Goal: Task Accomplishment & Management: Use online tool/utility

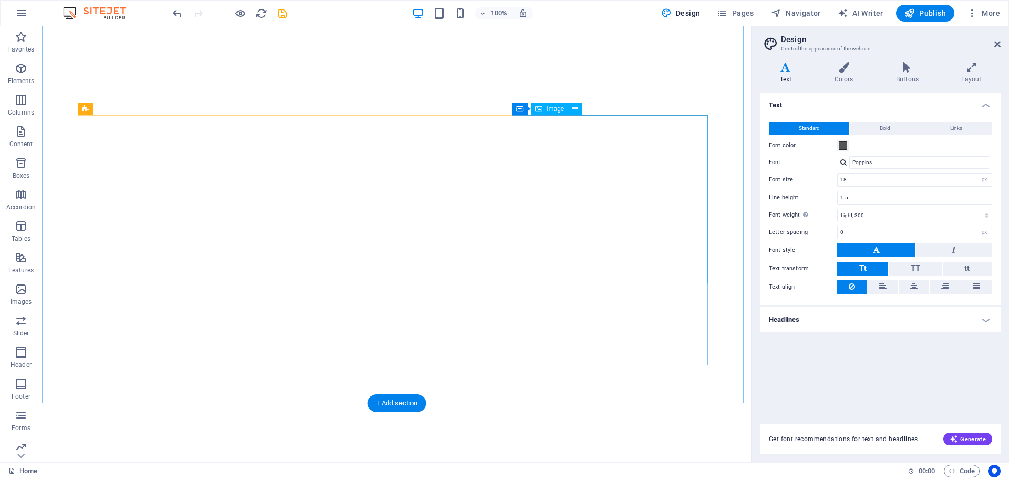
select select "px"
select select "300"
select select "px"
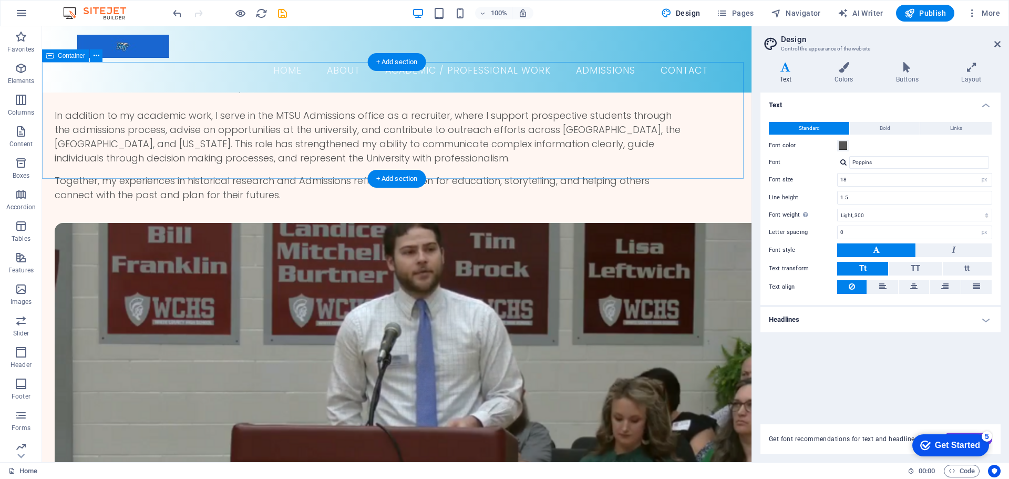
scroll to position [1156, 0]
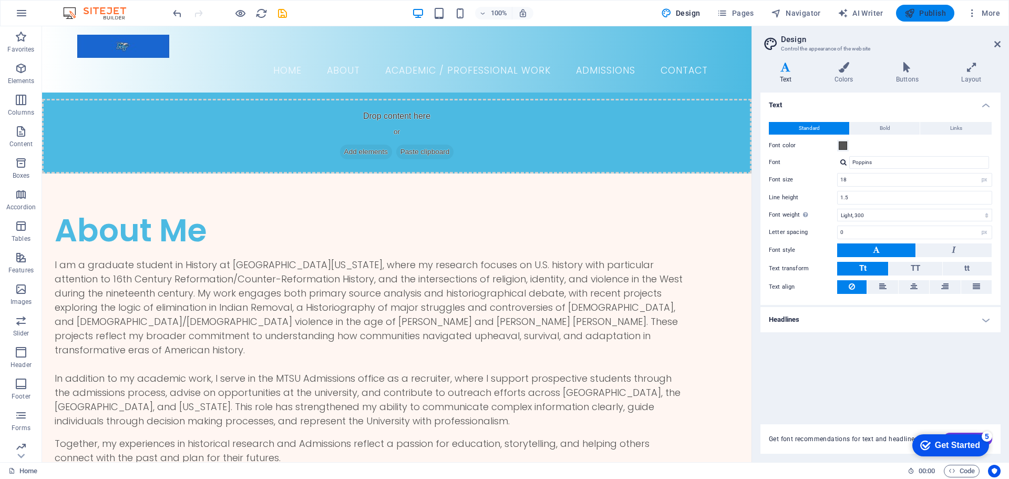
click at [925, 8] on span "Publish" at bounding box center [926, 13] width 42 height 11
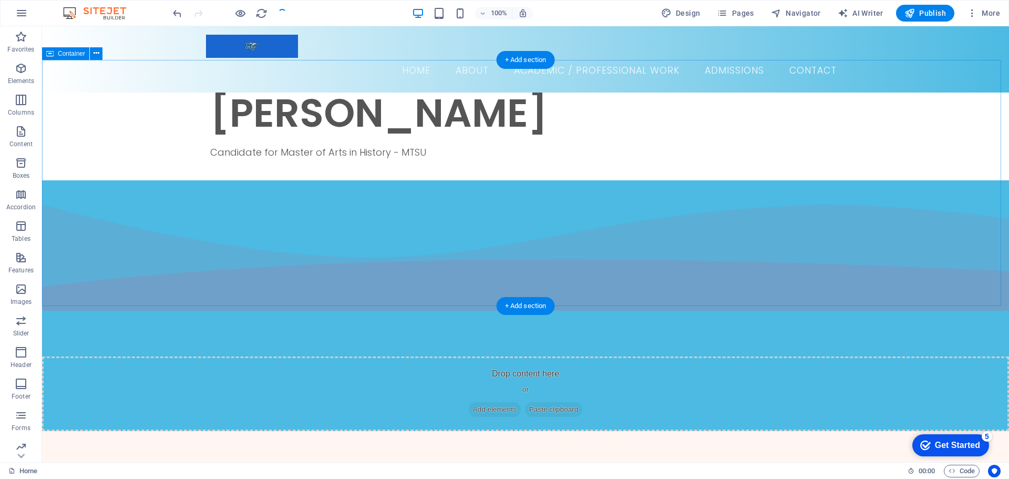
scroll to position [894, 0]
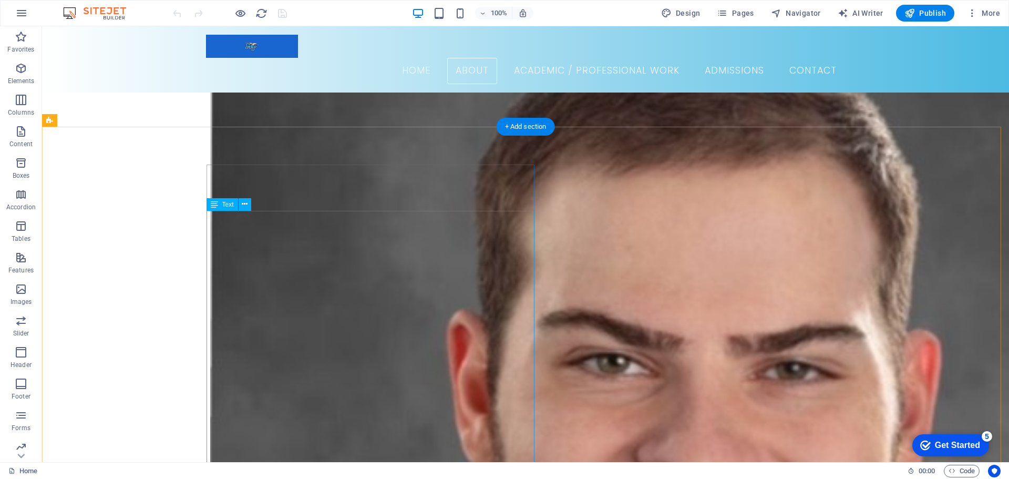
scroll to position [263, 0]
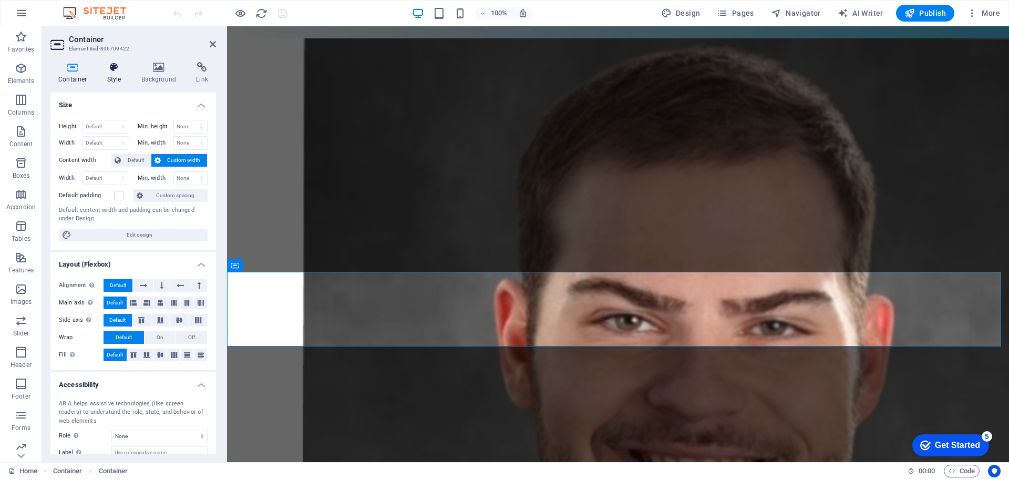
click at [111, 67] on icon at bounding box center [114, 67] width 30 height 11
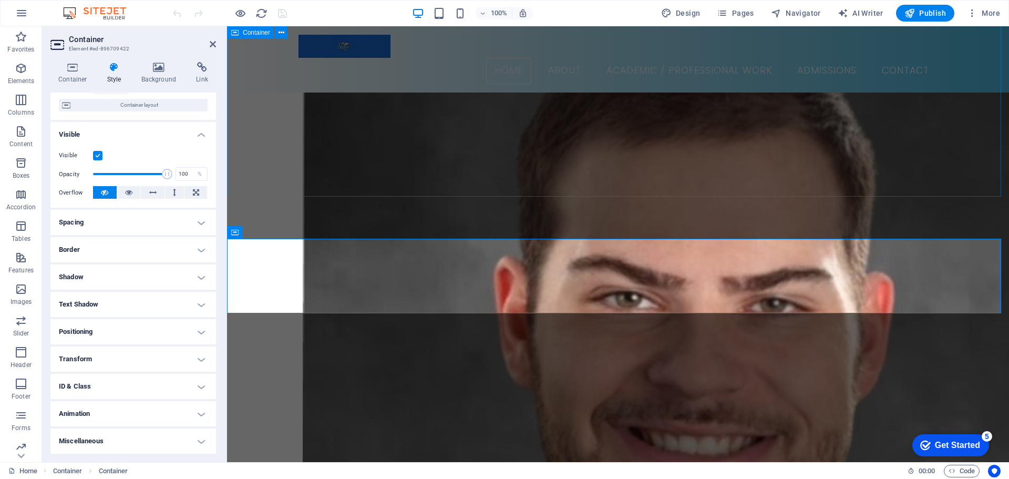
drag, startPoint x: 265, startPoint y: 106, endPoint x: 449, endPoint y: 108, distance: 184.5
click at [449, 108] on div "[PERSON_NAME] Candidate for Master of Arts in History - MTSU" at bounding box center [618, 431] width 782 height 916
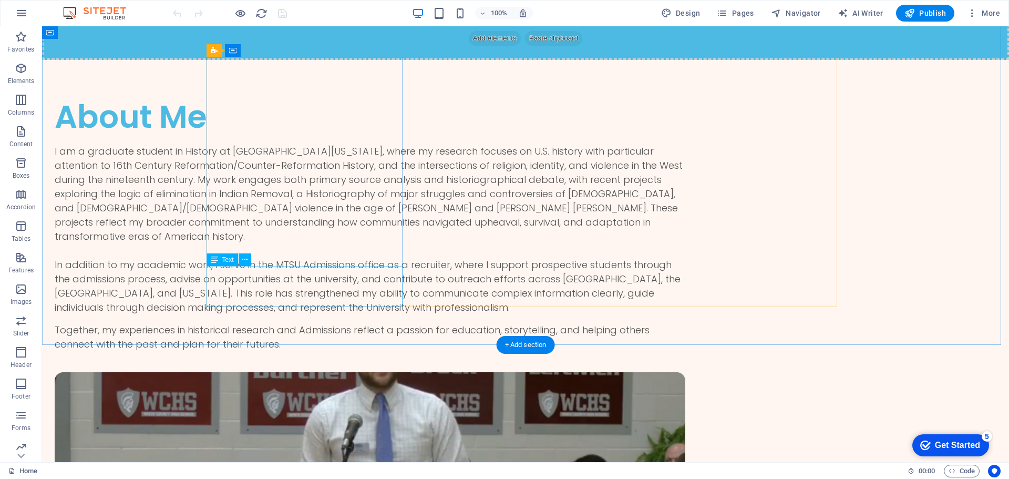
scroll to position [1814, 0]
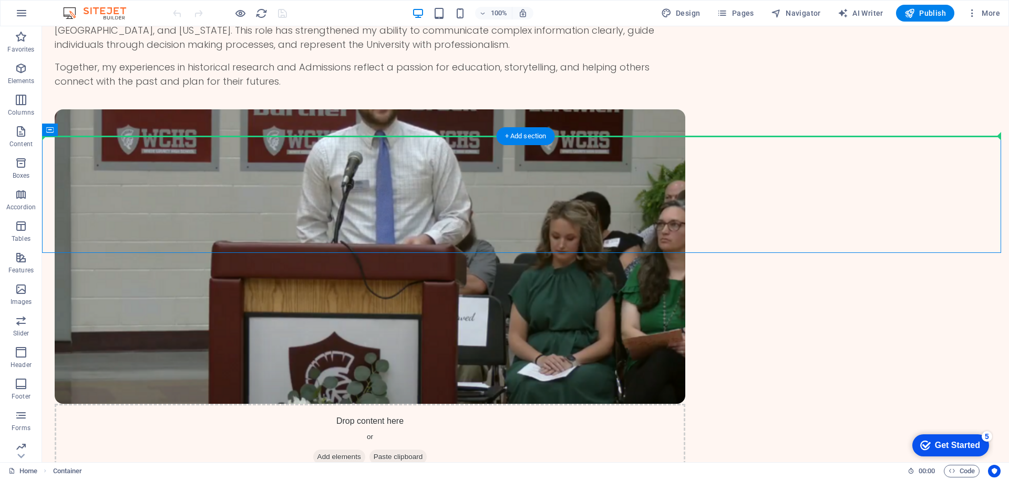
drag, startPoint x: 334, startPoint y: 230, endPoint x: 313, endPoint y: 118, distance: 114.3
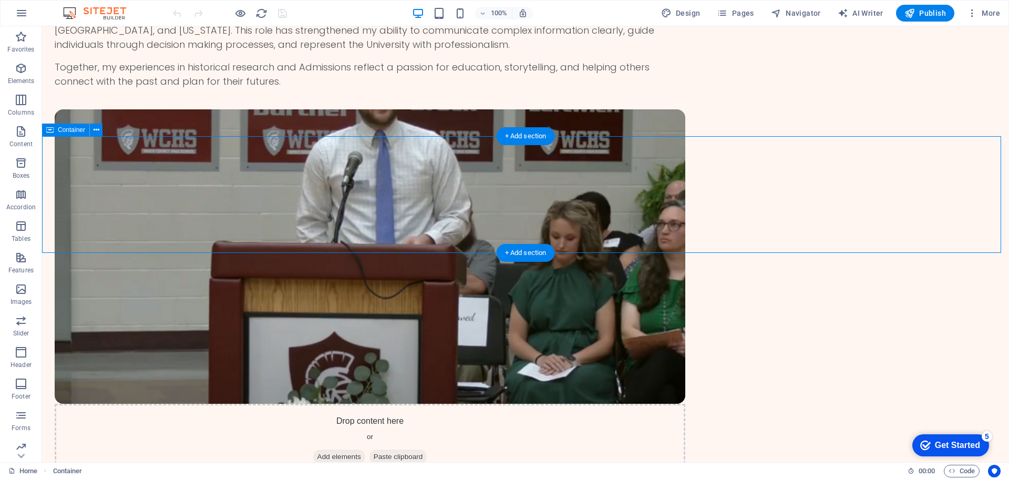
drag, startPoint x: 329, startPoint y: 166, endPoint x: 332, endPoint y: 124, distance: 42.2
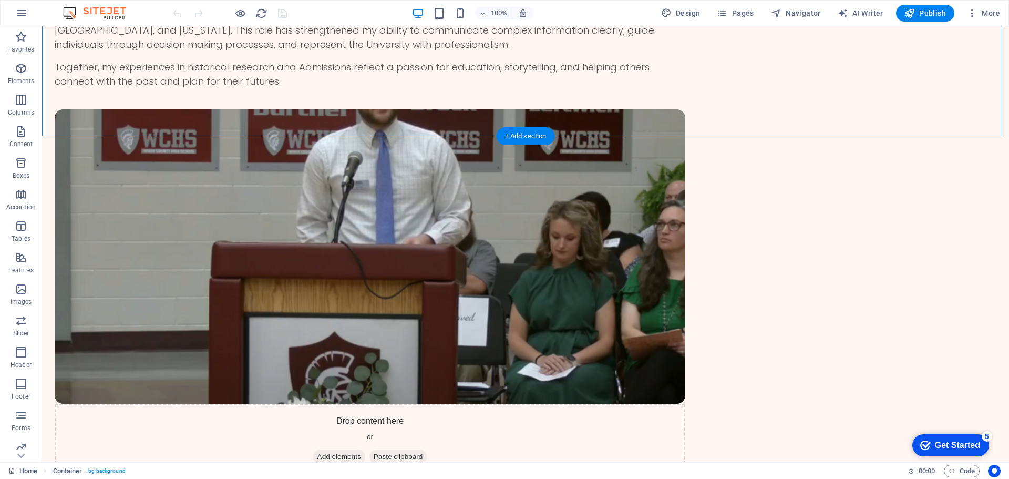
drag, startPoint x: 332, startPoint y: 124, endPoint x: 332, endPoint y: 117, distance: 7.4
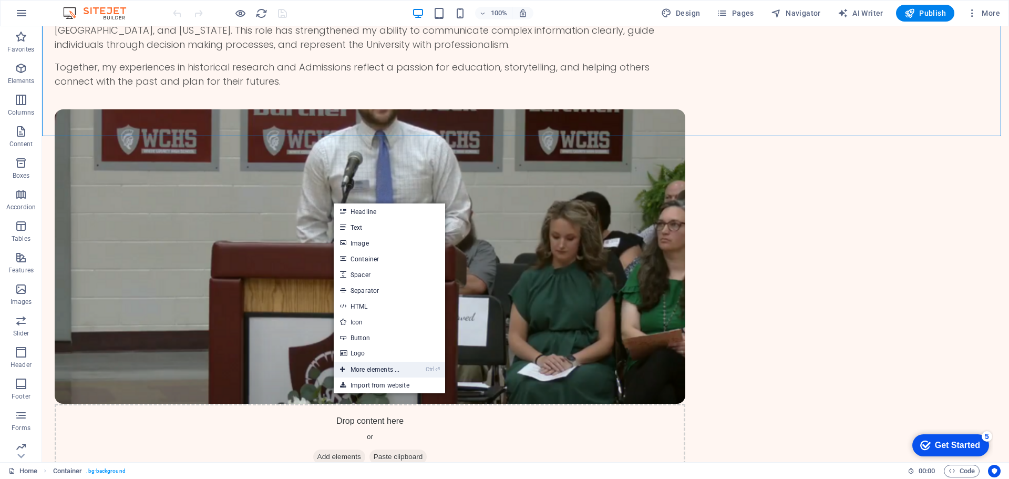
click at [402, 366] on link "Ctrl ⏎ More elements ..." at bounding box center [370, 370] width 72 height 16
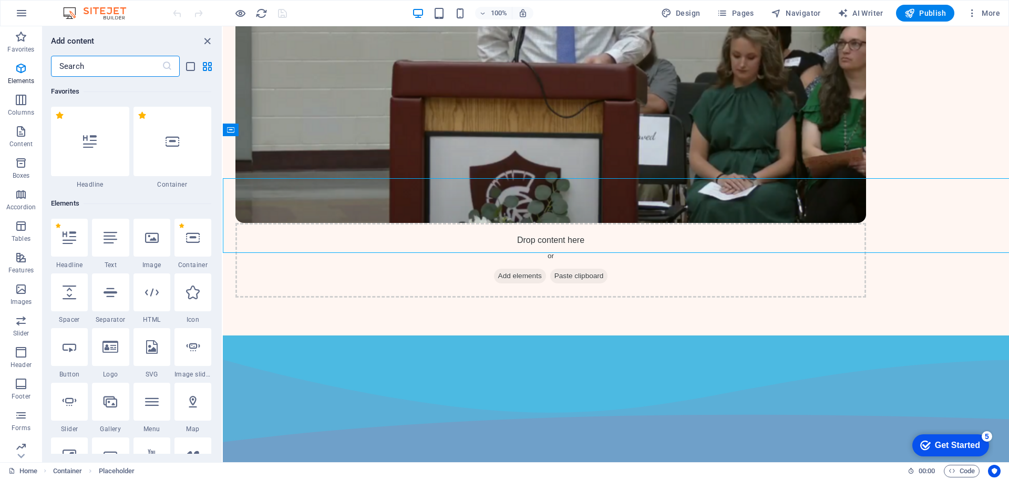
click at [220, 217] on div "Favorites 1 Star Headline 1 Star Container Elements 1 Star Headline 1 Star Text…" at bounding box center [132, 265] width 179 height 377
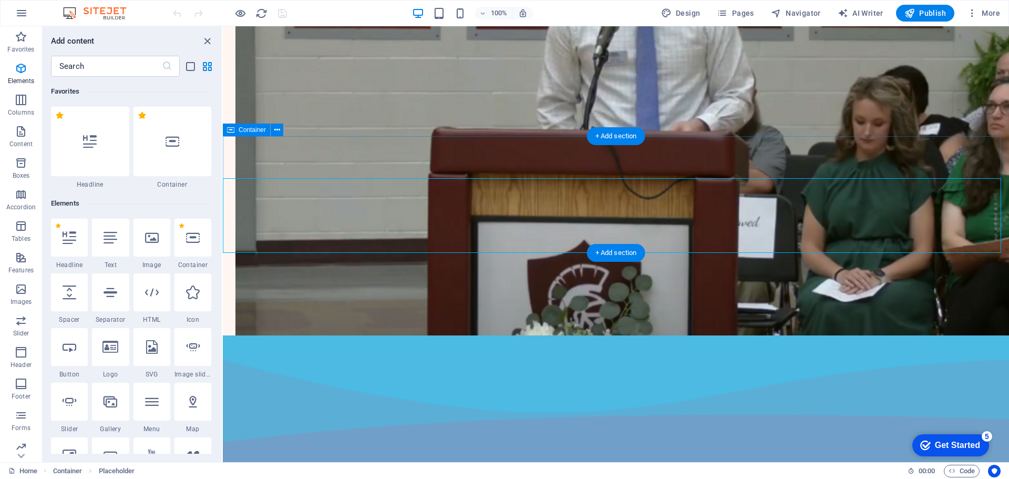
select select "multiple-waves"
select select "vh"
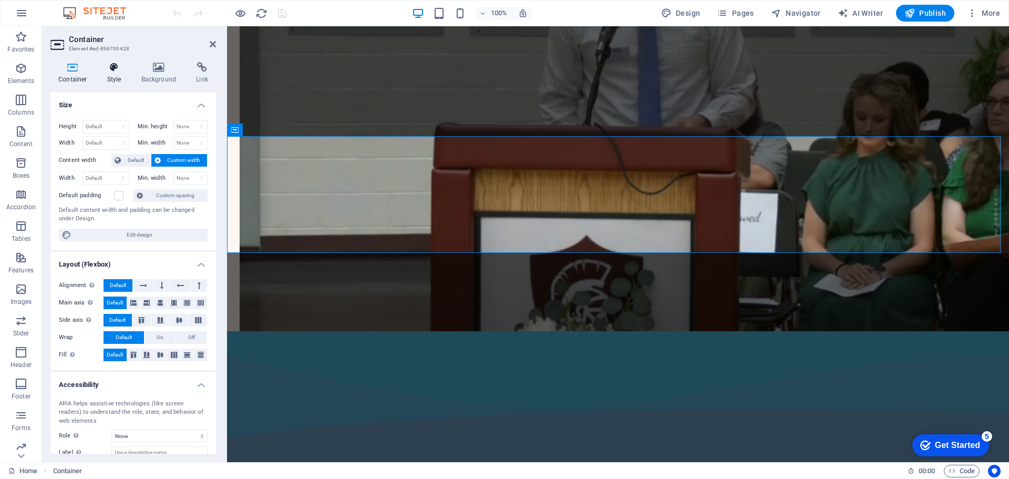
click at [106, 69] on icon at bounding box center [114, 67] width 30 height 11
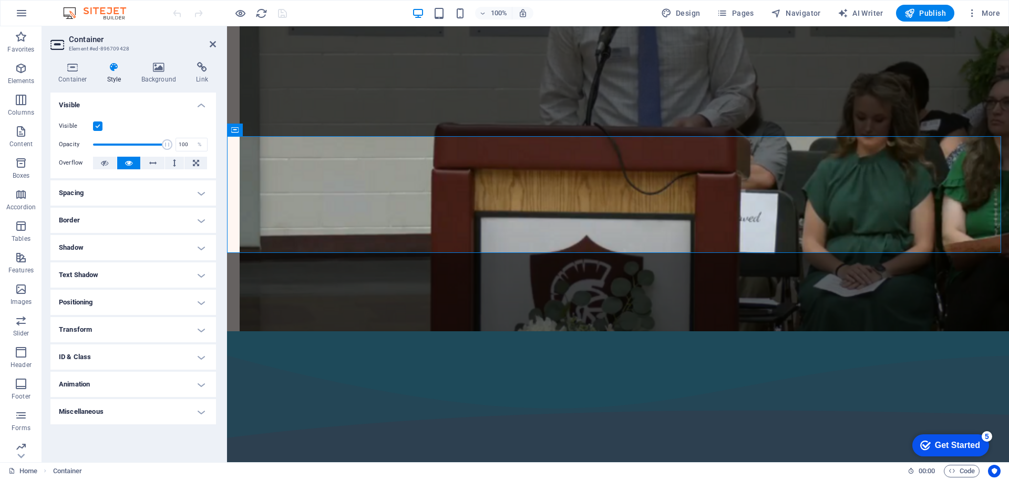
click at [95, 128] on label at bounding box center [97, 125] width 9 height 9
click at [0, 0] on input "Visible" at bounding box center [0, 0] width 0 height 0
click at [96, 127] on label at bounding box center [97, 125] width 9 height 9
click at [0, 0] on input "Visible" at bounding box center [0, 0] width 0 height 0
click at [96, 127] on label at bounding box center [97, 125] width 9 height 9
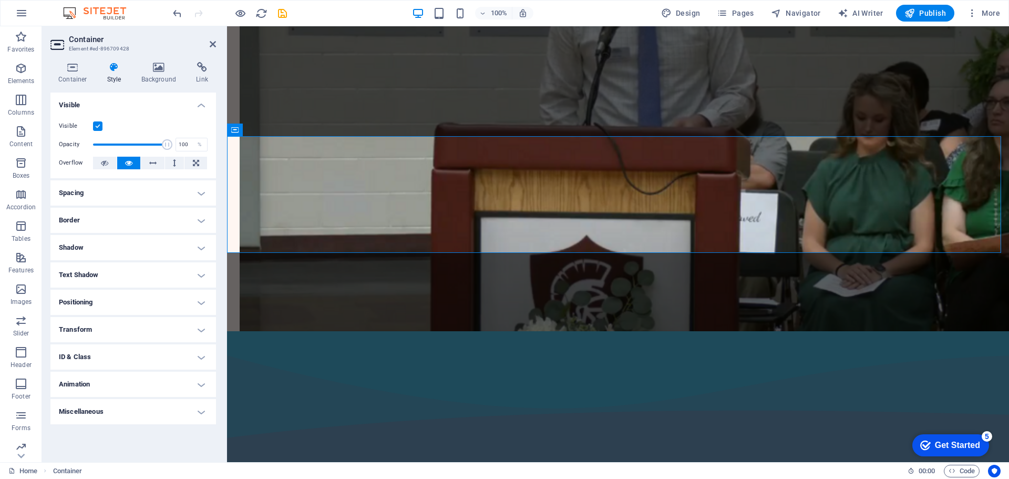
click at [0, 0] on input "Visible" at bounding box center [0, 0] width 0 height 0
click at [92, 125] on label "Visible" at bounding box center [76, 126] width 34 height 13
click at [0, 0] on input "Visible" at bounding box center [0, 0] width 0 height 0
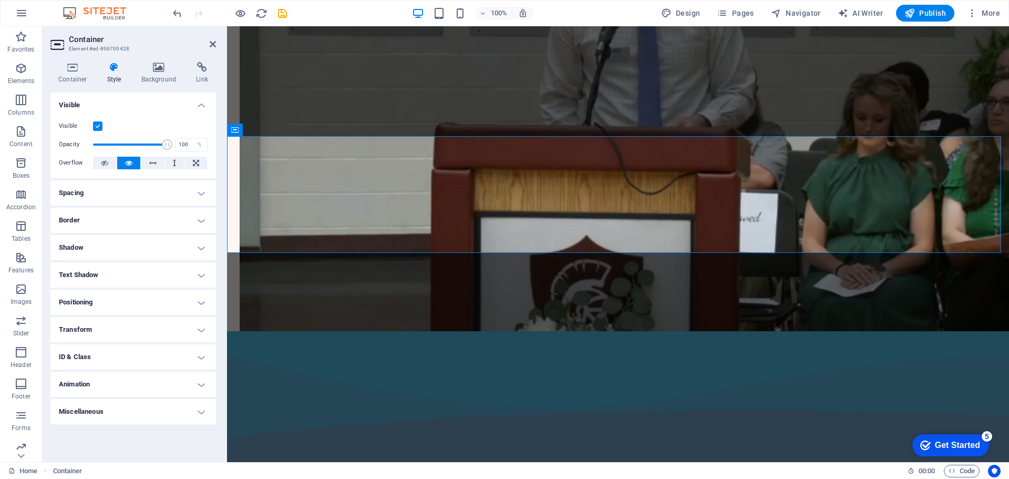
click at [95, 127] on label at bounding box center [97, 125] width 9 height 9
click at [0, 0] on input "Visible" at bounding box center [0, 0] width 0 height 0
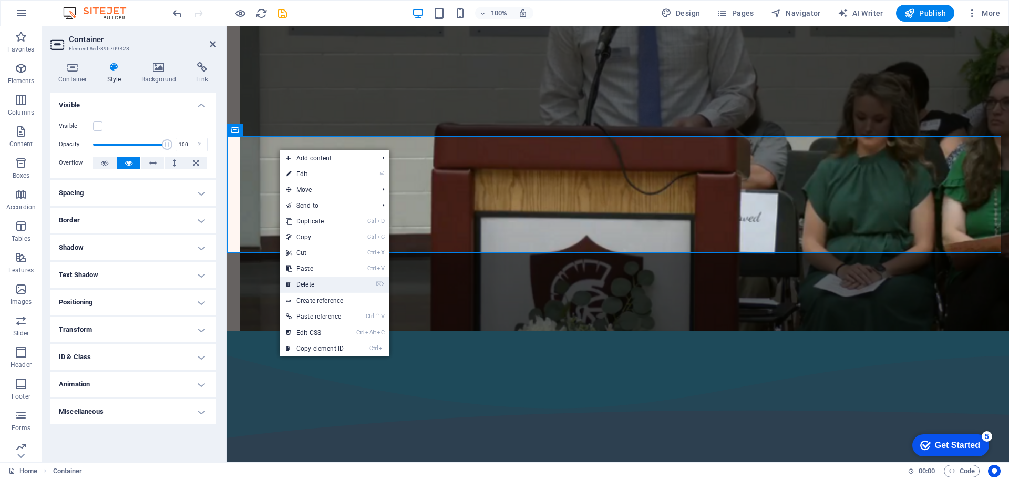
click at [323, 286] on link "⌦ Delete" at bounding box center [315, 284] width 70 height 16
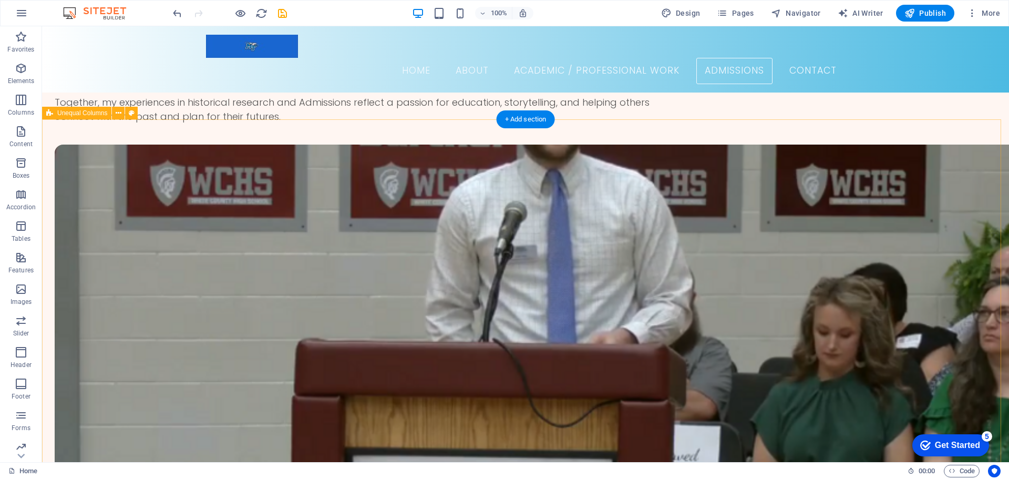
scroll to position [1708, 0]
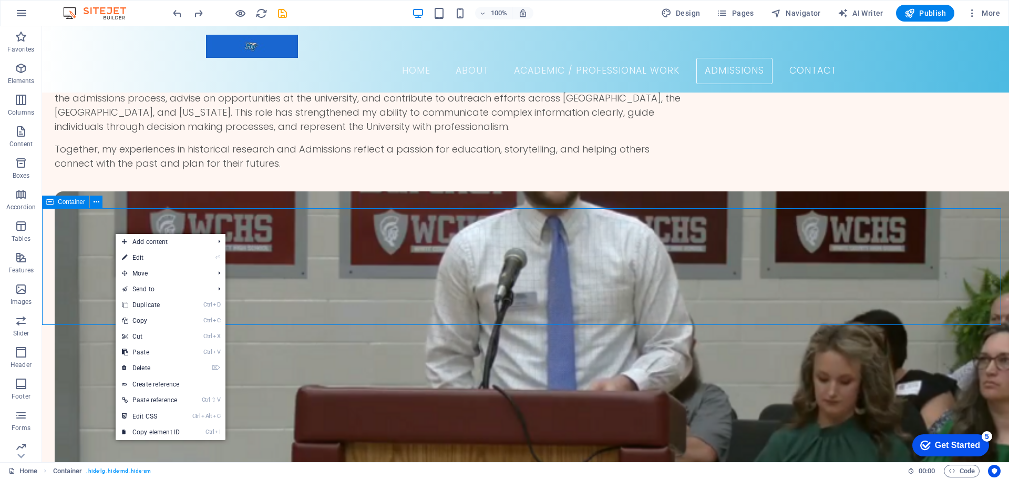
click at [54, 199] on div "Container" at bounding box center [65, 202] width 47 height 13
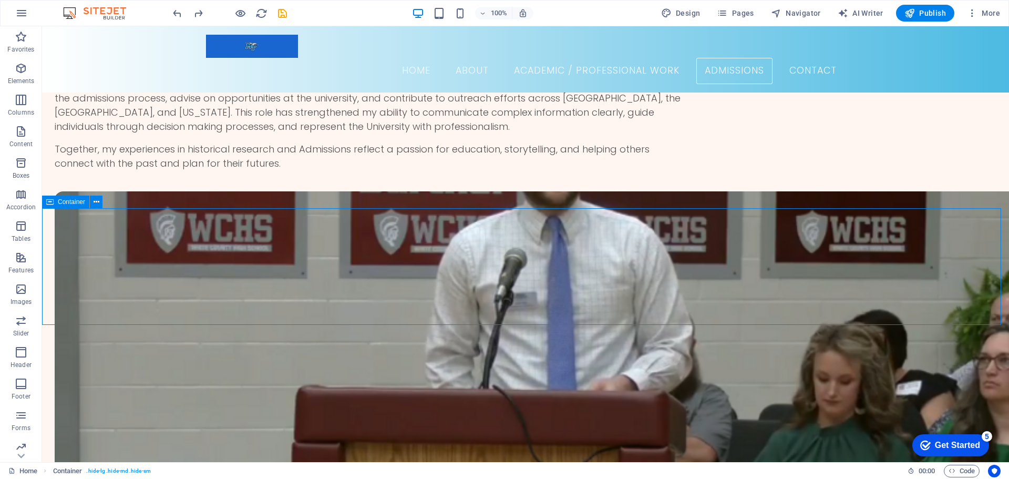
click at [63, 202] on span "Container" at bounding box center [71, 202] width 27 height 6
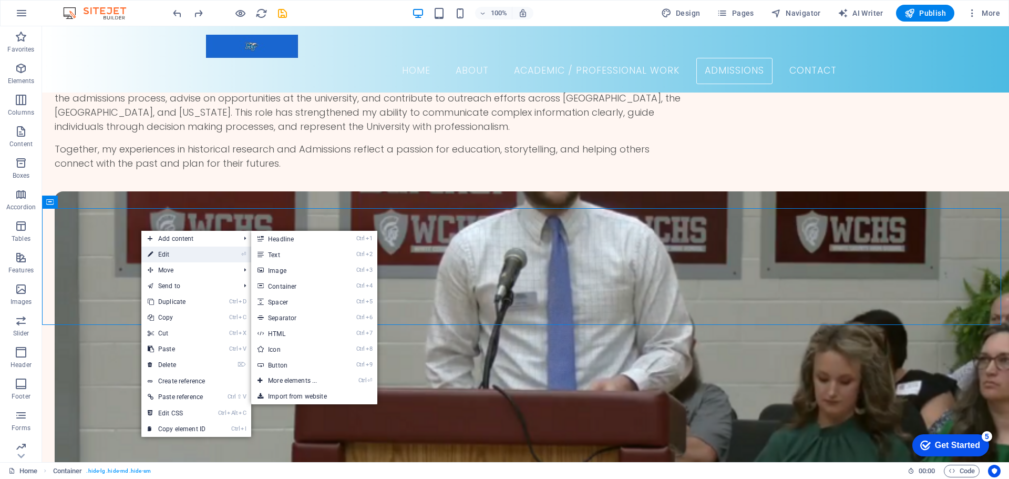
click at [167, 255] on link "⏎ Edit" at bounding box center [176, 255] width 70 height 16
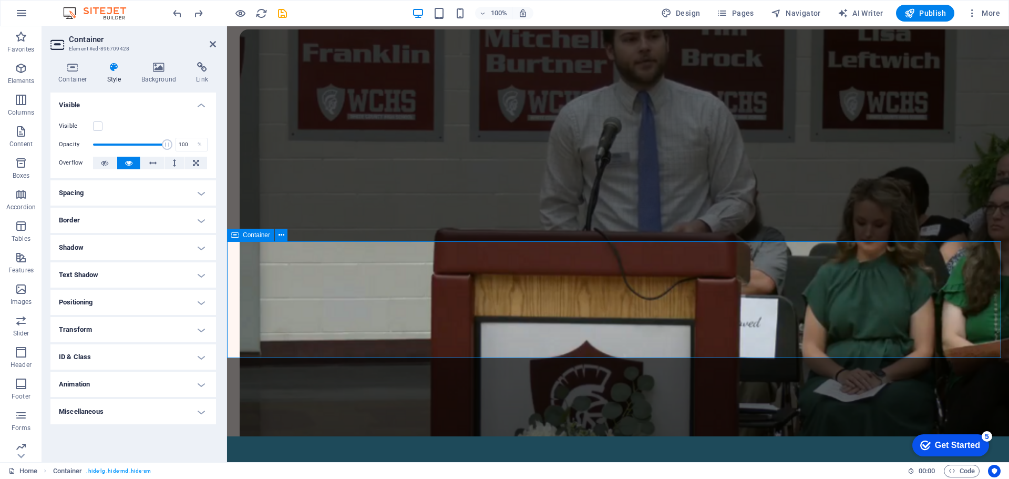
click at [254, 232] on span "Container" at bounding box center [256, 235] width 27 height 6
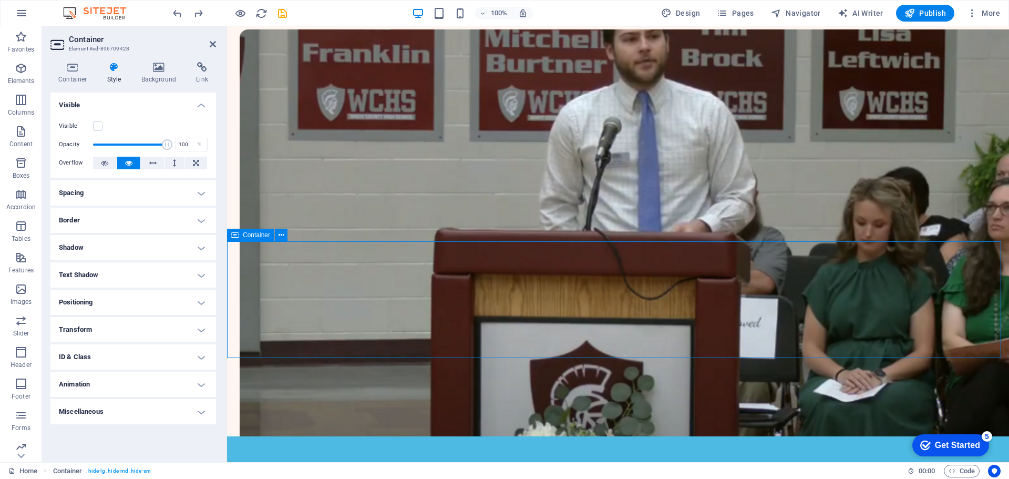
click at [254, 232] on span "Container" at bounding box center [256, 235] width 27 height 6
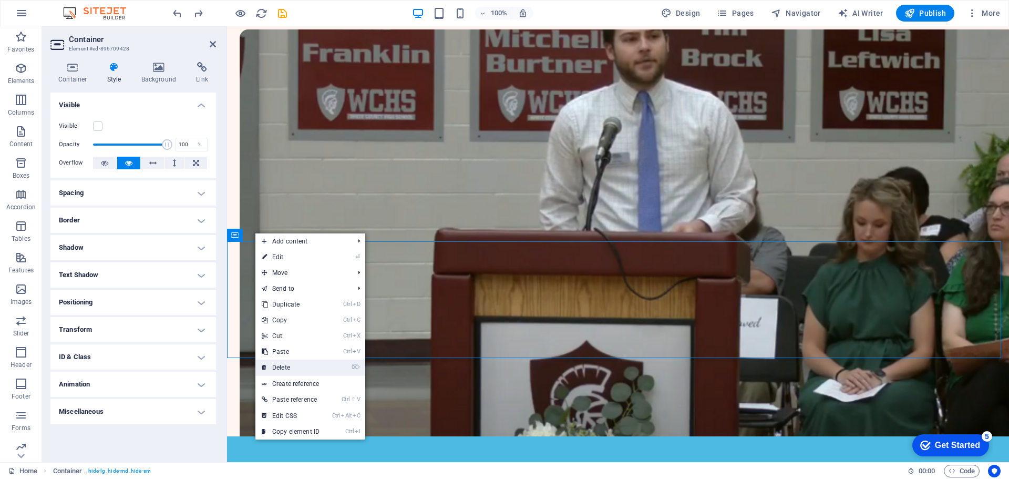
click at [290, 365] on link "⌦ Delete" at bounding box center [290, 368] width 70 height 16
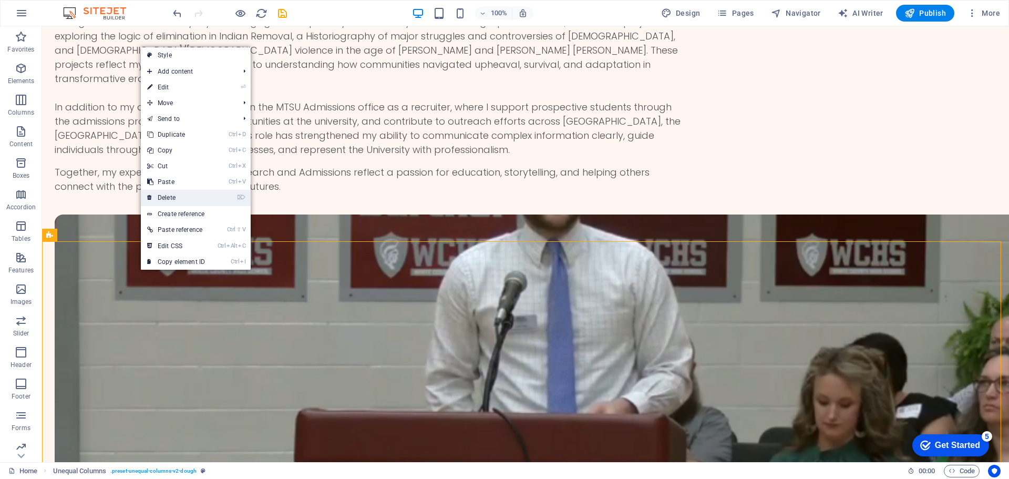
click at [170, 200] on link "⌦ Delete" at bounding box center [176, 198] width 70 height 16
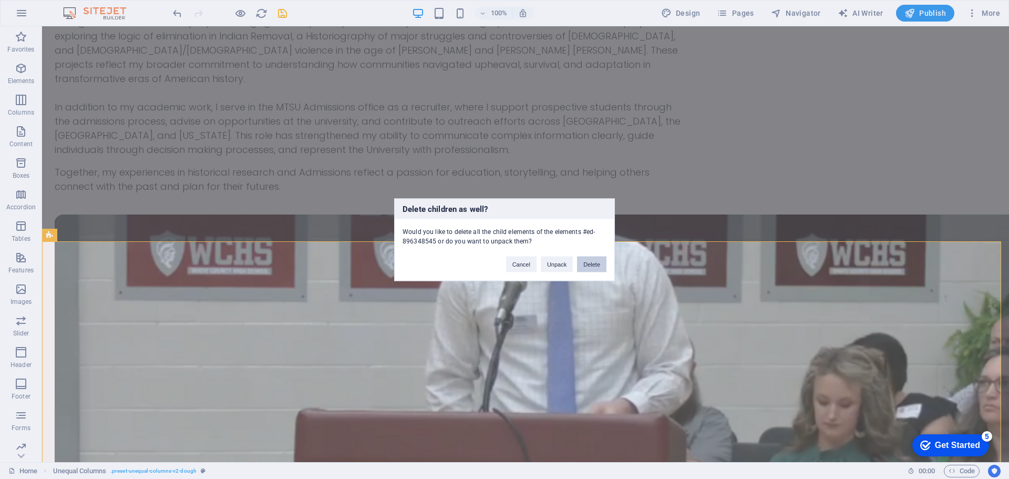
click at [590, 266] on button "Delete" at bounding box center [591, 264] width 29 height 16
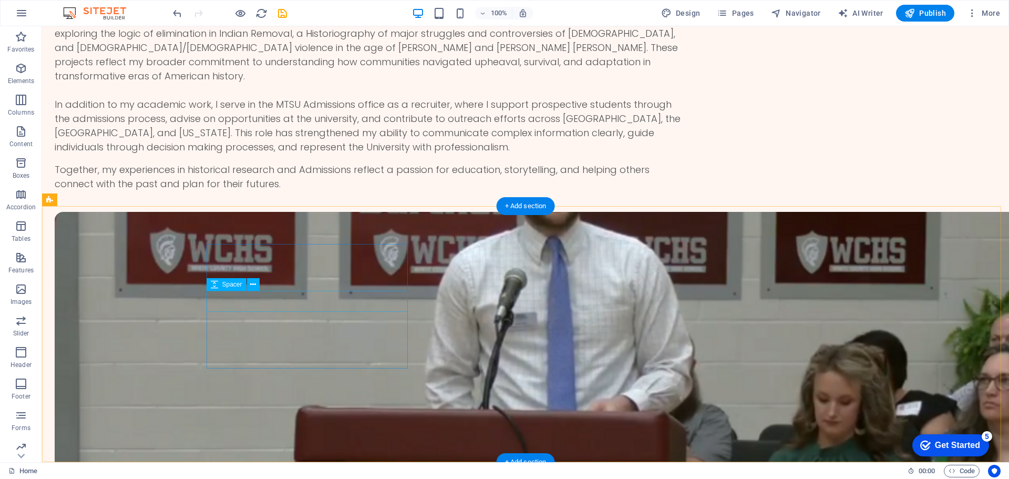
scroll to position [1744, 0]
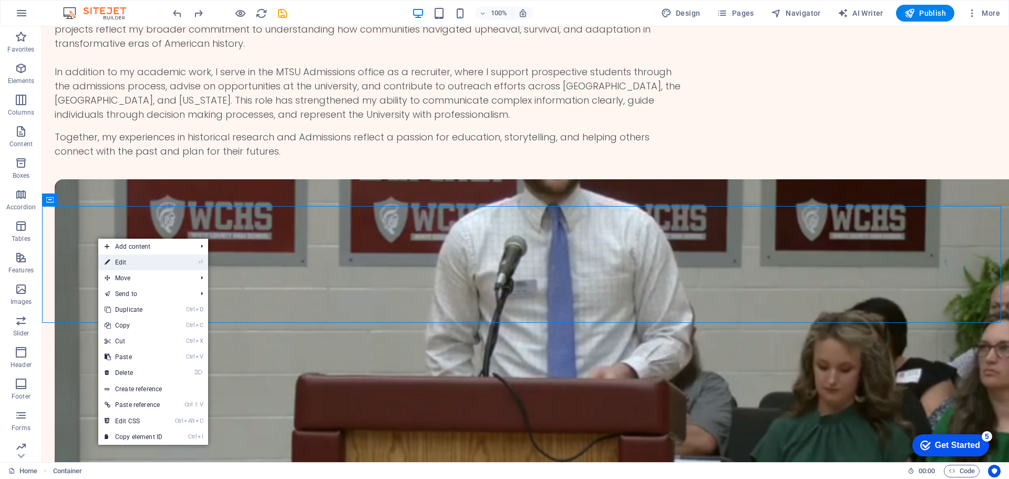
click at [125, 262] on link "⏎ Edit" at bounding box center [133, 262] width 70 height 16
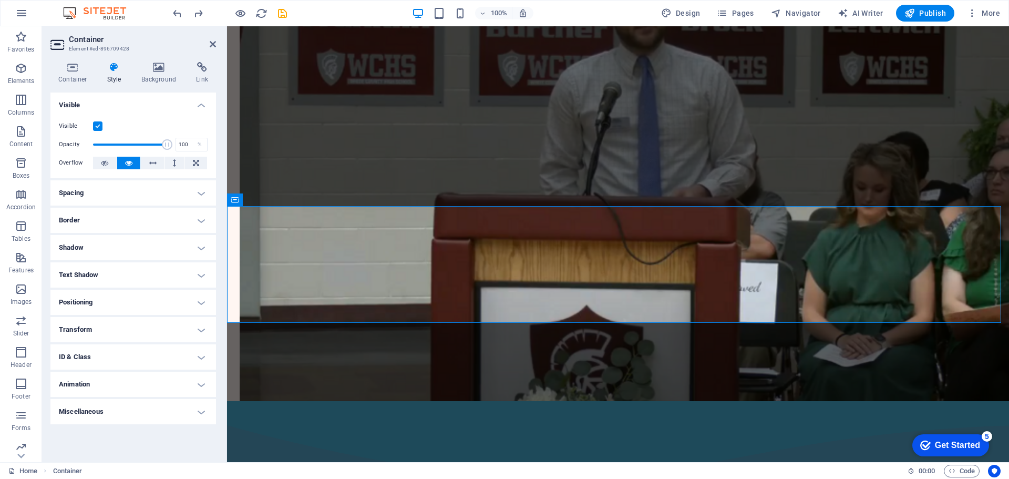
click at [95, 130] on label at bounding box center [97, 125] width 9 height 9
click at [0, 0] on input "Visible" at bounding box center [0, 0] width 0 height 0
click at [96, 131] on div "Visible" at bounding box center [133, 126] width 149 height 13
click at [111, 161] on button at bounding box center [105, 163] width 24 height 13
click at [100, 125] on label at bounding box center [97, 125] width 9 height 9
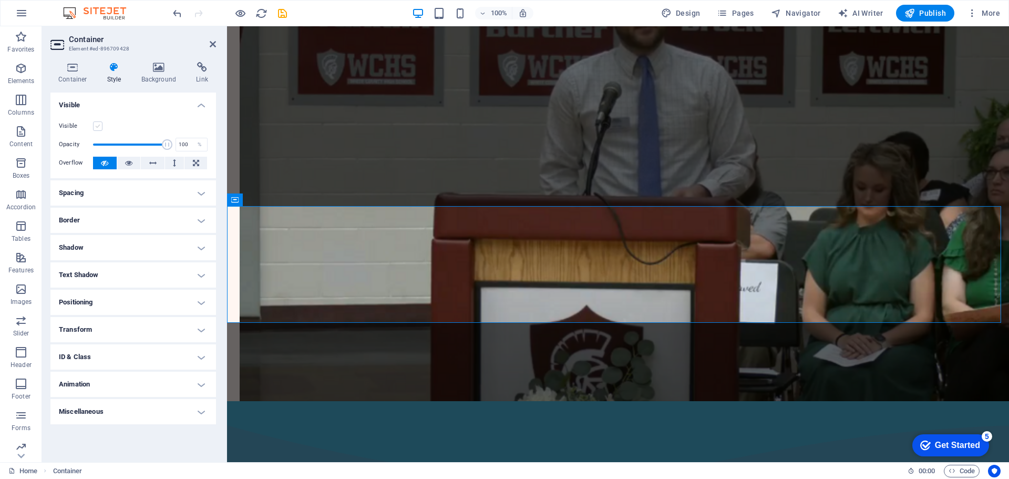
click at [0, 0] on input "Visible" at bounding box center [0, 0] width 0 height 0
click at [124, 166] on button at bounding box center [129, 163] width 24 height 13
click at [144, 168] on button at bounding box center [153, 163] width 24 height 13
drag, startPoint x: 180, startPoint y: 165, endPoint x: 152, endPoint y: 173, distance: 29.1
click at [178, 165] on button at bounding box center [174, 163] width 19 height 13
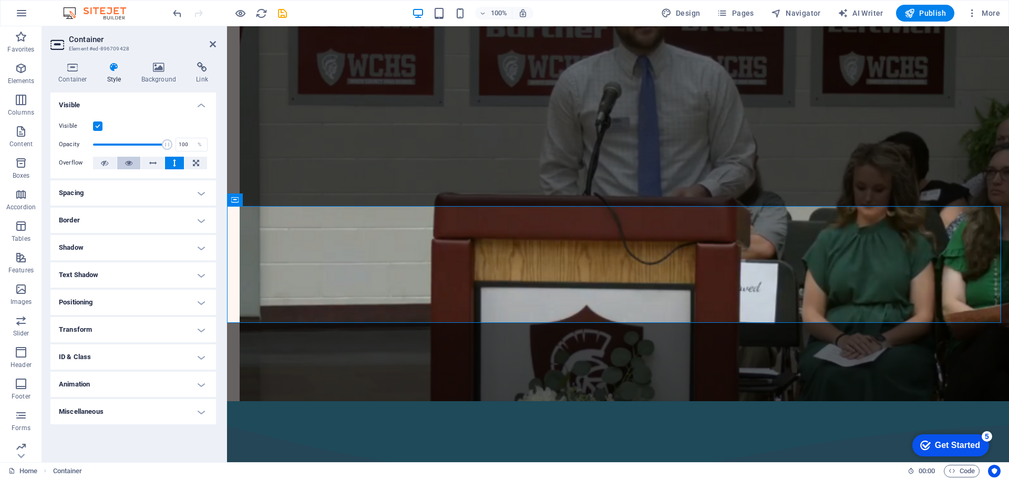
click at [131, 163] on icon at bounding box center [128, 163] width 7 height 13
click at [110, 72] on icon at bounding box center [114, 67] width 30 height 11
click at [107, 74] on h4 "Style" at bounding box center [116, 73] width 34 height 22
click at [80, 71] on icon at bounding box center [72, 67] width 45 height 11
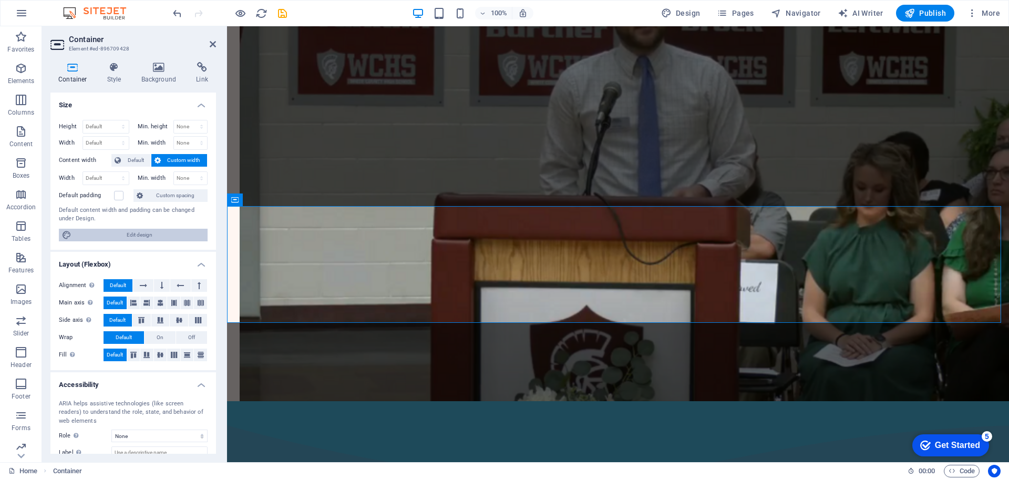
drag, startPoint x: 367, startPoint y: 150, endPoint x: 133, endPoint y: 235, distance: 248.8
click at [133, 235] on span "Edit design" at bounding box center [140, 235] width 130 height 13
select select "rem"
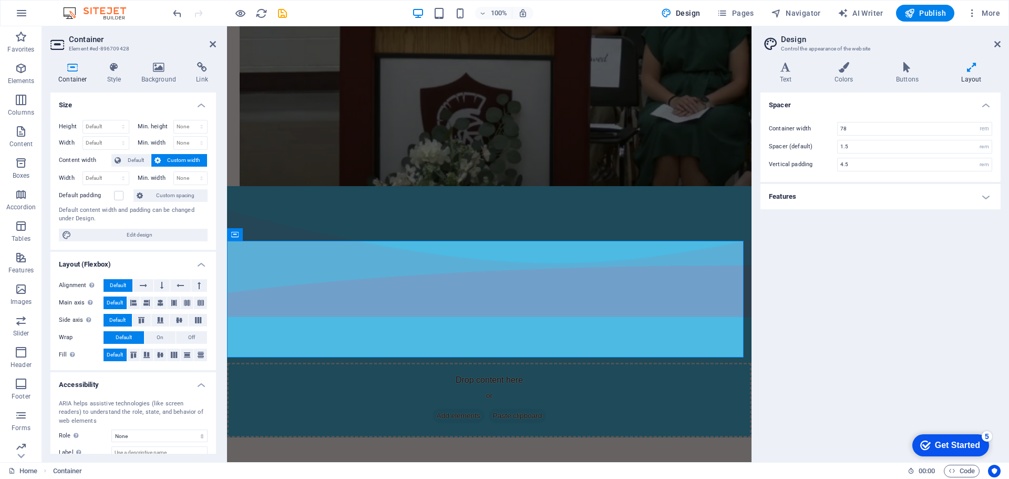
scroll to position [1866, 0]
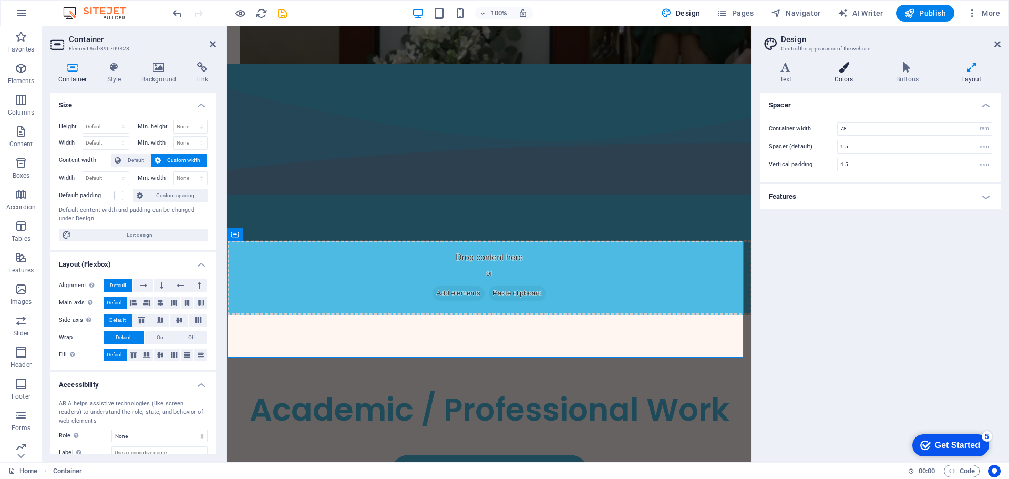
click at [849, 74] on h4 "Colors" at bounding box center [846, 73] width 62 height 22
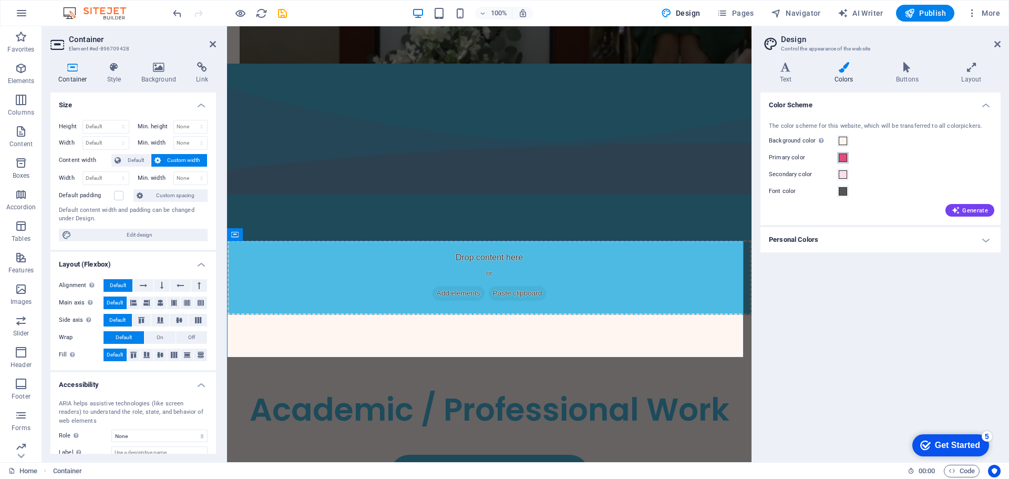
click at [846, 157] on span at bounding box center [843, 157] width 8 height 8
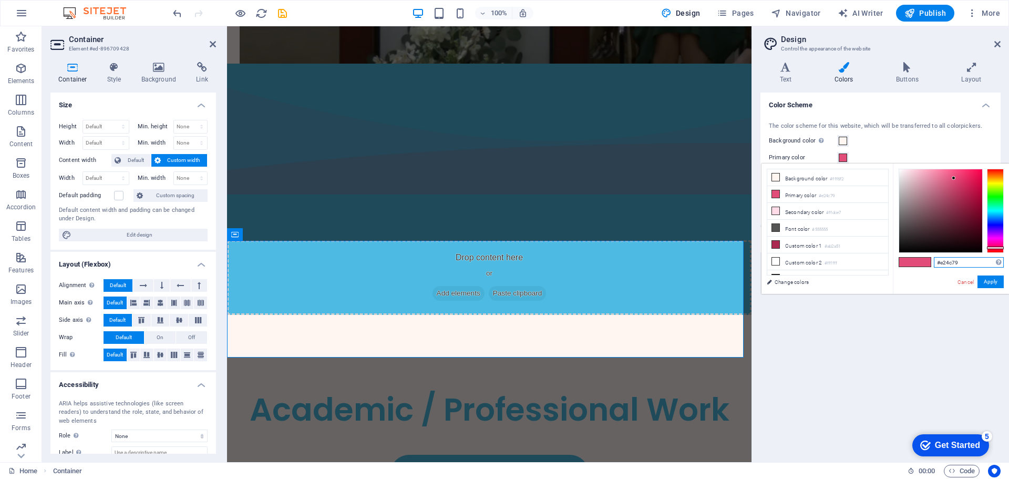
click at [957, 271] on div "#e24c79 Supported formats #0852ed rgb(8, 82, 237) rgba(8, 82, 237, 90%) hsv(221…" at bounding box center [951, 304] width 116 height 283
paste input "4cbae2"
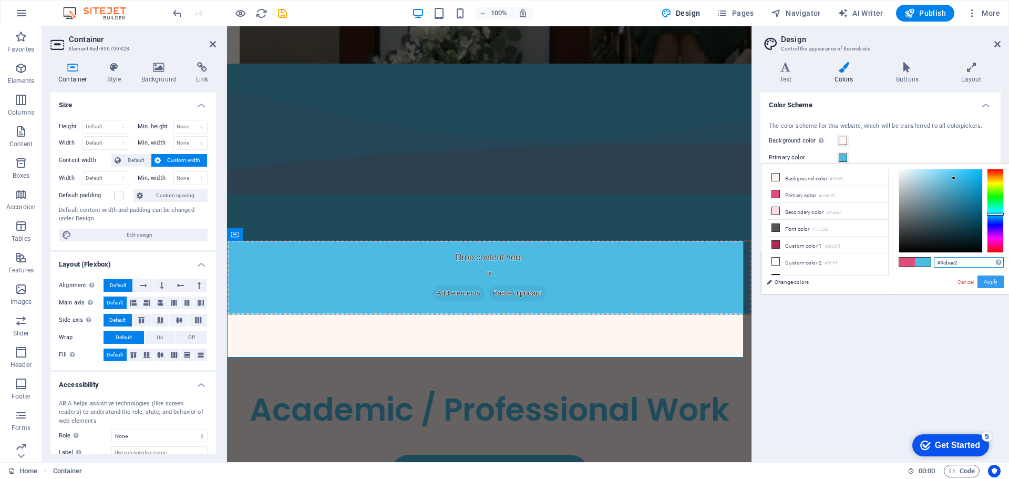
type input "#4cbae2"
click at [988, 285] on button "Apply" at bounding box center [991, 281] width 26 height 13
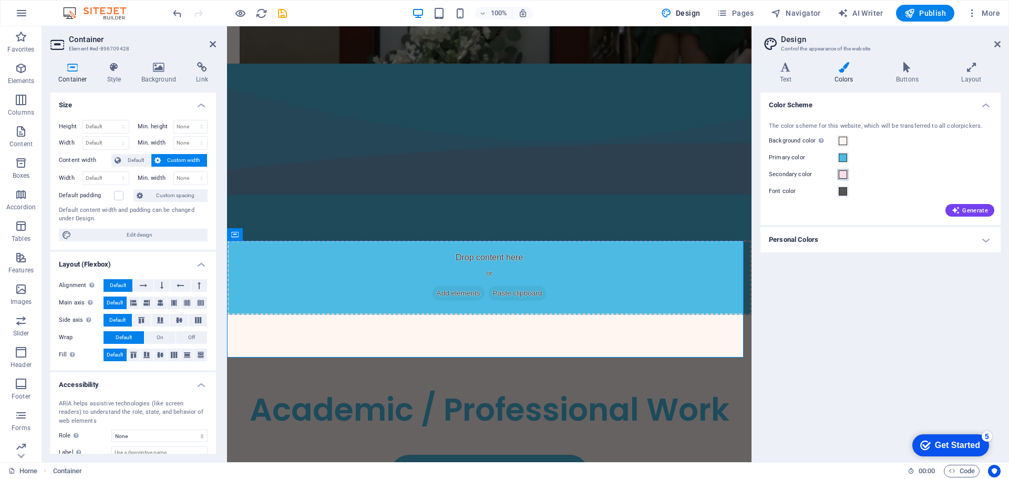
click at [845, 176] on span at bounding box center [843, 174] width 8 height 8
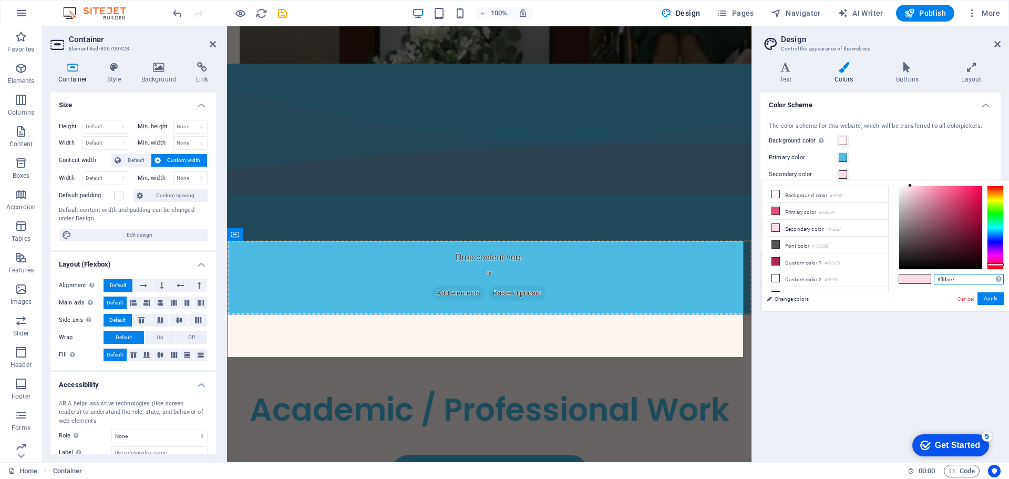
click at [955, 278] on input "#ffdce7" at bounding box center [969, 279] width 70 height 11
paste input "4cbae2"
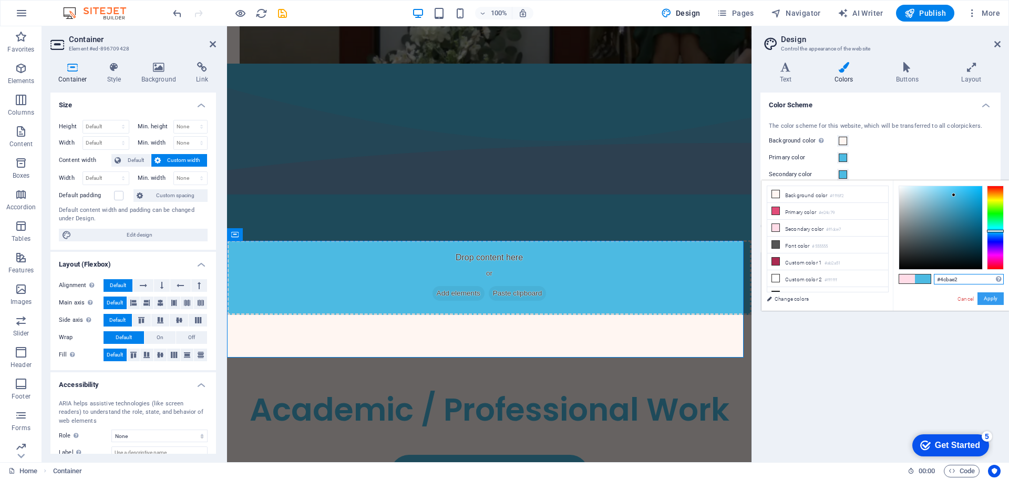
type input "#4cbae2"
click at [997, 298] on button "Apply" at bounding box center [991, 298] width 26 height 13
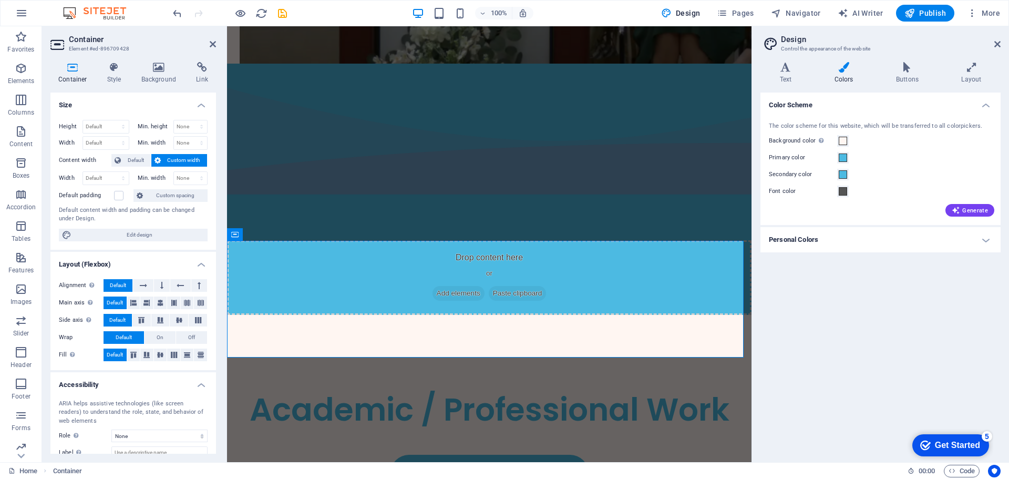
click at [908, 247] on h4 "Personal Colors" at bounding box center [881, 239] width 240 height 25
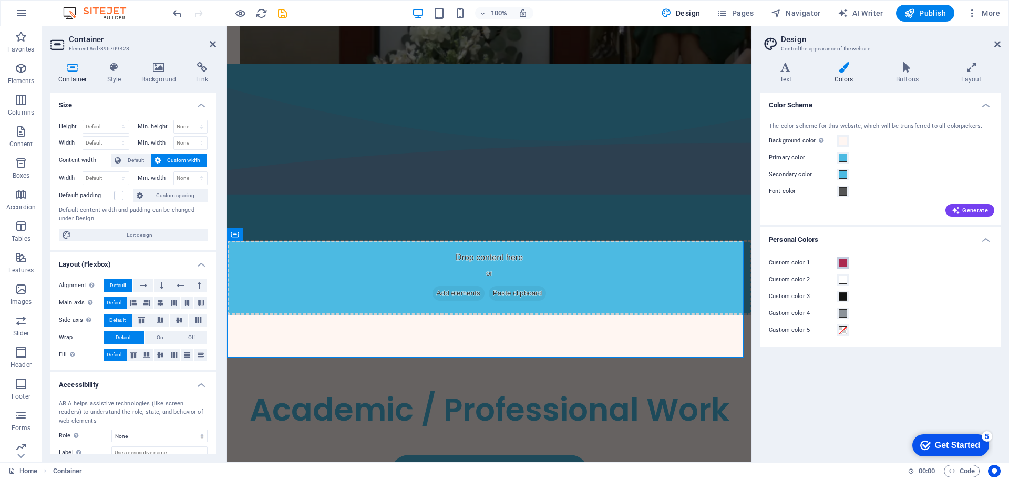
click at [845, 258] on button "Custom color 1" at bounding box center [843, 263] width 12 height 12
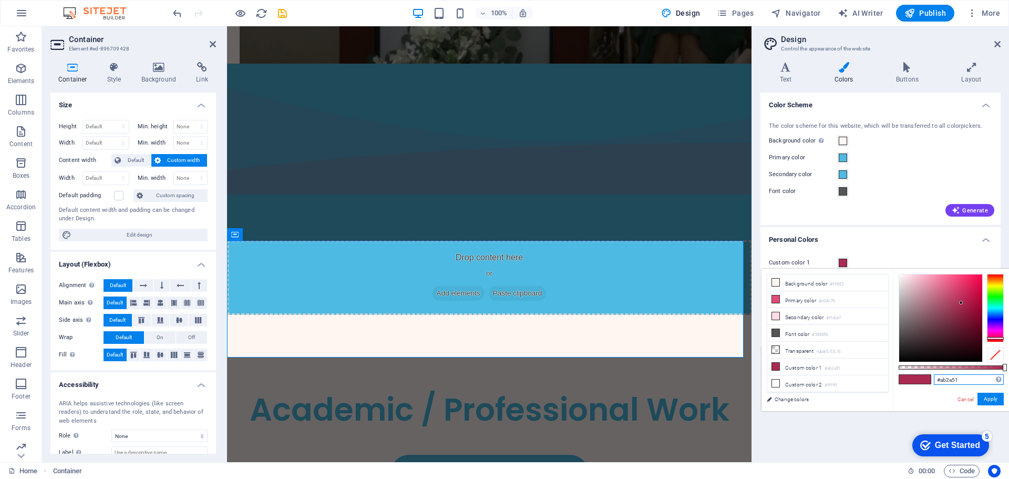
click at [948, 378] on input "#ab2a51" at bounding box center [969, 379] width 70 height 11
paste input "4cbae2"
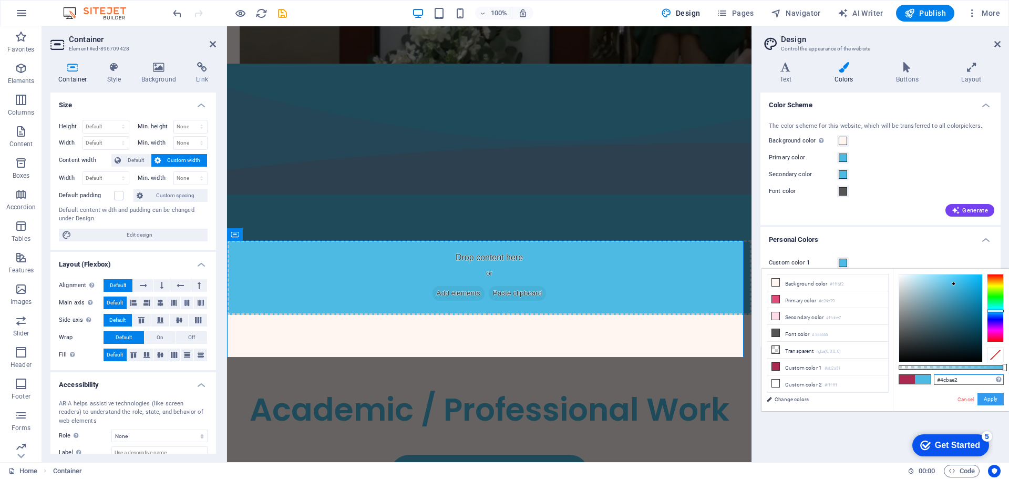
type input "#4cbae2"
click at [985, 396] on button "Apply" at bounding box center [991, 399] width 26 height 13
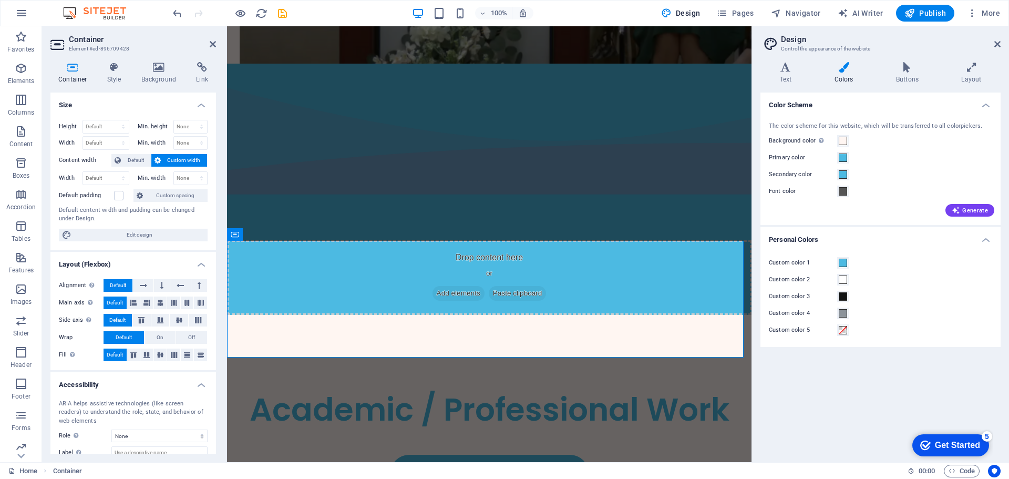
click at [894, 413] on div "Color Scheme The color scheme for this website, which will be transferred to al…" at bounding box center [881, 273] width 240 height 361
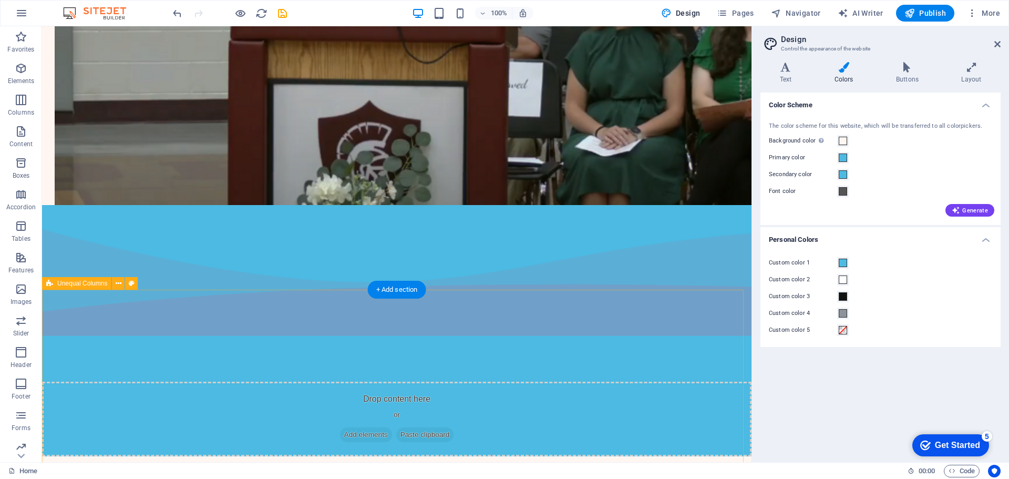
scroll to position [1744, 0]
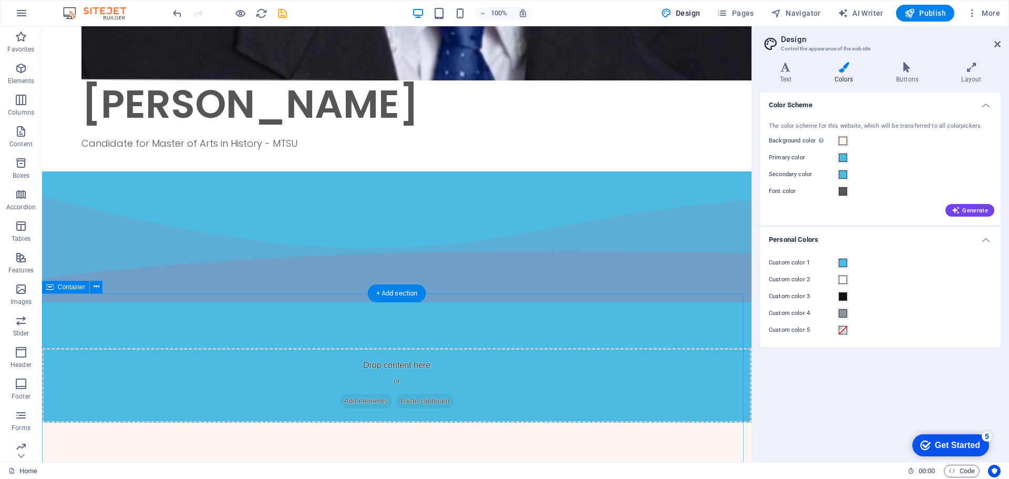
scroll to position [999, 0]
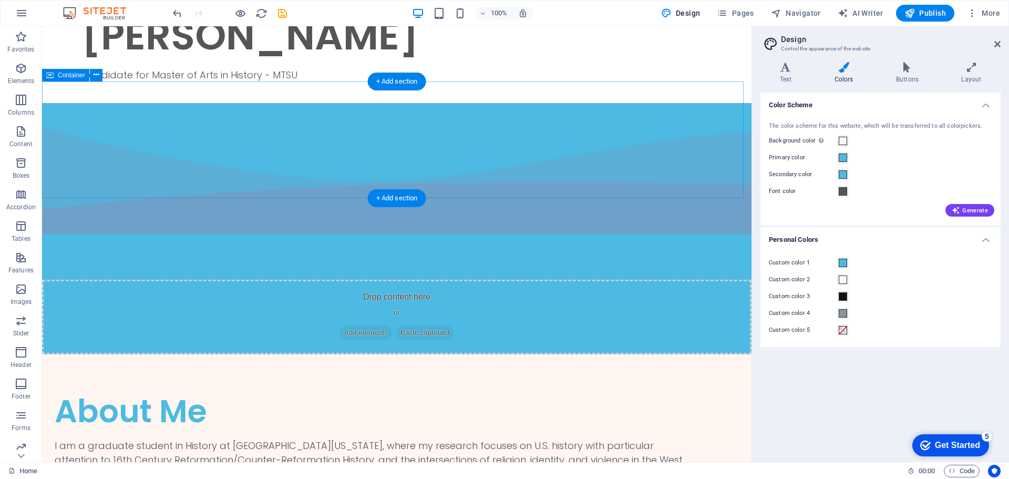
select select "multiple-waves"
select select "vh"
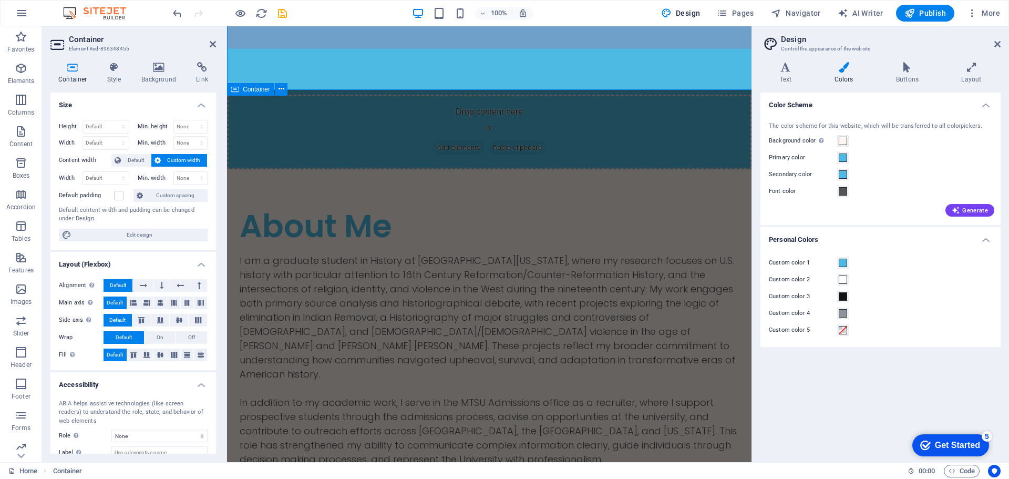
scroll to position [1107, 0]
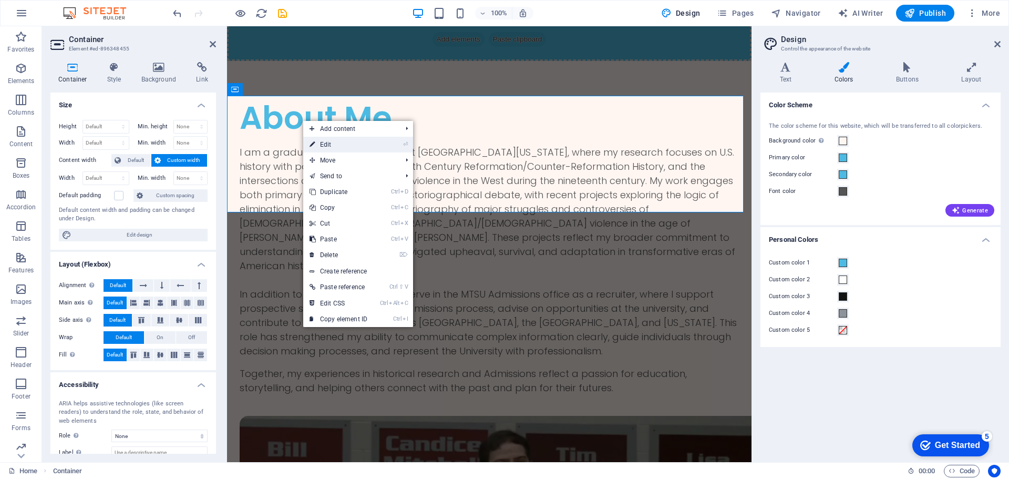
click at [345, 147] on link "⏎ Edit" at bounding box center [338, 145] width 70 height 16
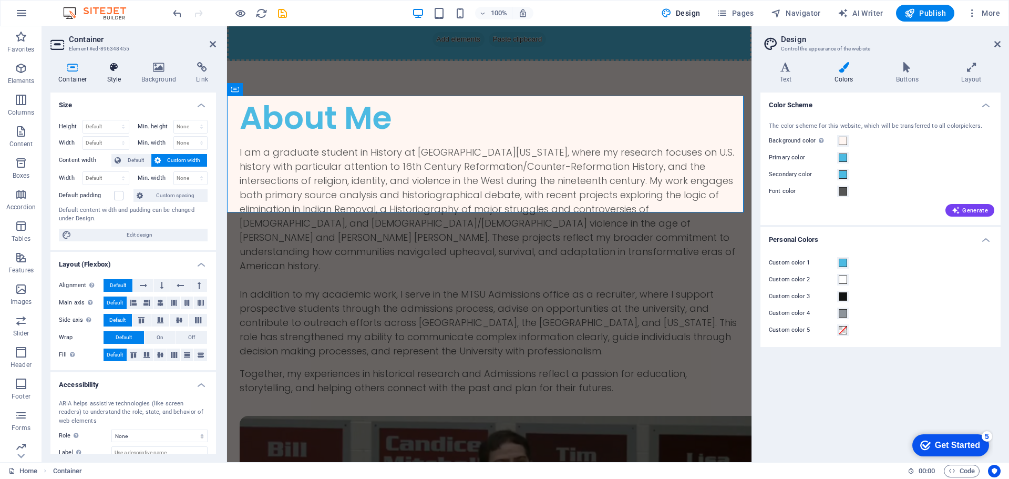
click at [118, 67] on icon at bounding box center [114, 67] width 30 height 11
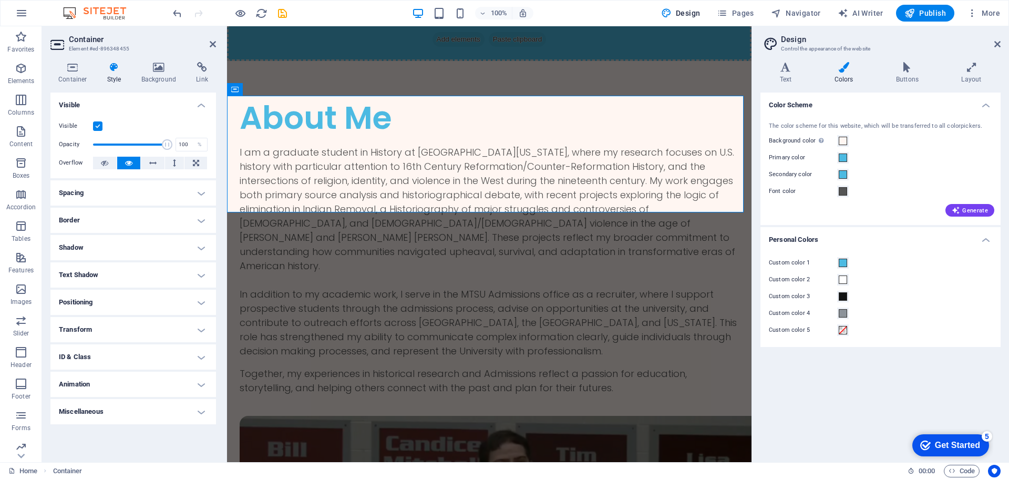
click at [102, 126] on label at bounding box center [97, 125] width 9 height 9
click at [0, 0] on input "Visible" at bounding box center [0, 0] width 0 height 0
click at [95, 127] on label at bounding box center [97, 125] width 9 height 9
click at [0, 0] on input "Visible" at bounding box center [0, 0] width 0 height 0
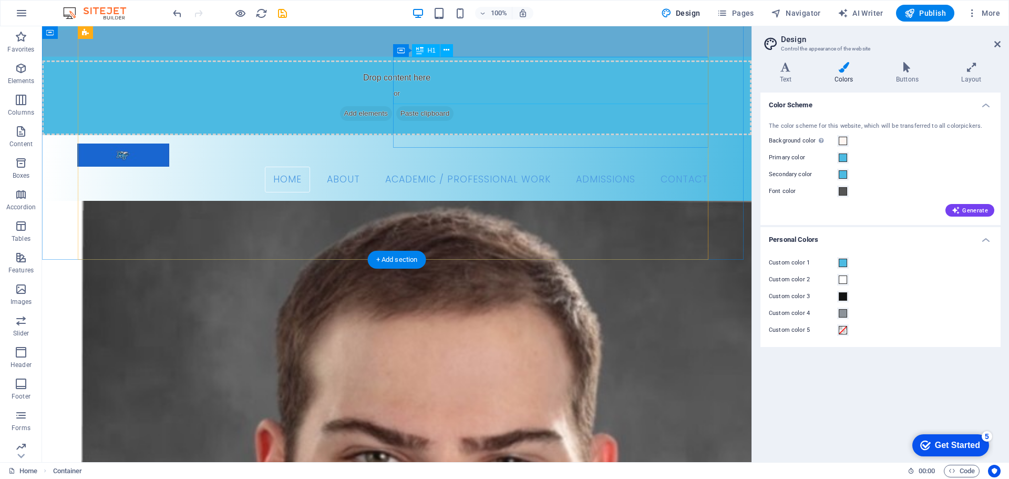
scroll to position [0, 0]
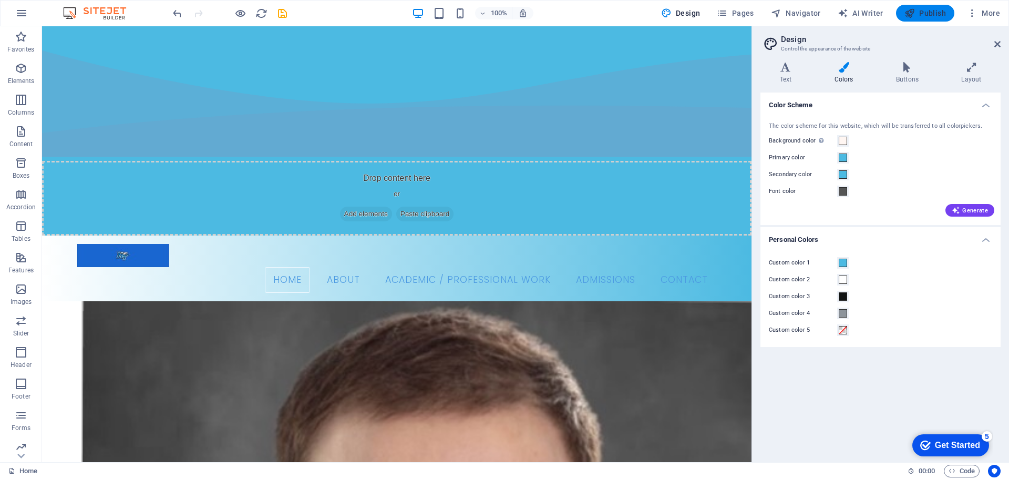
click at [935, 18] on span "Publish" at bounding box center [926, 13] width 42 height 11
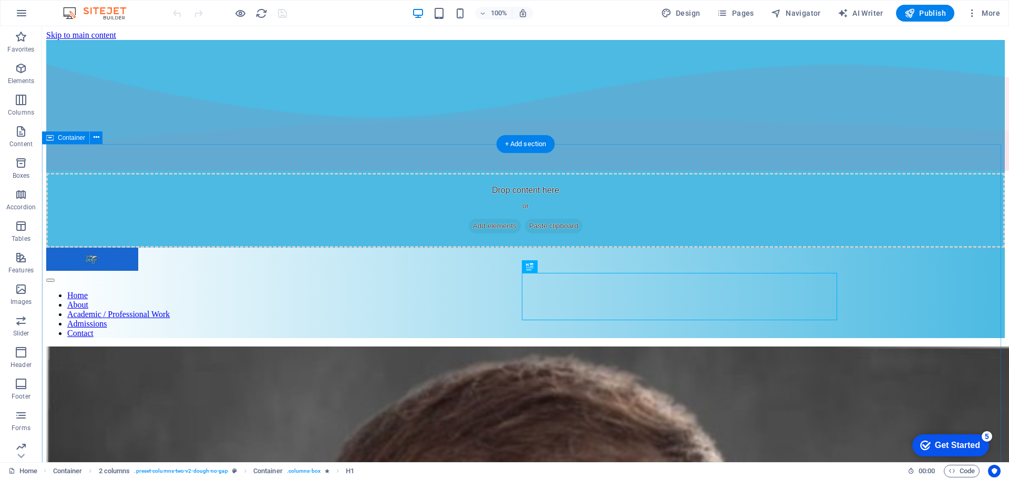
scroll to position [158, 0]
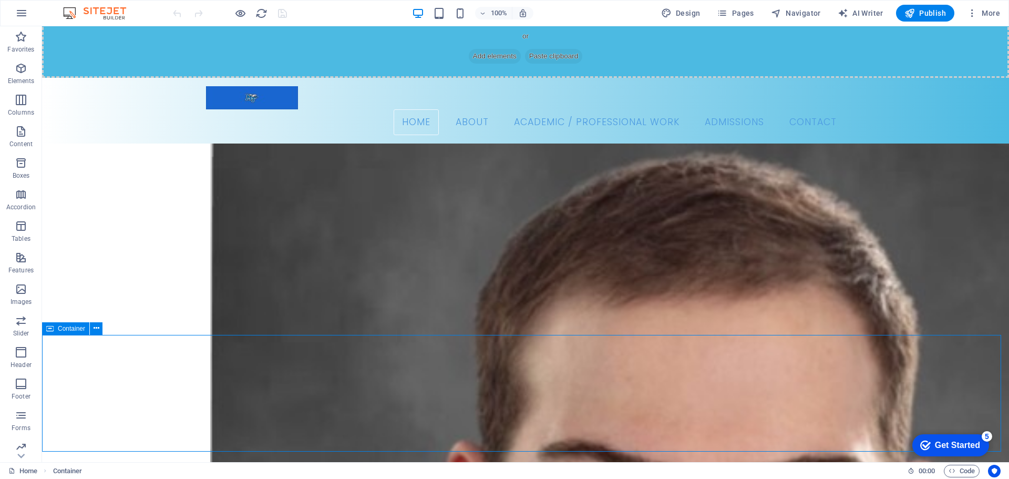
click at [60, 329] on span "Container" at bounding box center [71, 328] width 27 height 6
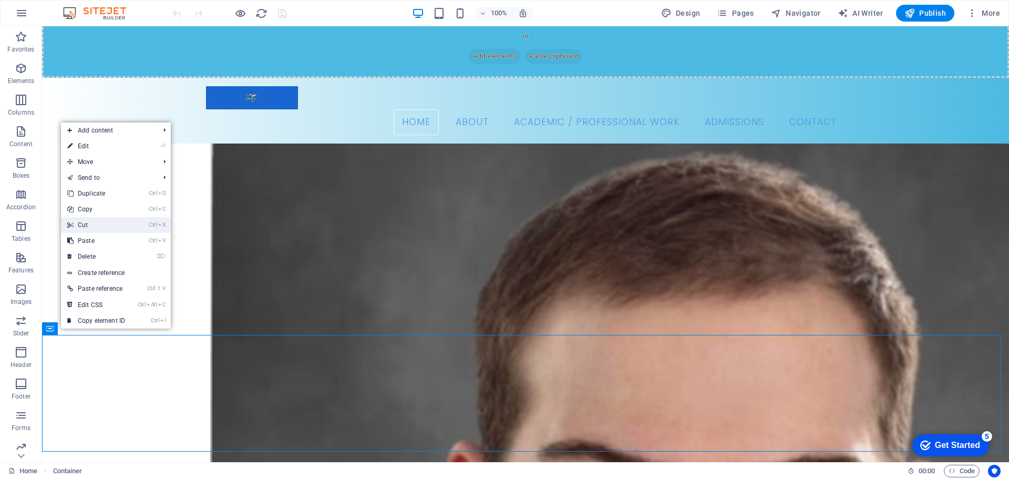
click at [103, 222] on link "Ctrl X Cut" at bounding box center [96, 225] width 70 height 16
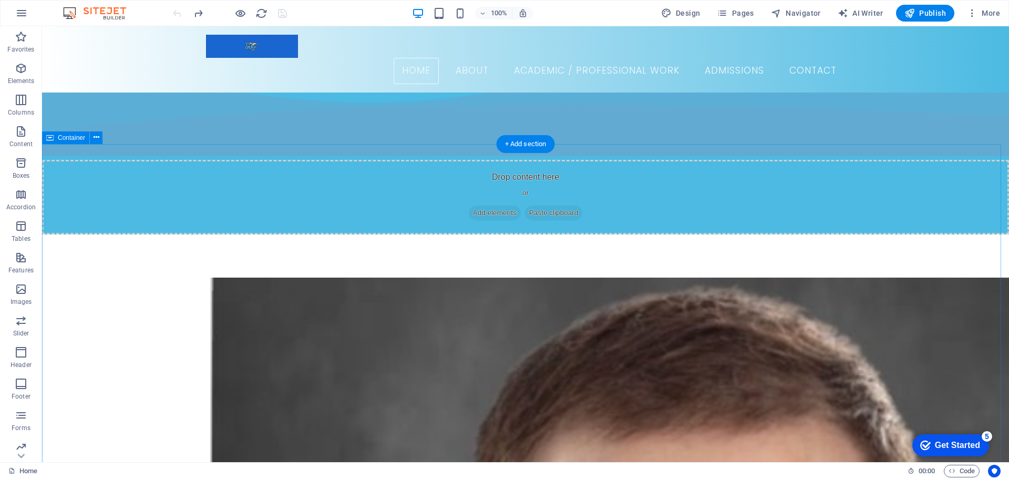
scroll to position [0, 0]
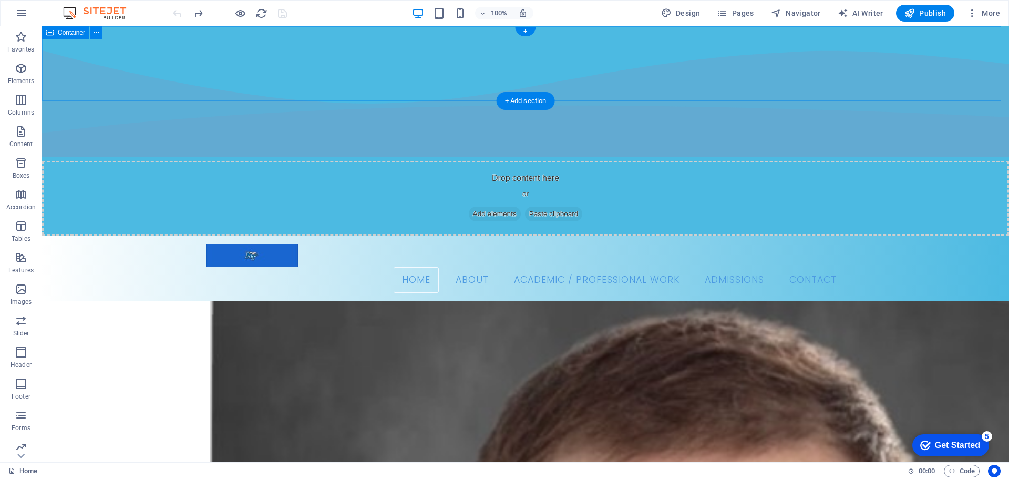
drag, startPoint x: 250, startPoint y: 57, endPoint x: 251, endPoint y: 51, distance: 6.5
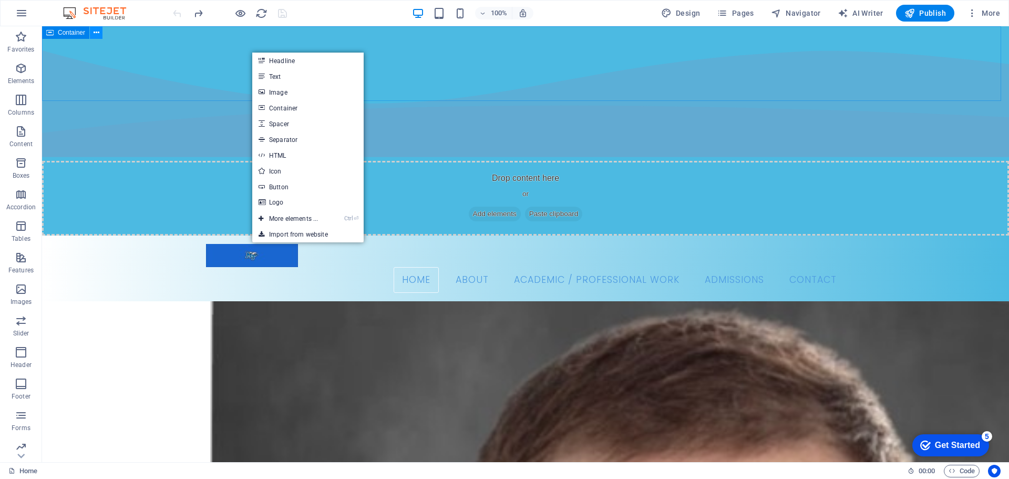
click at [100, 29] on button at bounding box center [96, 32] width 13 height 13
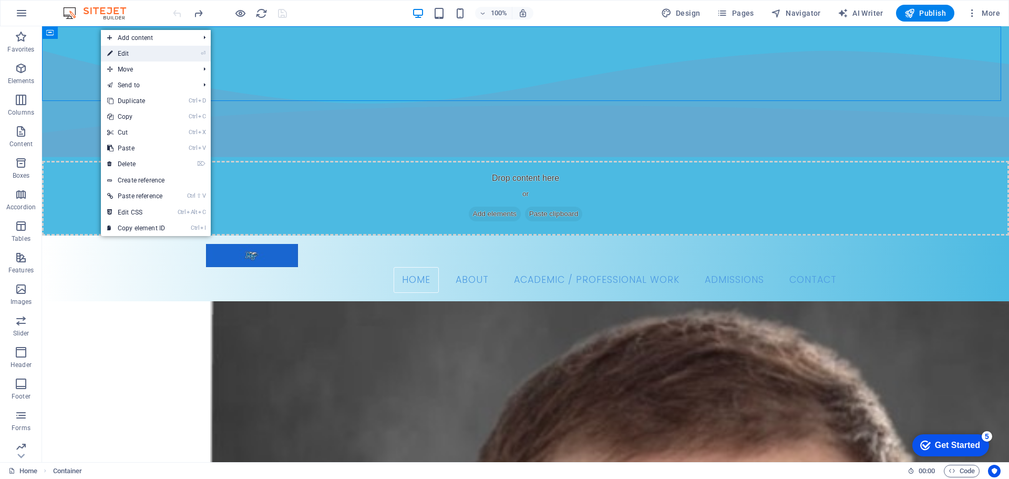
click at [157, 55] on link "⏎ Edit" at bounding box center [136, 54] width 70 height 16
select select "multiple-waves"
select select "vh"
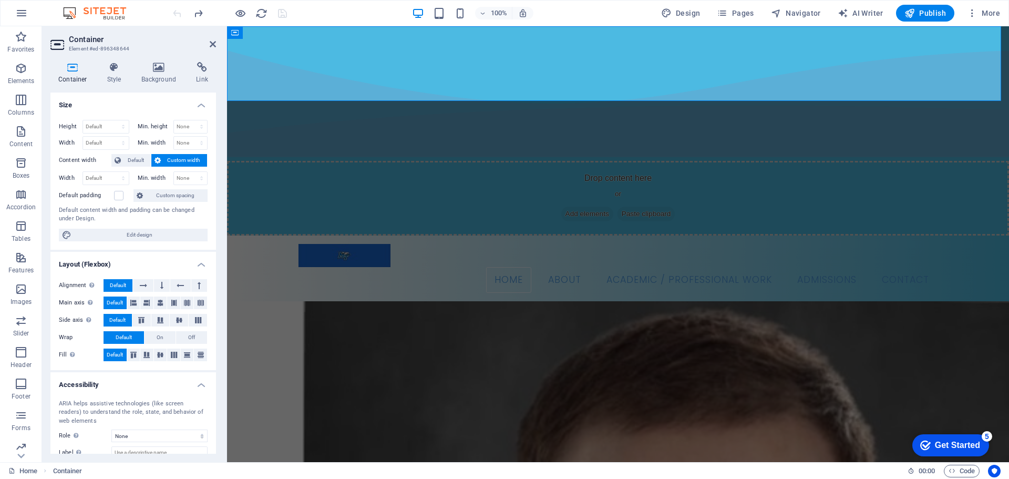
click at [81, 71] on icon at bounding box center [72, 67] width 45 height 11
click at [108, 75] on h4 "Style" at bounding box center [116, 73] width 34 height 22
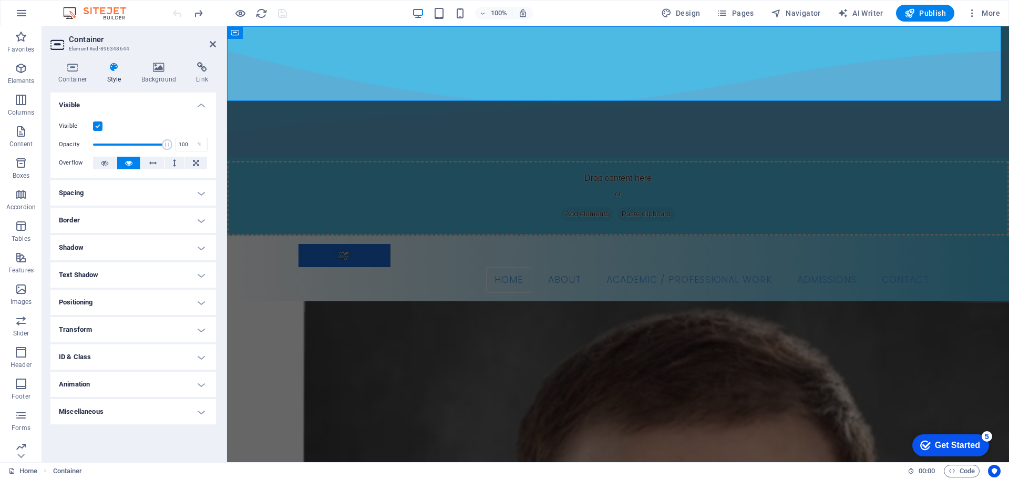
click at [187, 412] on h4 "Miscellaneous" at bounding box center [133, 411] width 166 height 25
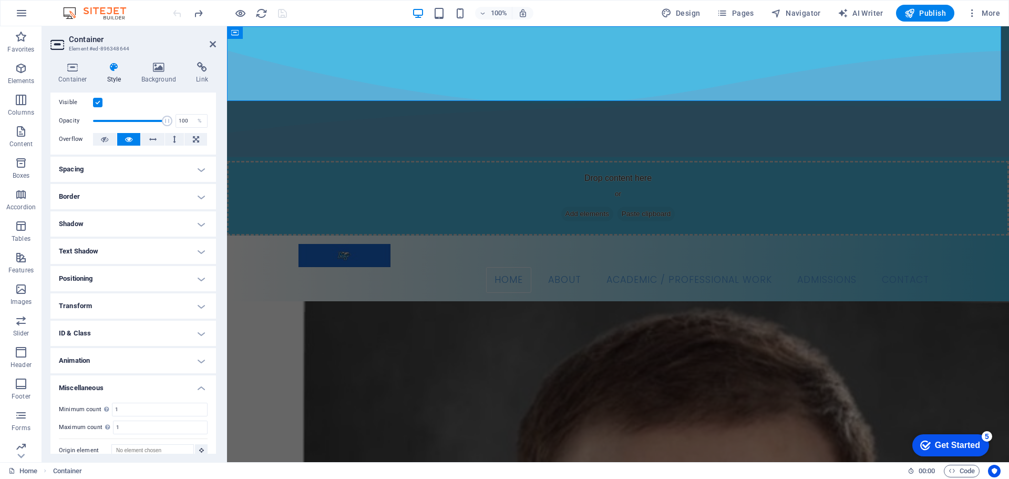
scroll to position [36, 0]
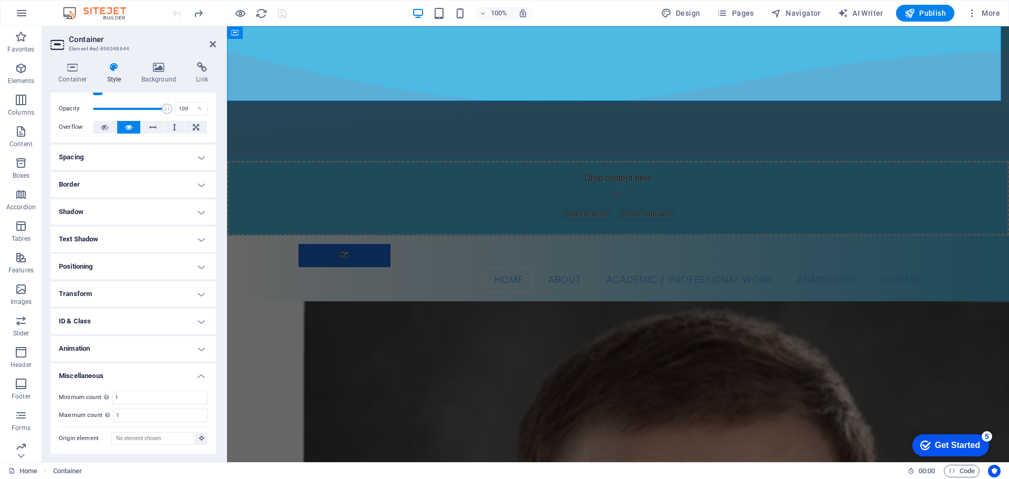
click at [165, 343] on h4 "Animation" at bounding box center [133, 348] width 166 height 25
drag, startPoint x: 167, startPoint y: 321, endPoint x: 172, endPoint y: 315, distance: 7.8
click at [166, 321] on h4 "ID & Class" at bounding box center [133, 321] width 166 height 25
click at [159, 296] on h4 "Transform" at bounding box center [133, 293] width 166 height 25
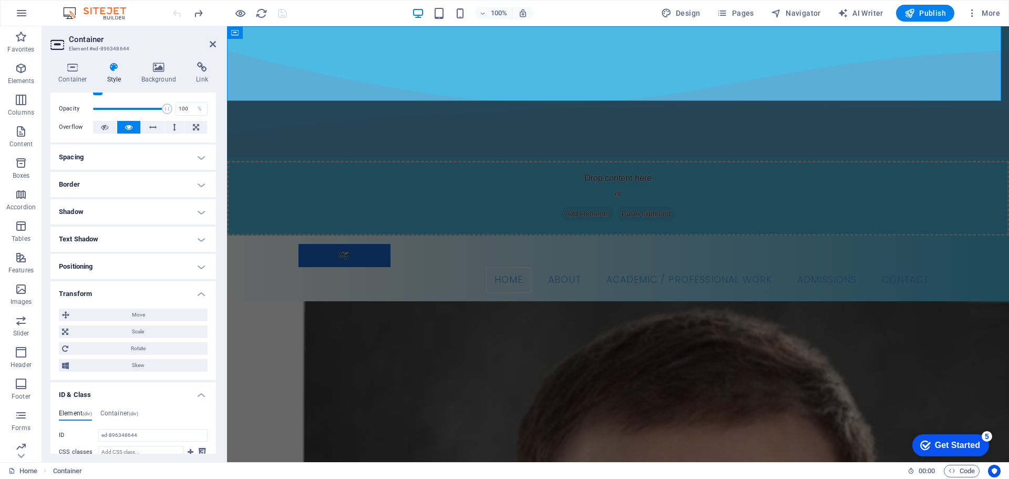
click at [143, 264] on h4 "Positioning" at bounding box center [133, 266] width 166 height 25
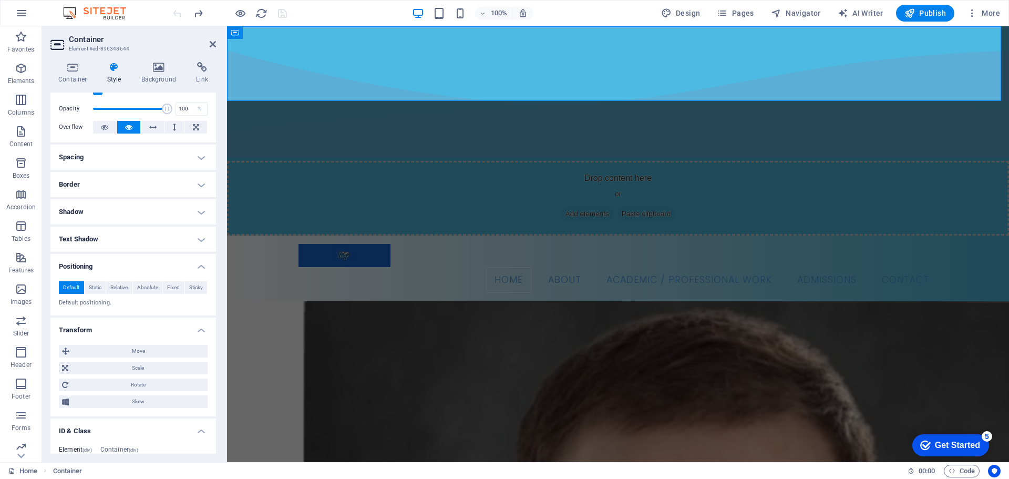
click at [149, 246] on h4 "Text Shadow" at bounding box center [133, 239] width 166 height 25
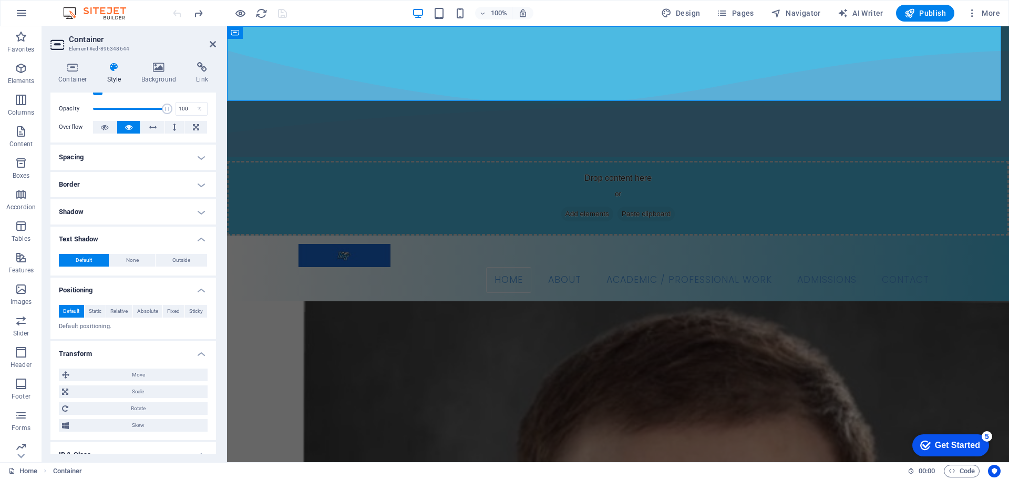
click at [142, 216] on h4 "Shadow" at bounding box center [133, 211] width 166 height 25
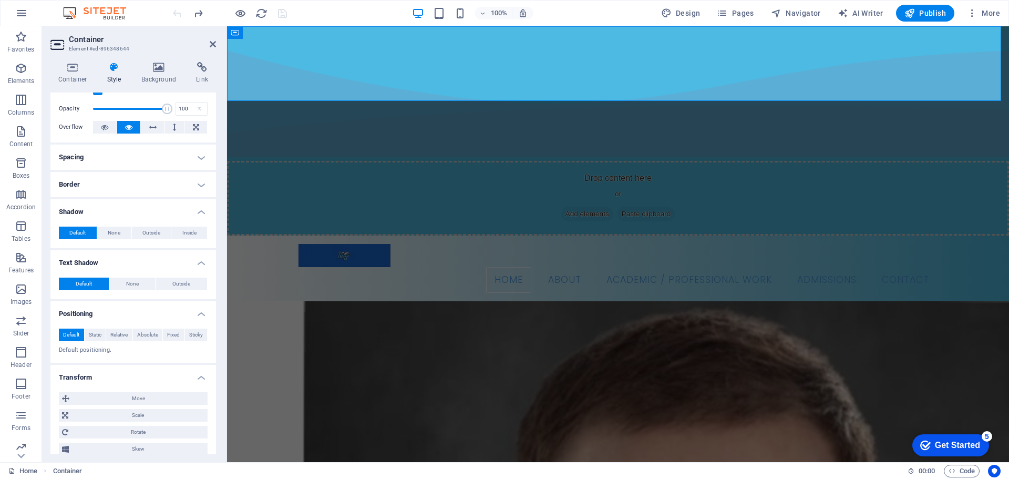
drag, startPoint x: 147, startPoint y: 192, endPoint x: 140, endPoint y: 196, distance: 7.8
click at [141, 198] on ul "Layout How this element expands within the layout (Flexbox). Size Default auto …" at bounding box center [133, 413] width 166 height 713
click at [137, 181] on h4 "Border" at bounding box center [133, 184] width 166 height 25
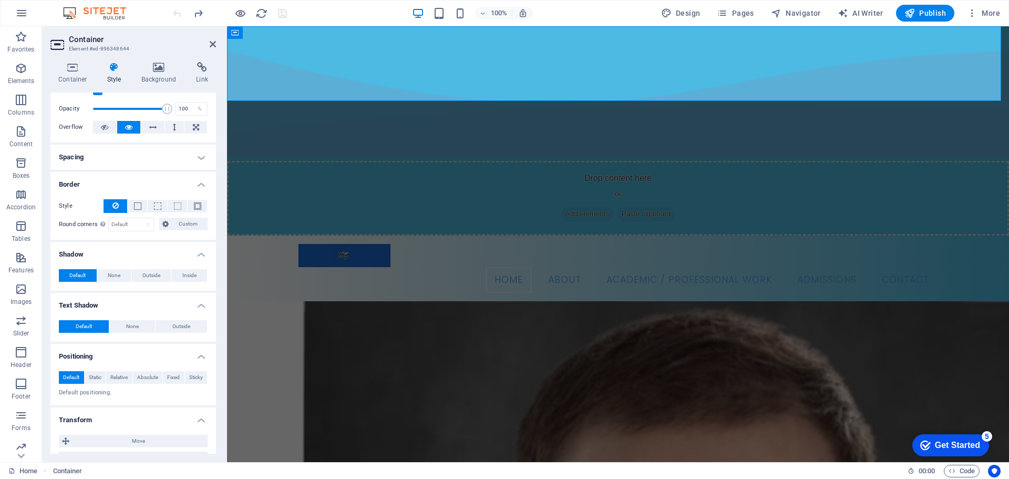
click at [136, 166] on h4 "Spacing" at bounding box center [133, 157] width 166 height 25
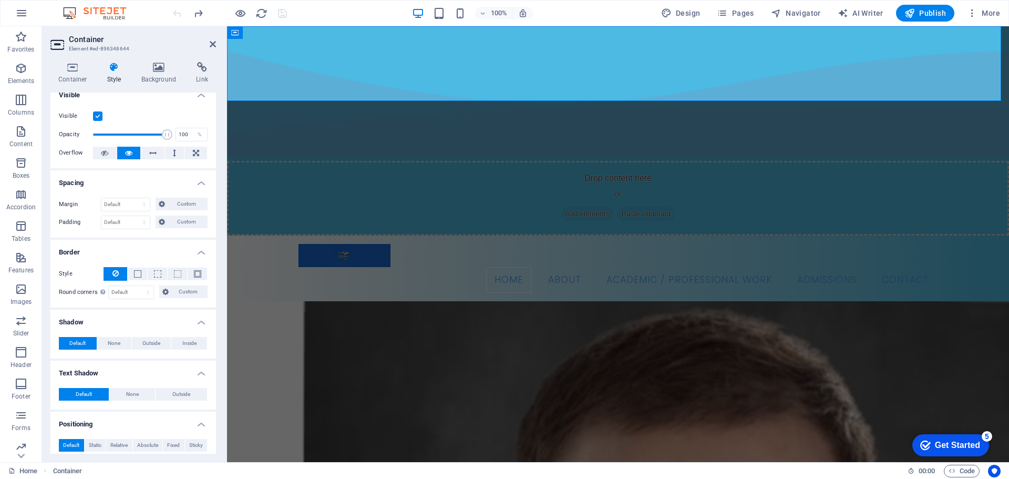
scroll to position [0, 0]
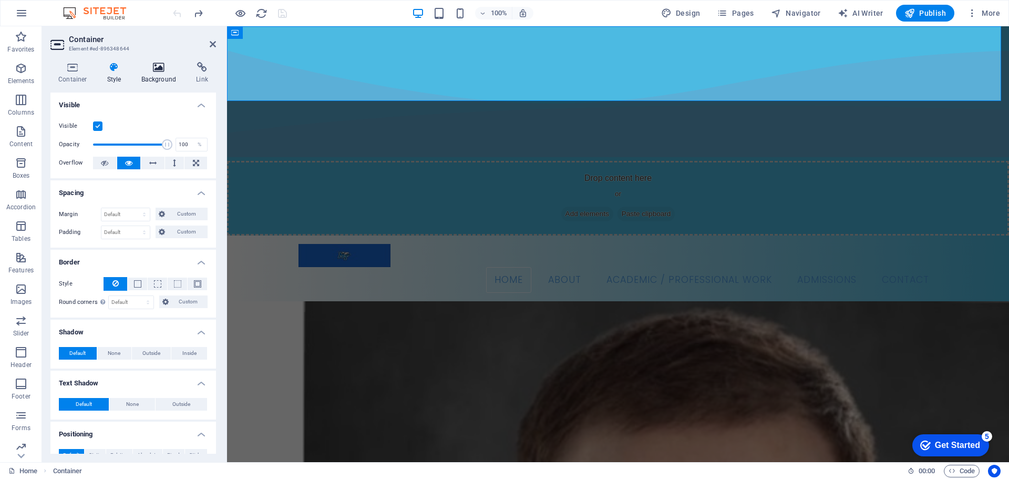
click at [156, 73] on h4 "Background" at bounding box center [161, 73] width 55 height 22
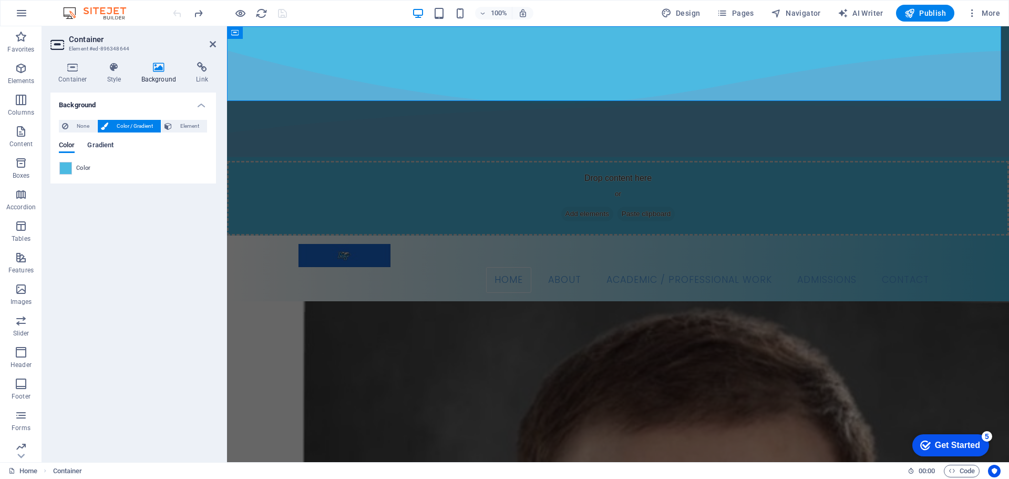
click at [104, 146] on span "Gradient" at bounding box center [100, 146] width 26 height 15
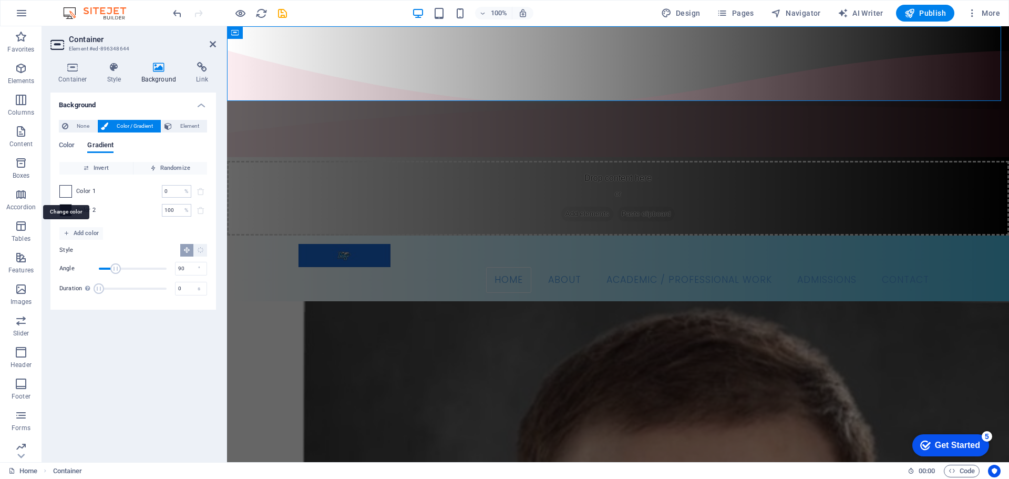
click at [66, 196] on span at bounding box center [66, 192] width 12 height 12
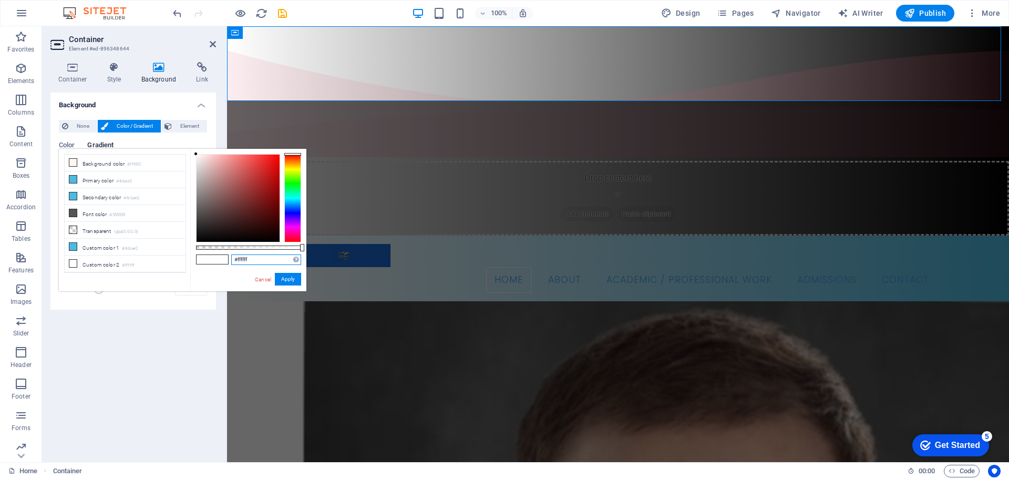
click at [257, 258] on input "#ffffff" at bounding box center [266, 259] width 70 height 11
paste input "4cbae2"
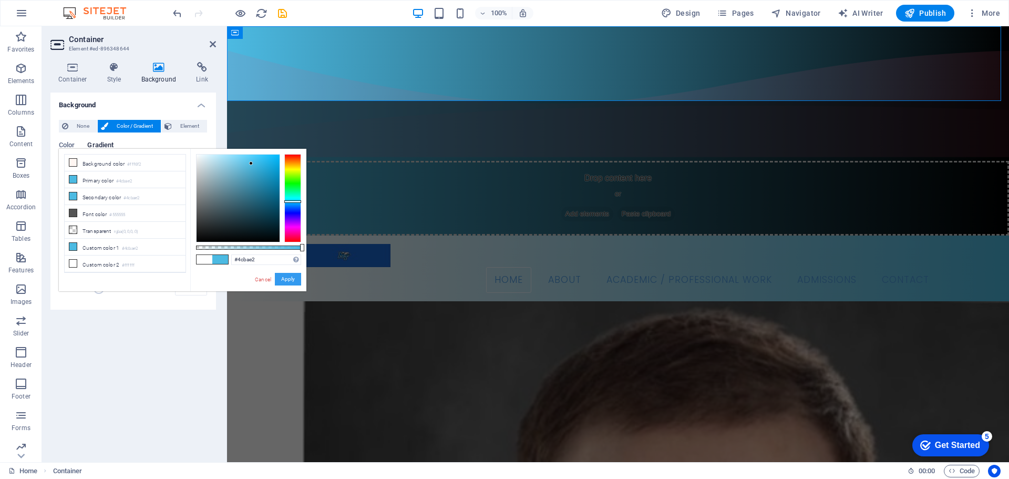
click at [282, 279] on button "Apply" at bounding box center [288, 279] width 26 height 13
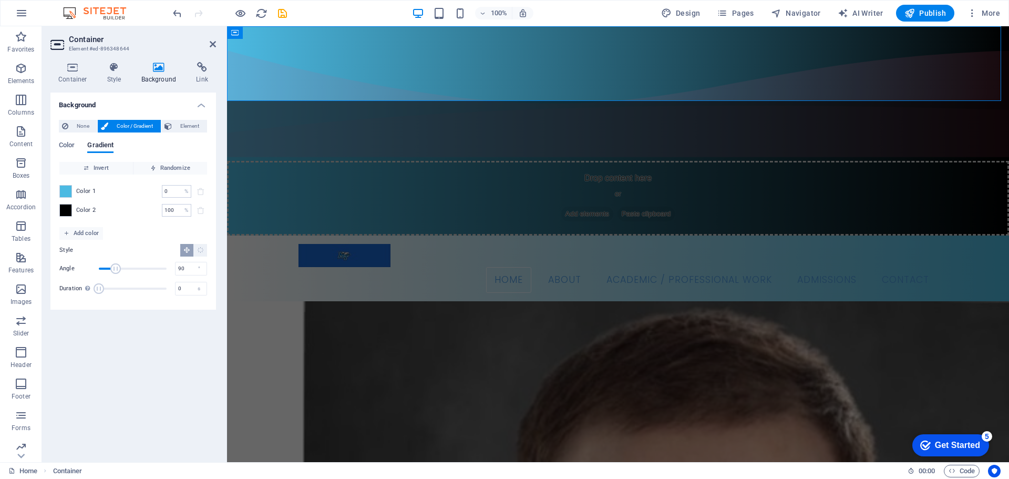
click at [88, 209] on div "Color 2 100 % ​" at bounding box center [133, 210] width 148 height 13
click at [177, 214] on input "100" at bounding box center [171, 210] width 18 height 13
click at [69, 207] on span at bounding box center [66, 210] width 12 height 12
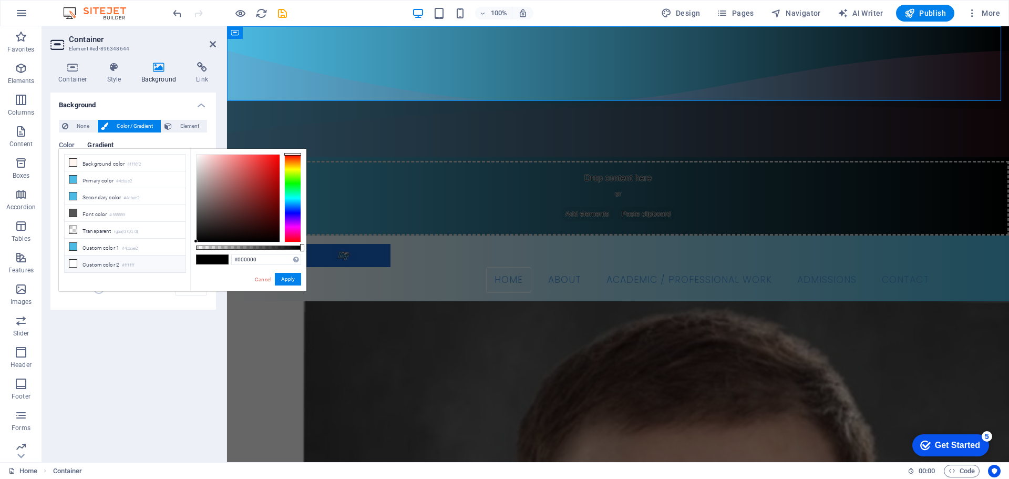
click at [69, 259] on span at bounding box center [73, 263] width 8 height 8
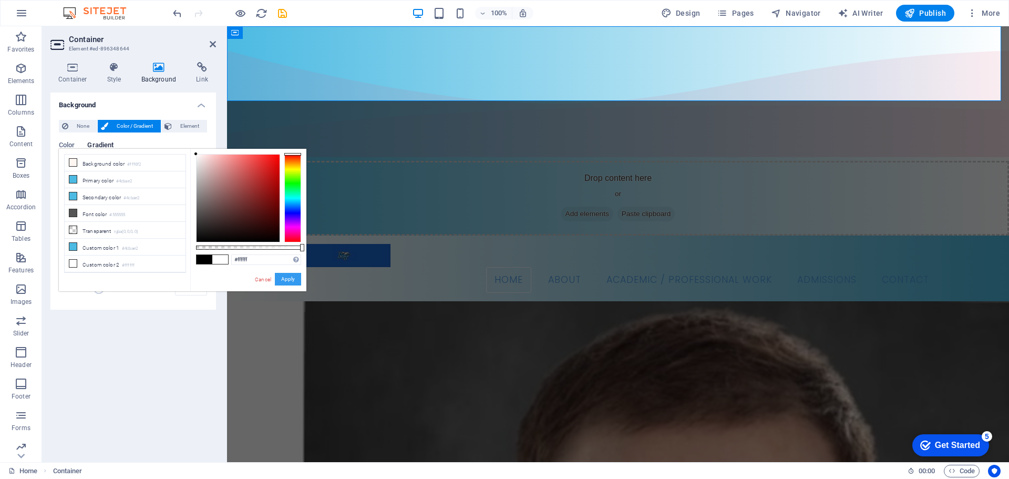
click at [292, 282] on button "Apply" at bounding box center [288, 279] width 26 height 13
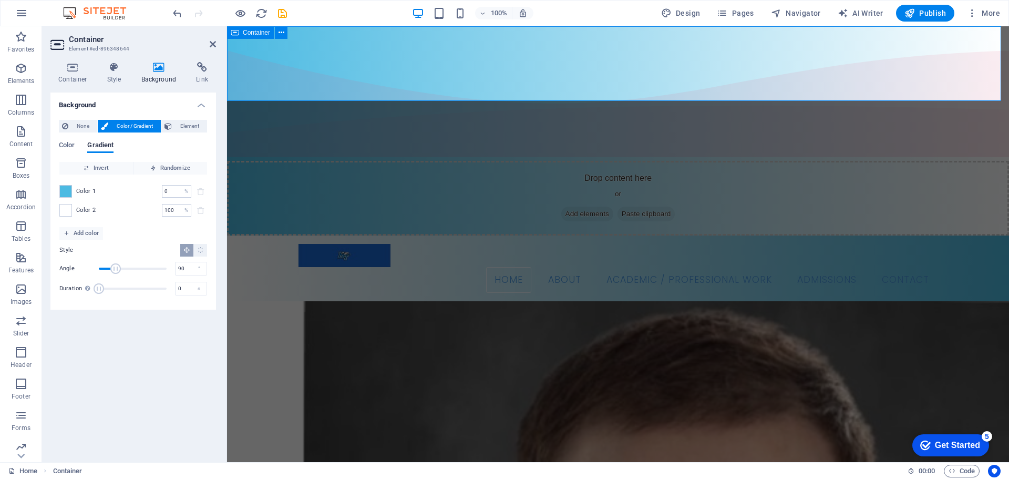
click at [949, 161] on div "Drop content here or Add elements Paste clipboard" at bounding box center [618, 198] width 782 height 75
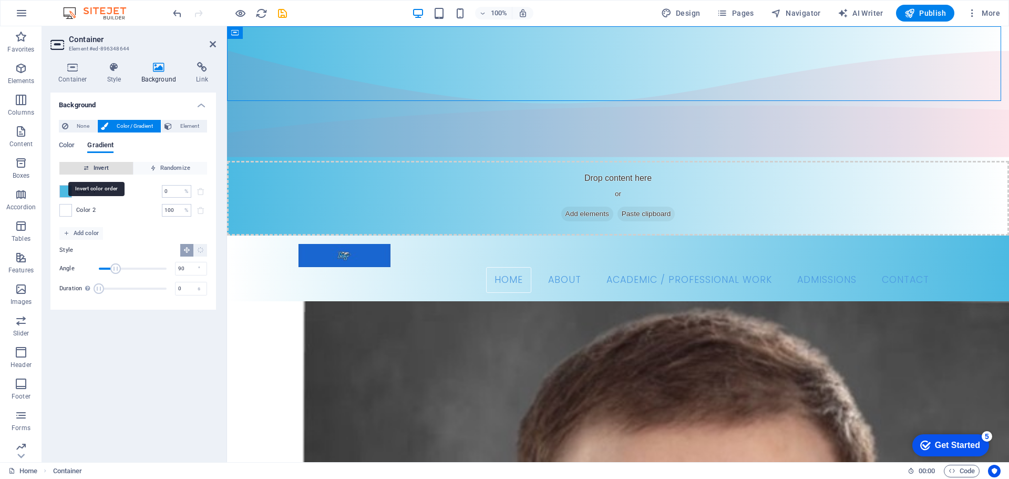
click at [114, 172] on span "Invert" at bounding box center [96, 168] width 65 height 13
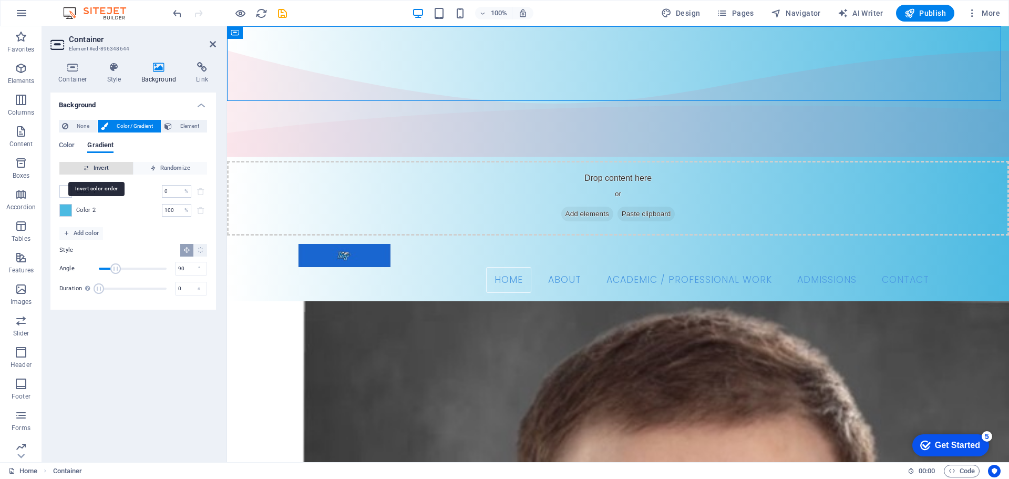
click at [109, 168] on span "Invert" at bounding box center [96, 168] width 65 height 13
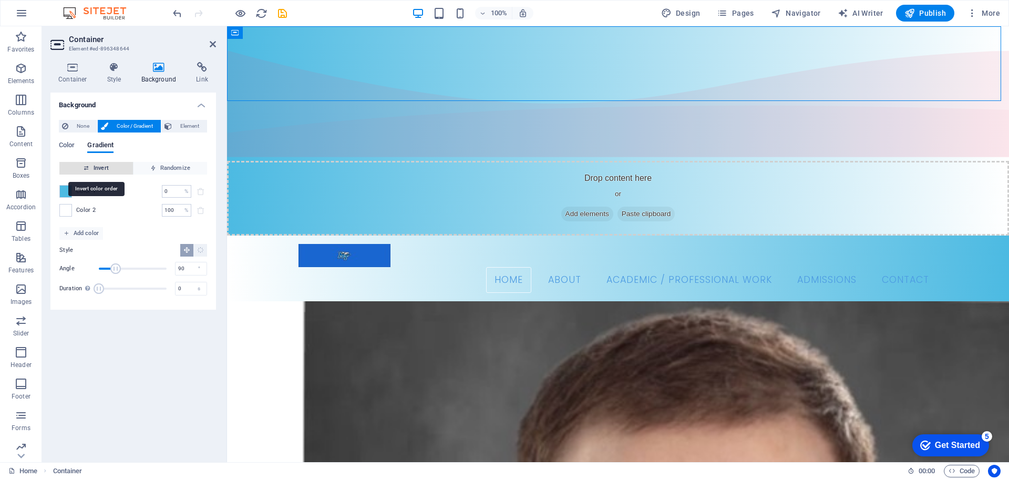
click at [110, 168] on span "Invert" at bounding box center [96, 168] width 65 height 13
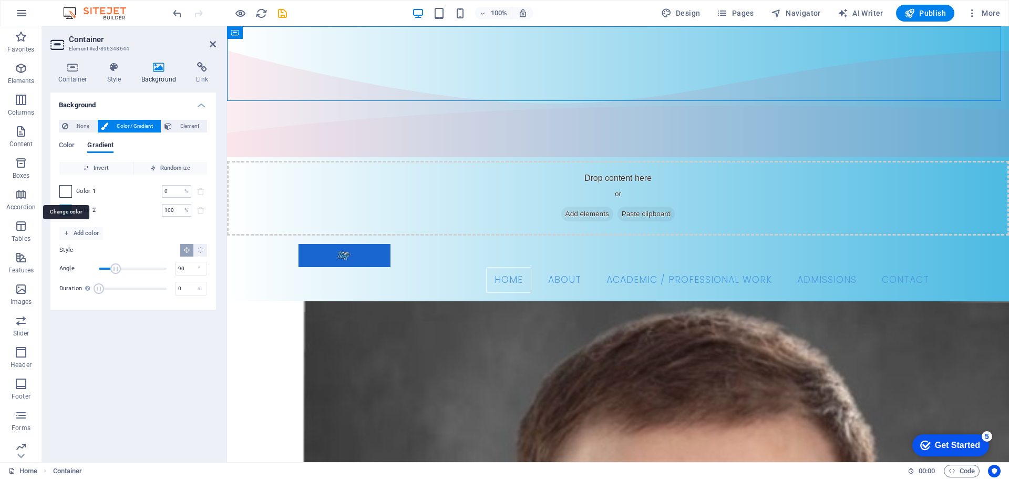
click at [66, 189] on span at bounding box center [66, 192] width 12 height 12
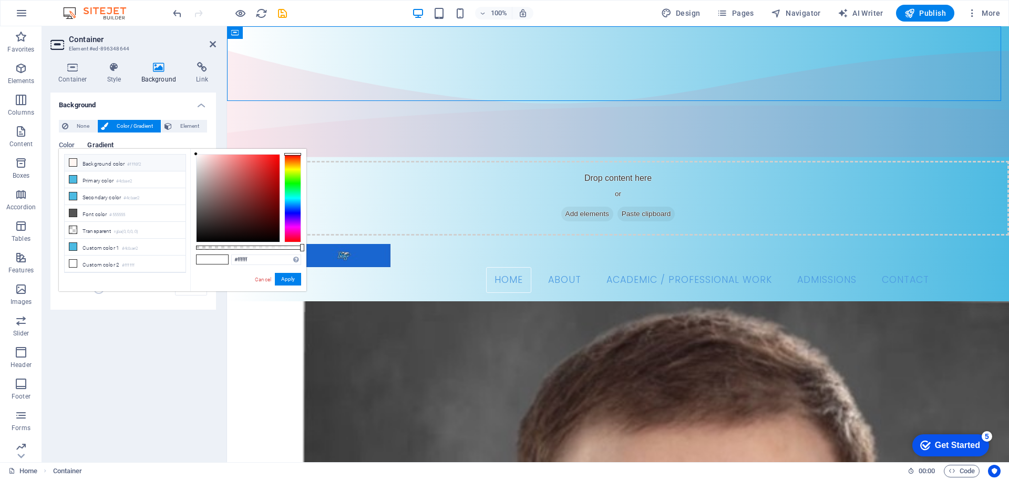
click at [69, 166] on span at bounding box center [73, 162] width 8 height 8
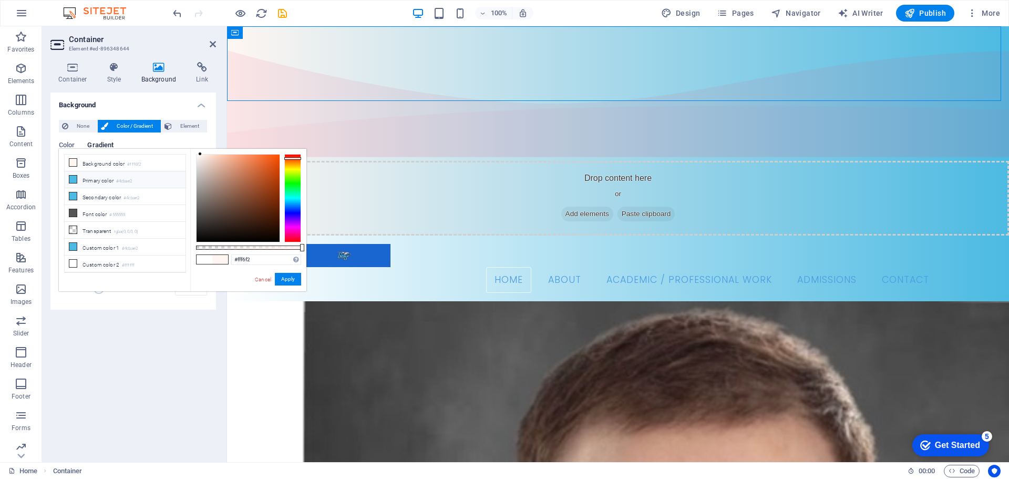
click at [70, 180] on icon at bounding box center [72, 179] width 7 height 7
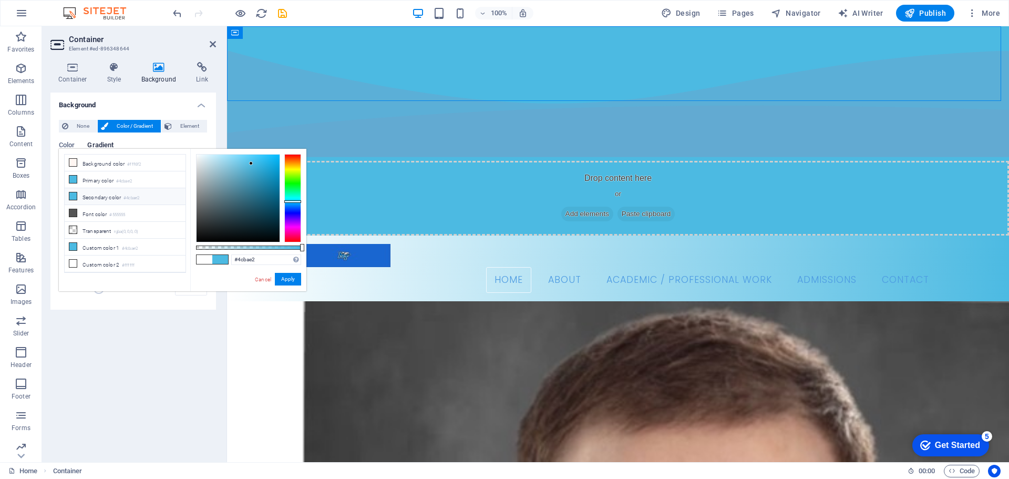
click at [71, 194] on icon at bounding box center [72, 195] width 7 height 7
click at [72, 214] on icon at bounding box center [72, 212] width 7 height 7
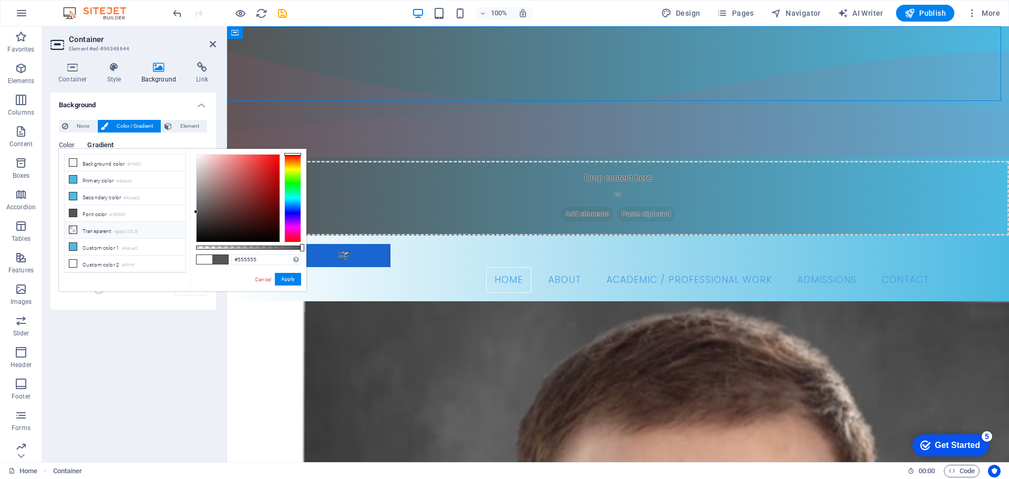
click at [72, 226] on icon at bounding box center [72, 229] width 7 height 7
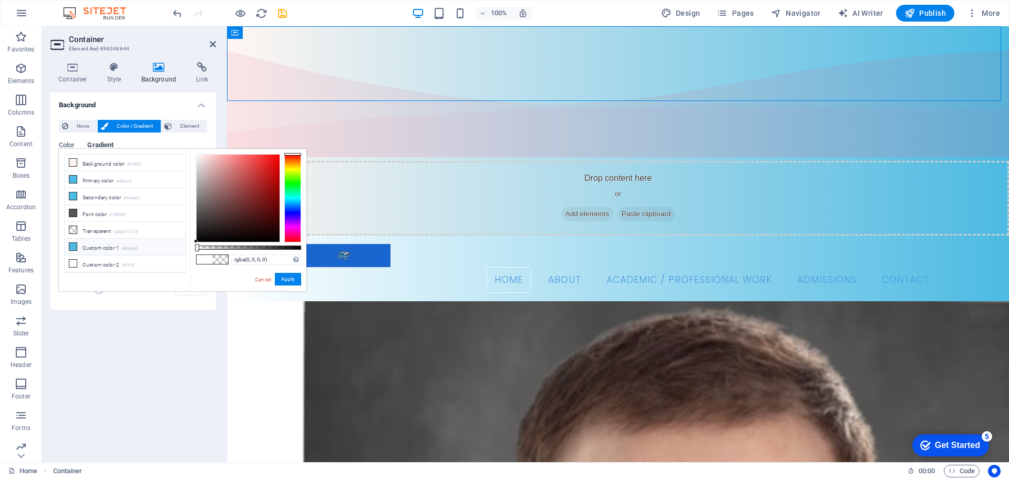
click at [78, 242] on li "Custom color 1 #4cbae2" at bounding box center [125, 247] width 121 height 17
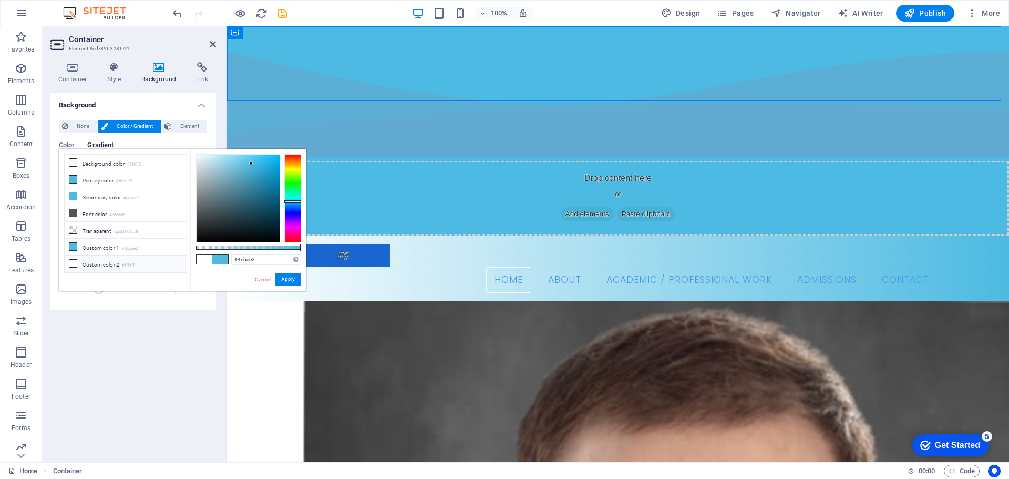
click at [71, 263] on icon at bounding box center [72, 263] width 7 height 7
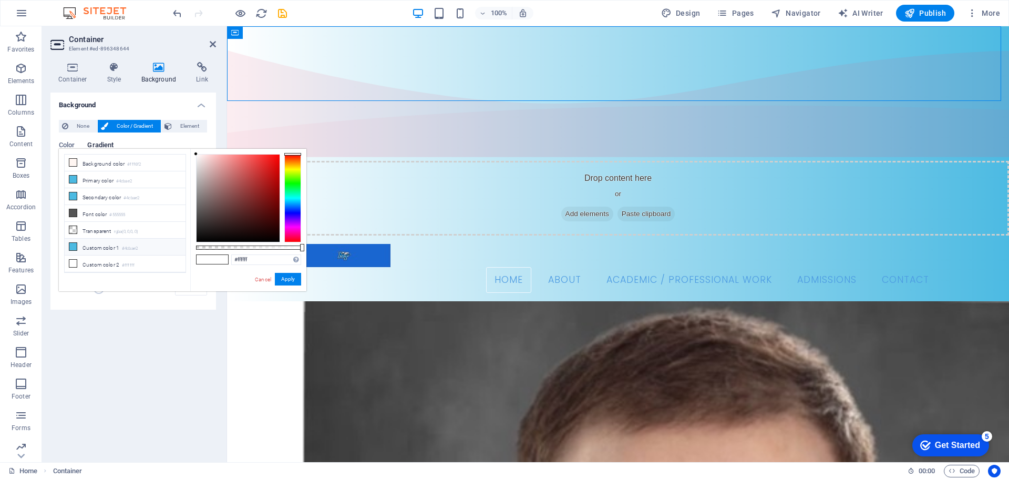
click at [73, 245] on icon at bounding box center [72, 246] width 7 height 7
type input "#4cbae2"
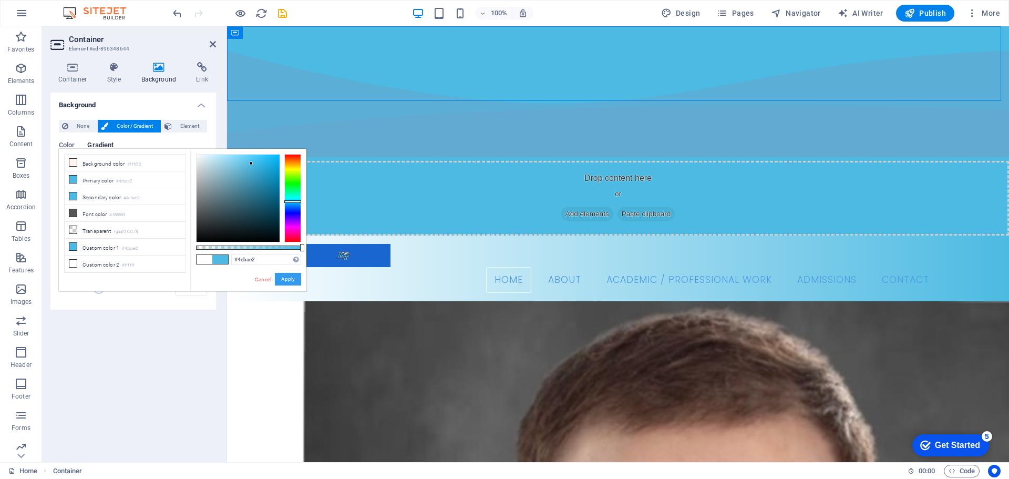
click at [291, 278] on button "Apply" at bounding box center [288, 279] width 26 height 13
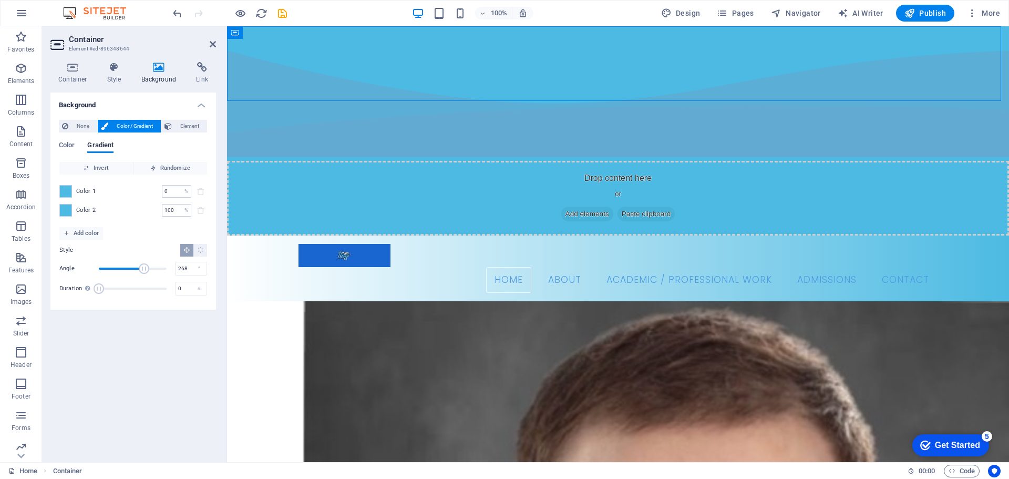
drag, startPoint x: 114, startPoint y: 269, endPoint x: 149, endPoint y: 272, distance: 35.3
click at [149, 272] on span "Angle" at bounding box center [144, 268] width 11 height 11
type input "75"
drag, startPoint x: 139, startPoint y: 272, endPoint x: 113, endPoint y: 276, distance: 26.5
click at [113, 276] on span "Angle" at bounding box center [133, 269] width 68 height 16
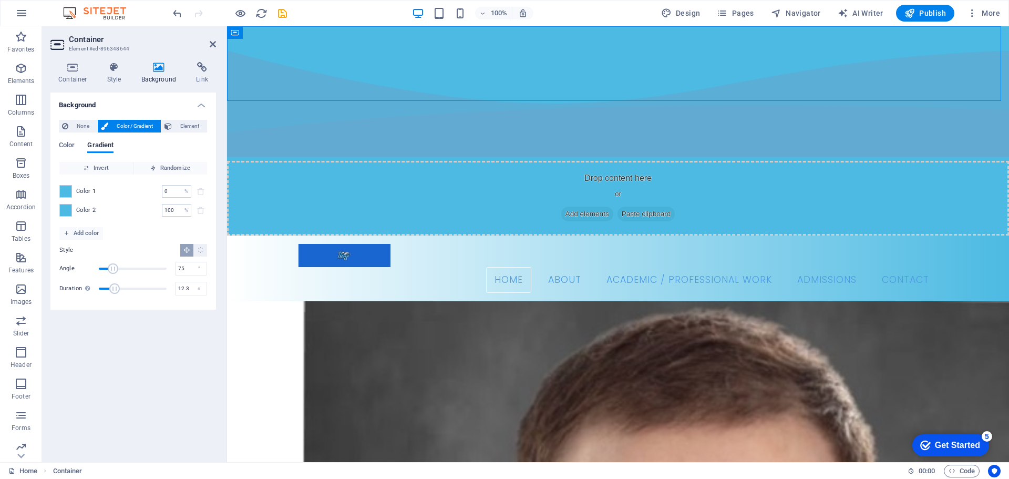
drag, startPoint x: 93, startPoint y: 292, endPoint x: 127, endPoint y: 289, distance: 33.8
click at [120, 289] on span "Duration" at bounding box center [114, 288] width 11 height 11
type input "3"
drag, startPoint x: 124, startPoint y: 289, endPoint x: 106, endPoint y: 292, distance: 18.1
click at [106, 292] on span "Duration" at bounding box center [105, 288] width 11 height 11
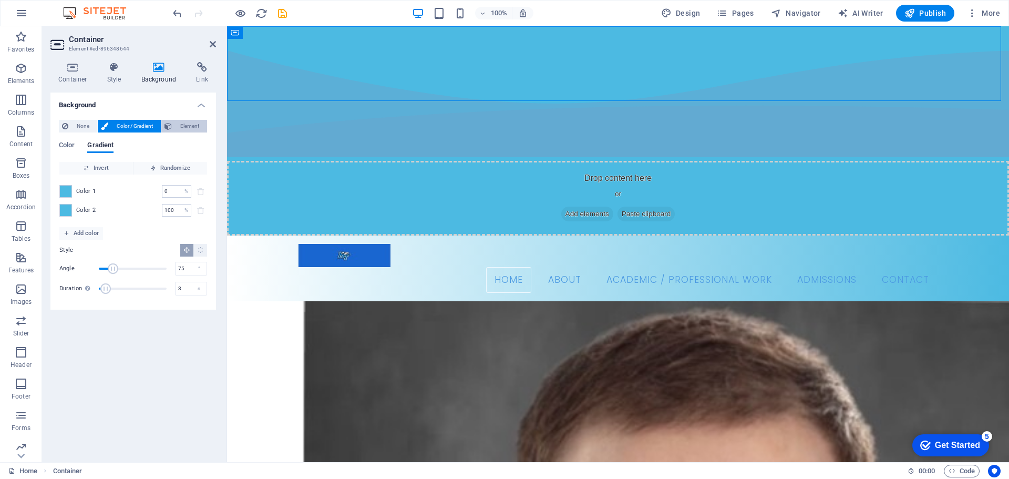
click at [176, 129] on span "Element" at bounding box center [189, 126] width 29 height 13
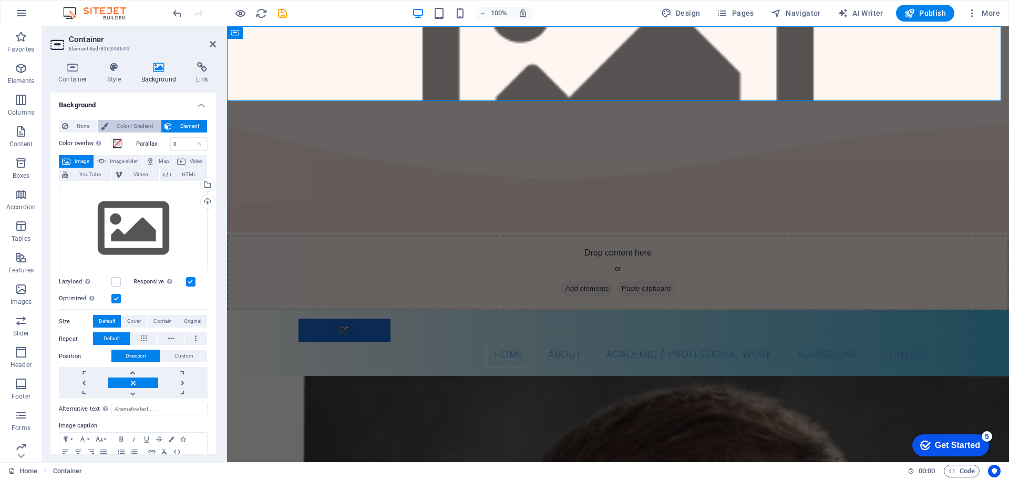
click at [137, 124] on span "Color / Gradient" at bounding box center [134, 126] width 46 height 13
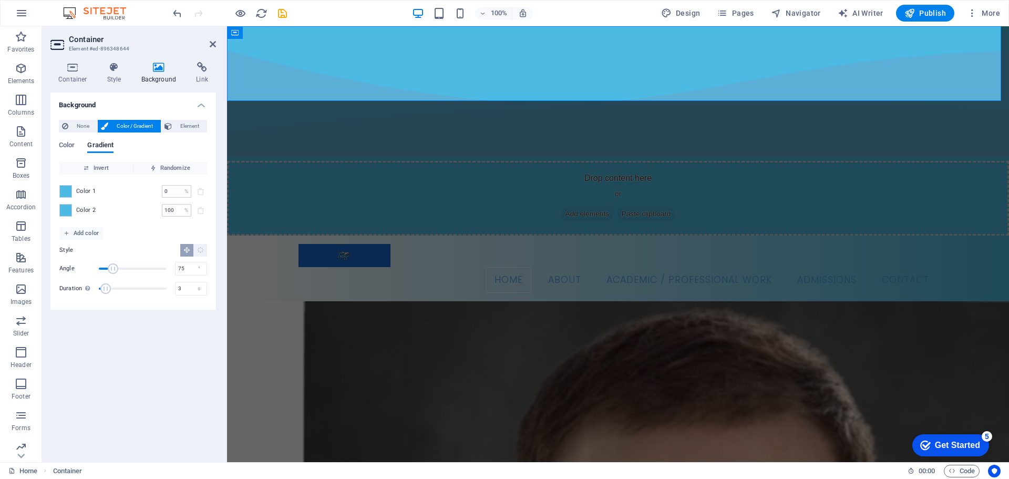
click at [79, 145] on div "Color Gradient" at bounding box center [133, 151] width 149 height 20
click at [66, 146] on span "Color" at bounding box center [67, 146] width 16 height 15
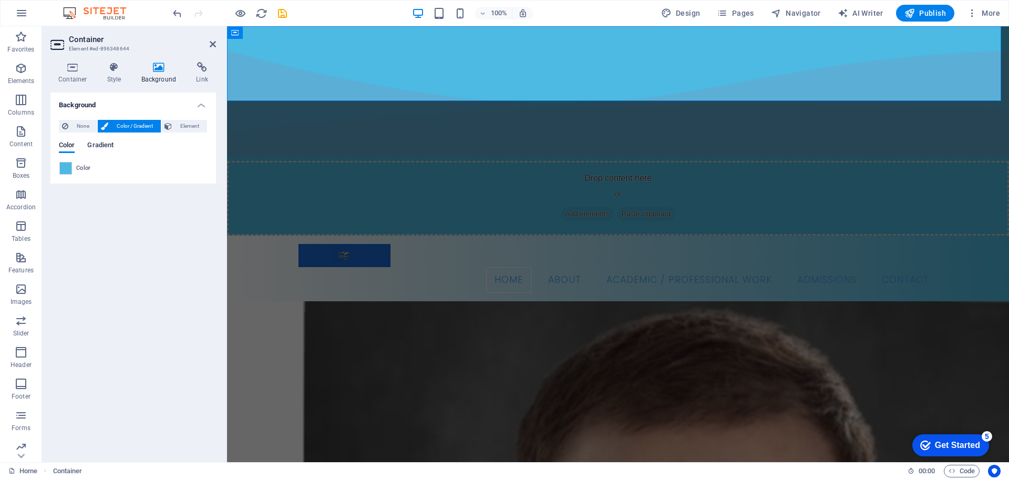
click at [93, 148] on span "Gradient" at bounding box center [100, 146] width 26 height 15
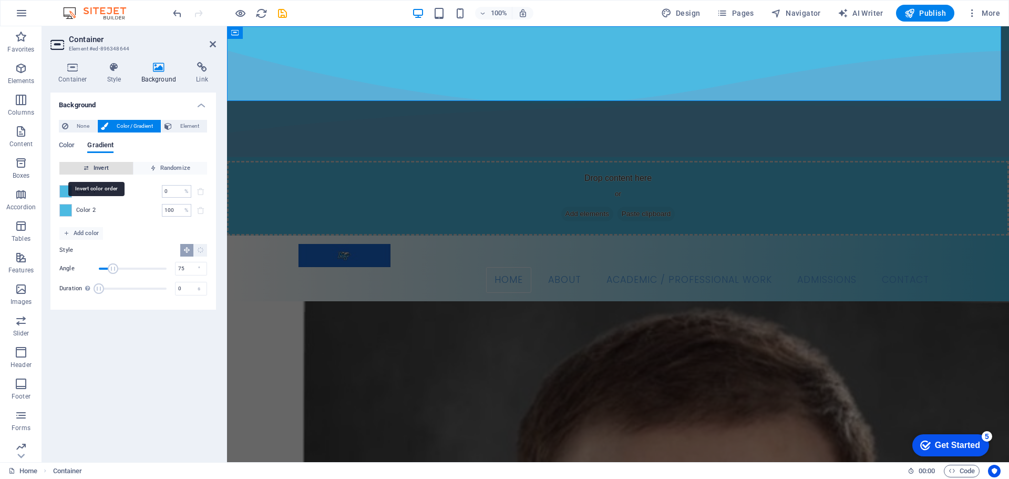
click at [89, 170] on icon "button" at bounding box center [87, 168] width 6 height 6
click at [66, 191] on span at bounding box center [66, 192] width 12 height 12
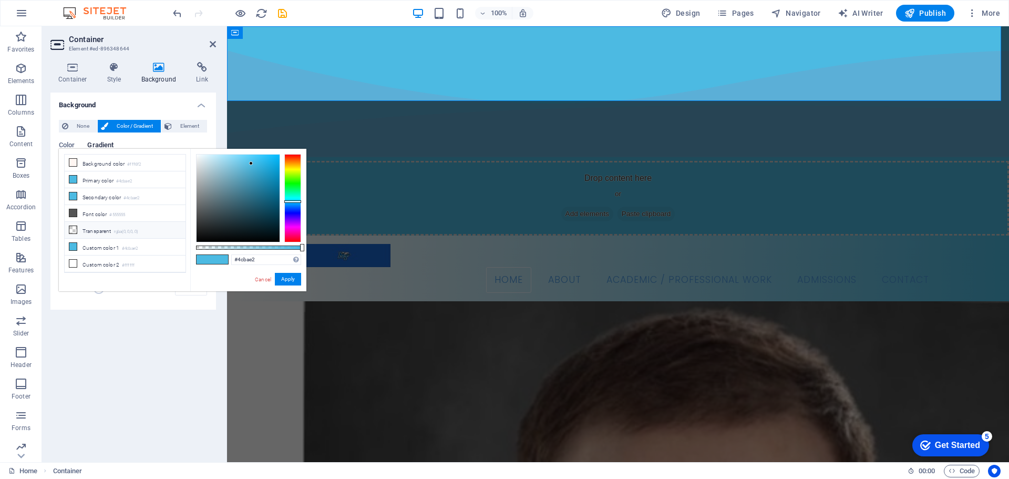
click at [74, 228] on icon at bounding box center [72, 229] width 7 height 7
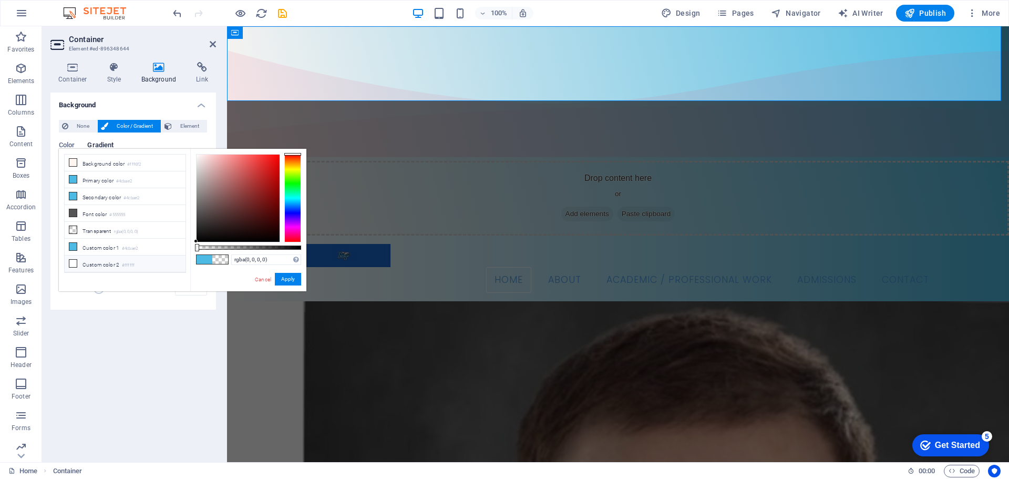
click at [75, 261] on icon at bounding box center [72, 263] width 7 height 7
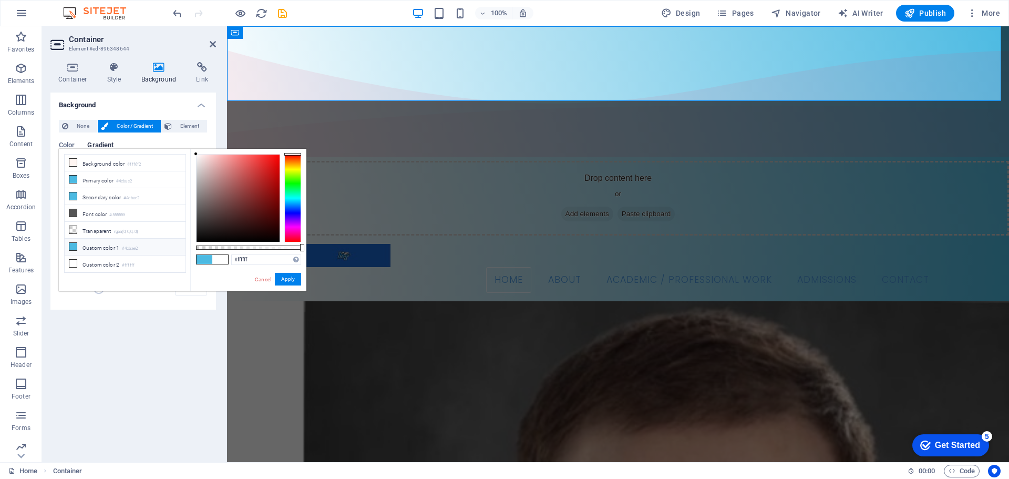
click at [71, 243] on icon at bounding box center [72, 246] width 7 height 7
type input "#4cbae2"
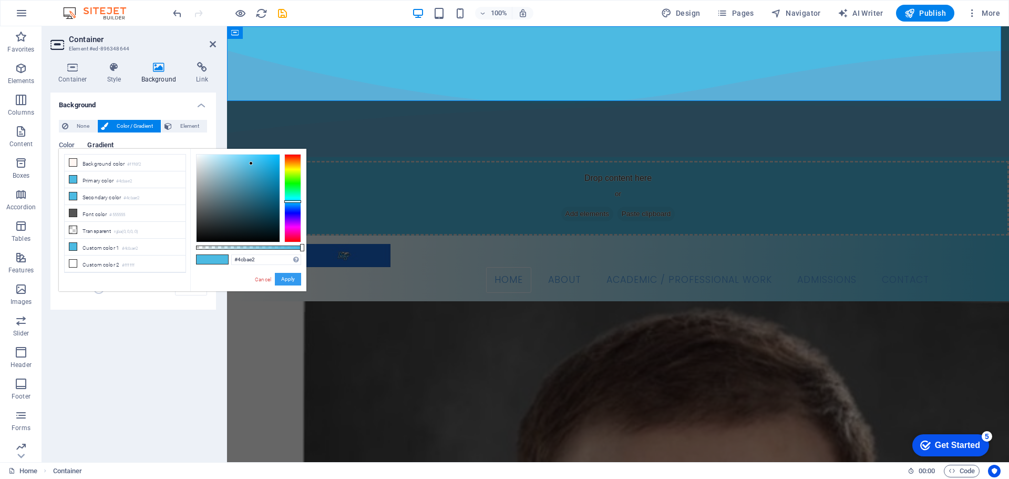
click at [288, 276] on button "Apply" at bounding box center [288, 279] width 26 height 13
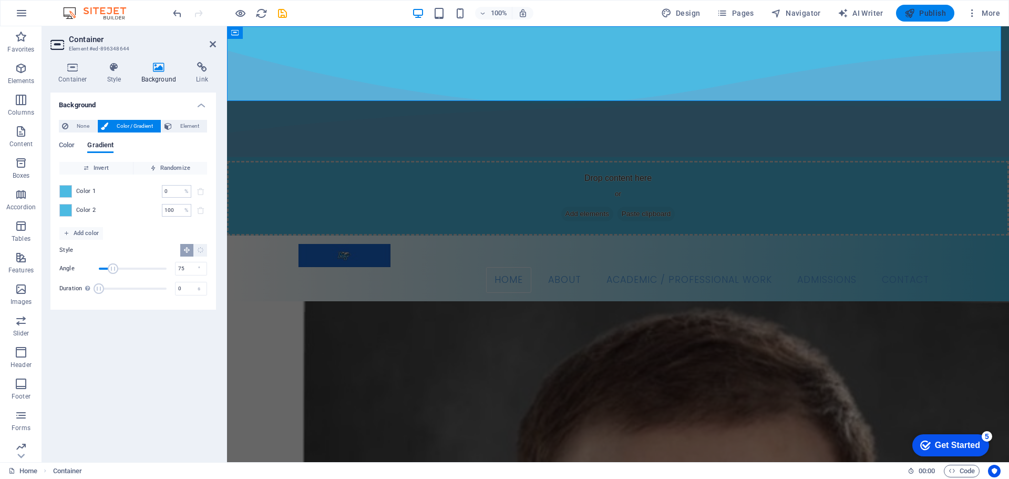
click at [934, 11] on span "Publish" at bounding box center [926, 13] width 42 height 11
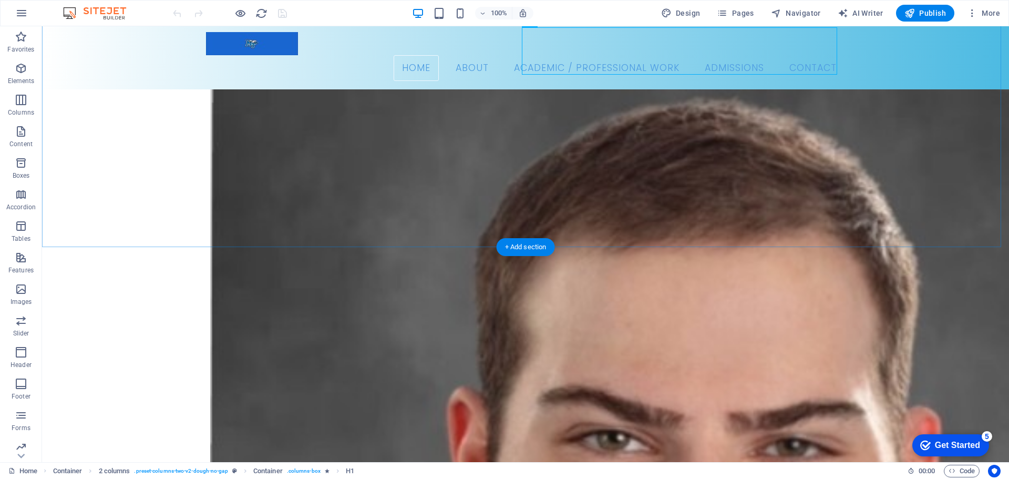
scroll to position [263, 0]
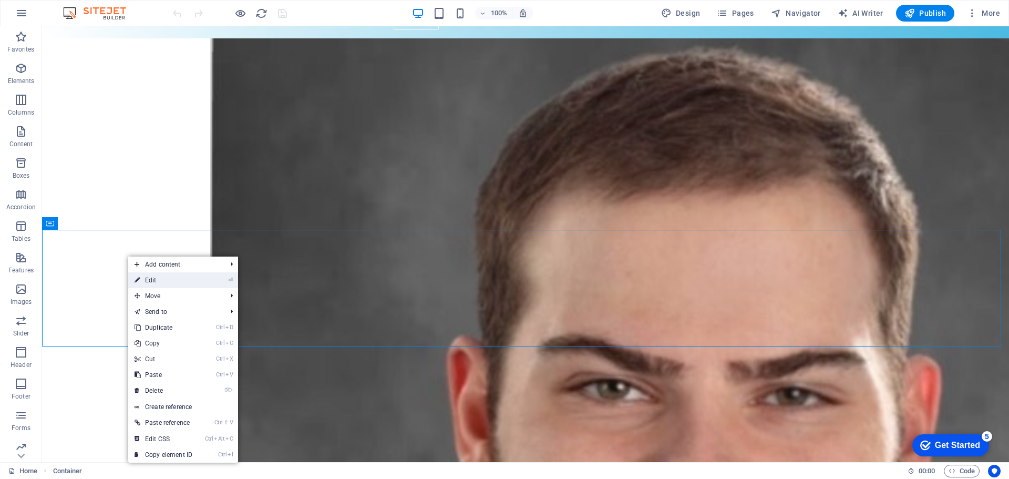
click at [157, 283] on link "⏎ Edit" at bounding box center [163, 280] width 70 height 16
select select "multiple-waves"
select select "vh"
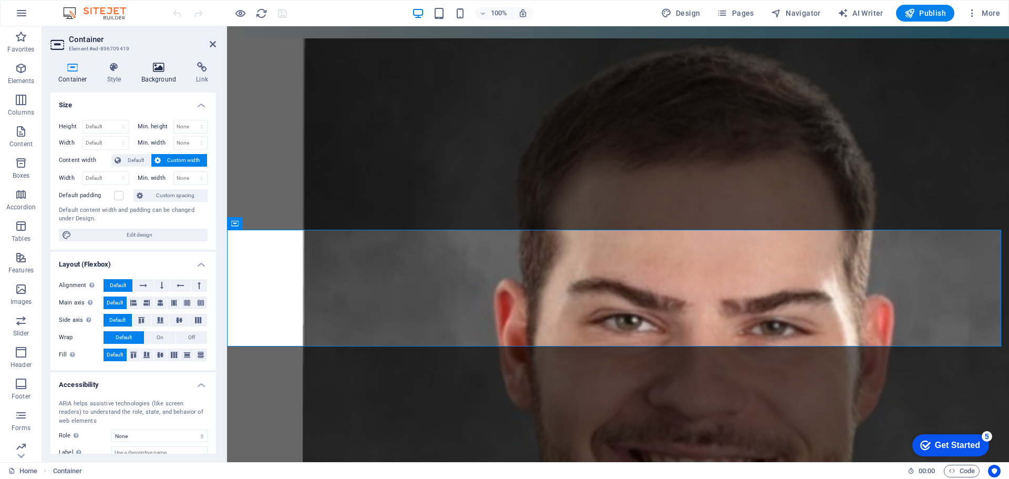
click at [151, 73] on h4 "Background" at bounding box center [161, 73] width 55 height 22
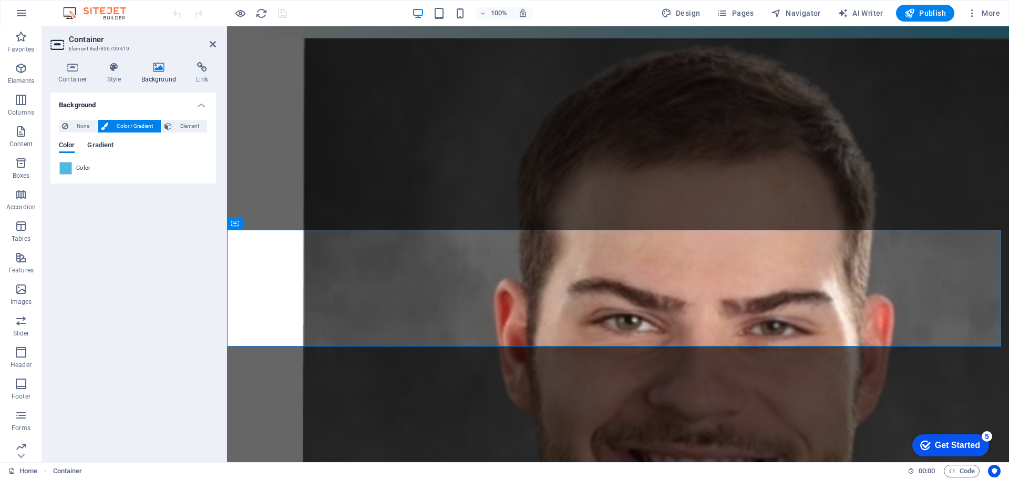
click at [110, 148] on span "Gradient" at bounding box center [100, 146] width 26 height 15
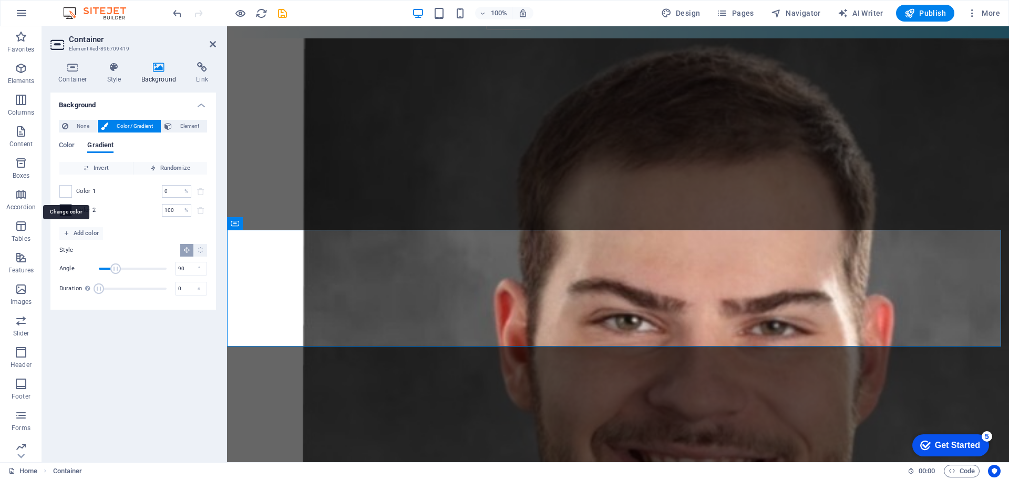
click at [63, 194] on span at bounding box center [66, 192] width 12 height 12
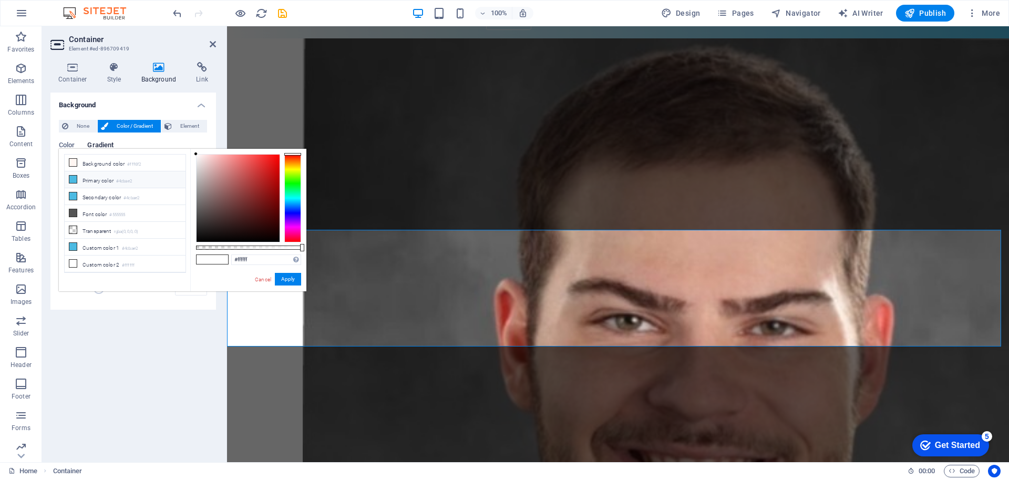
click at [74, 177] on icon at bounding box center [72, 179] width 7 height 7
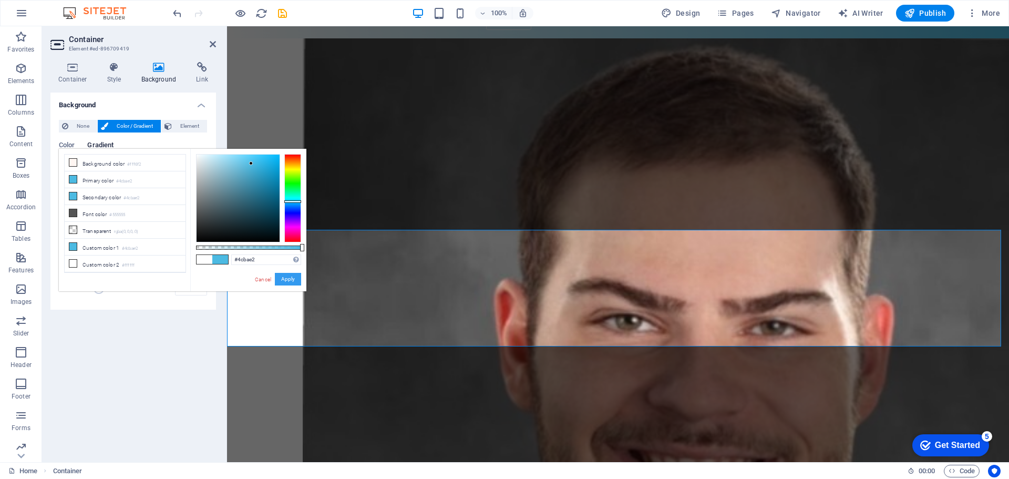
drag, startPoint x: 58, startPoint y: 252, endPoint x: 285, endPoint y: 279, distance: 228.7
click at [285, 279] on button "Apply" at bounding box center [288, 279] width 26 height 13
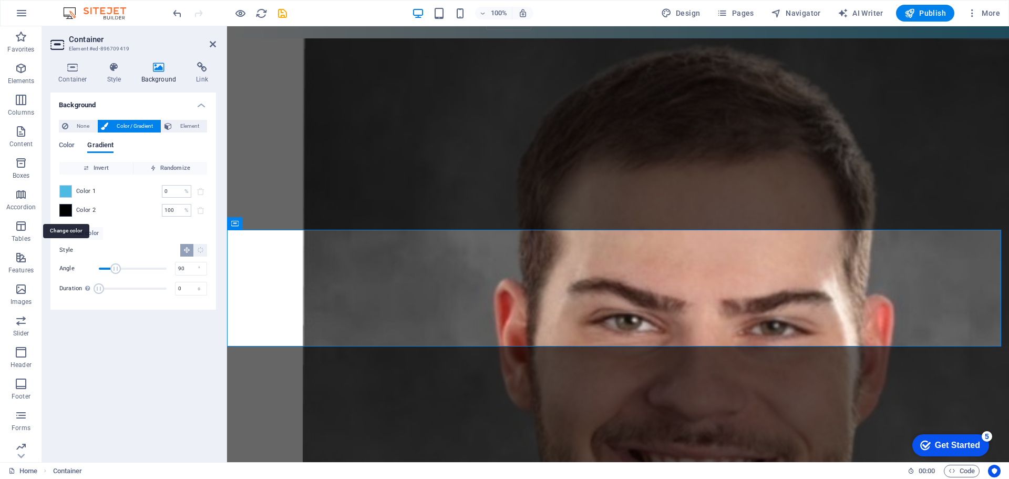
click at [71, 212] on div at bounding box center [65, 210] width 13 height 13
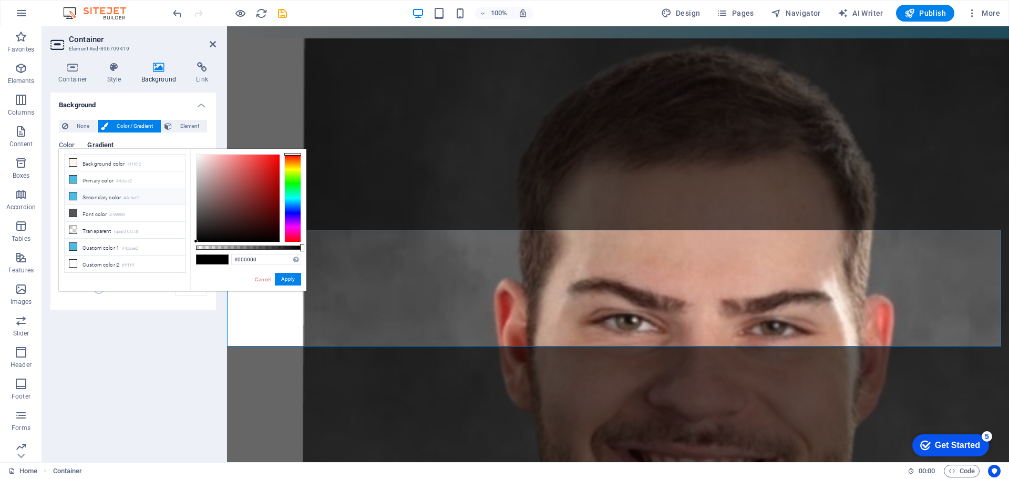
click at [75, 194] on icon at bounding box center [72, 195] width 7 height 7
type input "#4cbae2"
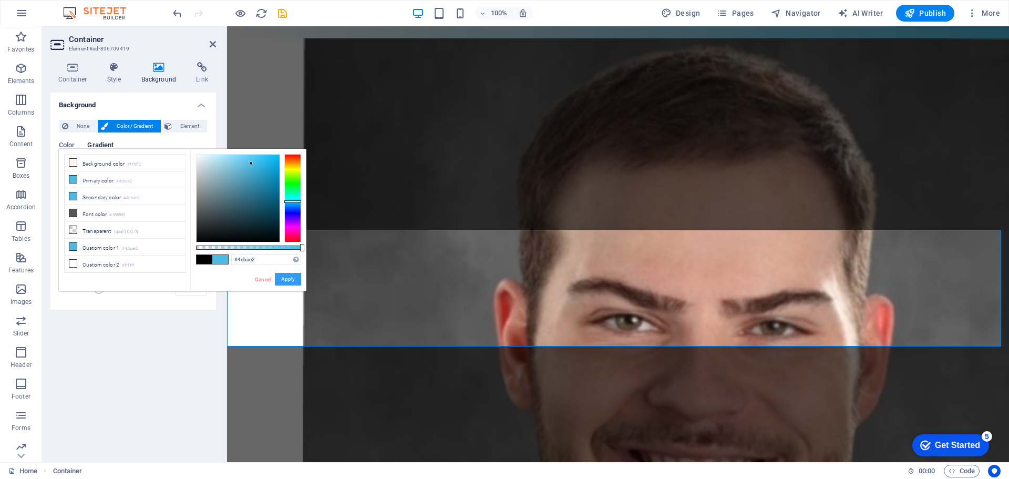
drag, startPoint x: 294, startPoint y: 281, endPoint x: 67, endPoint y: 255, distance: 228.1
click at [294, 281] on button "Apply" at bounding box center [288, 279] width 26 height 13
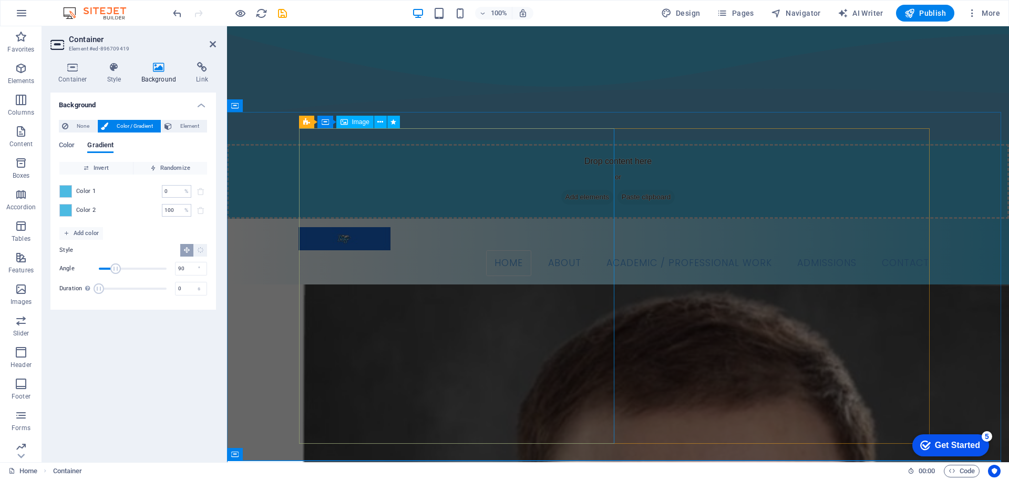
scroll to position [0, 0]
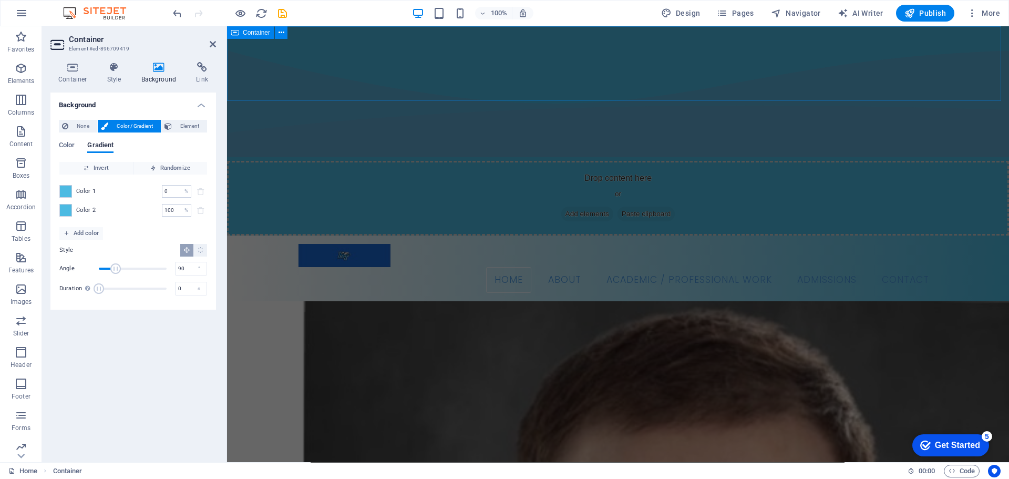
drag, startPoint x: 352, startPoint y: 55, endPoint x: 539, endPoint y: 55, distance: 186.6
click at [538, 161] on div "Drop content here or Add elements Paste clipboard" at bounding box center [618, 198] width 782 height 75
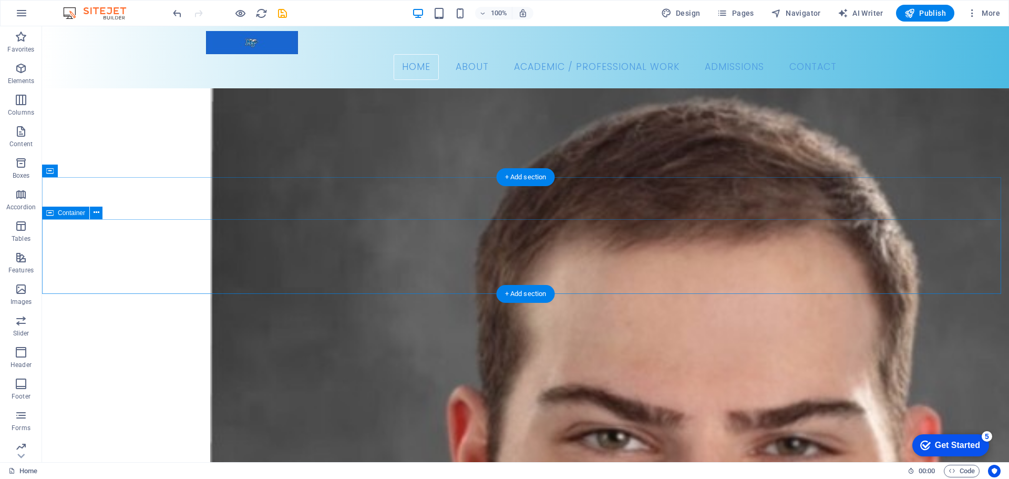
scroll to position [315, 0]
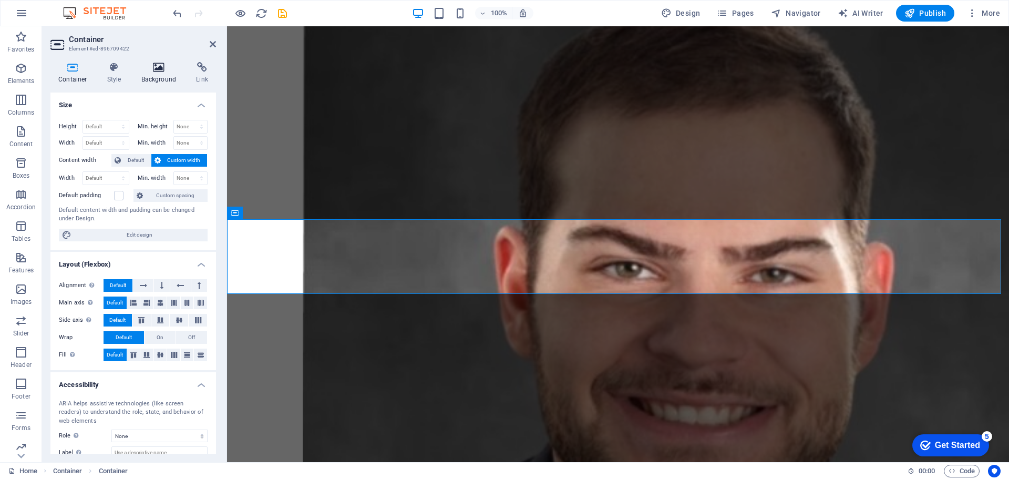
click at [168, 69] on icon at bounding box center [159, 67] width 51 height 11
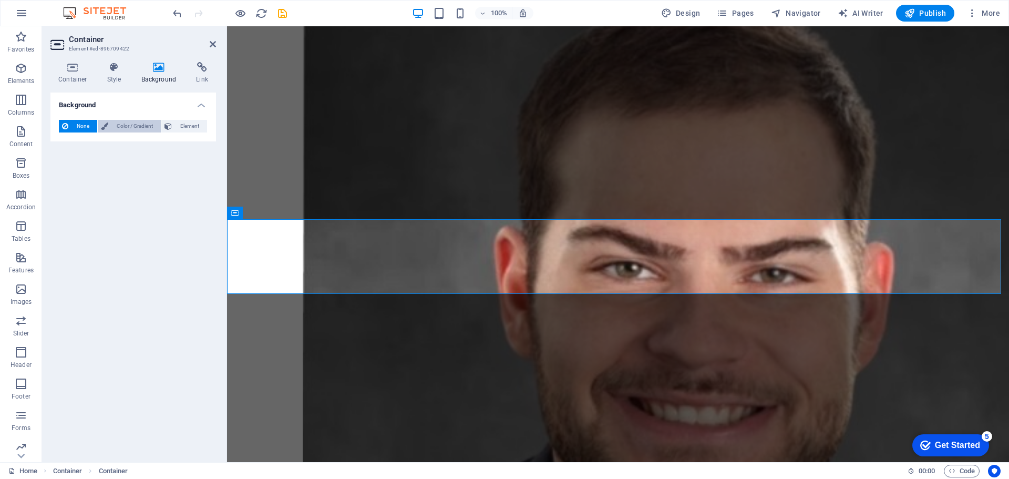
click at [140, 127] on span "Color / Gradient" at bounding box center [134, 126] width 46 height 13
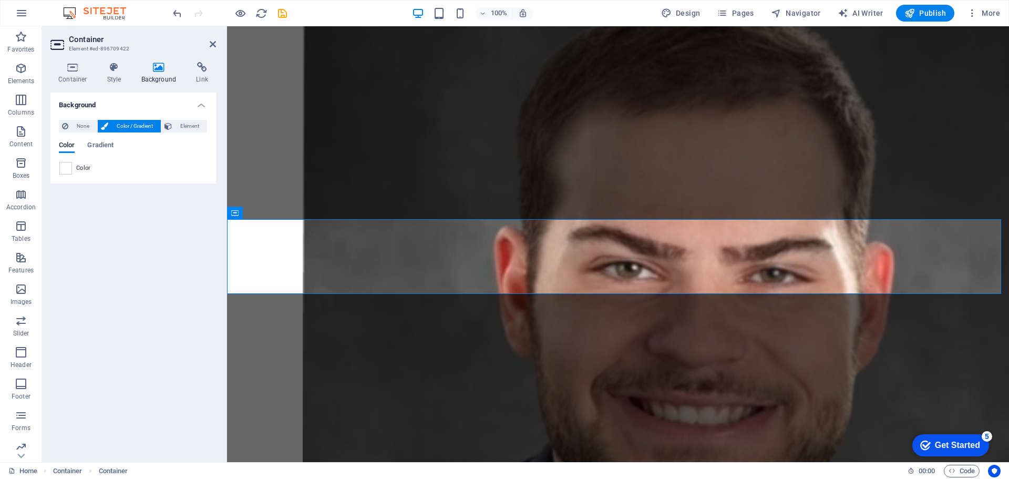
drag, startPoint x: 182, startPoint y: 127, endPoint x: 120, endPoint y: 129, distance: 62.6
click at [182, 127] on span "Element" at bounding box center [189, 126] width 29 height 13
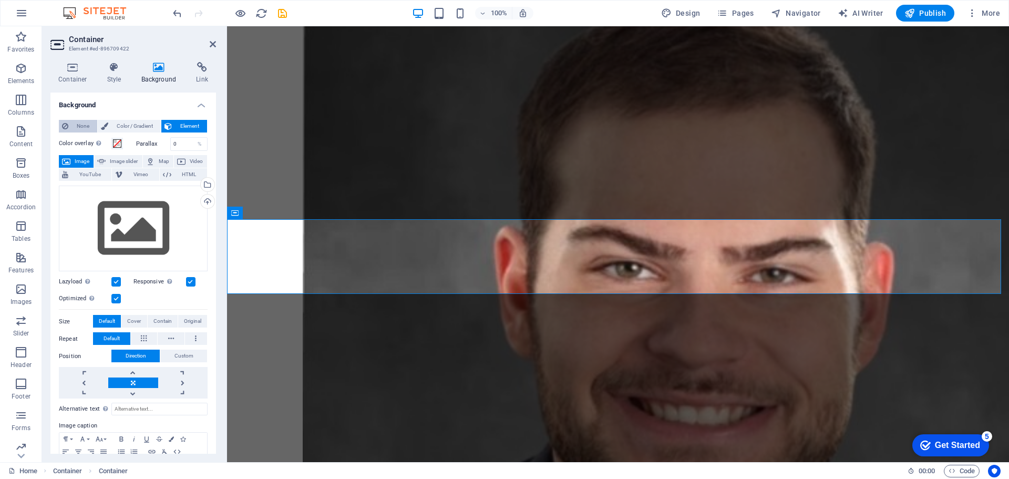
click at [84, 130] on span "None" at bounding box center [82, 126] width 23 height 13
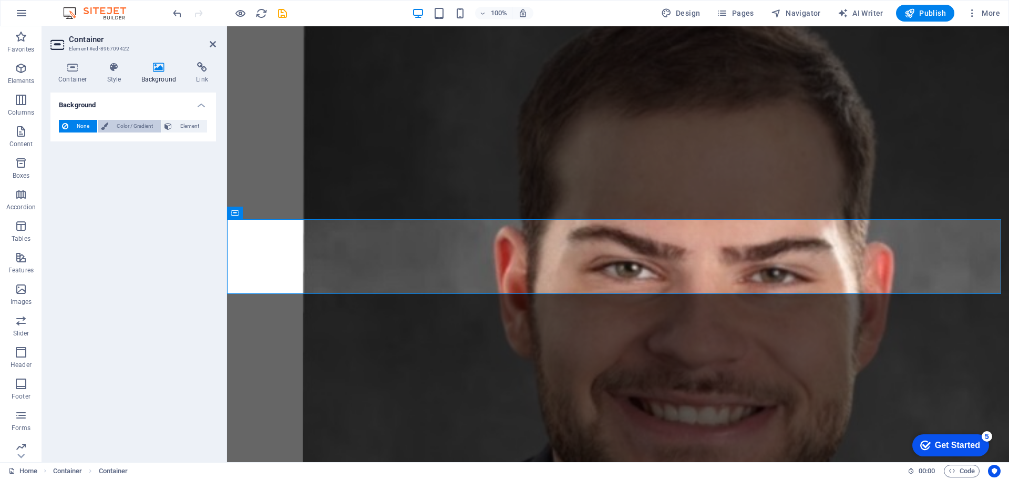
click at [115, 126] on span "Color / Gradient" at bounding box center [134, 126] width 46 height 13
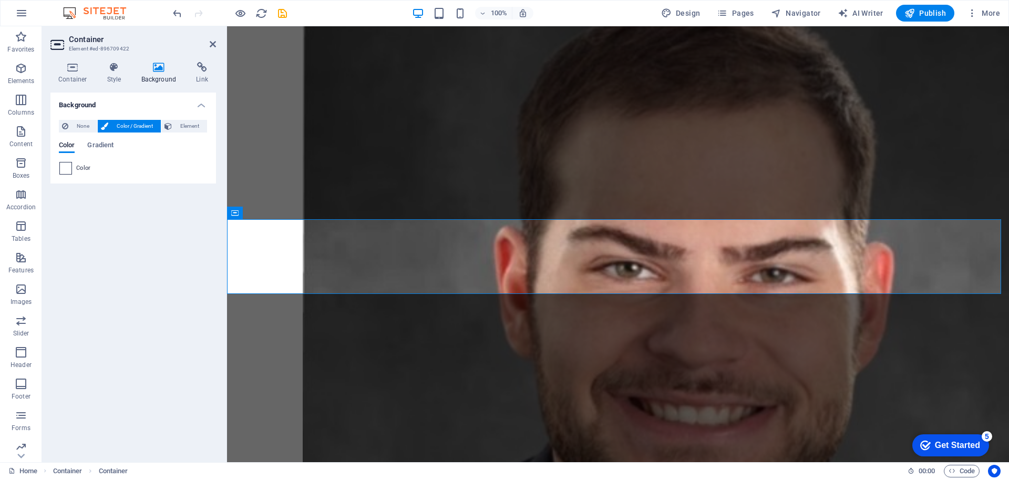
click at [68, 167] on span at bounding box center [66, 168] width 12 height 12
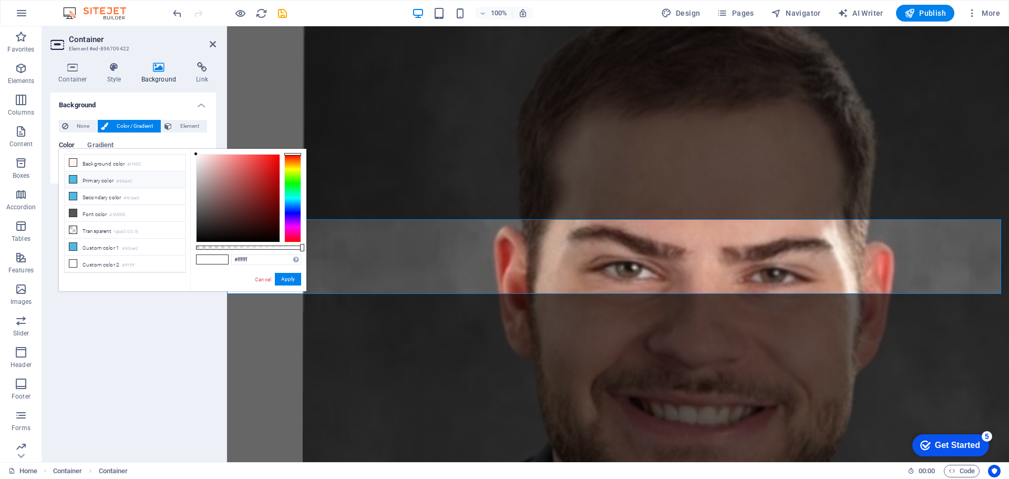
click at [66, 182] on li "Primary color #4cbae2" at bounding box center [125, 179] width 121 height 17
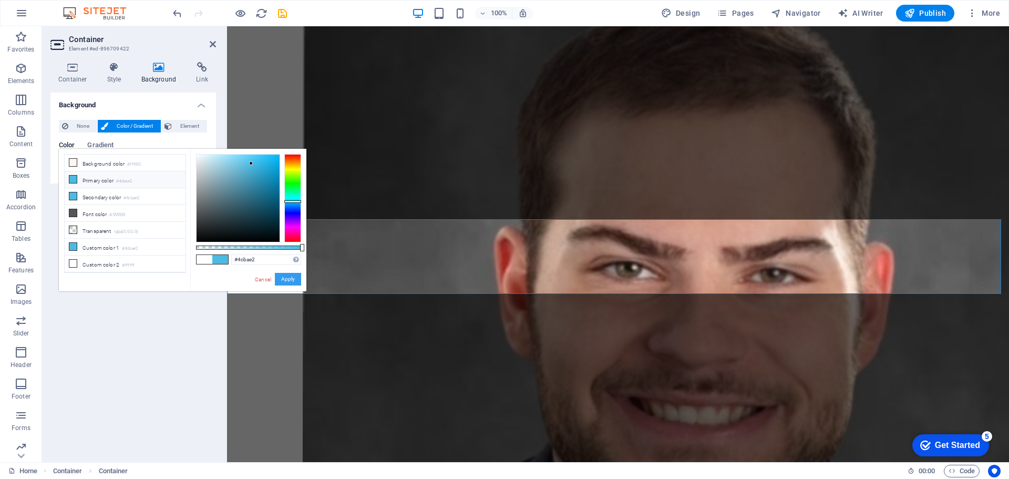
click at [277, 278] on button "Apply" at bounding box center [288, 279] width 26 height 13
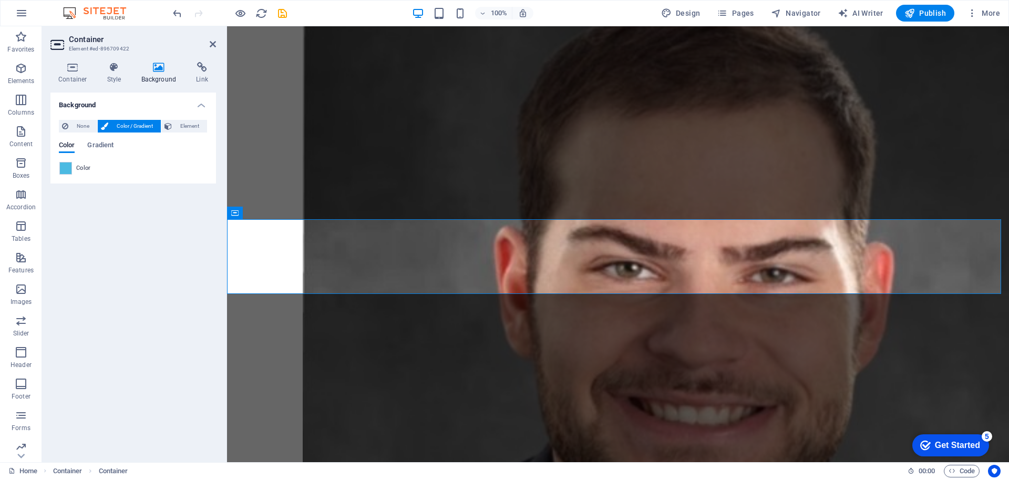
click at [179, 314] on div "Background None Color / Gradient Element Stretch background to full-width Color…" at bounding box center [133, 273] width 166 height 361
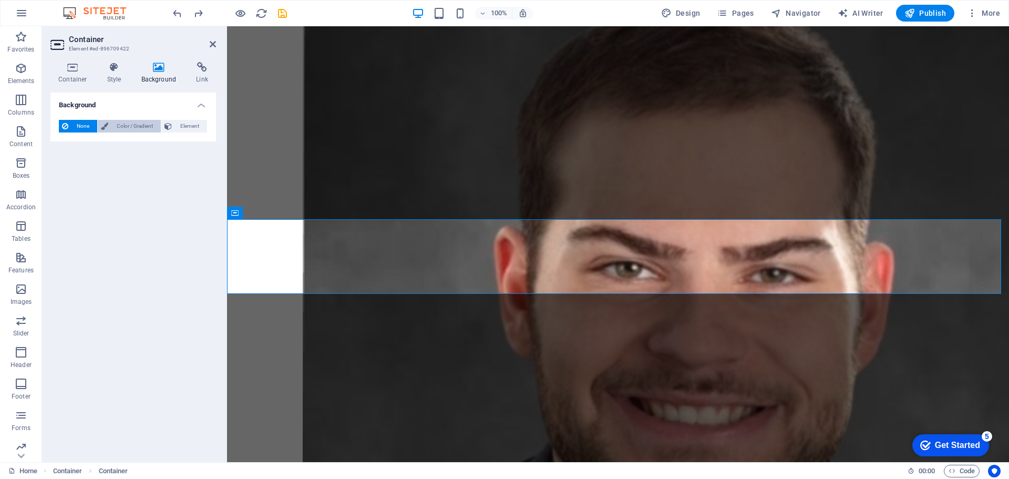
click at [124, 126] on span "Color / Gradient" at bounding box center [134, 126] width 46 height 13
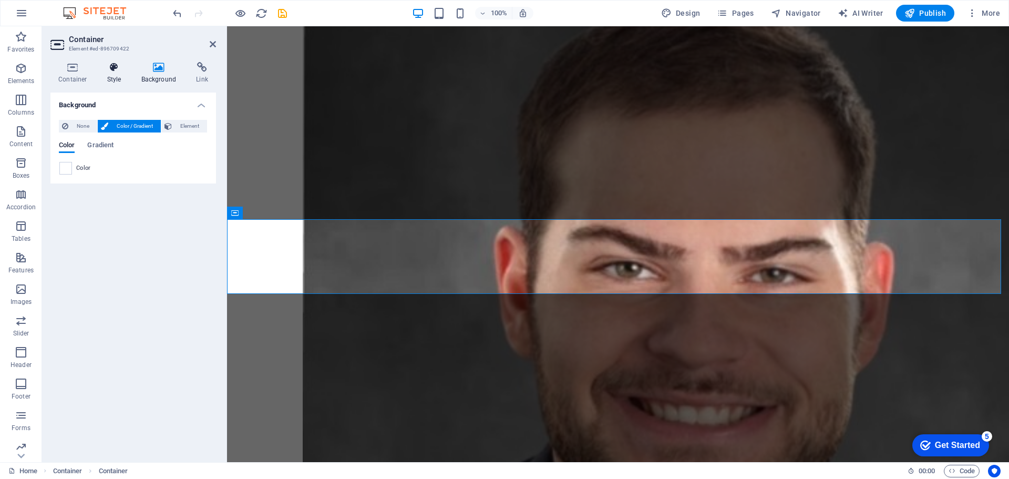
click at [112, 74] on h4 "Style" at bounding box center [116, 73] width 34 height 22
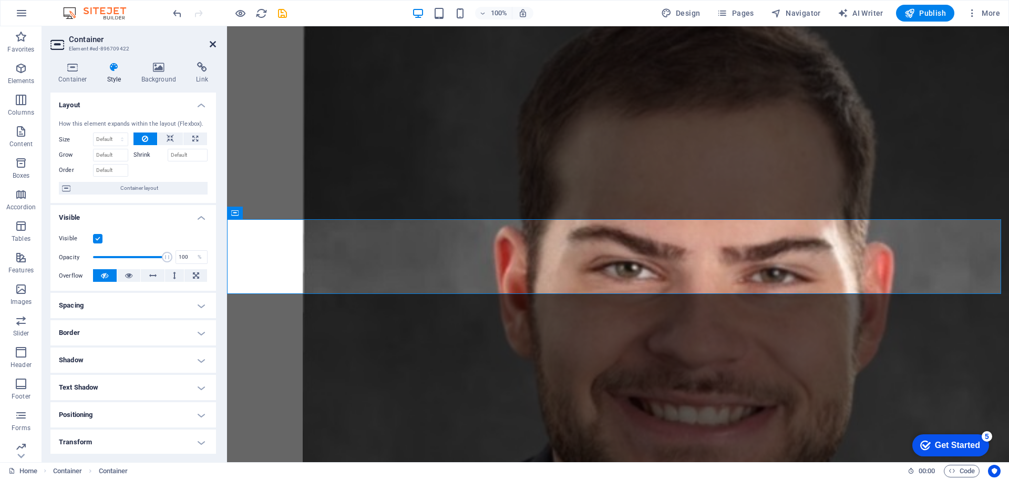
click at [212, 42] on icon at bounding box center [213, 44] width 6 height 8
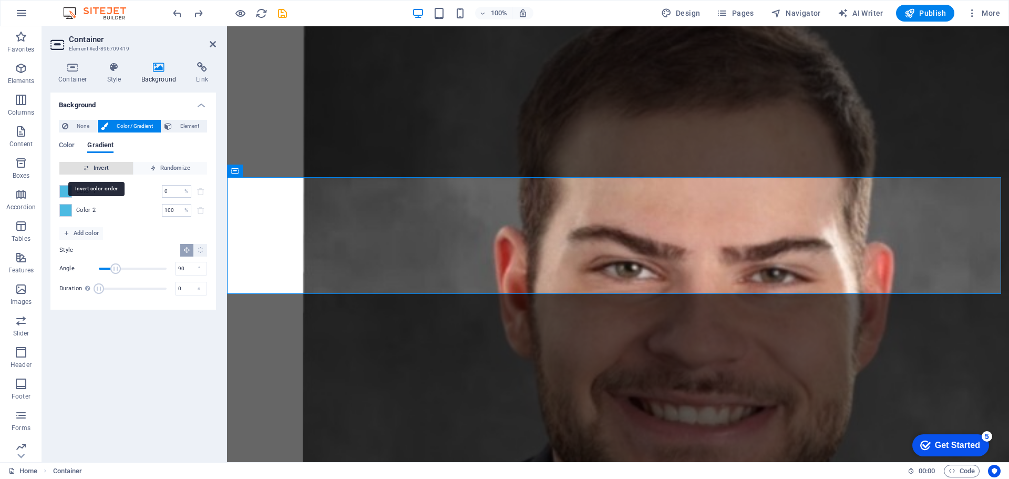
click at [99, 163] on span "Invert" at bounding box center [96, 168] width 65 height 13
click at [98, 163] on span "Invert" at bounding box center [96, 168] width 65 height 13
click at [94, 163] on span "Invert" at bounding box center [96, 168] width 65 height 13
click at [81, 129] on span "None" at bounding box center [82, 126] width 23 height 13
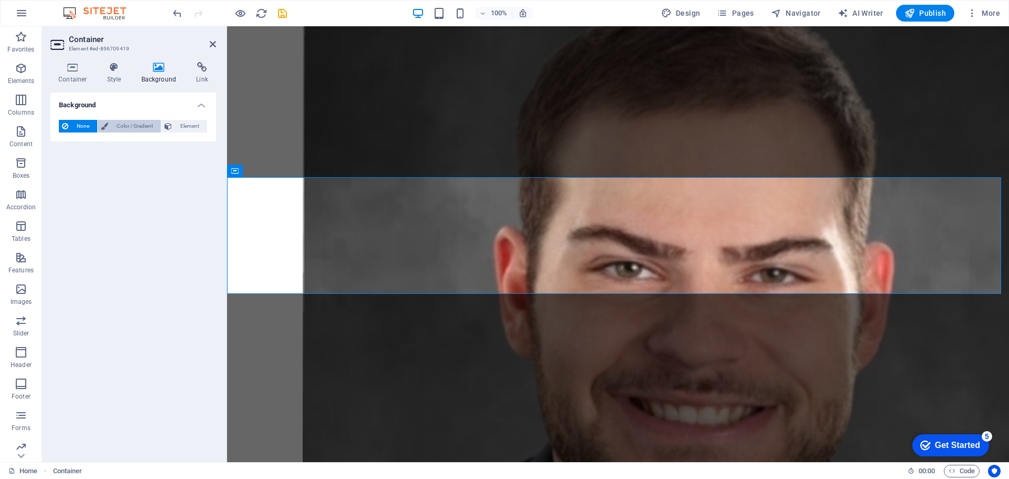
click at [118, 127] on span "Color / Gradient" at bounding box center [134, 126] width 46 height 13
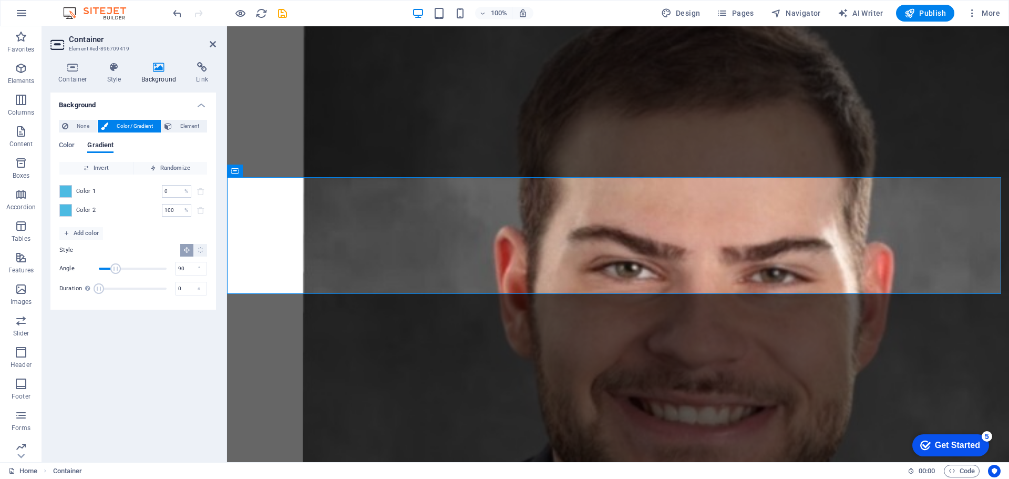
click at [172, 119] on div "None Color / Gradient Element Stretch background to full-width Color overlay Pl…" at bounding box center [133, 210] width 166 height 198
click at [189, 122] on span "Element" at bounding box center [189, 126] width 29 height 13
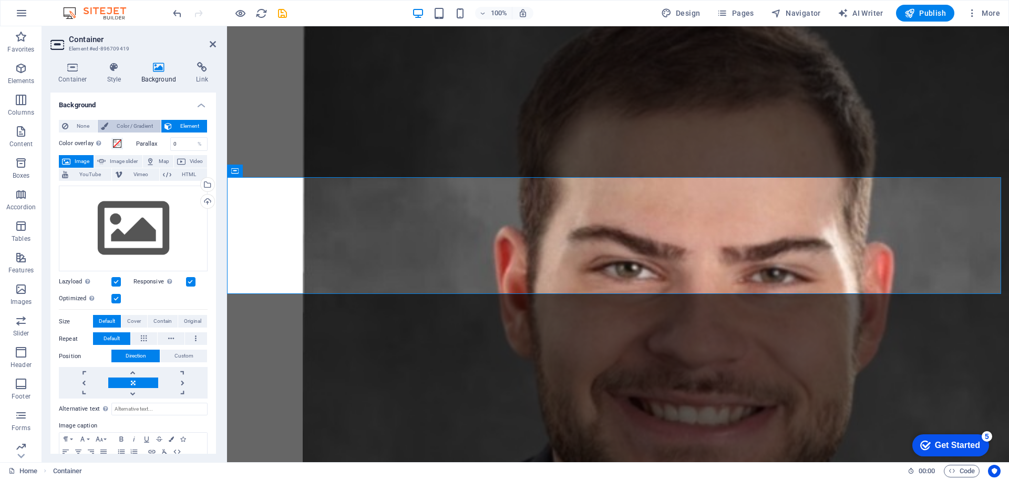
click at [137, 130] on span "Color / Gradient" at bounding box center [134, 126] width 46 height 13
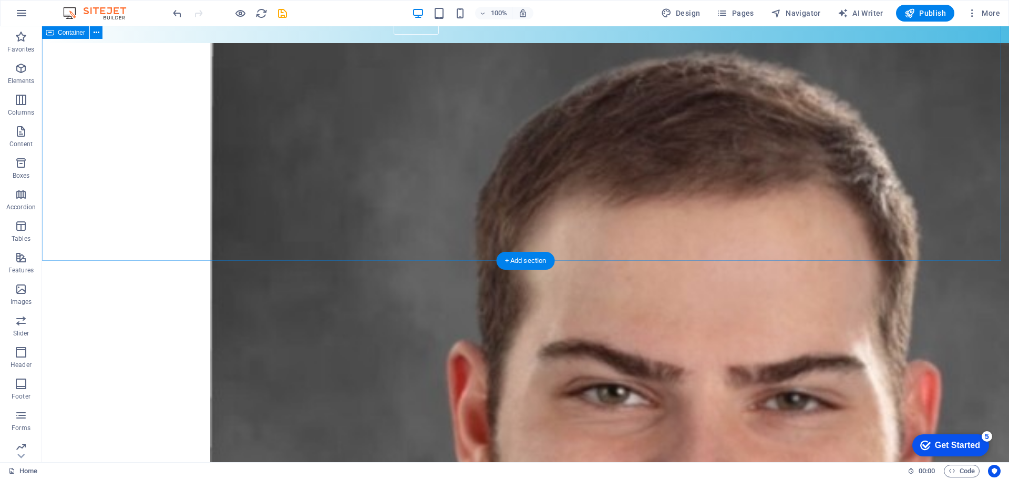
scroll to position [263, 0]
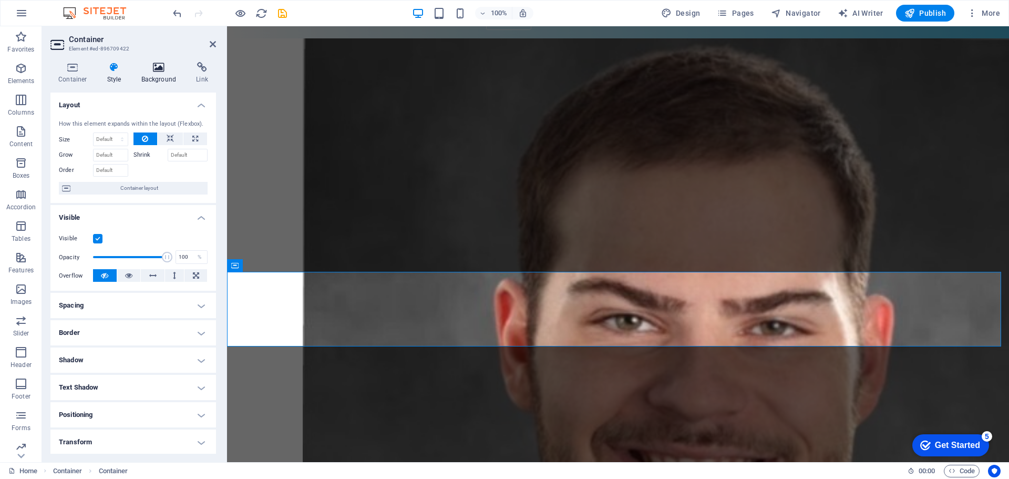
click at [159, 71] on icon at bounding box center [159, 67] width 51 height 11
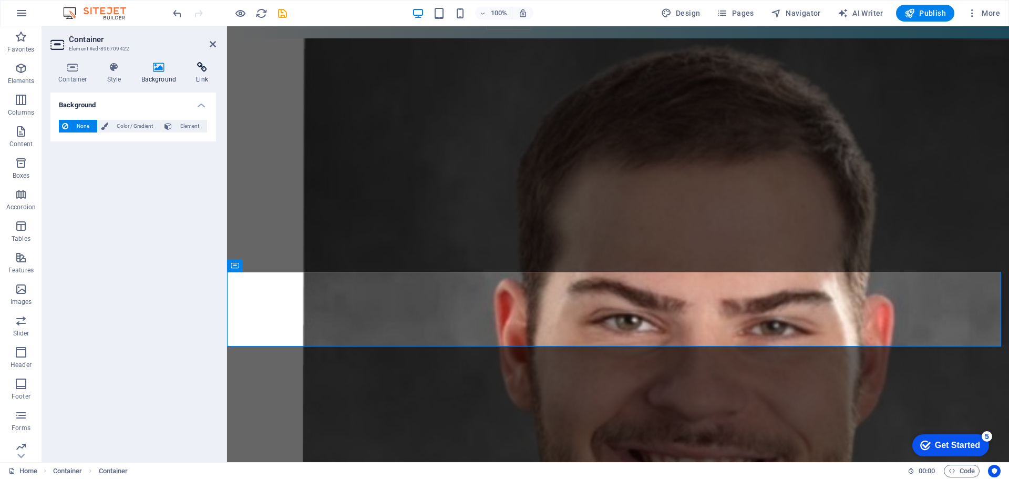
click at [198, 73] on h4 "Link" at bounding box center [202, 73] width 28 height 22
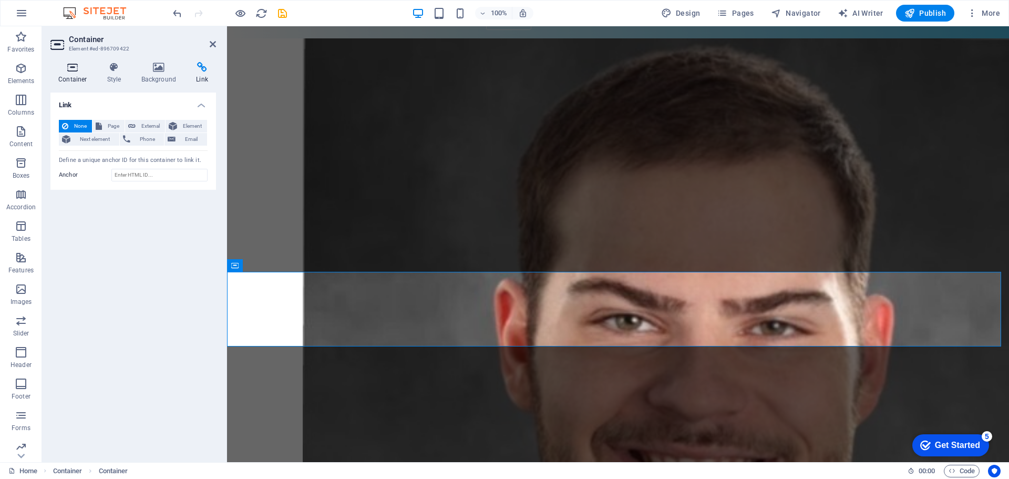
click at [63, 76] on h4 "Container" at bounding box center [74, 73] width 49 height 22
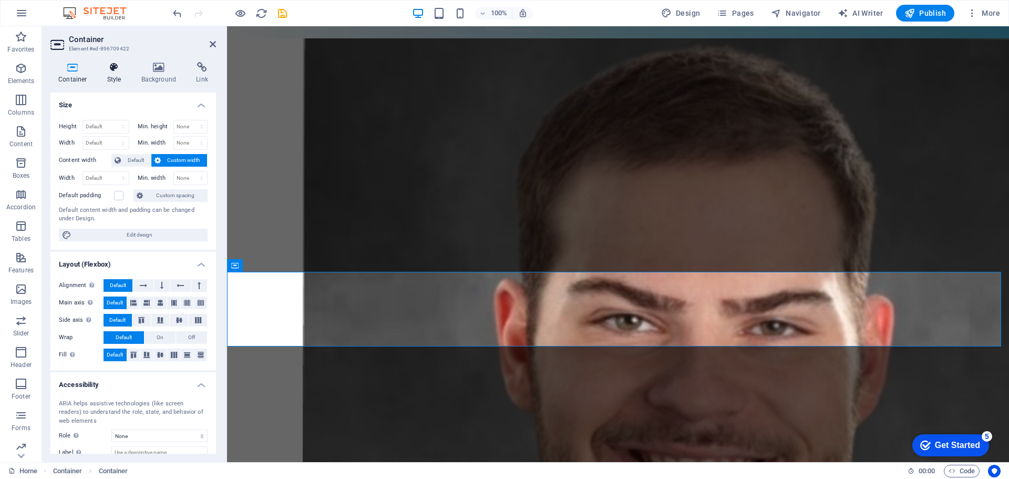
click at [108, 77] on h4 "Style" at bounding box center [116, 73] width 34 height 22
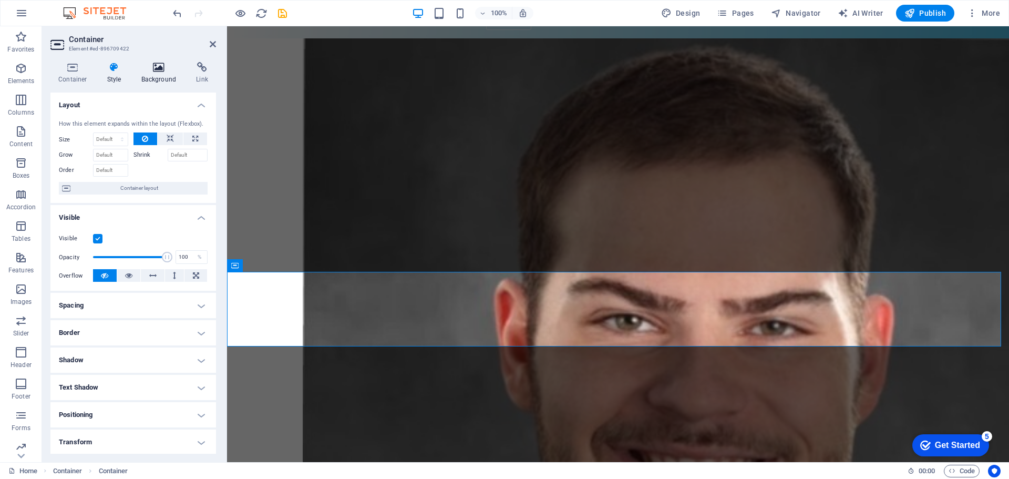
click at [159, 70] on icon at bounding box center [159, 67] width 51 height 11
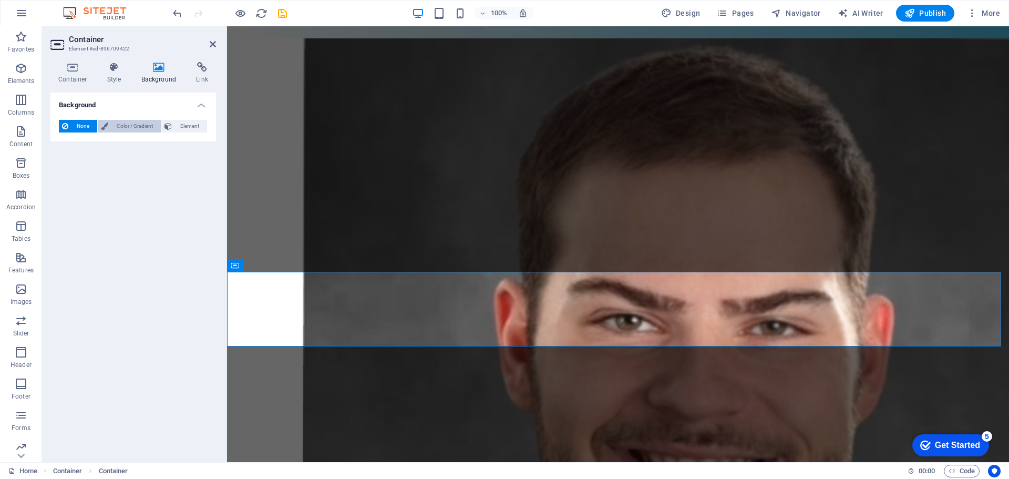
click at [132, 123] on span "Color / Gradient" at bounding box center [134, 126] width 46 height 13
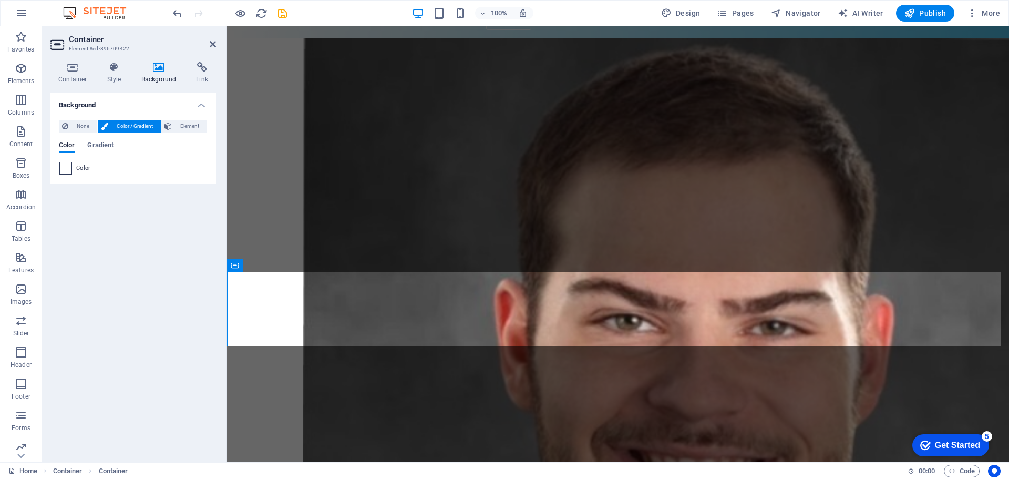
click at [63, 168] on span at bounding box center [66, 168] width 12 height 12
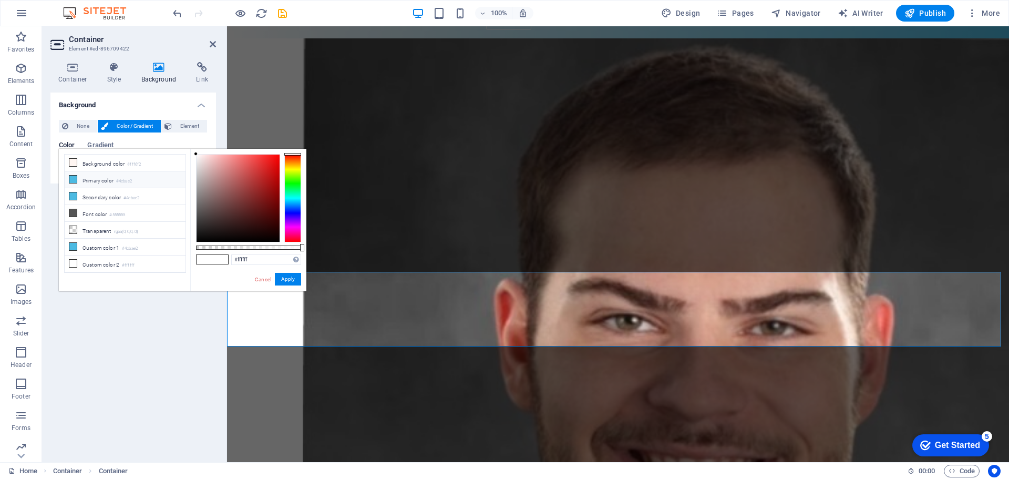
click at [75, 176] on icon at bounding box center [72, 179] width 7 height 7
type input "#4cbae2"
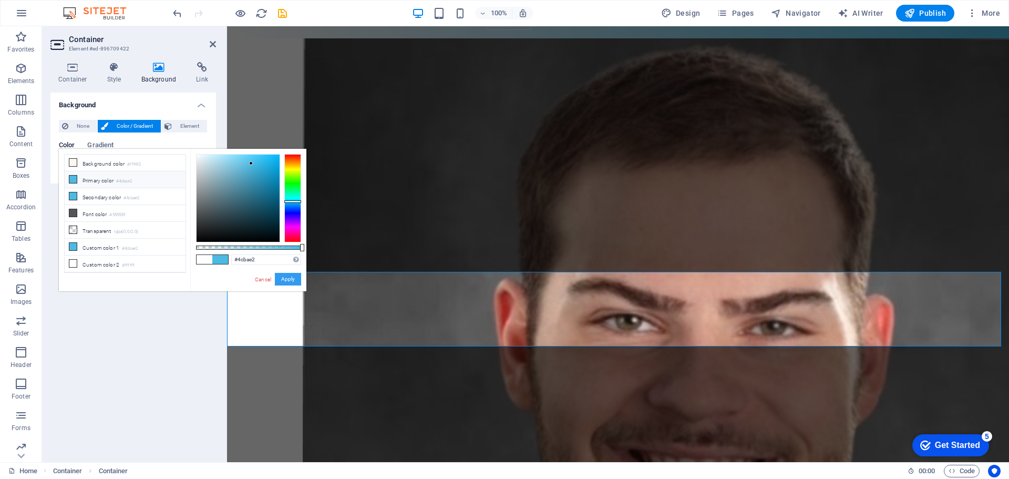
click at [286, 283] on button "Apply" at bounding box center [288, 279] width 26 height 13
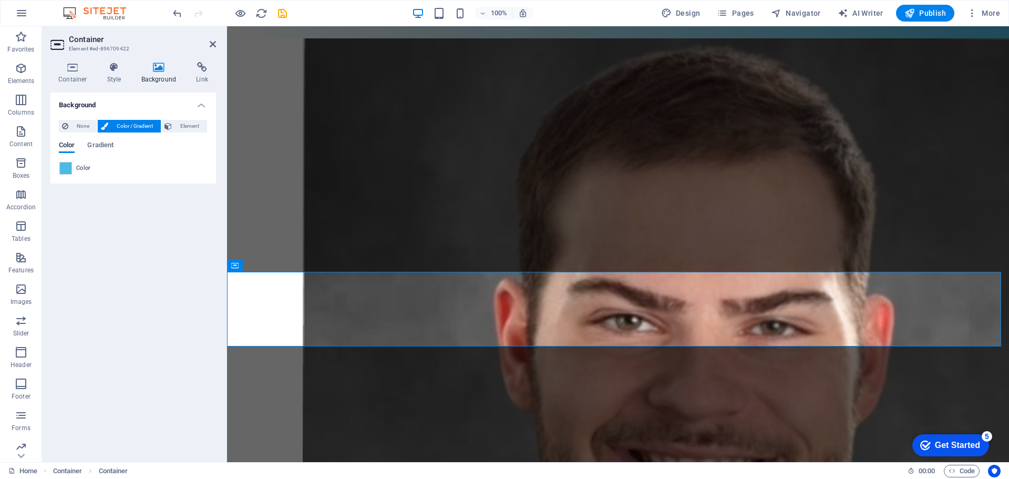
click at [167, 294] on div "Background None Color / Gradient Element Stretch background to full-width Color…" at bounding box center [133, 273] width 166 height 361
click at [222, 188] on div "Container Style Background Link Size Height Default px rem % vh vw Min. height …" at bounding box center [133, 258] width 182 height 408
click at [459, 169] on div "[PERSON_NAME] Candidate for Master of Arts in History - MTSU" at bounding box center [618, 474] width 782 height 873
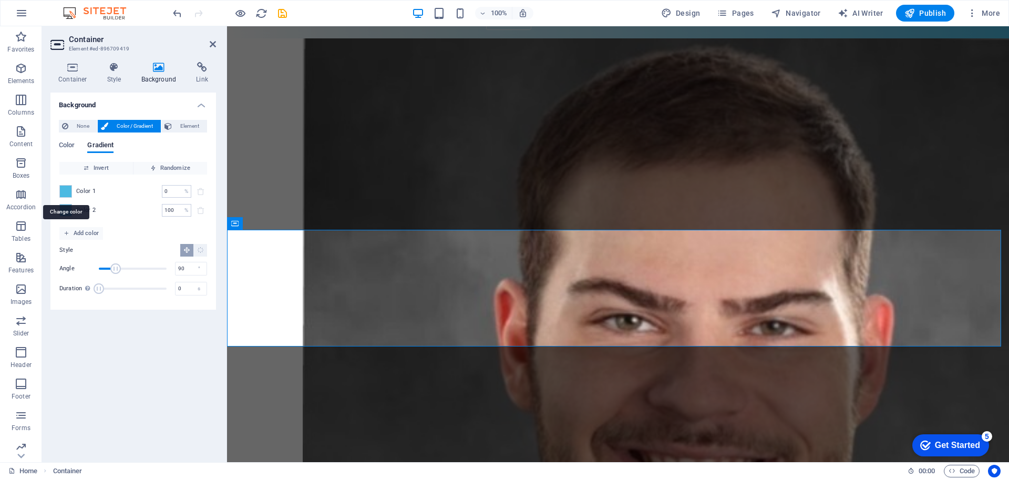
click at [67, 189] on span at bounding box center [66, 192] width 12 height 12
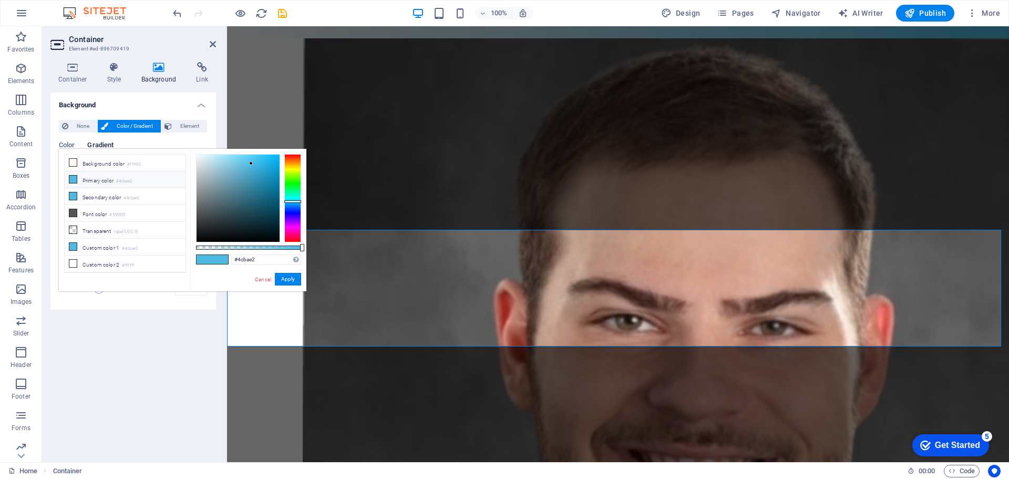
click at [76, 180] on icon at bounding box center [72, 179] width 7 height 7
drag, startPoint x: 289, startPoint y: 282, endPoint x: 63, endPoint y: 254, distance: 228.2
click at [289, 282] on button "Apply" at bounding box center [288, 279] width 26 height 13
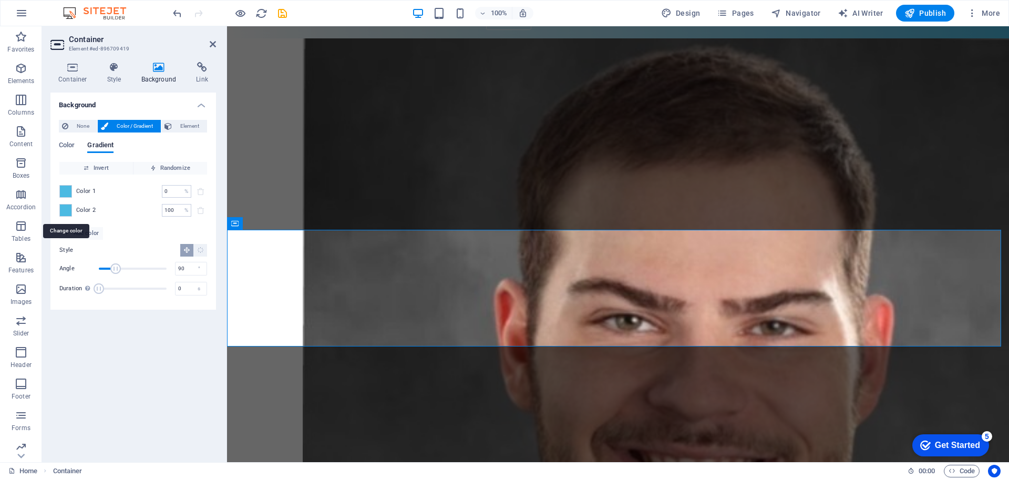
click at [67, 210] on span at bounding box center [66, 210] width 12 height 12
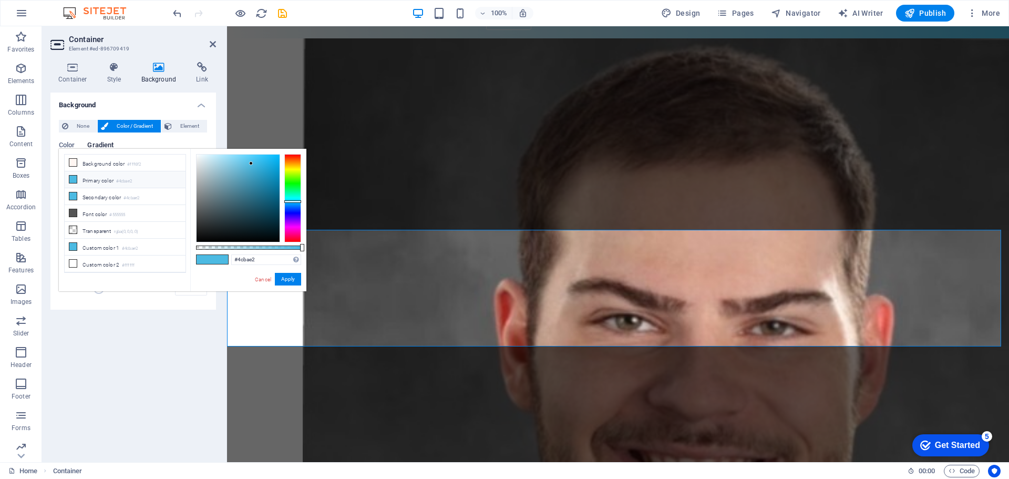
click at [100, 182] on li "Primary color #4cbae2" at bounding box center [125, 179] width 121 height 17
click at [285, 276] on button "Apply" at bounding box center [288, 279] width 26 height 13
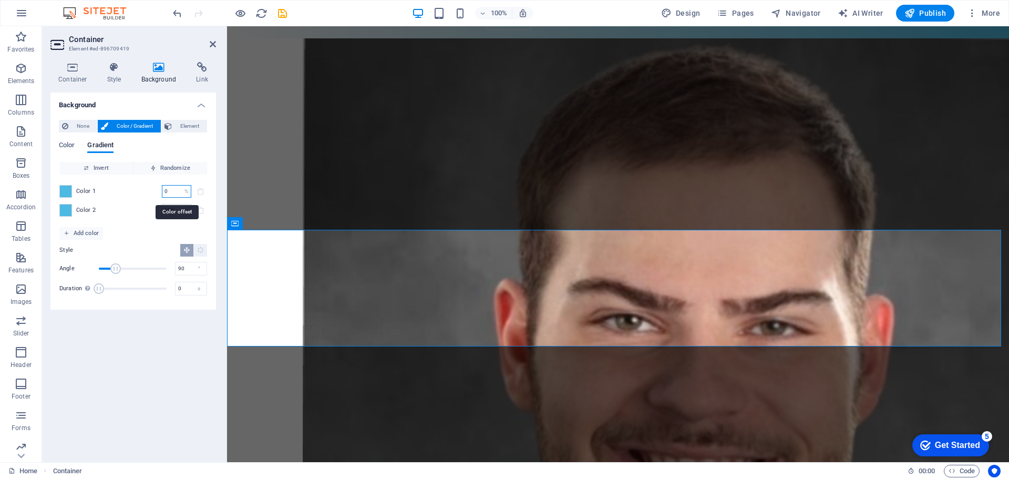
click at [175, 191] on input "0" at bounding box center [171, 191] width 18 height 13
type input "50"
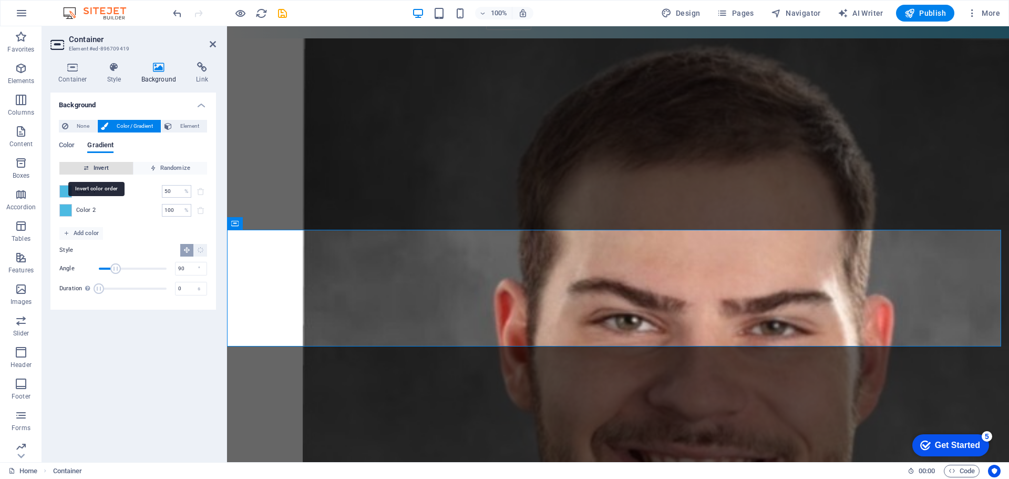
click at [119, 167] on span "Invert" at bounding box center [96, 168] width 65 height 13
drag, startPoint x: 196, startPoint y: 124, endPoint x: 183, endPoint y: 128, distance: 13.8
click at [196, 125] on span "Element" at bounding box center [189, 126] width 29 height 13
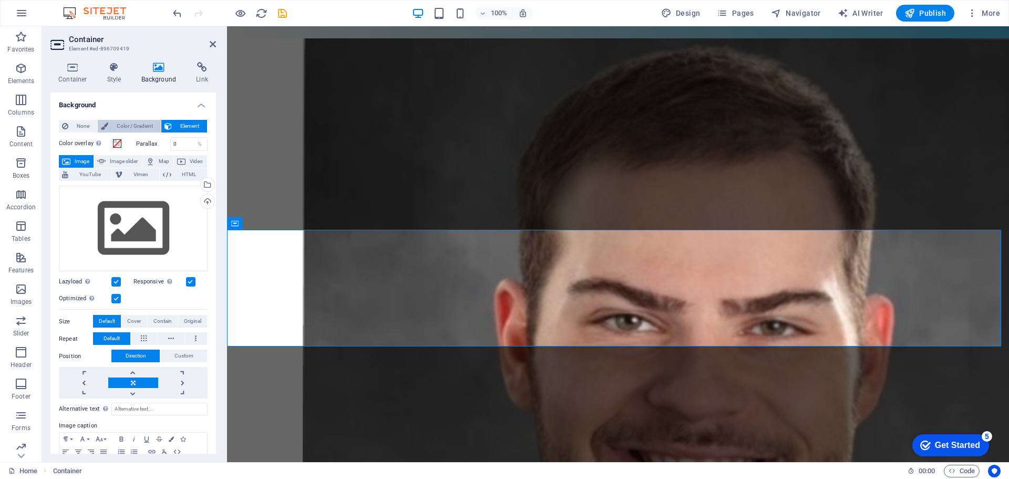
click at [119, 124] on span "Color / Gradient" at bounding box center [134, 126] width 46 height 13
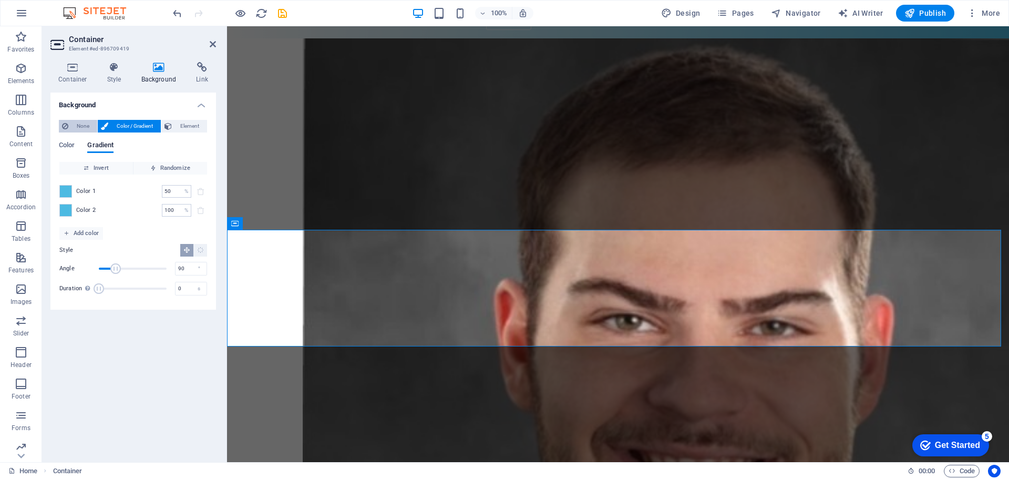
click at [81, 120] on span "None" at bounding box center [82, 126] width 23 height 13
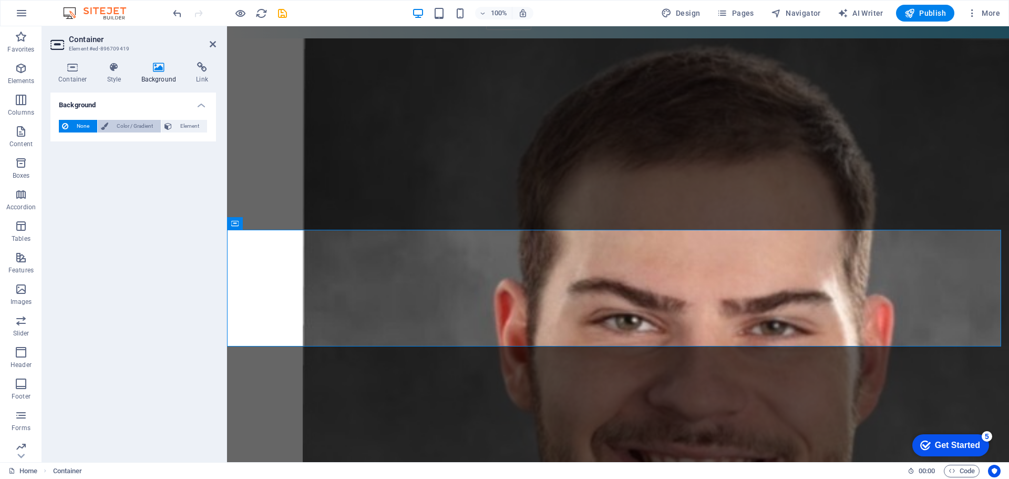
click at [124, 120] on span "Color / Gradient" at bounding box center [134, 126] width 46 height 13
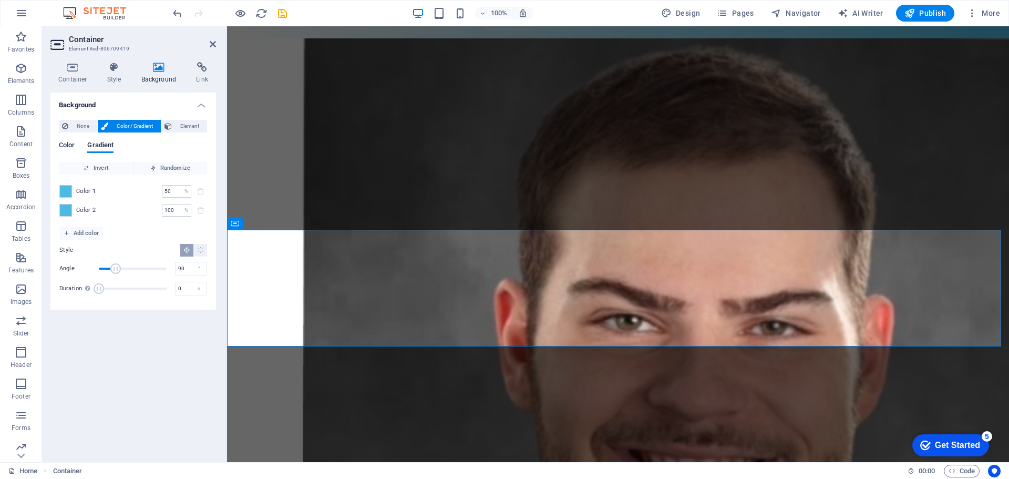
click at [68, 148] on span "Color" at bounding box center [67, 146] width 16 height 15
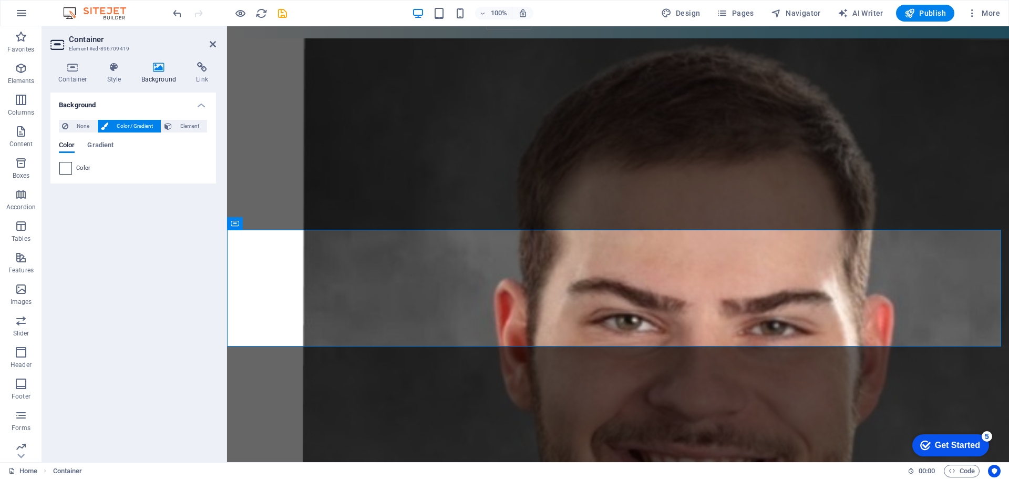
drag, startPoint x: 75, startPoint y: 171, endPoint x: 62, endPoint y: 170, distance: 12.6
click at [74, 171] on div "Color" at bounding box center [133, 168] width 148 height 13
click at [58, 169] on div "None Color / Gradient Element Stretch background to full-width Color overlay Pl…" at bounding box center [133, 147] width 166 height 72
click at [66, 171] on span at bounding box center [66, 168] width 12 height 12
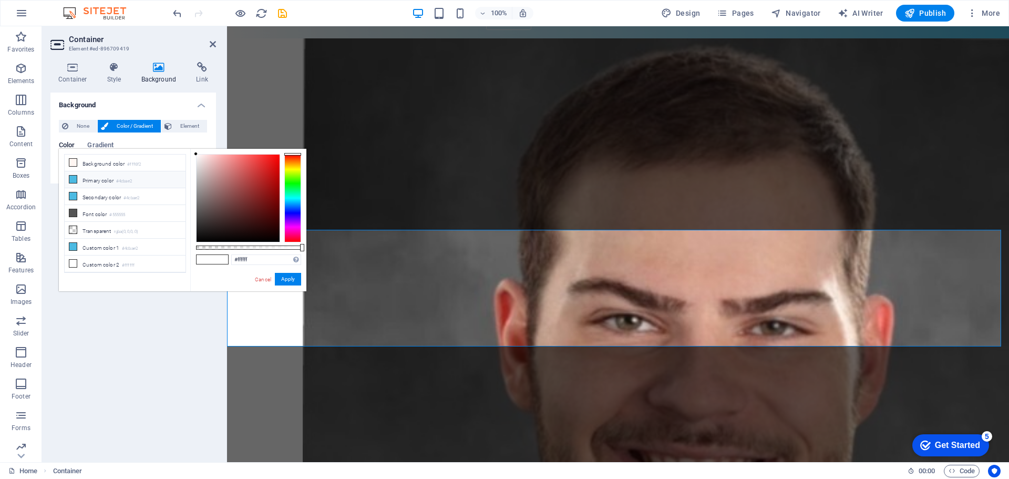
click at [73, 178] on icon at bounding box center [72, 179] width 7 height 7
type input "#4cbae2"
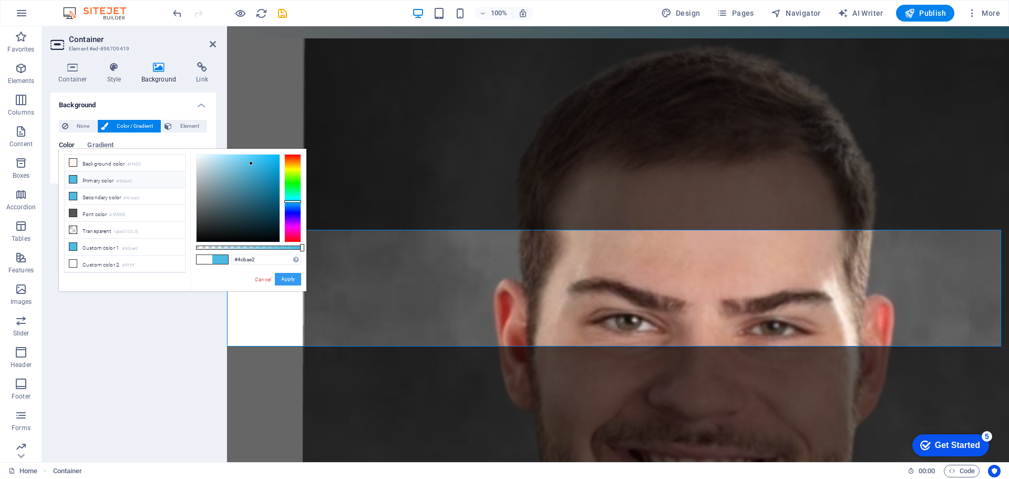
click at [280, 276] on button "Apply" at bounding box center [288, 279] width 26 height 13
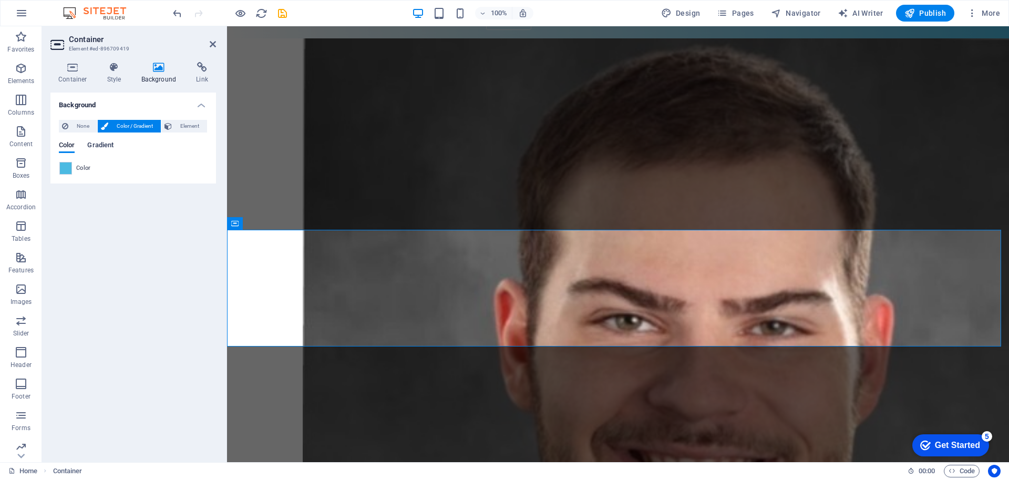
click at [98, 145] on span "Gradient" at bounding box center [100, 146] width 26 height 15
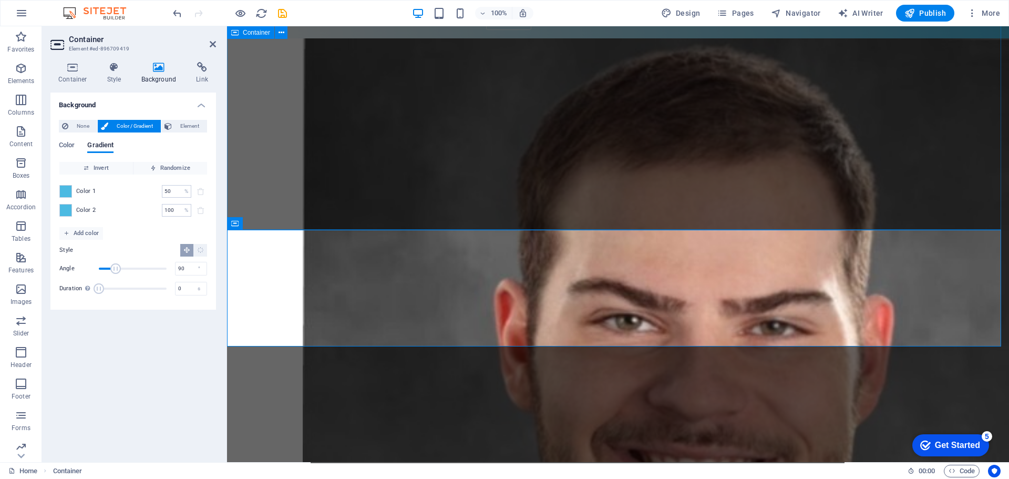
click at [263, 166] on div "[PERSON_NAME] Candidate for Master of Arts in History - MTSU" at bounding box center [618, 474] width 782 height 873
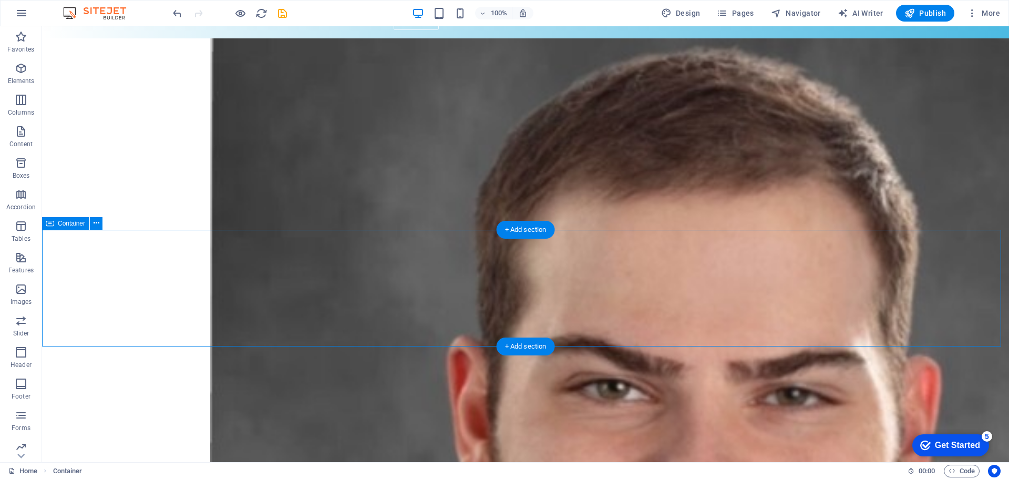
drag, startPoint x: 344, startPoint y: 264, endPoint x: 329, endPoint y: 319, distance: 56.9
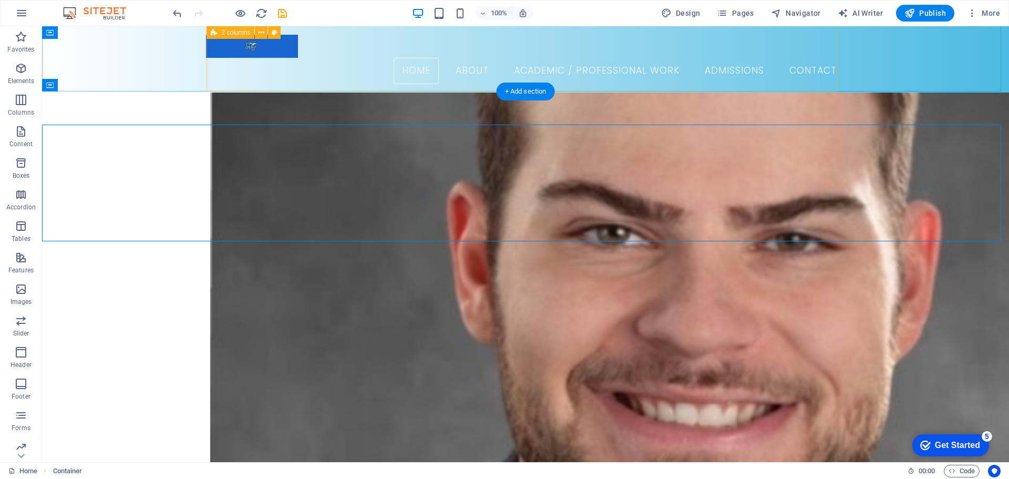
scroll to position [368, 0]
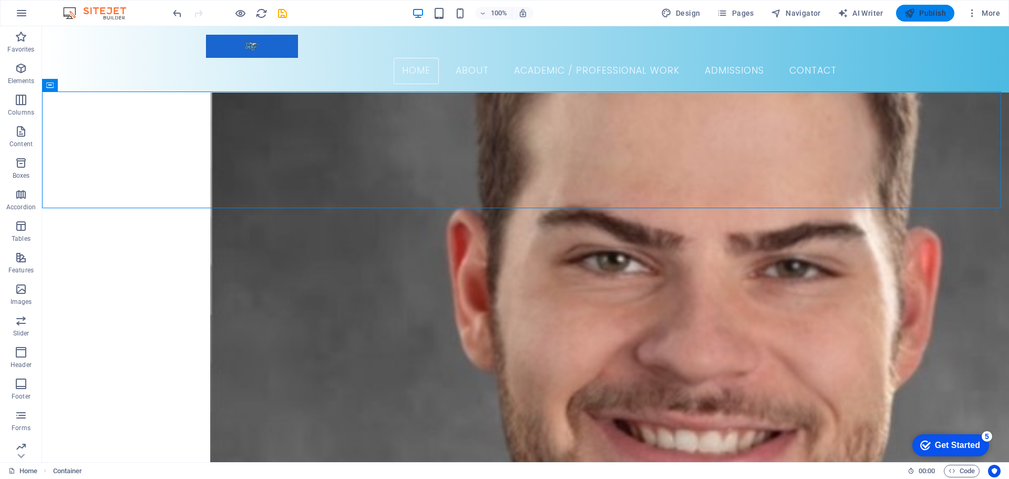
click at [936, 11] on span "Publish" at bounding box center [926, 13] width 42 height 11
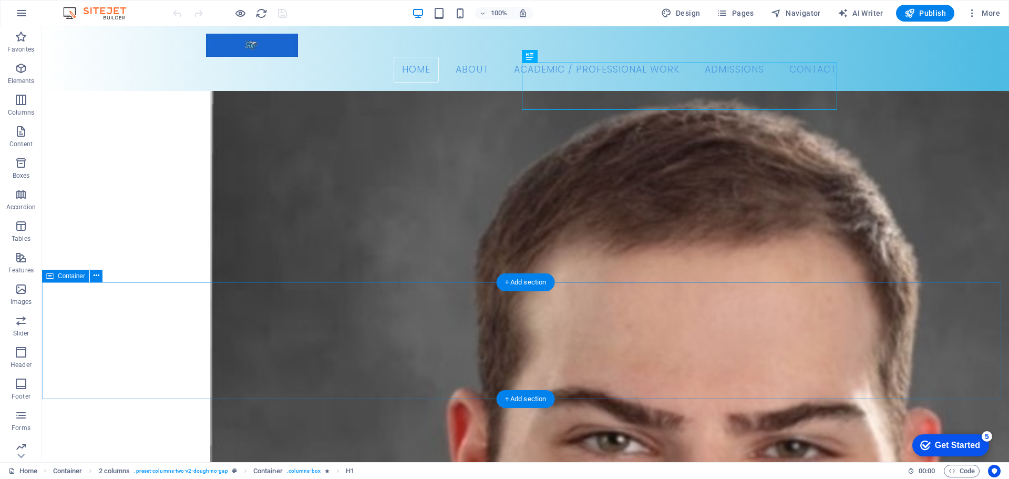
scroll to position [315, 0]
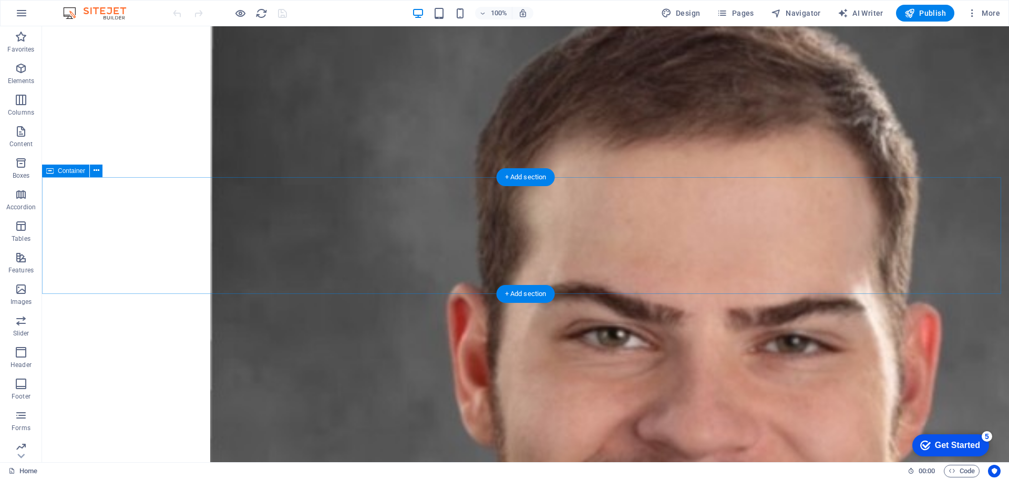
select select "multiple-waves"
select select "vh"
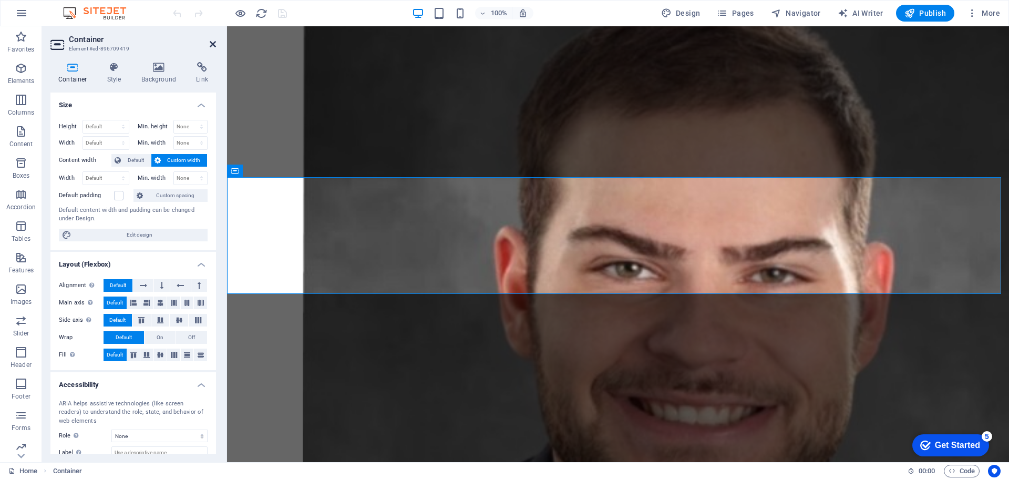
drag, startPoint x: 214, startPoint y: 47, endPoint x: 172, endPoint y: 22, distance: 49.0
click at [214, 48] on icon at bounding box center [213, 44] width 6 height 8
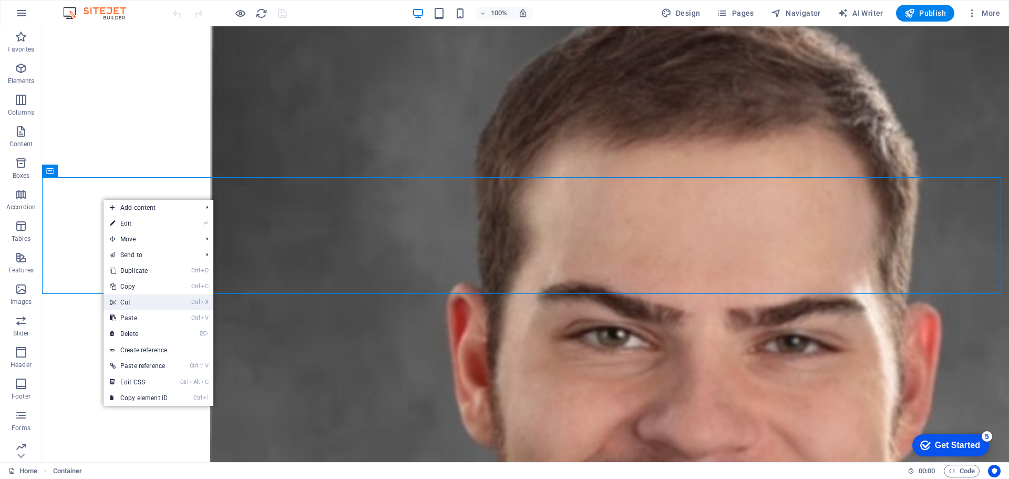
drag, startPoint x: 148, startPoint y: 299, endPoint x: 106, endPoint y: 273, distance: 49.3
click at [148, 300] on link "Ctrl X Cut" at bounding box center [139, 302] width 70 height 16
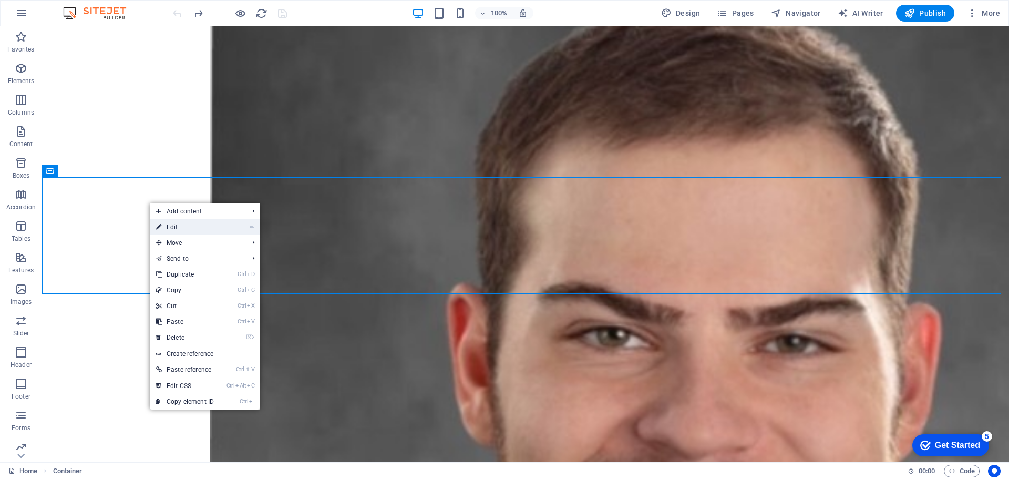
click at [179, 227] on link "⏎ Edit" at bounding box center [185, 227] width 70 height 16
select select "multiple-waves"
select select "vh"
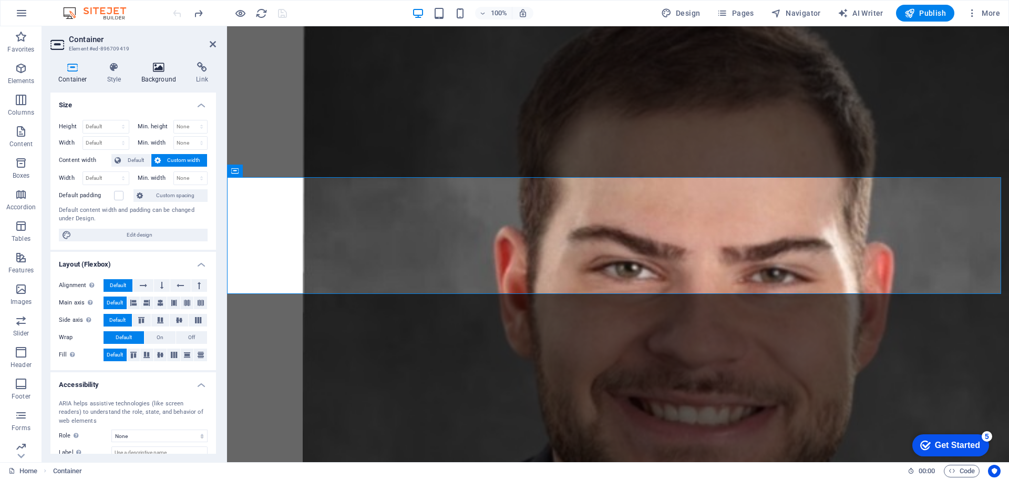
click at [163, 73] on h4 "Background" at bounding box center [161, 73] width 55 height 22
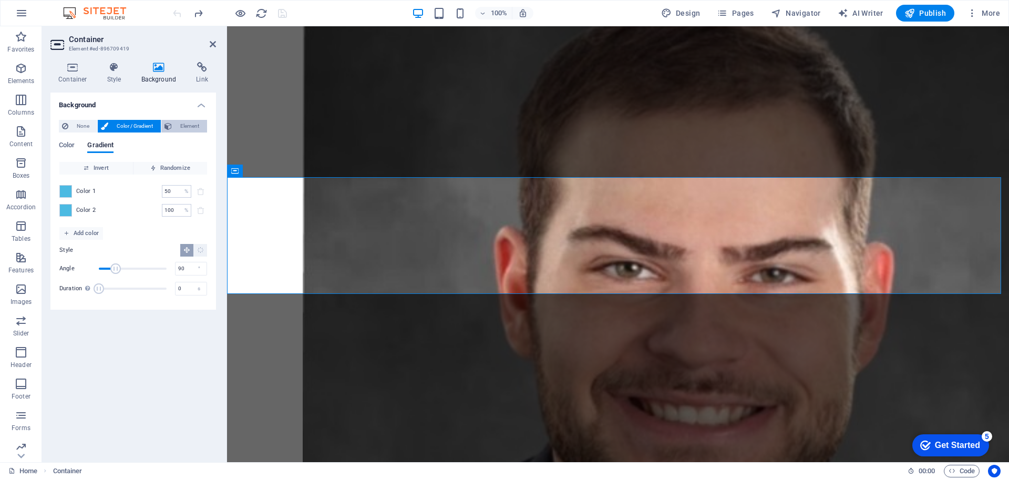
click at [197, 122] on span "Element" at bounding box center [189, 126] width 29 height 13
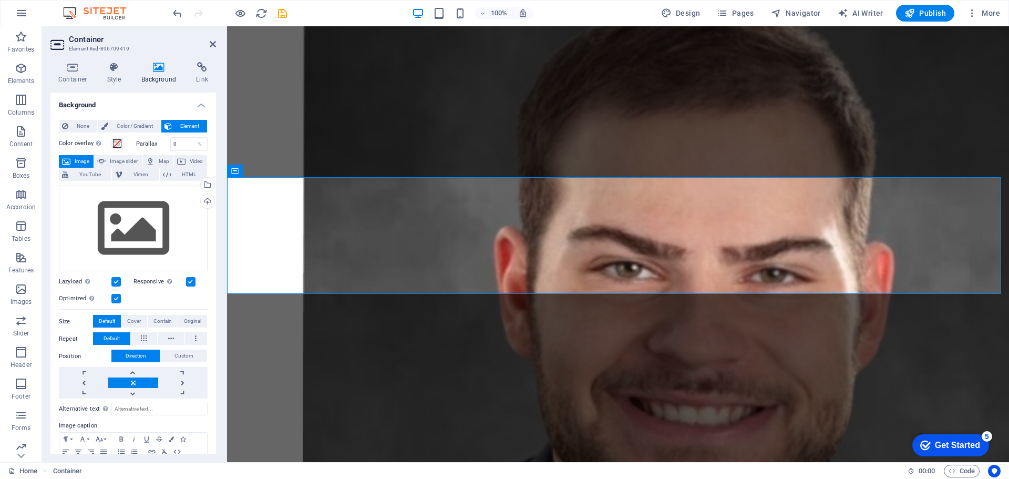
click at [198, 124] on span "Element" at bounding box center [189, 126] width 29 height 13
drag, startPoint x: 197, startPoint y: 125, endPoint x: 175, endPoint y: 135, distance: 24.0
click at [196, 125] on span "Element" at bounding box center [189, 126] width 29 height 13
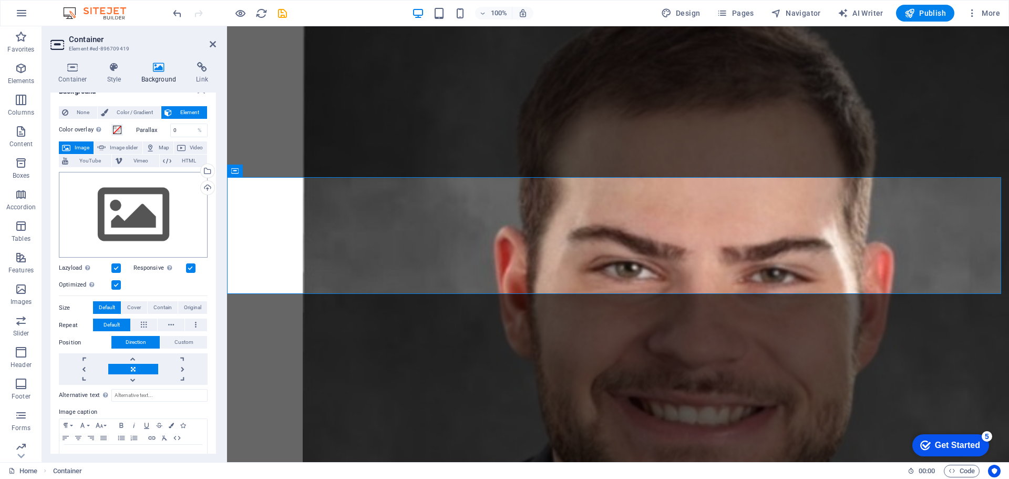
scroll to position [0, 0]
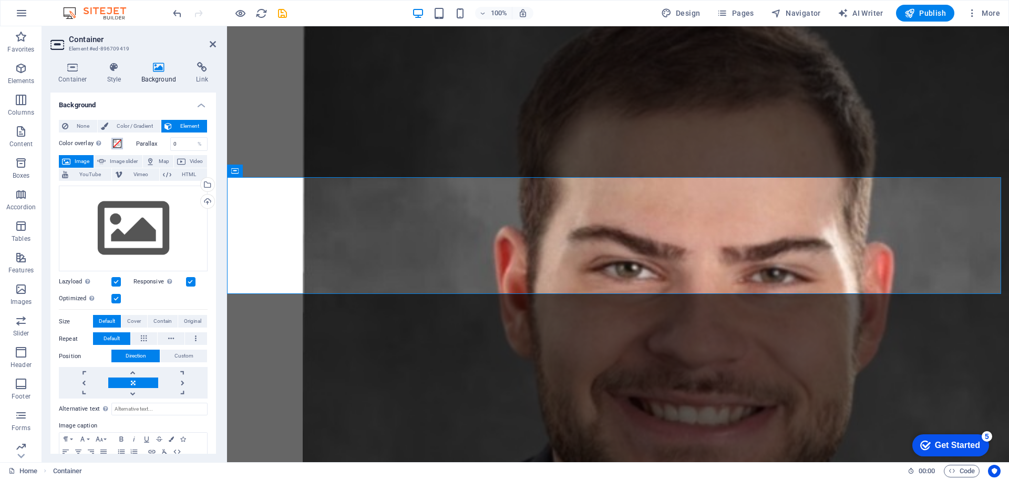
click at [112, 144] on button "Color overlay Places an overlay over the background to colorize it" at bounding box center [117, 144] width 12 height 12
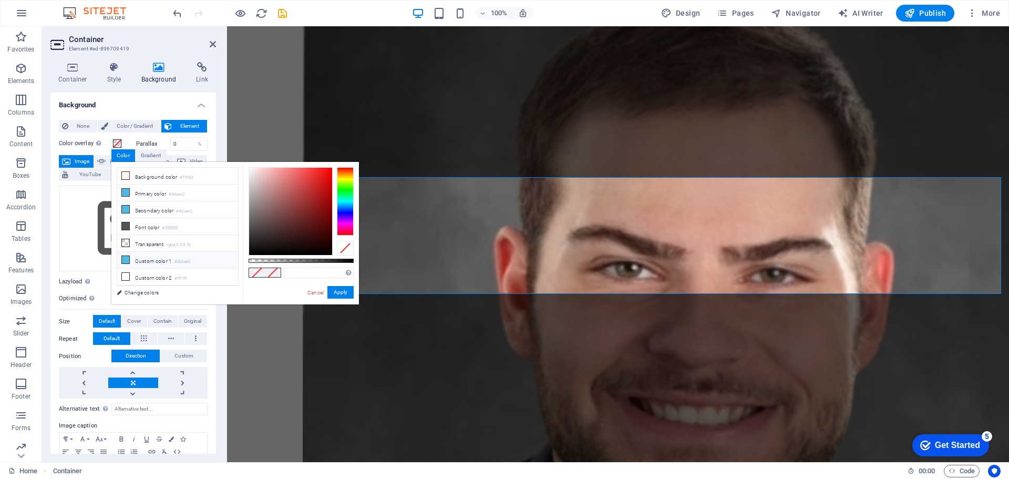
click at [126, 256] on icon at bounding box center [125, 259] width 7 height 7
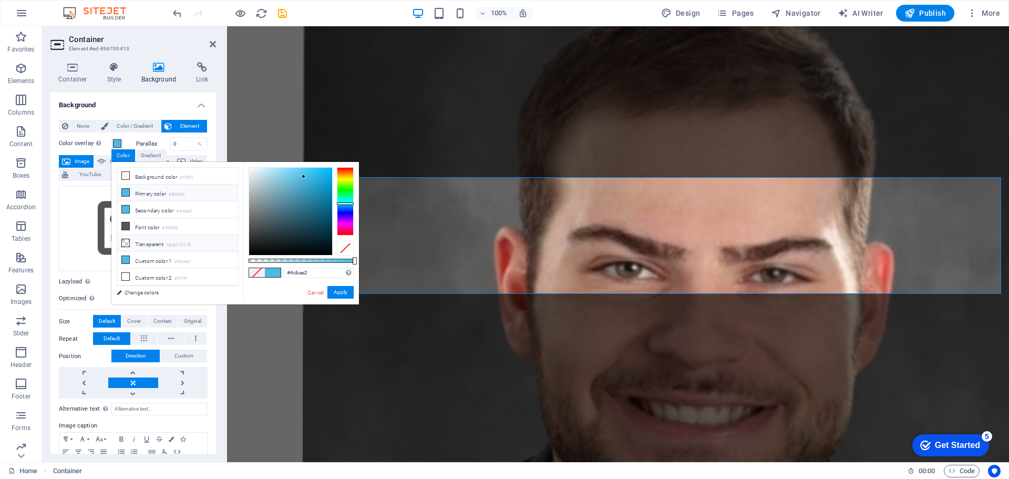
click at [127, 242] on icon at bounding box center [125, 242] width 7 height 7
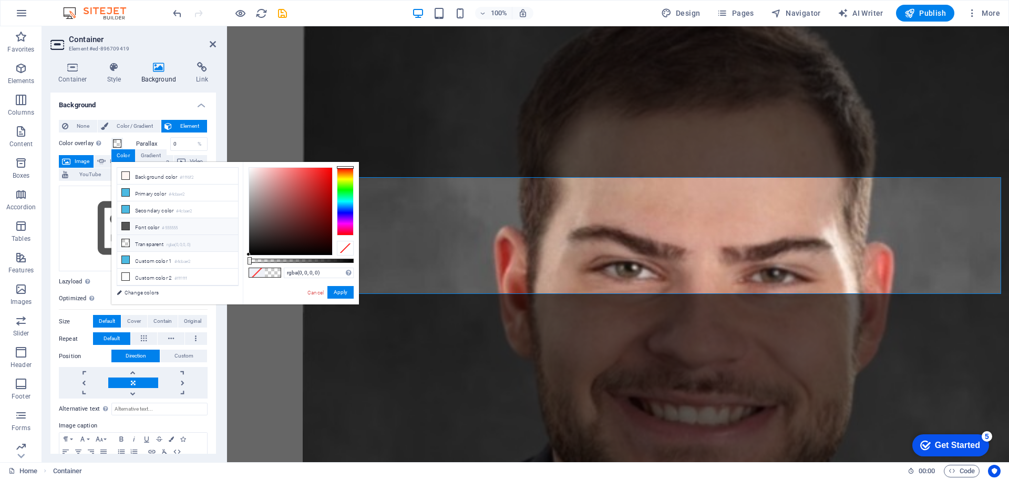
click at [118, 218] on li "Font color #555555" at bounding box center [177, 226] width 121 height 17
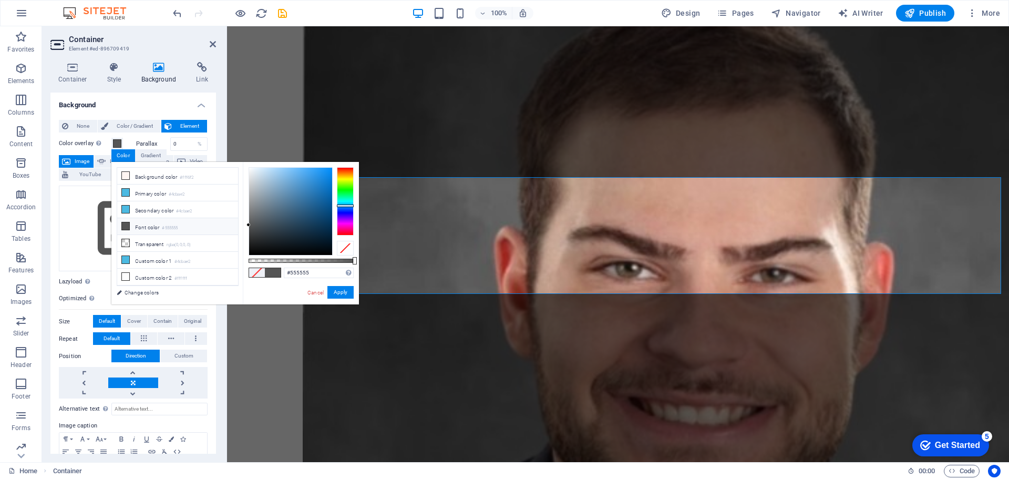
drag, startPoint x: 352, startPoint y: 193, endPoint x: 349, endPoint y: 207, distance: 14.7
click at [349, 207] on div at bounding box center [345, 201] width 17 height 68
click at [128, 194] on icon at bounding box center [125, 192] width 7 height 7
click at [131, 208] on li "Secondary color #4cbae2" at bounding box center [177, 209] width 121 height 17
click at [127, 210] on li "Secondary color #4cbae2" at bounding box center [177, 209] width 121 height 17
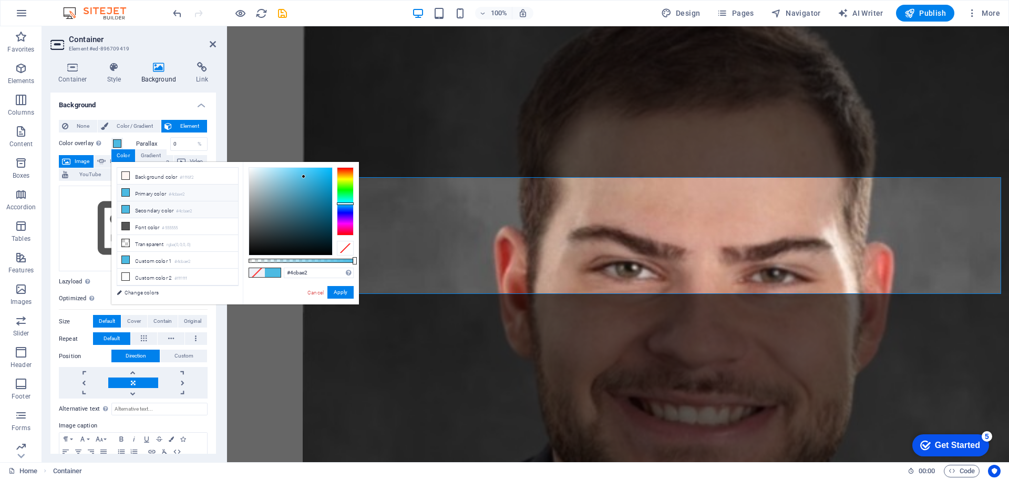
click at [128, 209] on icon at bounding box center [125, 209] width 7 height 7
click at [128, 208] on icon at bounding box center [125, 209] width 7 height 7
click at [128, 227] on icon at bounding box center [125, 225] width 7 height 7
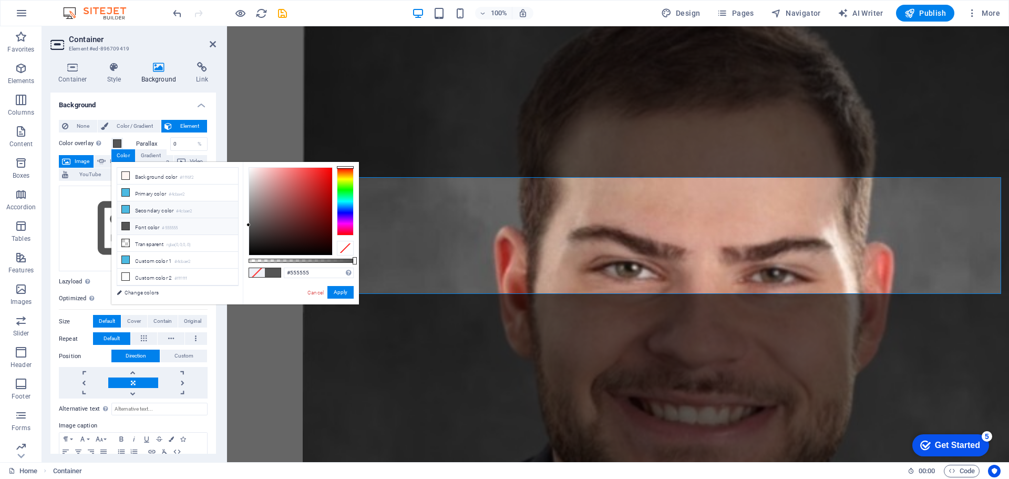
click at [126, 208] on icon at bounding box center [125, 209] width 7 height 7
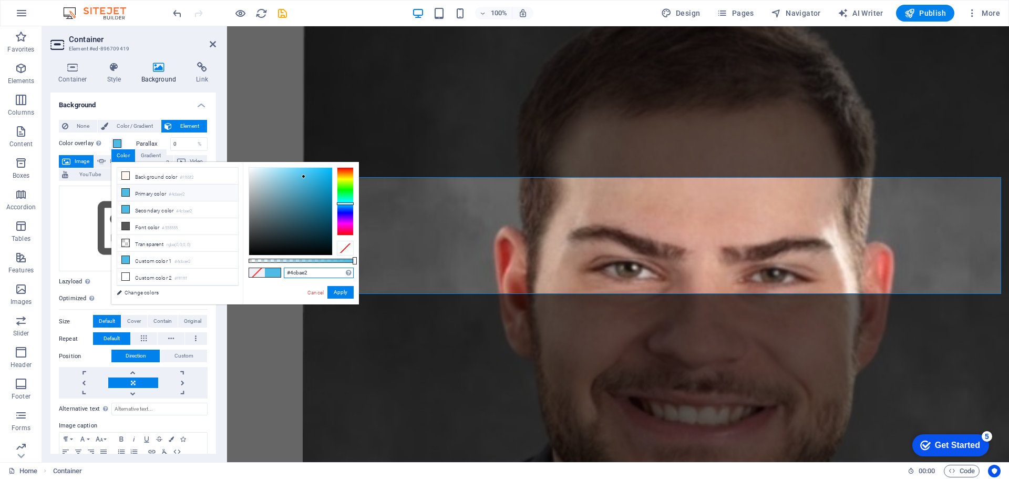
click at [325, 272] on input "#4cbae2" at bounding box center [319, 273] width 70 height 11
click at [153, 225] on li "Font color #555555" at bounding box center [177, 226] width 121 height 17
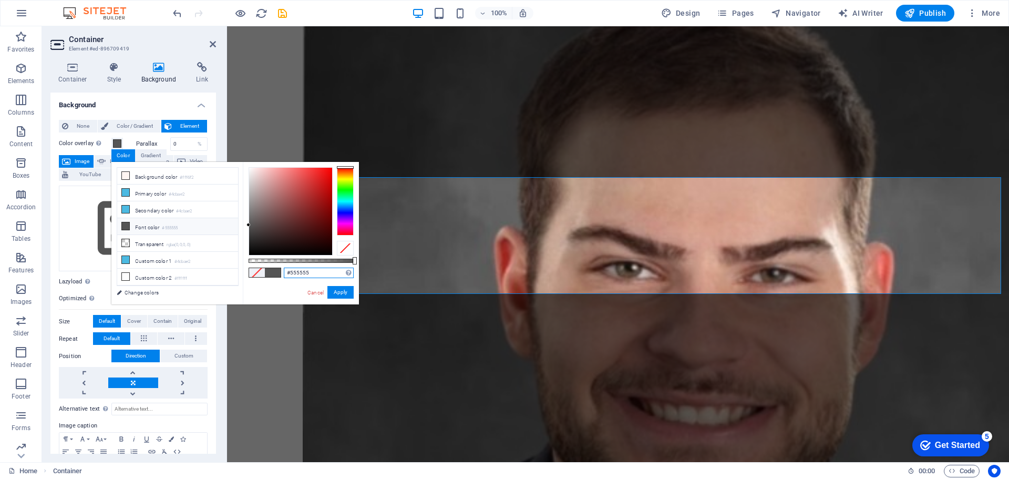
click at [312, 270] on input "#555555" at bounding box center [319, 273] width 70 height 11
paste input "4cbae2"
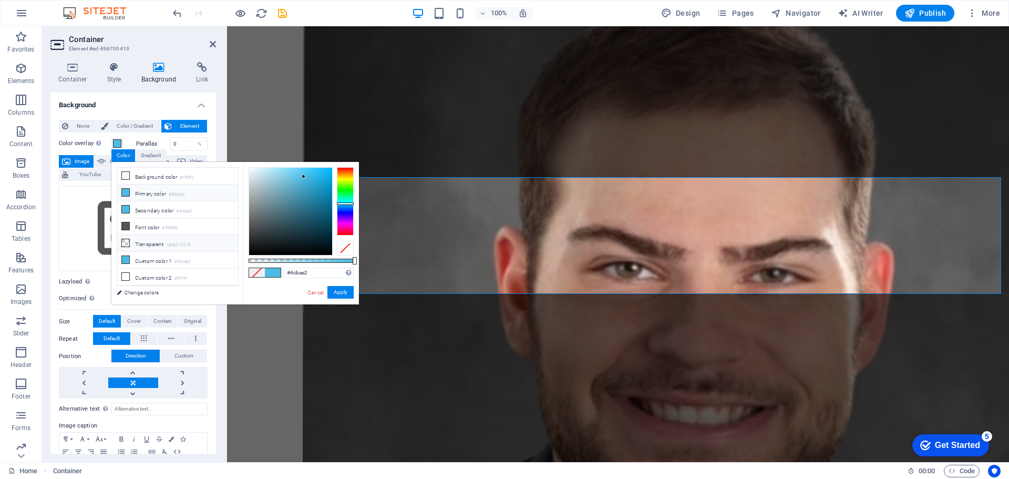
drag, startPoint x: 158, startPoint y: 240, endPoint x: 175, endPoint y: 245, distance: 17.3
click at [158, 240] on li "Transparent rgba(0,0,0,.0)" at bounding box center [177, 243] width 121 height 17
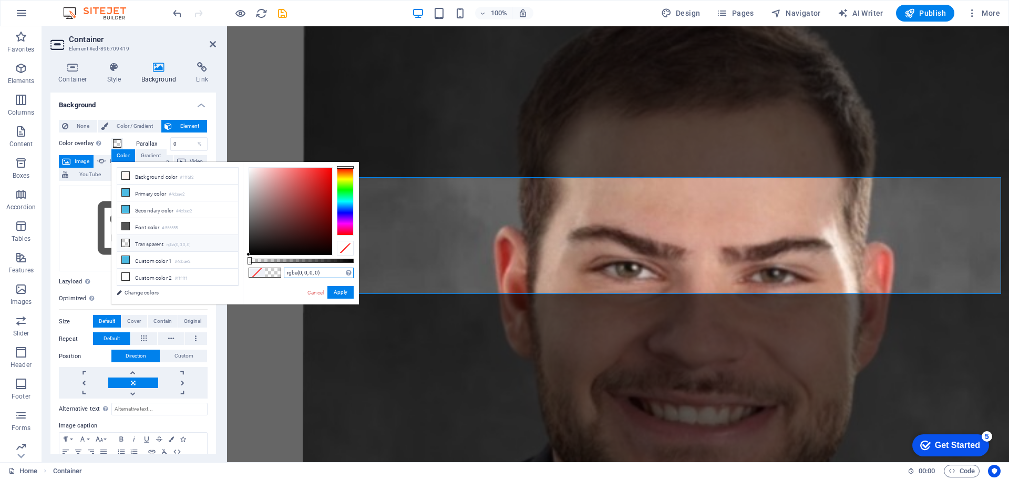
click at [314, 276] on input "rgba(0, 0, 0, 0)" at bounding box center [319, 273] width 70 height 11
paste input "#4cbae2"
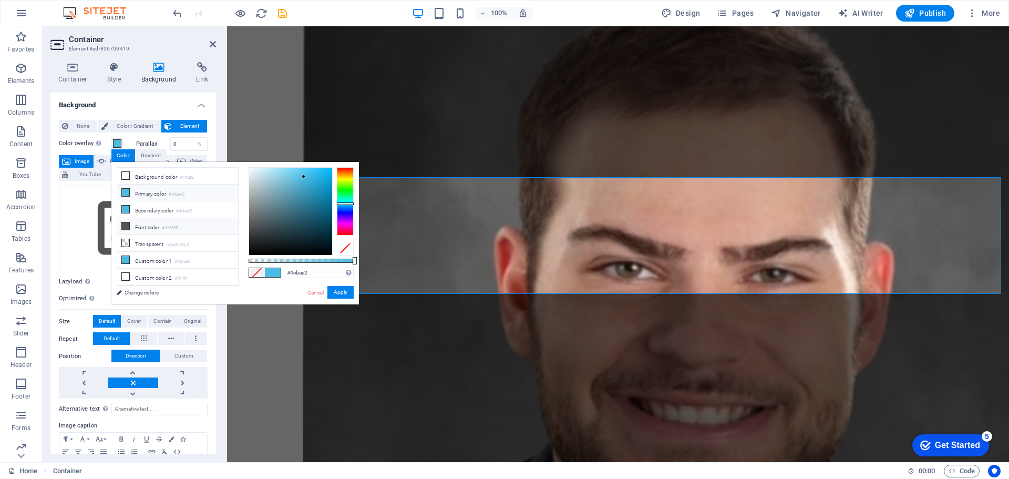
click at [183, 224] on li "Font color #555555" at bounding box center [177, 226] width 121 height 17
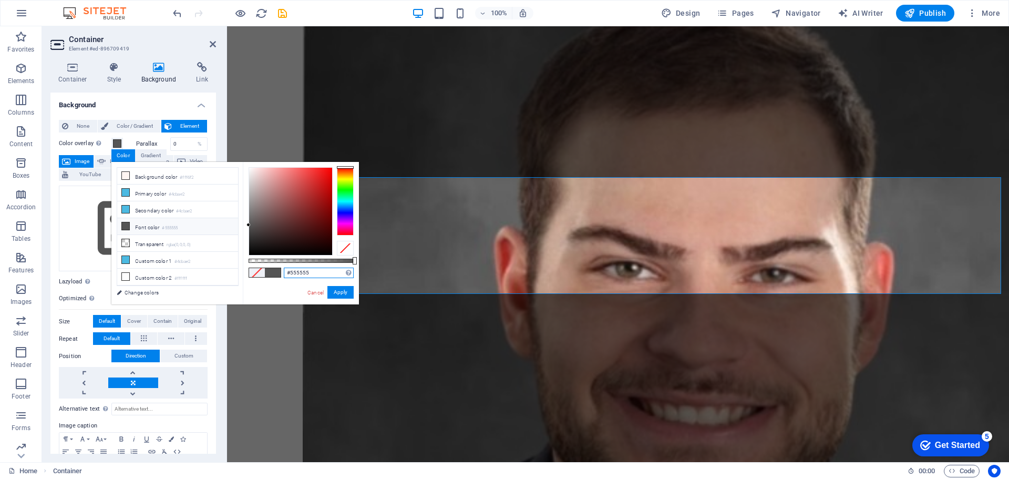
click at [308, 270] on input "#555555" at bounding box center [319, 273] width 70 height 11
paste input "4cbae2"
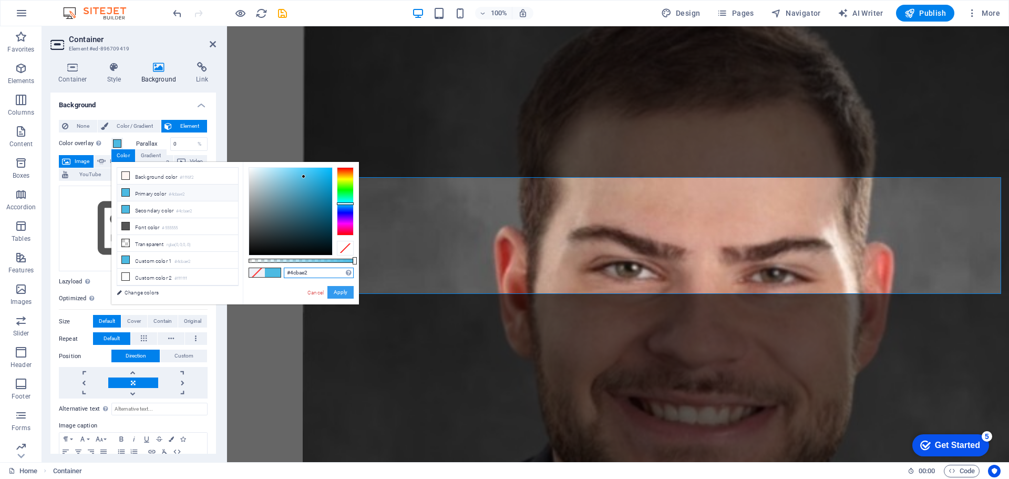
type input "#4cbae2"
click at [345, 289] on button "Apply" at bounding box center [340, 292] width 26 height 13
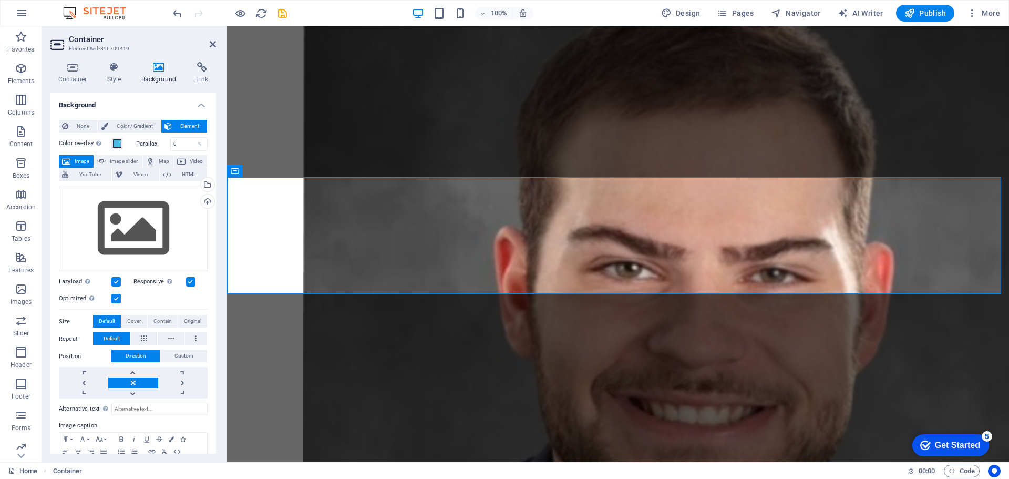
click at [137, 125] on span "Color / Gradient" at bounding box center [134, 126] width 46 height 13
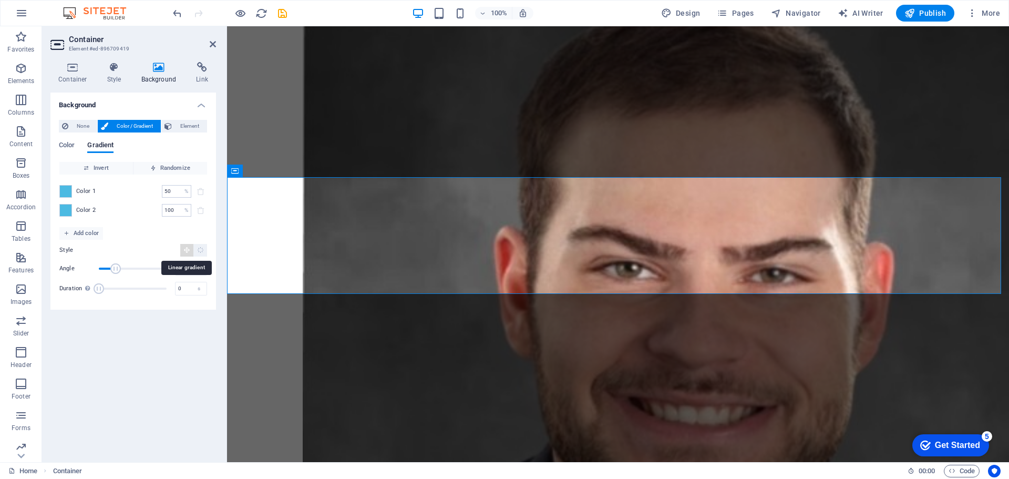
click at [190, 253] on icon "Linear gradient" at bounding box center [186, 250] width 7 height 7
click at [202, 251] on icon "Radial gradient" at bounding box center [200, 250] width 7 height 7
click at [185, 252] on icon "Linear gradient" at bounding box center [186, 250] width 7 height 7
drag, startPoint x: 141, startPoint y: 268, endPoint x: 143, endPoint y: 275, distance: 7.0
click at [143, 275] on span "Angle" at bounding box center [133, 269] width 68 height 16
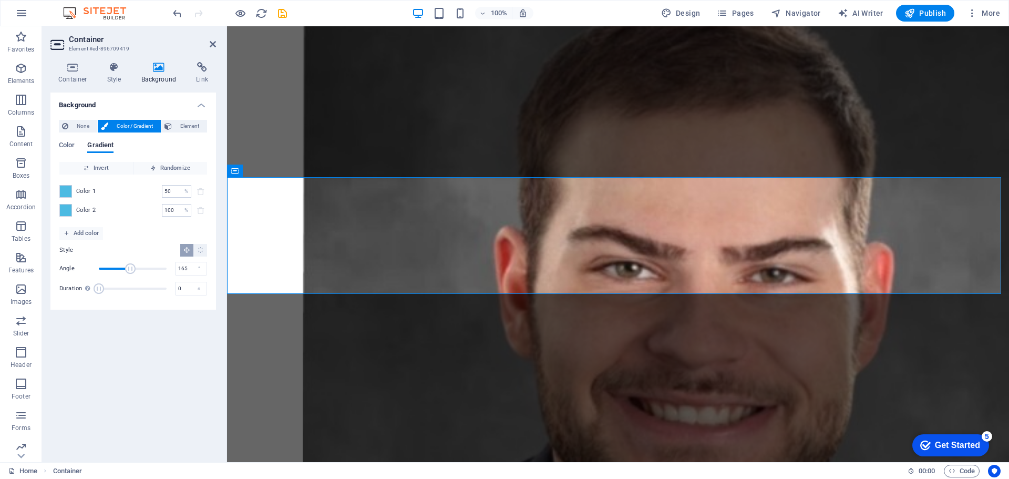
drag, startPoint x: 139, startPoint y: 277, endPoint x: 123, endPoint y: 293, distance: 22.3
click at [128, 280] on div "Angle 165 ° Duration Duration of the background animation. A value of "0" disab…" at bounding box center [133, 279] width 148 height 36
type input "156"
drag, startPoint x: 136, startPoint y: 292, endPoint x: 141, endPoint y: 289, distance: 5.9
click at [138, 290] on span "Duration" at bounding box center [133, 289] width 68 height 16
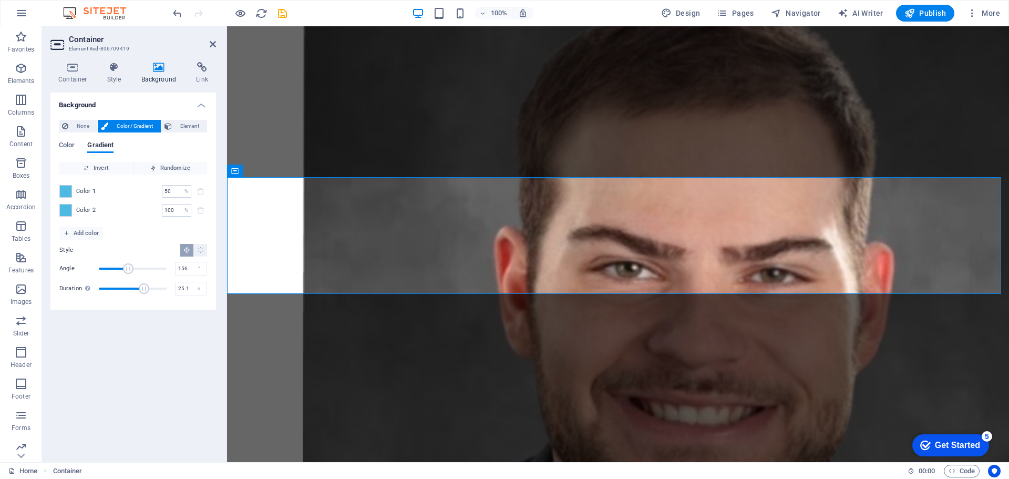
drag, startPoint x: 141, startPoint y: 289, endPoint x: 156, endPoint y: 287, distance: 14.3
click at [149, 287] on span "Duration" at bounding box center [144, 288] width 11 height 11
type input "6.3"
drag, startPoint x: 141, startPoint y: 294, endPoint x: 113, endPoint y: 298, distance: 28.2
click at [113, 298] on div "Style Angle 156 ° Duration Duration of the background animation. A value of "0"…" at bounding box center [133, 270] width 148 height 61
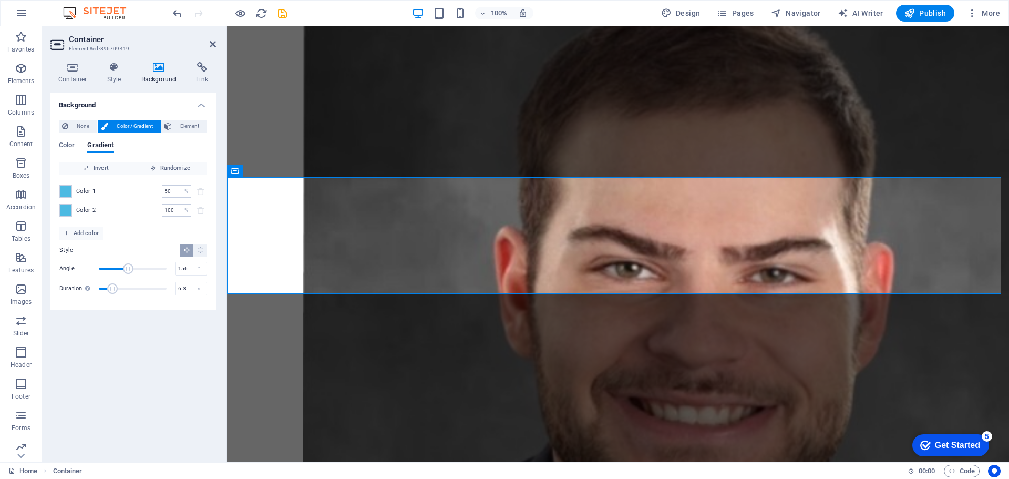
drag, startPoint x: 113, startPoint y: 298, endPoint x: 125, endPoint y: 251, distance: 48.7
click at [111, 296] on div "Style Angle 156 ° Duration Duration of the background animation. A value of "0"…" at bounding box center [133, 270] width 148 height 61
click at [73, 128] on span "None" at bounding box center [82, 126] width 23 height 13
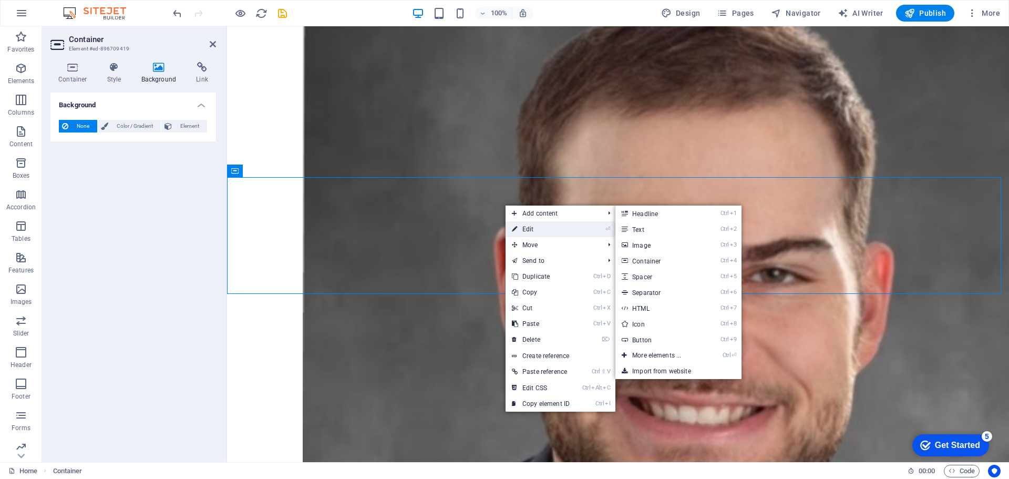
click at [524, 234] on link "⏎ Edit" at bounding box center [541, 229] width 70 height 16
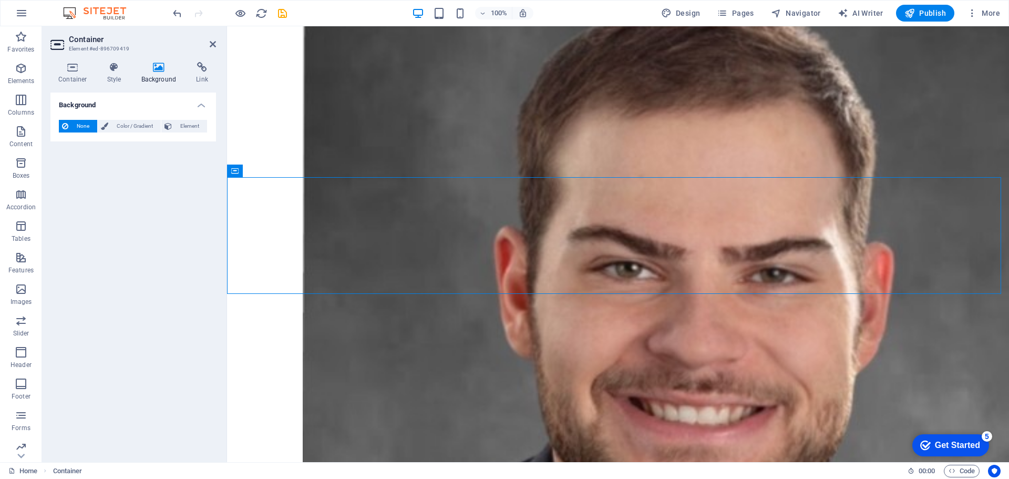
click at [70, 131] on button "None" at bounding box center [78, 126] width 38 height 13
click at [69, 131] on button "None" at bounding box center [78, 126] width 38 height 13
drag, startPoint x: 119, startPoint y: 49, endPoint x: 104, endPoint y: 60, distance: 18.8
click at [107, 56] on aside "Container Element #ed-896709419 Container Style Background Link Size Height Def…" at bounding box center [134, 244] width 185 height 436
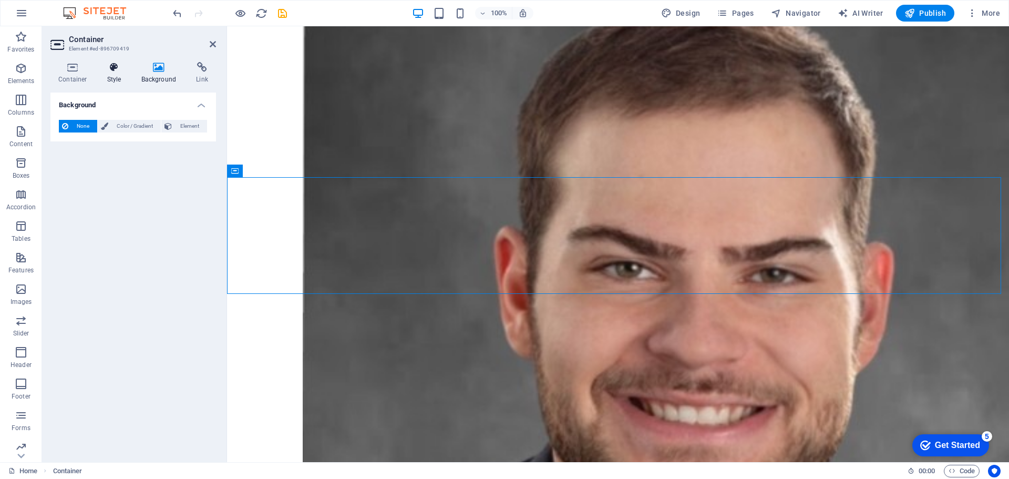
click at [106, 62] on div "Container Style Background Link Size Height Default px rem % vh vw Min. height …" at bounding box center [133, 258] width 182 height 408
click at [107, 67] on icon at bounding box center [114, 67] width 30 height 11
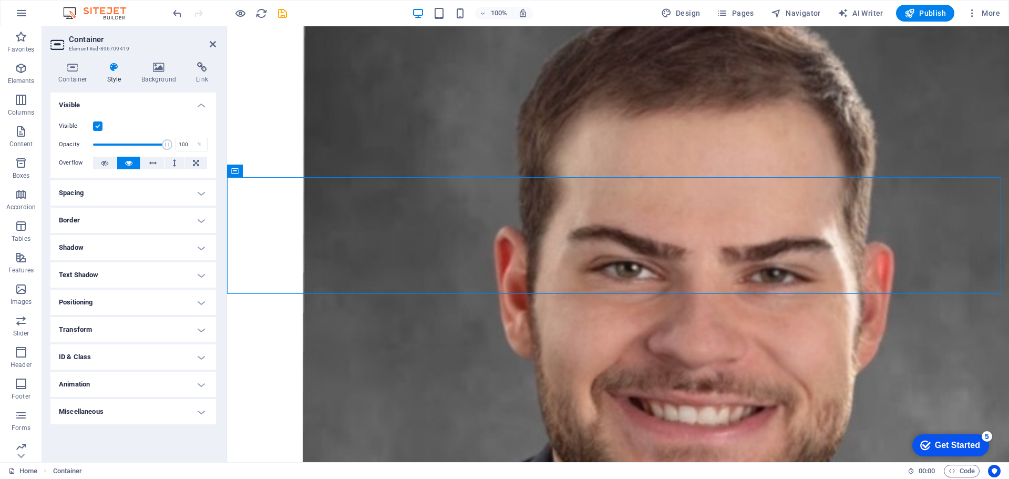
click at [99, 127] on label at bounding box center [97, 125] width 9 height 9
click at [0, 0] on input "Visible" at bounding box center [0, 0] width 0 height 0
click at [98, 127] on label at bounding box center [97, 125] width 9 height 9
click at [0, 0] on input "Visible" at bounding box center [0, 0] width 0 height 0
click at [71, 78] on h4 "Container" at bounding box center [74, 73] width 49 height 22
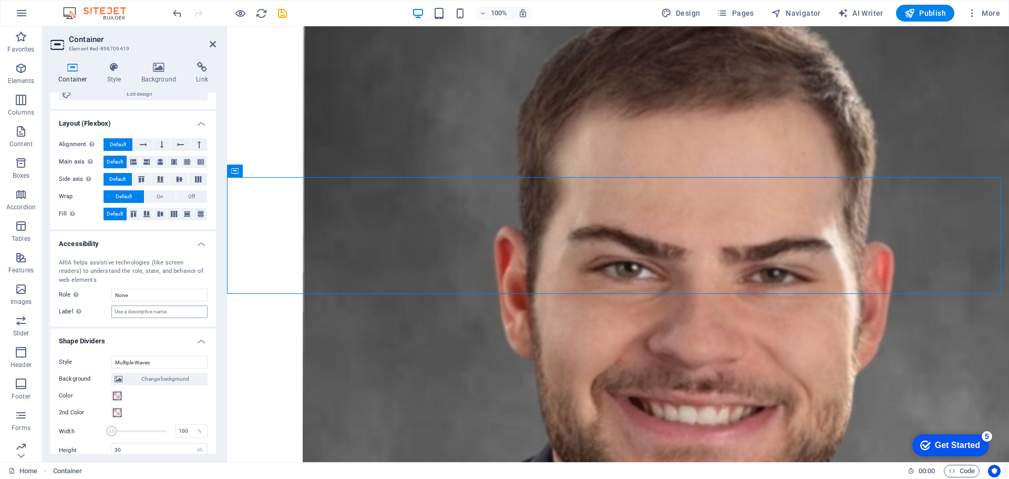
scroll to position [224, 0]
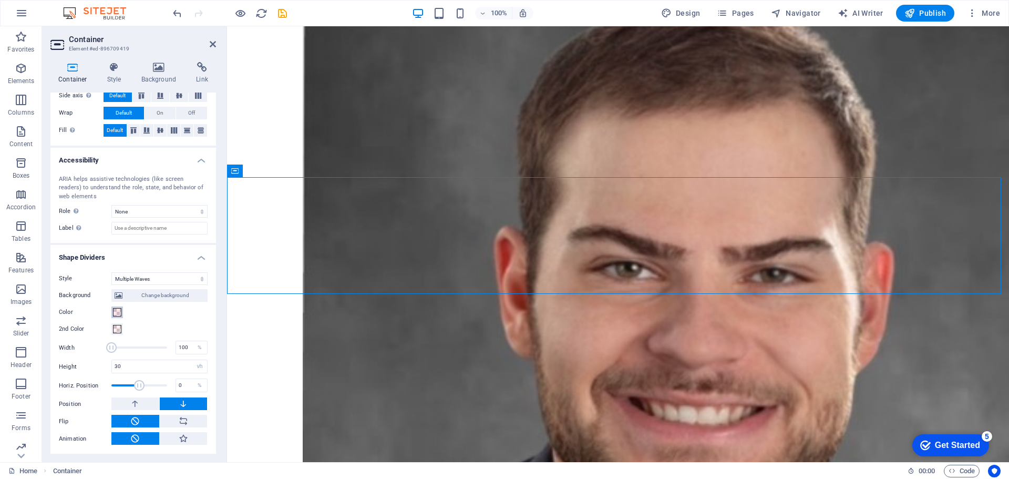
click at [119, 310] on span at bounding box center [117, 312] width 8 height 8
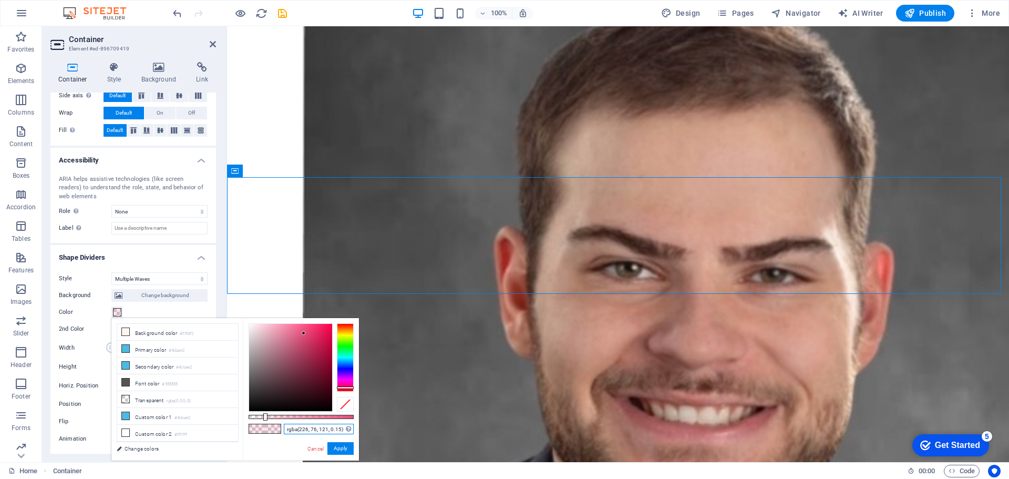
click at [297, 428] on input "rgba(226, 76, 121, 0.15)" at bounding box center [319, 429] width 70 height 11
paste input "#4cbae2"
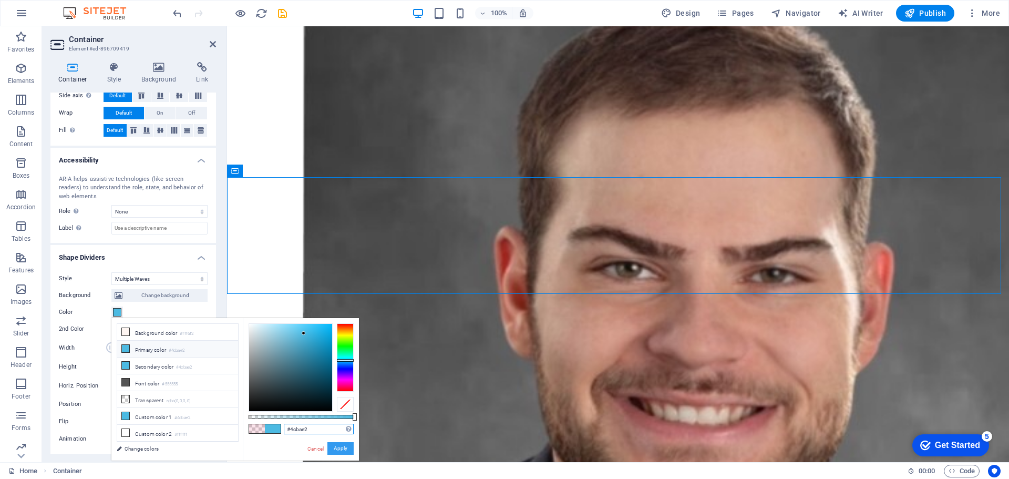
type input "#4cbae2"
click at [346, 446] on button "Apply" at bounding box center [340, 448] width 26 height 13
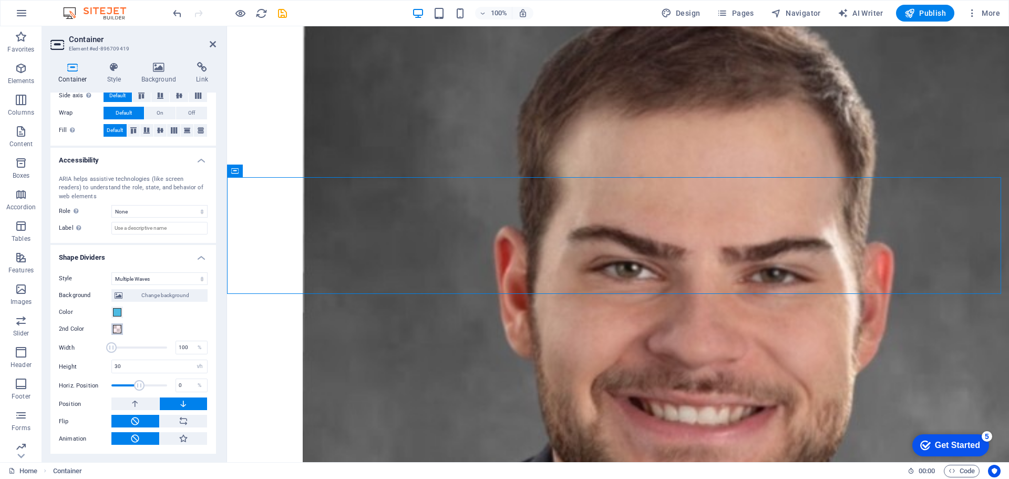
click at [116, 326] on span at bounding box center [117, 329] width 8 height 8
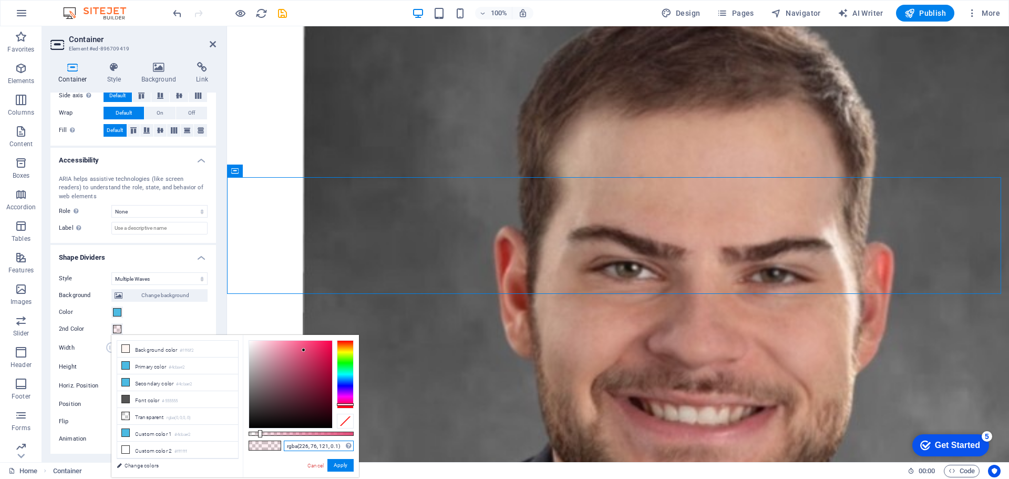
click at [308, 446] on input "rgba(226, 76, 121, 0.1)" at bounding box center [319, 446] width 70 height 11
paste input "#4cbae2"
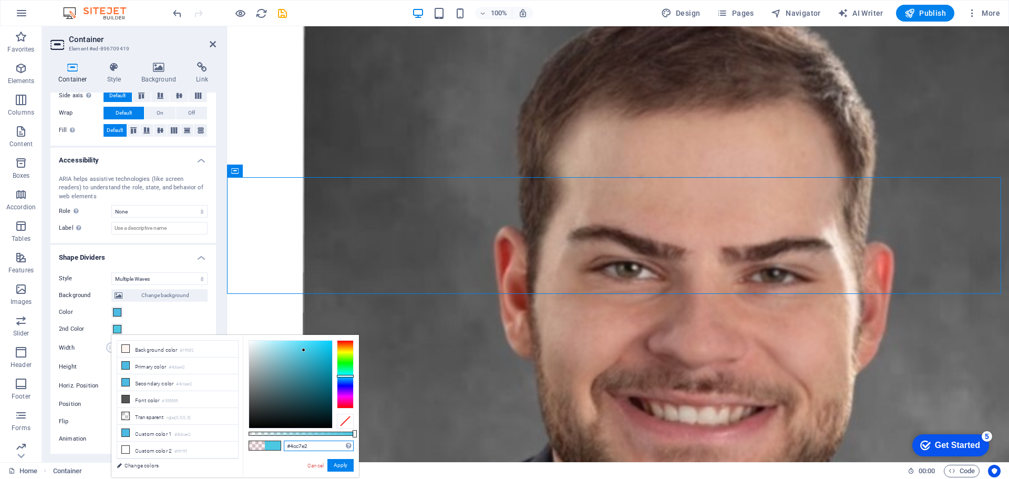
click at [348, 376] on div at bounding box center [345, 374] width 17 height 68
click at [347, 375] on div at bounding box center [345, 374] width 17 height 3
click at [349, 376] on div at bounding box center [345, 376] width 17 height 3
type input "#4cc0e2"
click at [345, 465] on button "Apply" at bounding box center [340, 465] width 26 height 13
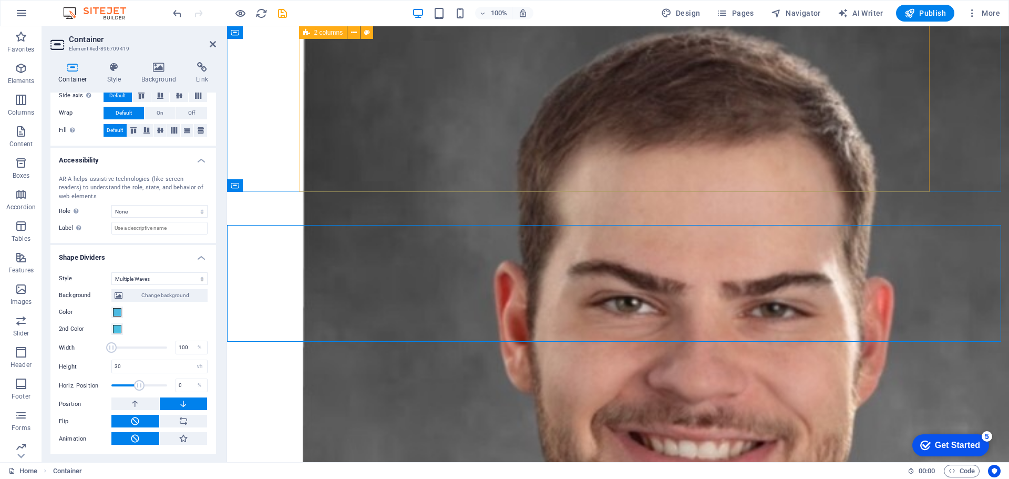
scroll to position [263, 0]
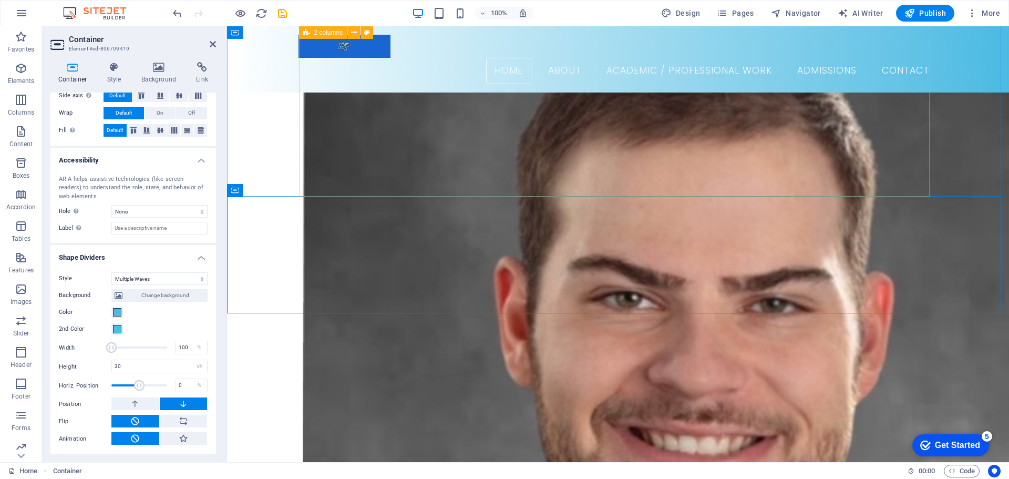
click at [689, 146] on div "[PERSON_NAME] Candidate for Master of Arts in History - MTSU" at bounding box center [618, 452] width 631 height 873
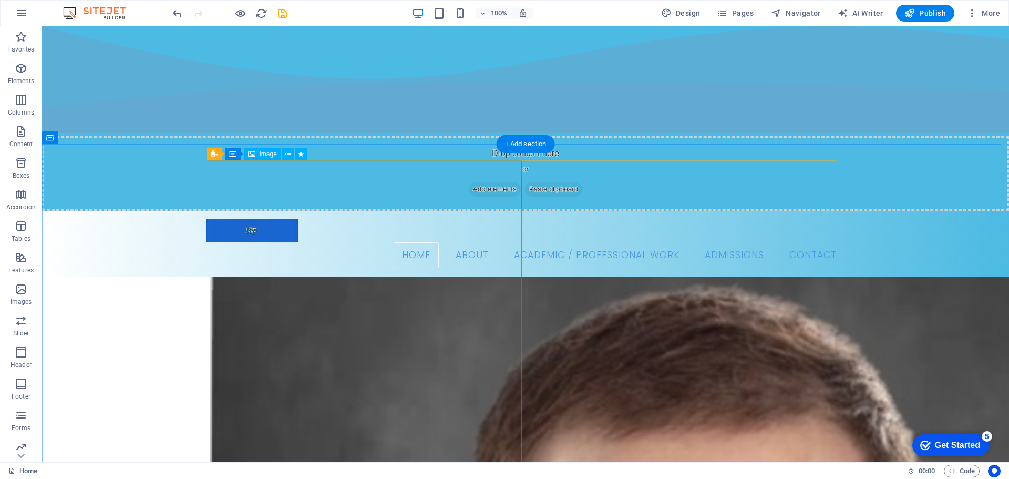
scroll to position [0, 0]
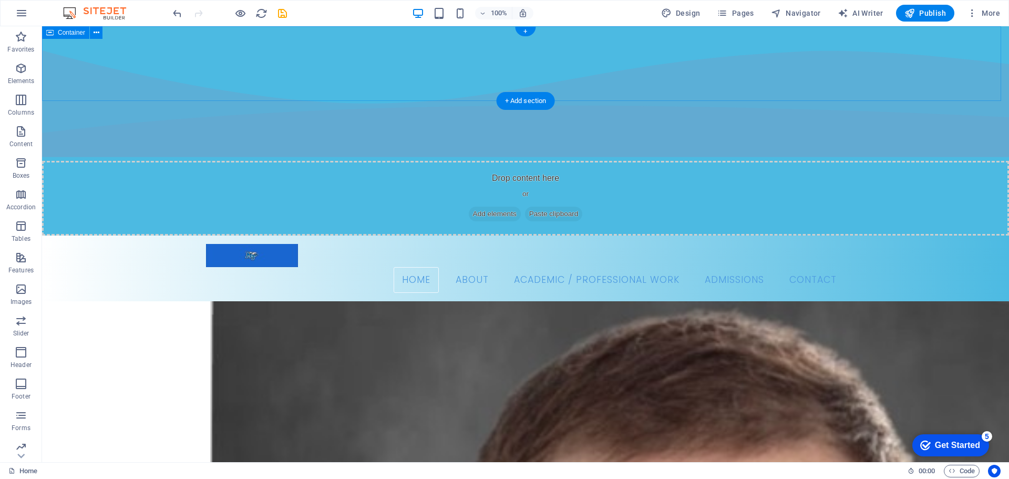
click at [352, 161] on div "Drop content here or Add elements Paste clipboard" at bounding box center [525, 198] width 967 height 75
select select "multiple-waves"
select select "vh"
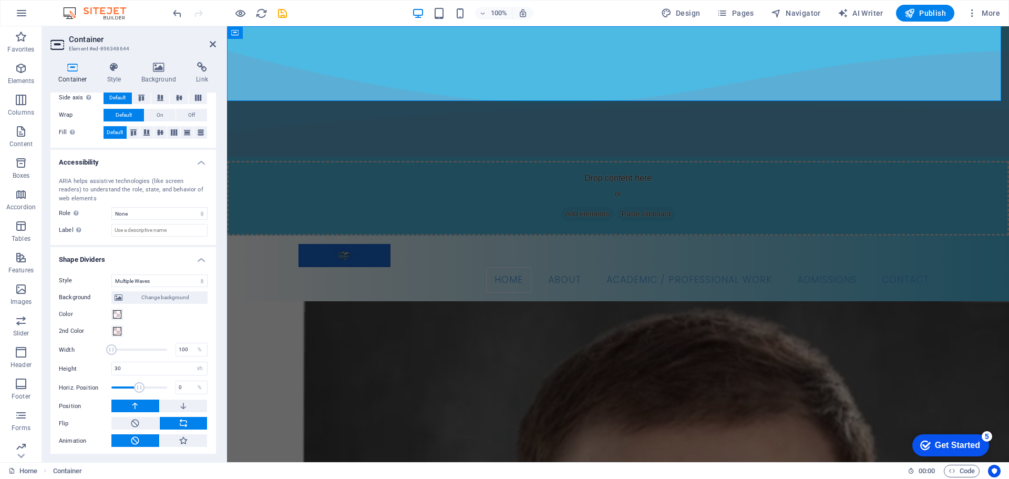
scroll to position [224, 0]
click at [115, 314] on span at bounding box center [117, 312] width 8 height 8
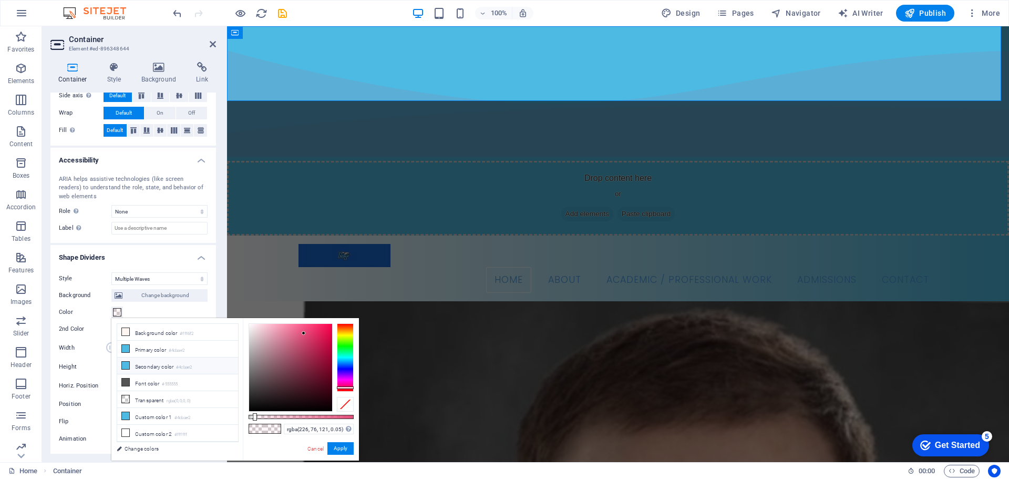
click at [126, 364] on icon at bounding box center [125, 365] width 7 height 7
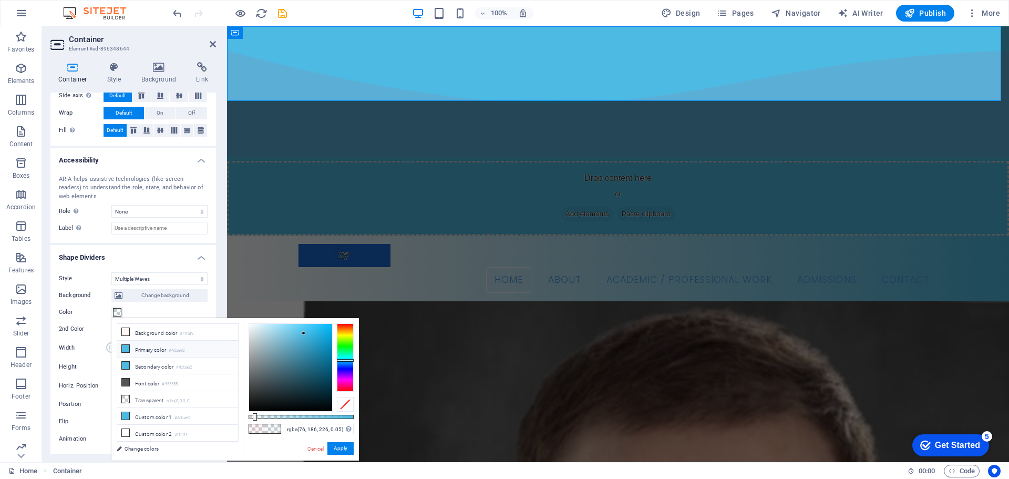
click at [125, 346] on icon at bounding box center [125, 348] width 7 height 7
click at [129, 416] on icon at bounding box center [125, 415] width 7 height 7
click at [129, 415] on icon at bounding box center [125, 415] width 7 height 7
click at [122, 412] on icon at bounding box center [125, 415] width 7 height 7
click at [124, 429] on icon at bounding box center [125, 432] width 7 height 7
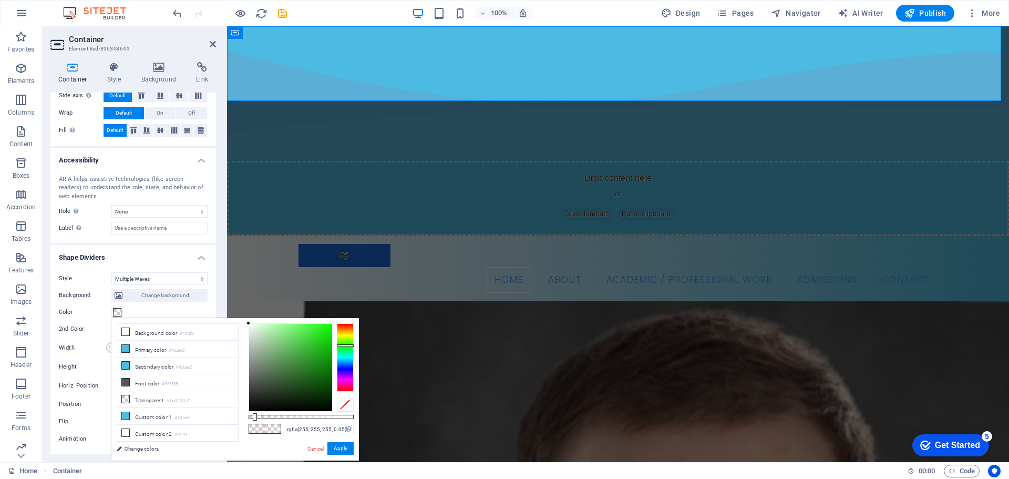
drag, startPoint x: 345, startPoint y: 334, endPoint x: 358, endPoint y: 327, distance: 14.6
click at [357, 330] on div "rgba(255, 255, 255, 0.05) Supported formats #0852ed rgb(8, 82, 237) rgba(8, 82,…" at bounding box center [301, 465] width 116 height 295
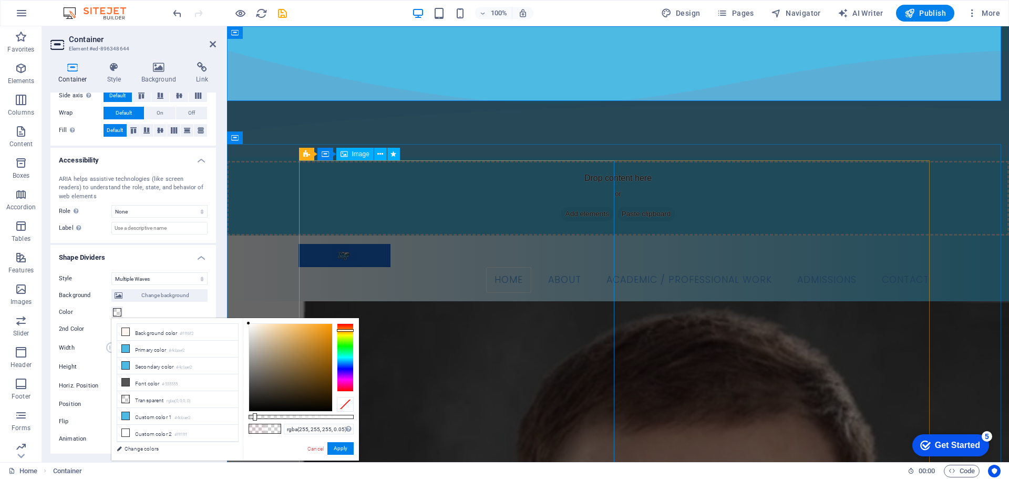
drag, startPoint x: 585, startPoint y: 353, endPoint x: 299, endPoint y: 313, distance: 288.8
drag, startPoint x: 278, startPoint y: 341, endPoint x: 233, endPoint y: 338, distance: 44.8
click at [229, 315] on body "alexanderray.org Home Favorites Elements Columns Content Boxes Accordion Tables…" at bounding box center [504, 239] width 1009 height 479
drag, startPoint x: 268, startPoint y: 415, endPoint x: 283, endPoint y: 414, distance: 15.3
click at [288, 415] on div "rgba(255, 255, 255, 0.05) Supported formats #0852ed rgb(8, 82, 237) rgba(8, 82,…" at bounding box center [301, 465] width 116 height 295
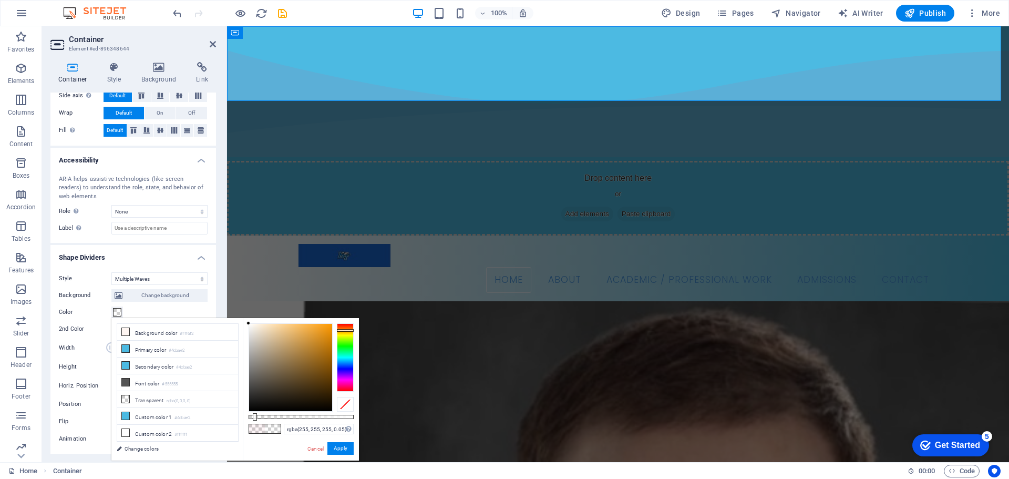
drag, startPoint x: 280, startPoint y: 415, endPoint x: 258, endPoint y: 415, distance: 22.6
click at [261, 415] on div "rgba(255, 255, 255, 0.05) Supported formats #0852ed rgb(8, 82, 237) rgba(8, 82,…" at bounding box center [301, 465] width 116 height 295
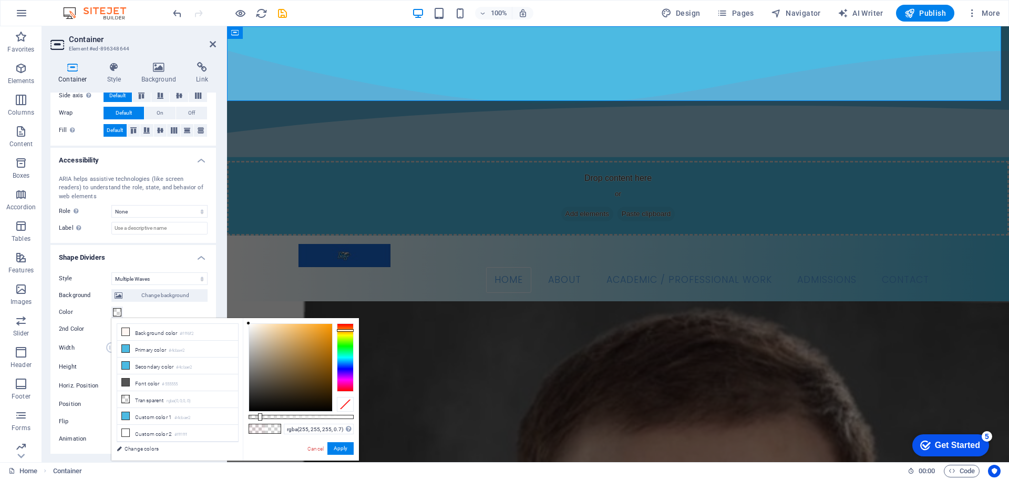
type input "#ffffff"
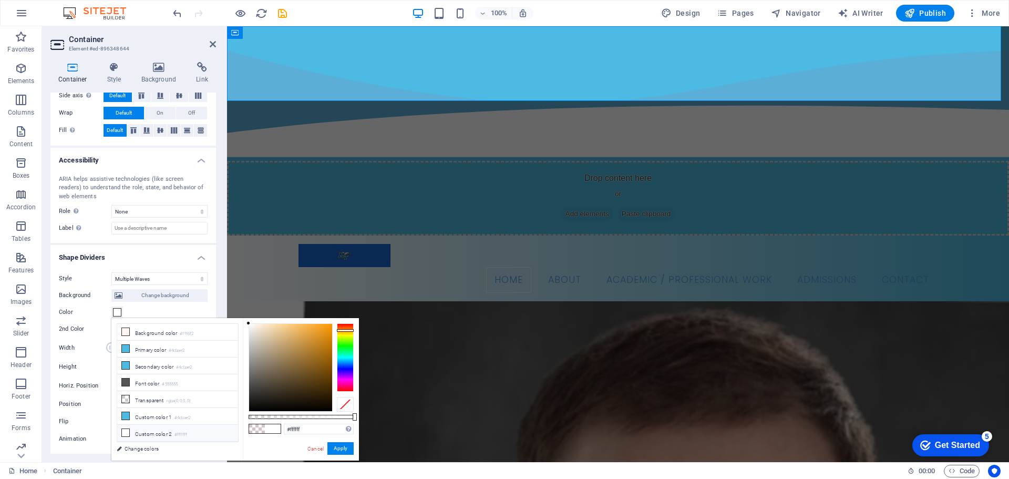
drag, startPoint x: 257, startPoint y: 414, endPoint x: 465, endPoint y: 425, distance: 209.0
click at [465, 425] on body "alexanderray.org Home Favorites Elements Columns Content Boxes Accordion Tables…" at bounding box center [504, 239] width 1009 height 479
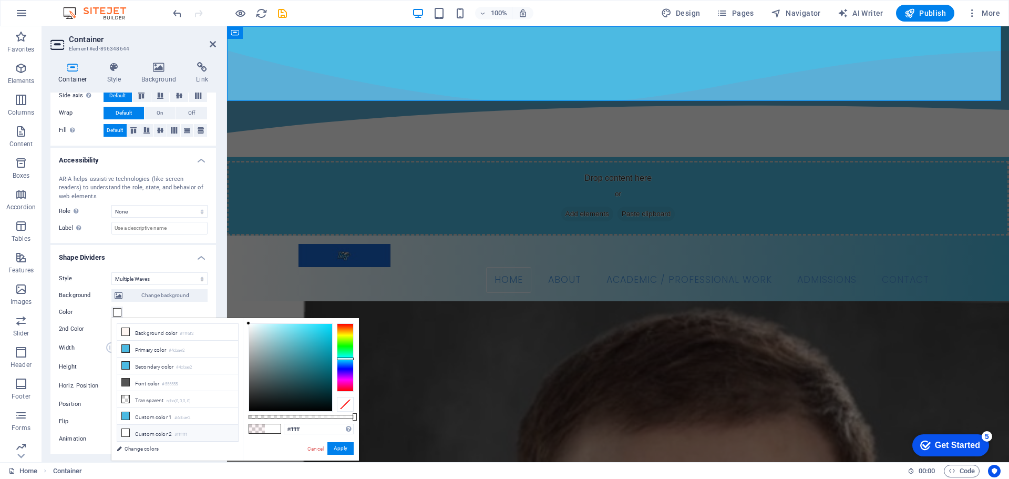
drag, startPoint x: 349, startPoint y: 336, endPoint x: 346, endPoint y: 363, distance: 26.9
click at [349, 360] on div at bounding box center [345, 357] width 17 height 68
click at [336, 450] on button "Apply" at bounding box center [340, 448] width 26 height 13
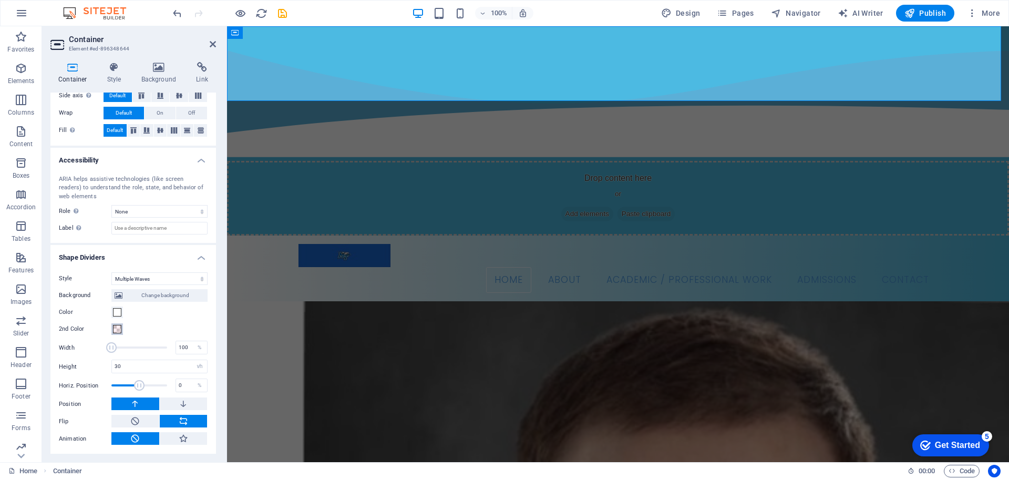
click at [119, 327] on span at bounding box center [117, 329] width 8 height 8
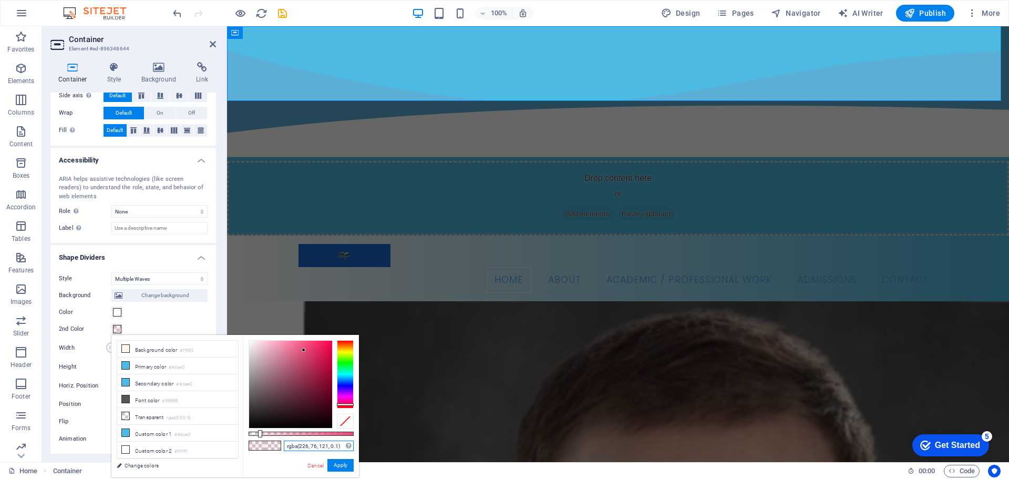
drag, startPoint x: 339, startPoint y: 447, endPoint x: 277, endPoint y: 440, distance: 61.9
click at [277, 443] on div "rgba(226, 76, 121, 0.1) Supported formats #0852ed rgb(8, 82, 237) rgba(8, 82, 2…" at bounding box center [301, 482] width 116 height 295
click at [344, 463] on button "Apply" at bounding box center [340, 465] width 26 height 13
click at [344, 466] on button "Apply" at bounding box center [340, 465] width 26 height 13
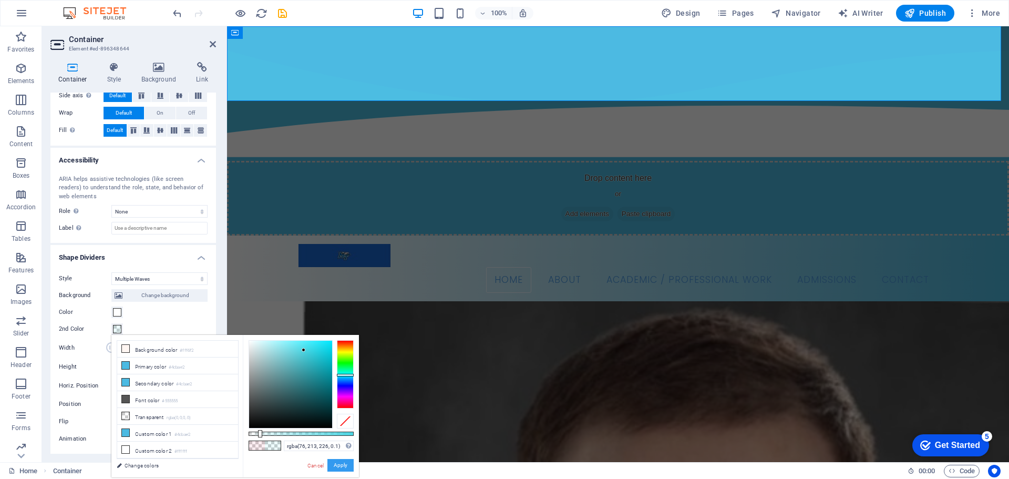
drag, startPoint x: 349, startPoint y: 373, endPoint x: 336, endPoint y: 372, distance: 13.2
click at [350, 374] on div at bounding box center [345, 374] width 17 height 68
drag, startPoint x: 318, startPoint y: 363, endPoint x: 303, endPoint y: 379, distance: 21.6
click at [347, 315] on body "alexanderray.org Home Favorites Elements Columns Content Boxes Accordion Tables…" at bounding box center [504, 239] width 1009 height 479
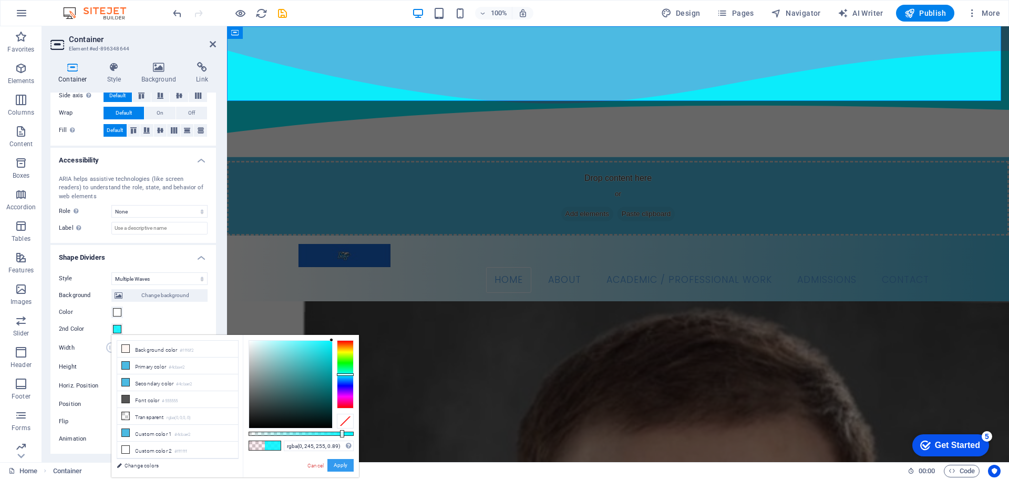
type input "rgba(0, 245, 255, 0.895)"
drag, startPoint x: 264, startPoint y: 436, endPoint x: 343, endPoint y: 434, distance: 78.3
click at [343, 434] on div at bounding box center [344, 433] width 4 height 7
click at [346, 467] on button "Apply" at bounding box center [340, 465] width 26 height 13
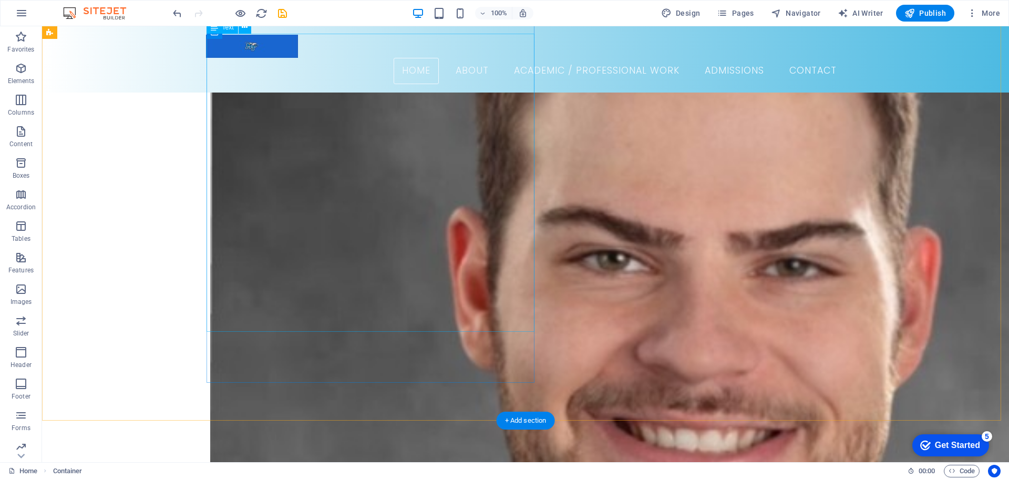
scroll to position [315, 0]
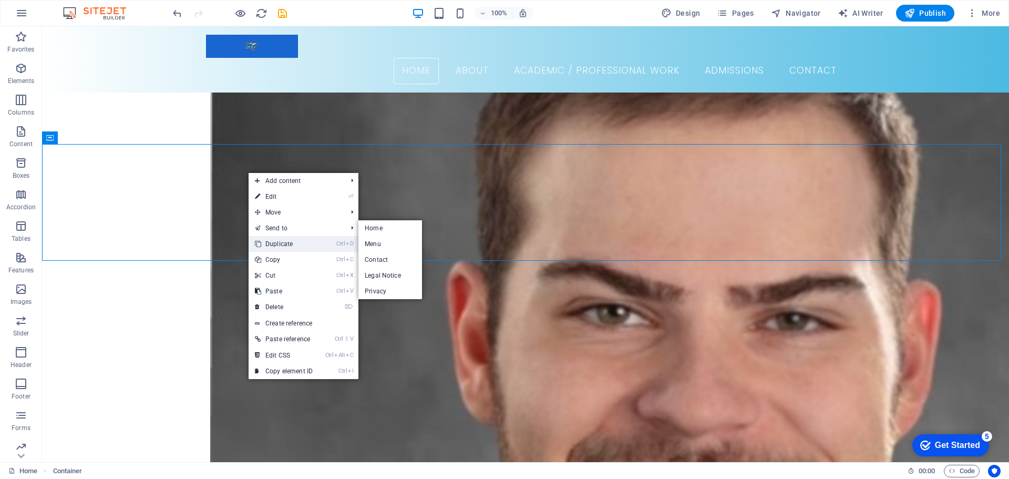
click at [275, 246] on link "Ctrl D Duplicate" at bounding box center [284, 244] width 70 height 16
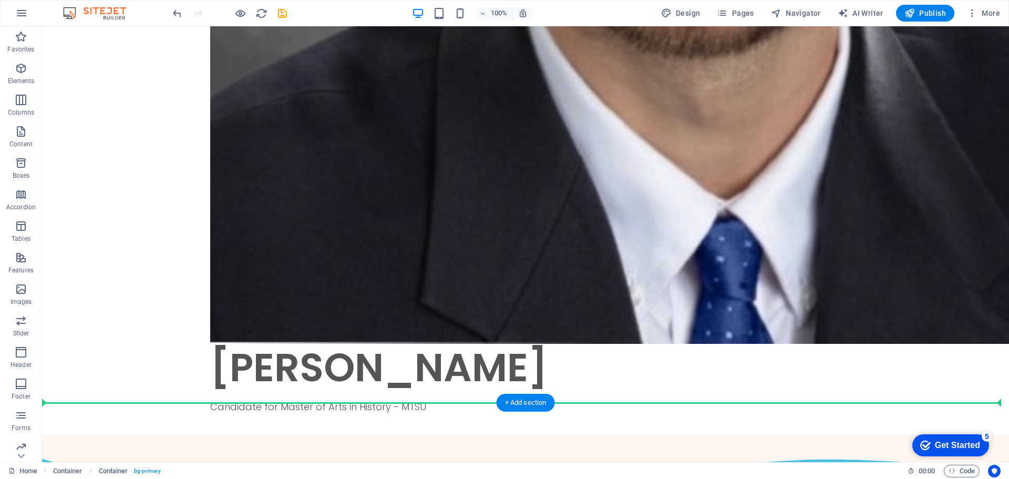
scroll to position [946, 0]
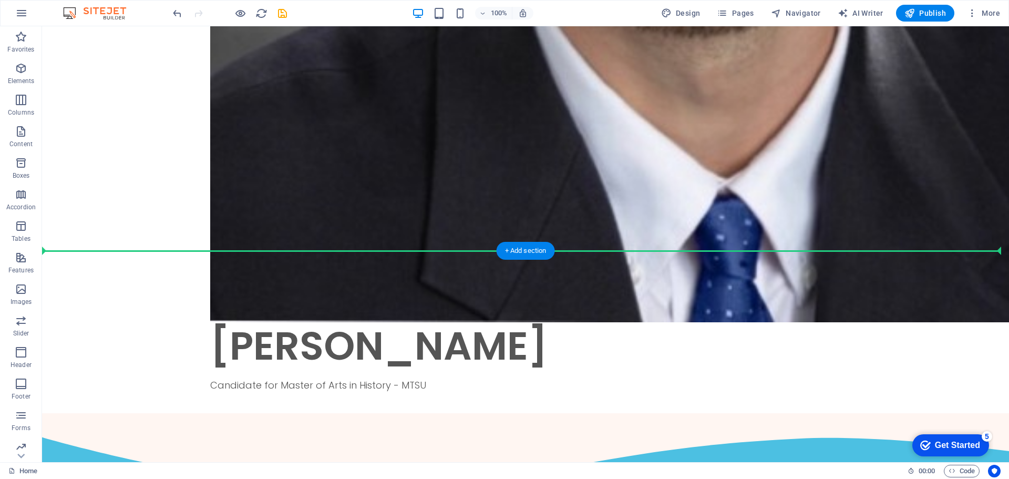
drag, startPoint x: 349, startPoint y: 129, endPoint x: 385, endPoint y: 247, distance: 122.6
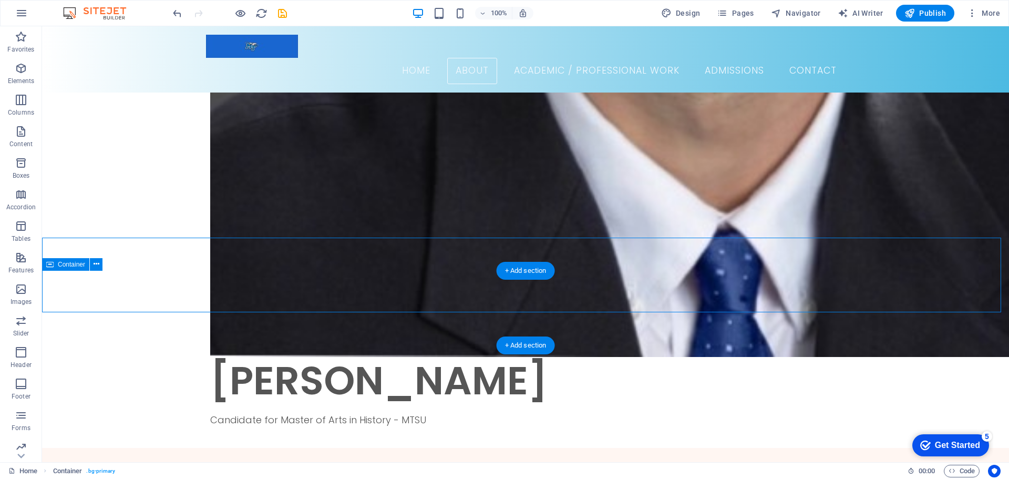
scroll to position [999, 0]
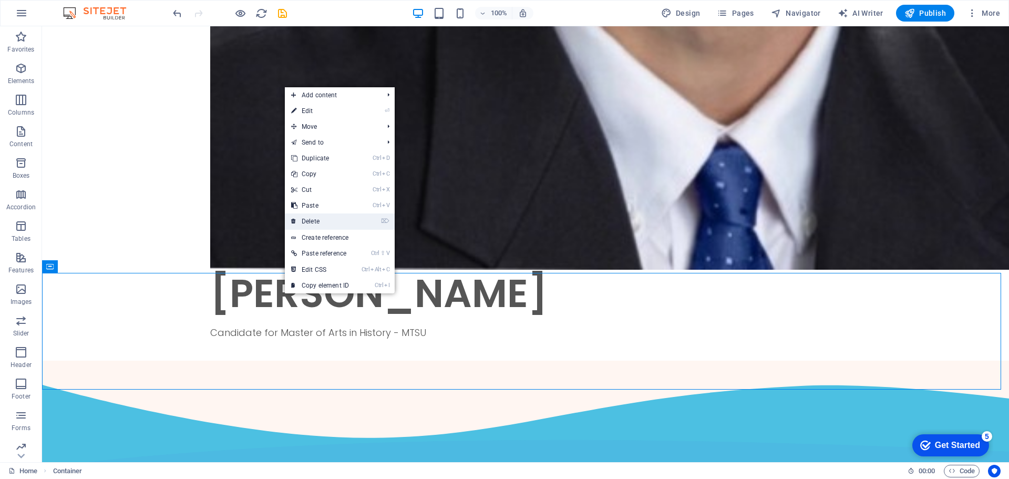
click at [308, 219] on link "⌦ Delete" at bounding box center [320, 221] width 70 height 16
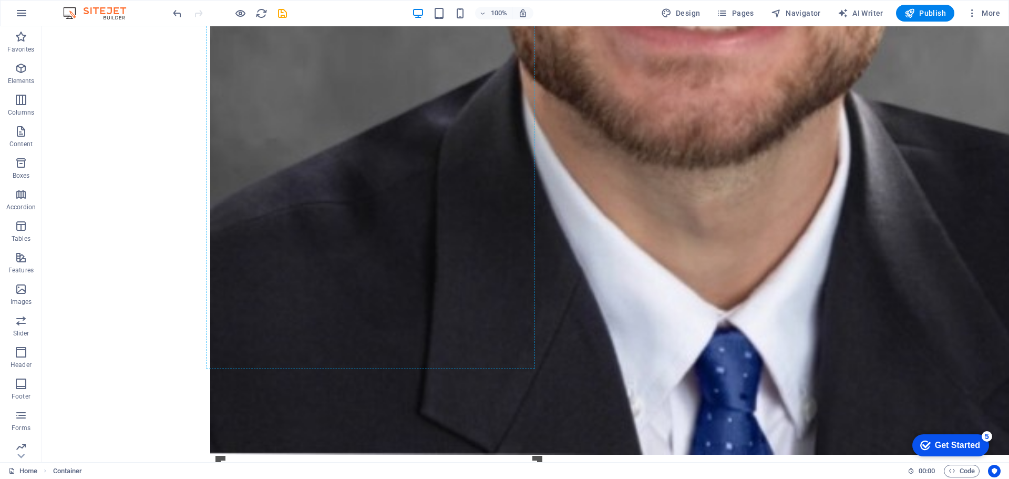
scroll to position [971, 0]
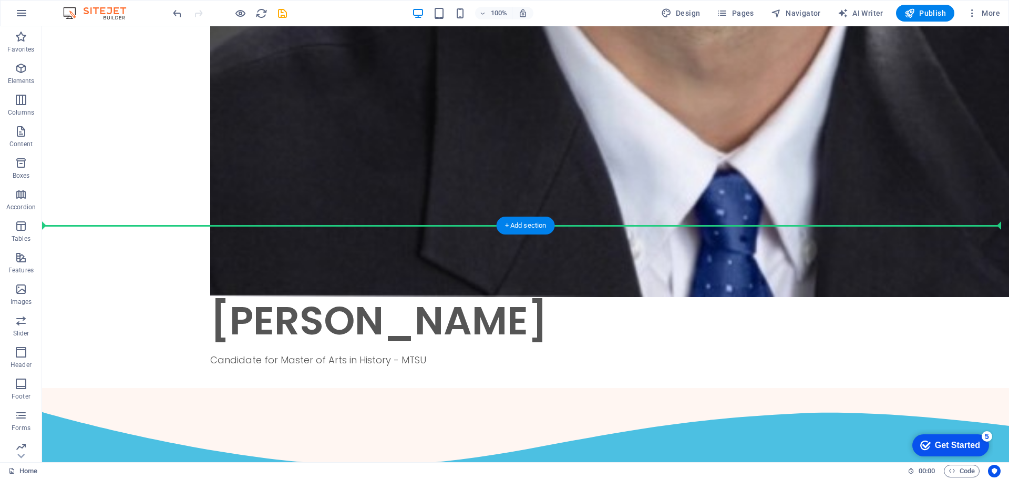
drag, startPoint x: 320, startPoint y: 226, endPoint x: 360, endPoint y: 222, distance: 40.1
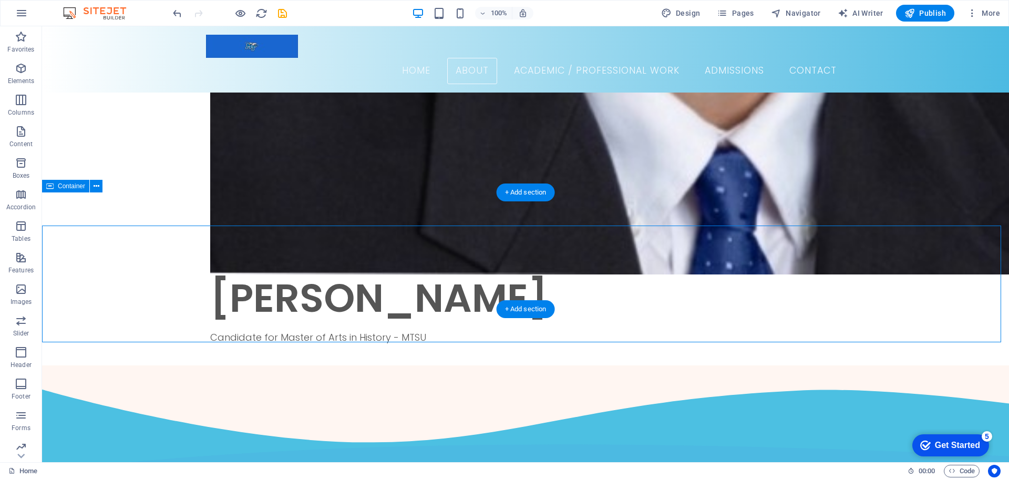
scroll to position [855, 0]
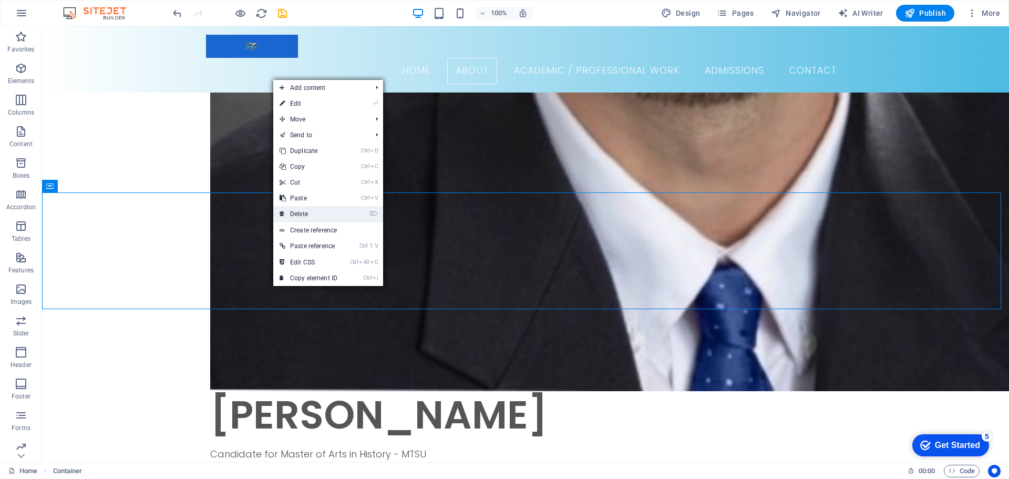
click at [310, 210] on link "⌦ Delete" at bounding box center [308, 214] width 70 height 16
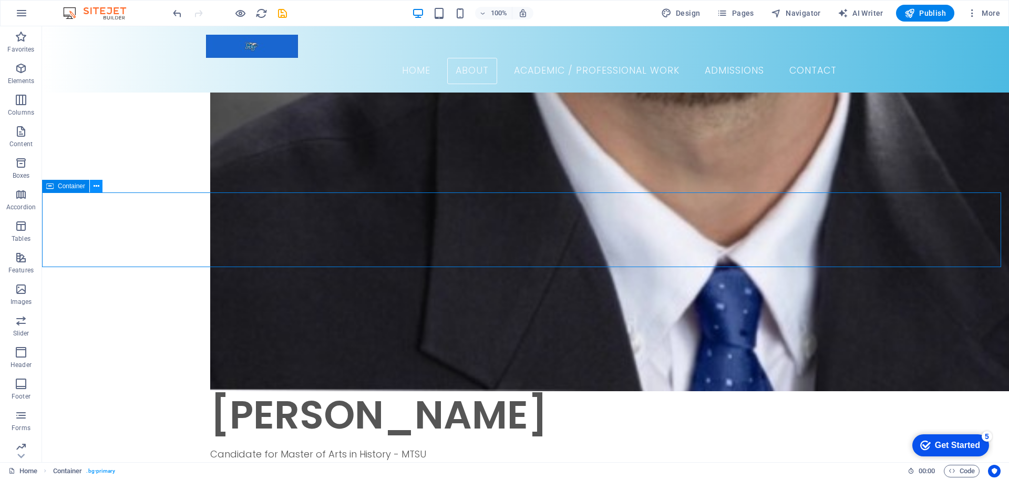
click at [98, 188] on icon at bounding box center [97, 186] width 6 height 11
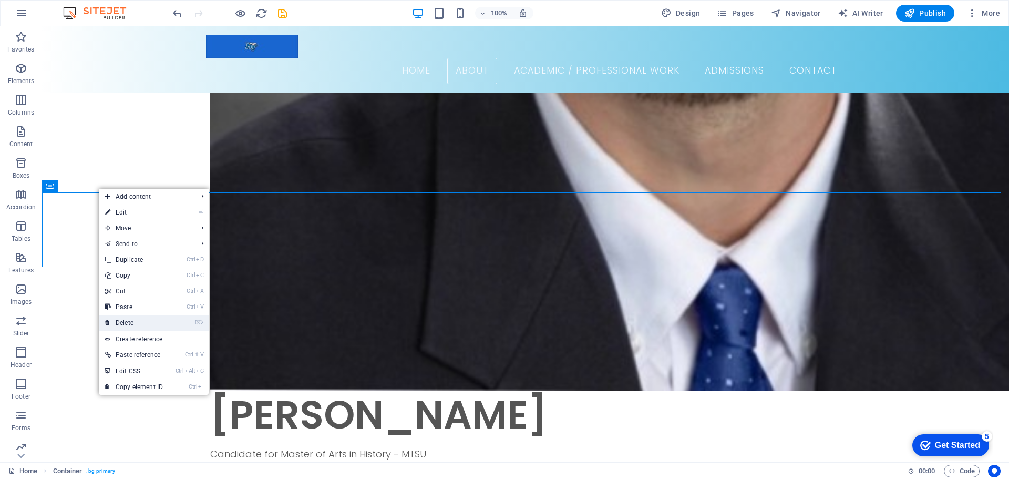
click at [131, 318] on link "⌦ Delete" at bounding box center [134, 323] width 70 height 16
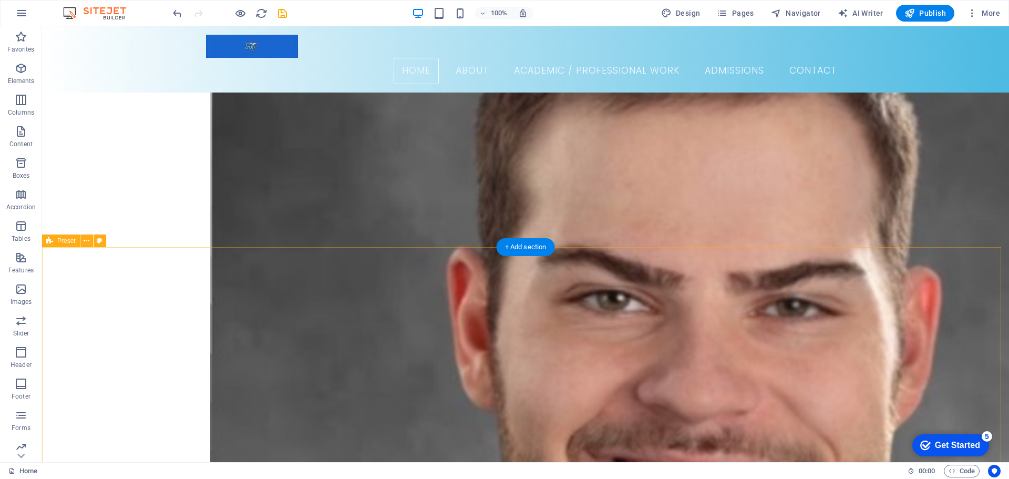
scroll to position [171, 0]
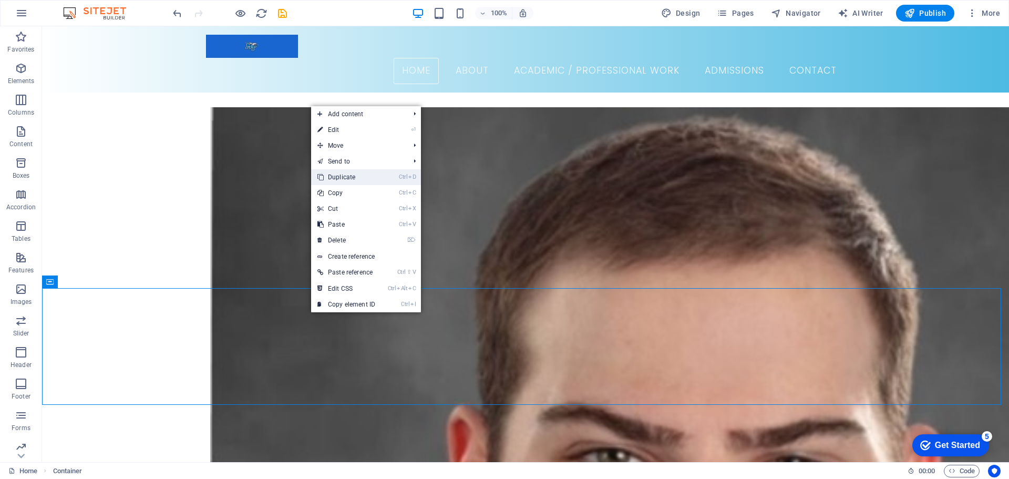
click at [334, 176] on link "Ctrl D Duplicate" at bounding box center [346, 177] width 70 height 16
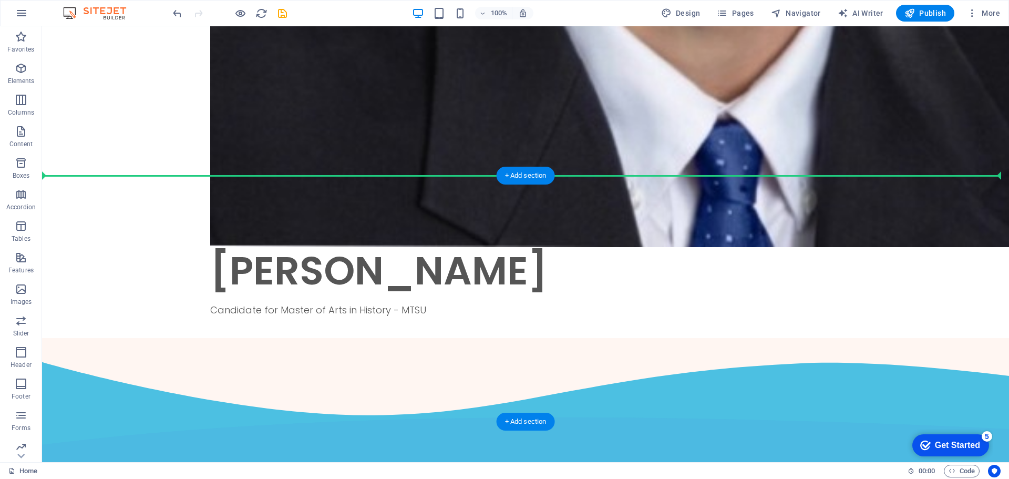
drag, startPoint x: 380, startPoint y: 308, endPoint x: 351, endPoint y: 204, distance: 107.4
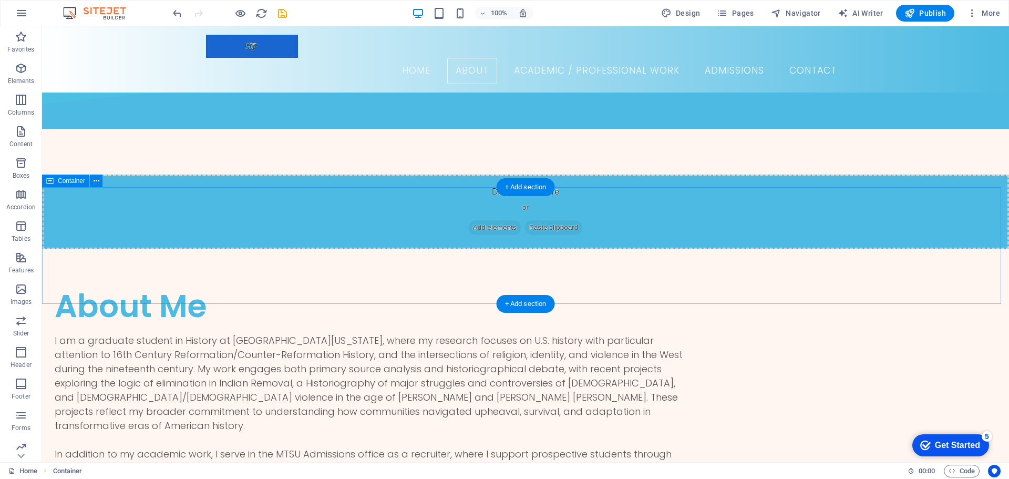
scroll to position [1220, 0]
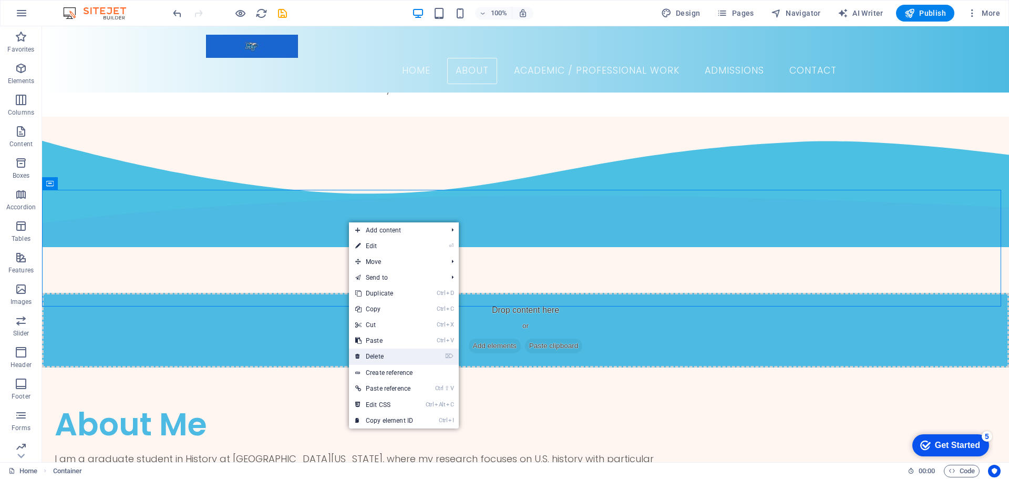
drag, startPoint x: 387, startPoint y: 352, endPoint x: 346, endPoint y: 325, distance: 49.0
click at [387, 352] on link "⌦ Delete" at bounding box center [384, 357] width 70 height 16
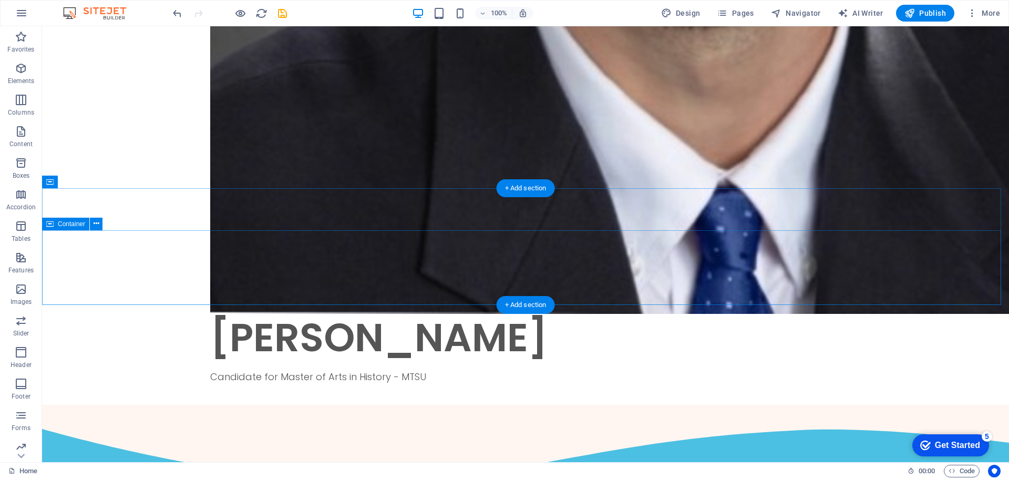
scroll to position [957, 0]
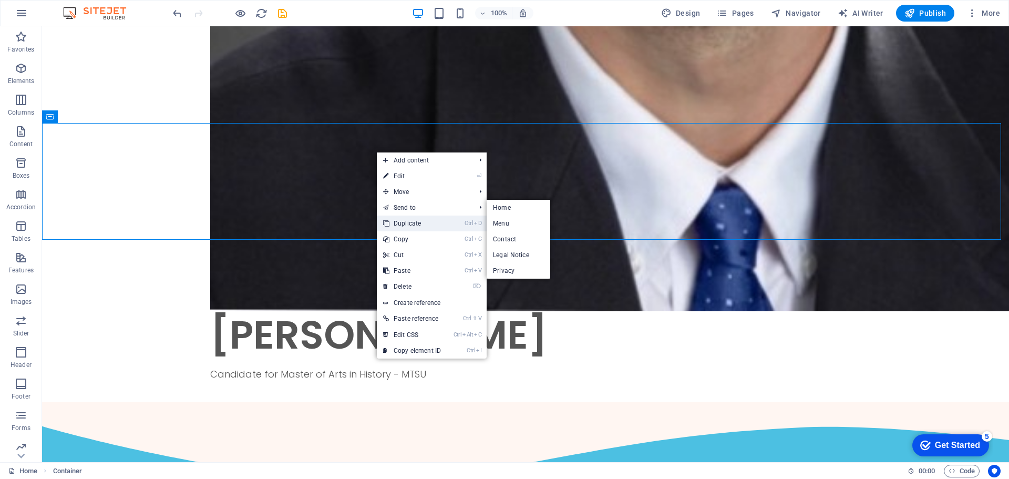
click at [413, 216] on link "Ctrl D Duplicate" at bounding box center [412, 224] width 70 height 16
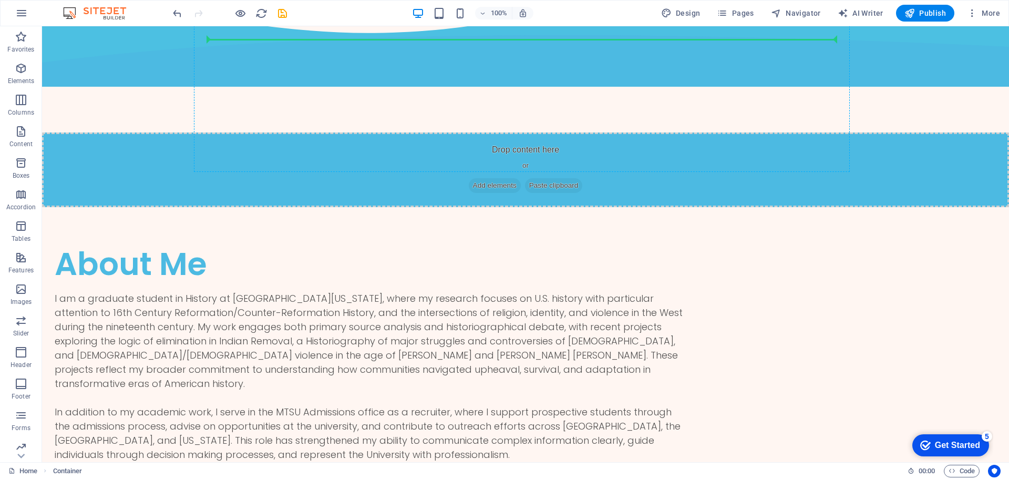
scroll to position [1438, 0]
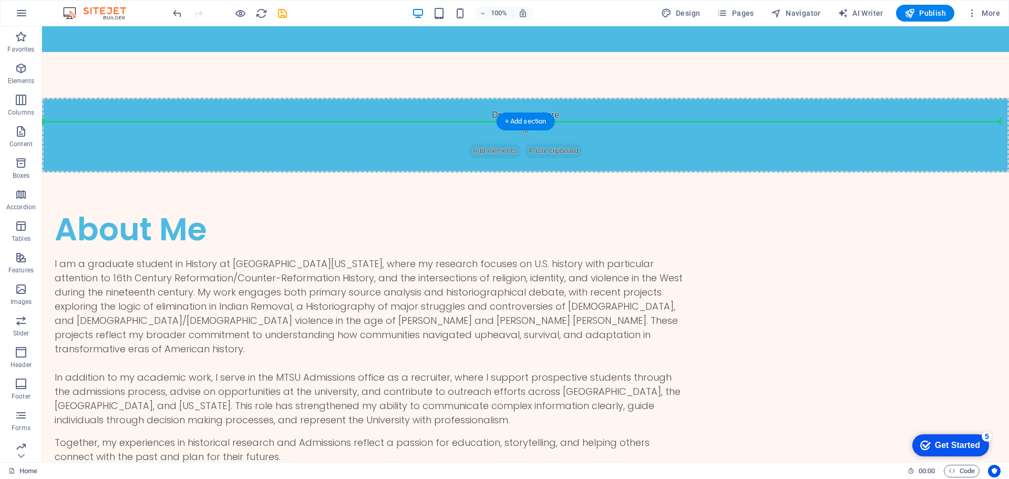
drag, startPoint x: 399, startPoint y: 146, endPoint x: 392, endPoint y: 141, distance: 8.3
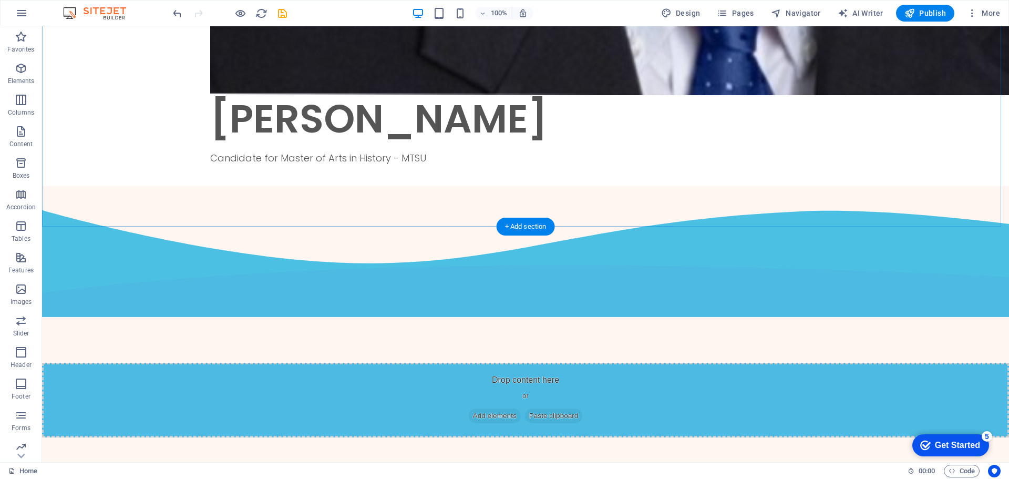
scroll to position [1216, 0]
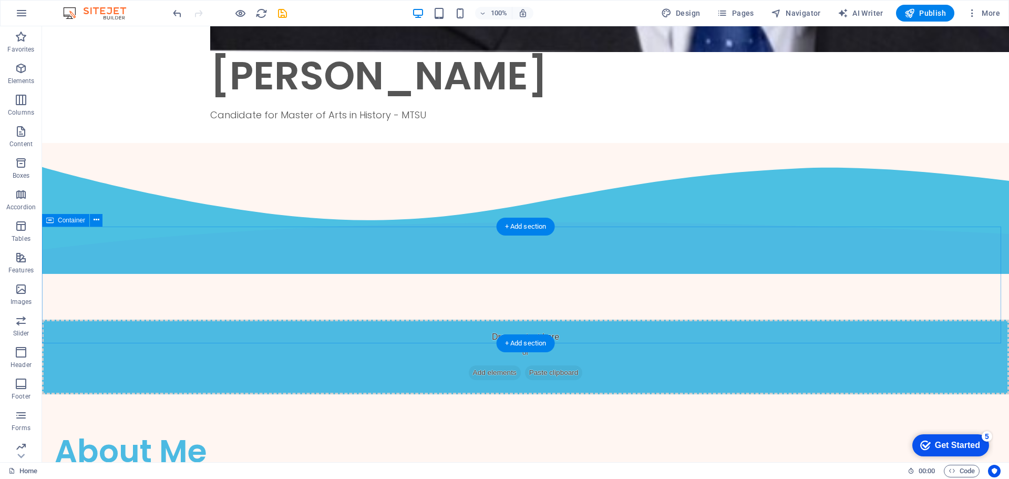
select select "multiple-waves"
select select "vh"
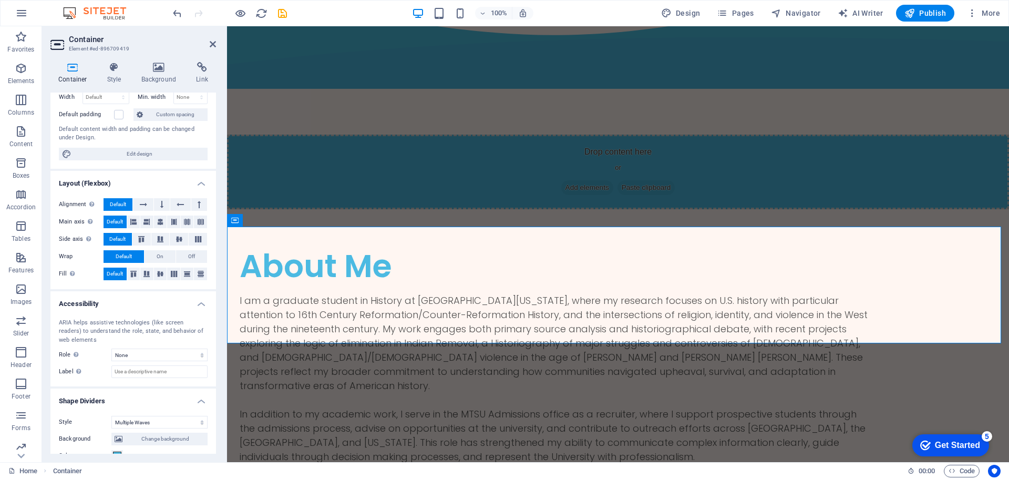
scroll to position [0, 0]
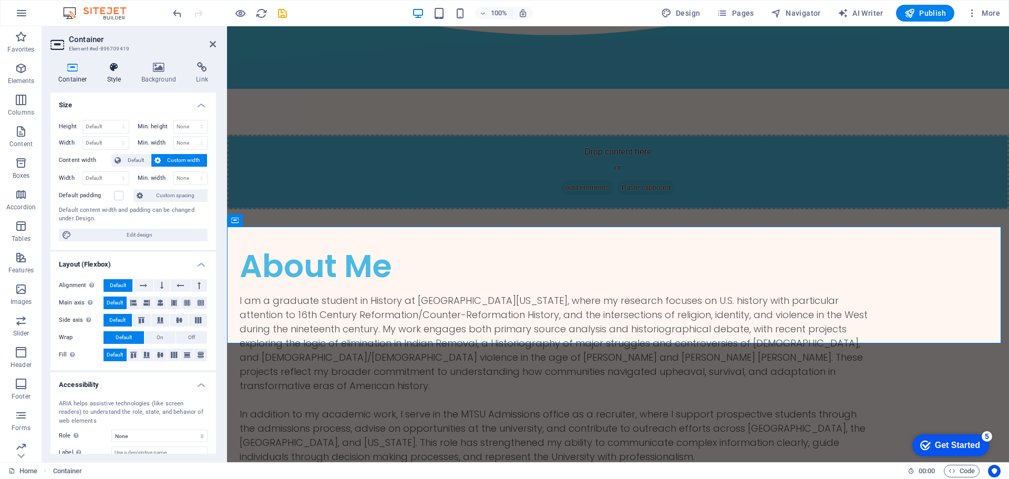
click at [114, 76] on h4 "Style" at bounding box center [116, 73] width 34 height 22
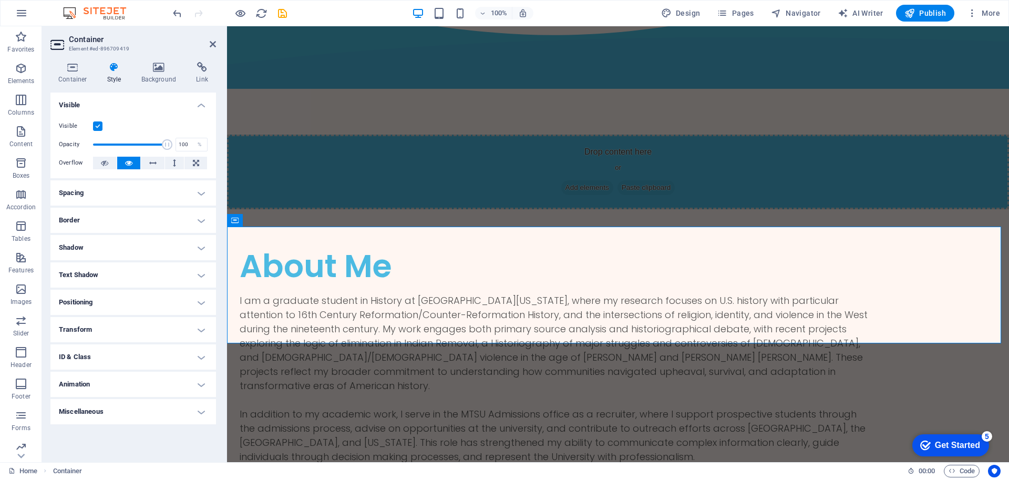
click at [155, 59] on div "Container Style Background Link Size Height Default px rem % vh vw Min. height …" at bounding box center [133, 258] width 182 height 408
click at [157, 62] on icon at bounding box center [159, 67] width 51 height 11
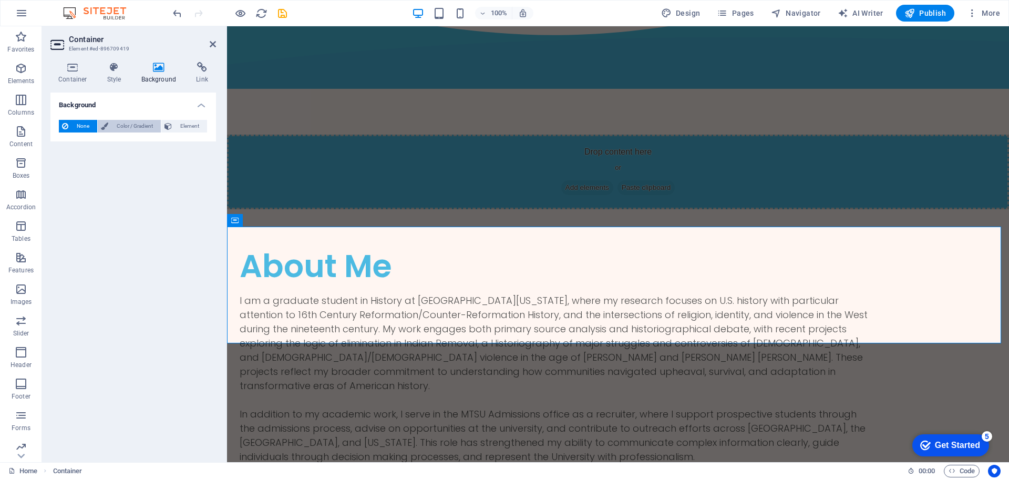
click at [105, 120] on icon at bounding box center [104, 126] width 7 height 13
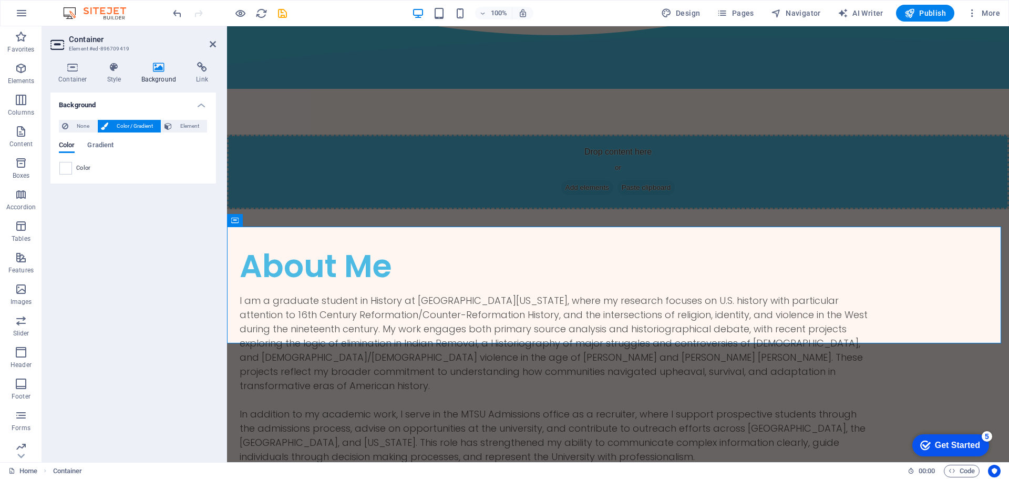
drag, startPoint x: 176, startPoint y: 119, endPoint x: 137, endPoint y: 130, distance: 39.8
click at [176, 120] on span "Element" at bounding box center [189, 126] width 29 height 13
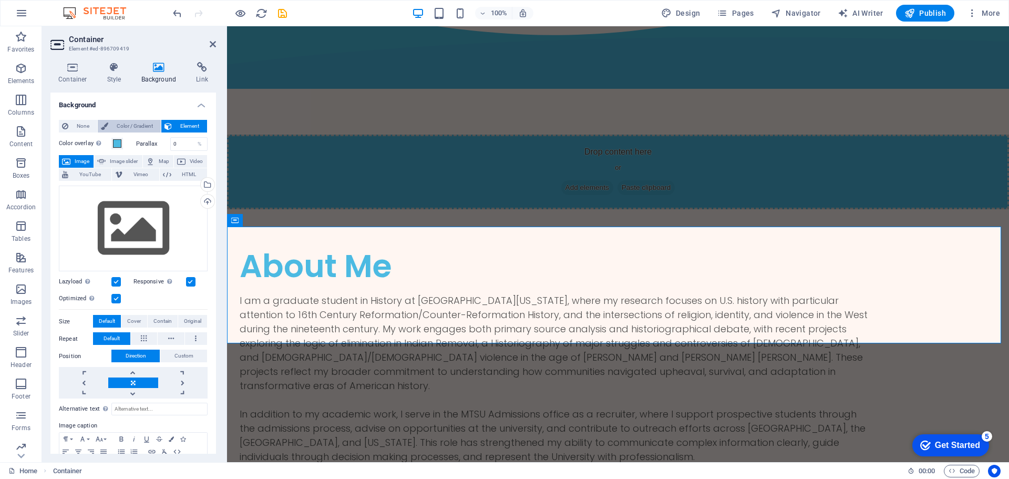
click at [136, 120] on span "Color / Gradient" at bounding box center [134, 126] width 46 height 13
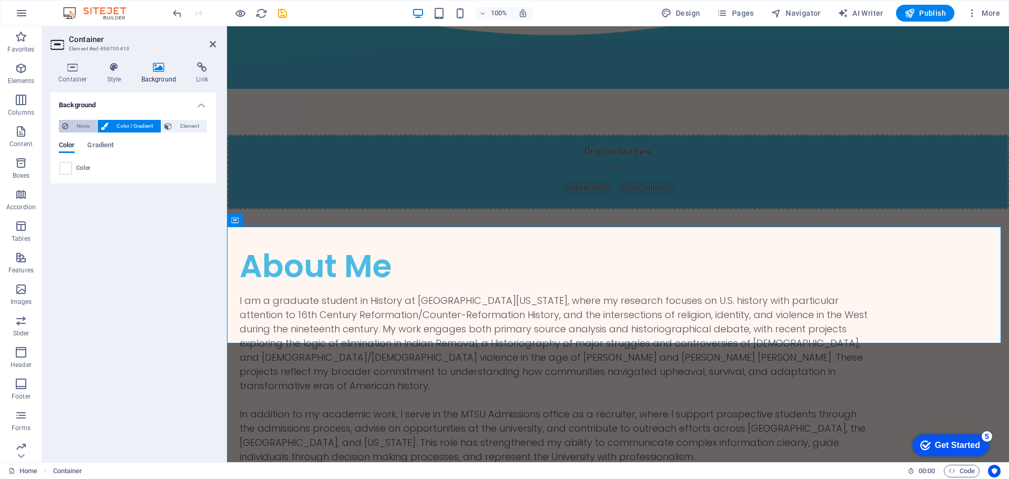
click at [79, 127] on span "None" at bounding box center [82, 126] width 23 height 13
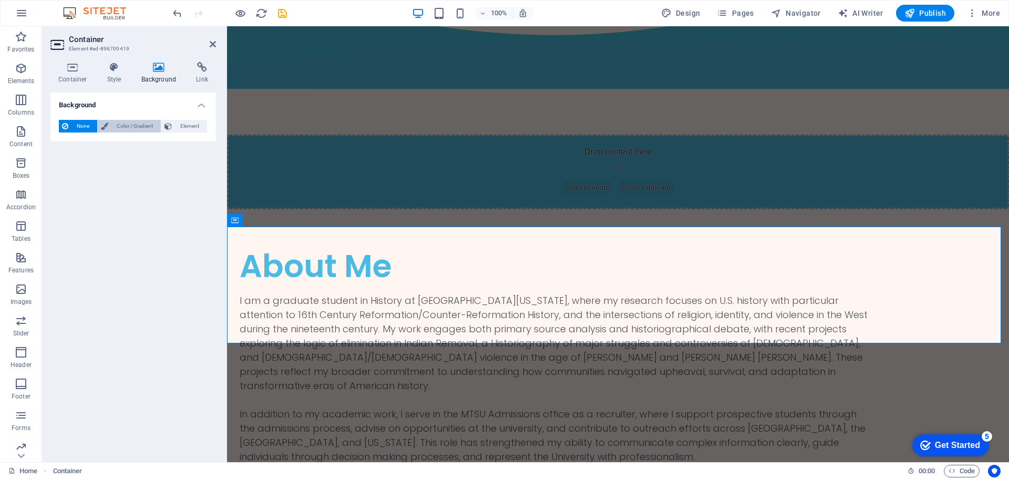
click at [144, 124] on span "Color / Gradient" at bounding box center [134, 126] width 46 height 13
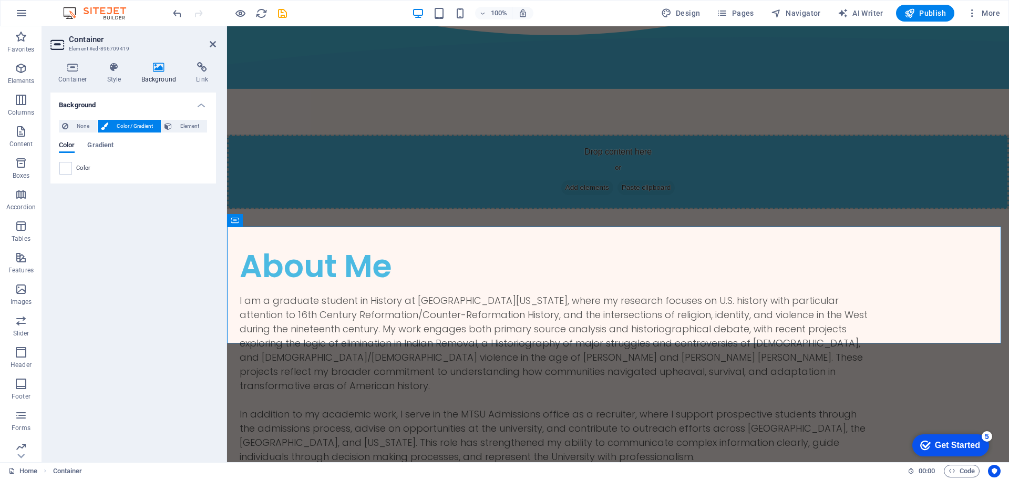
click at [210, 38] on h2 "Container" at bounding box center [142, 39] width 147 height 9
click at [214, 44] on icon at bounding box center [213, 44] width 6 height 8
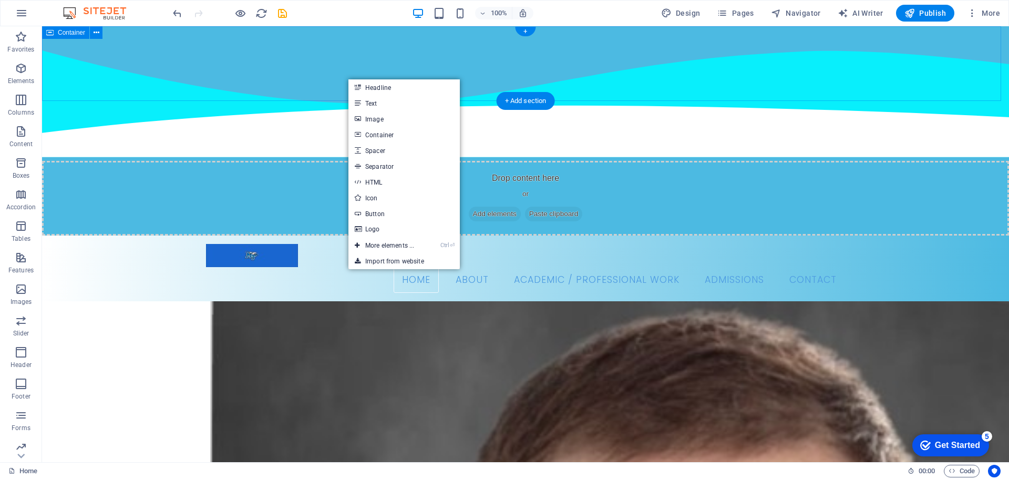
drag, startPoint x: 229, startPoint y: 51, endPoint x: 232, endPoint y: 56, distance: 6.1
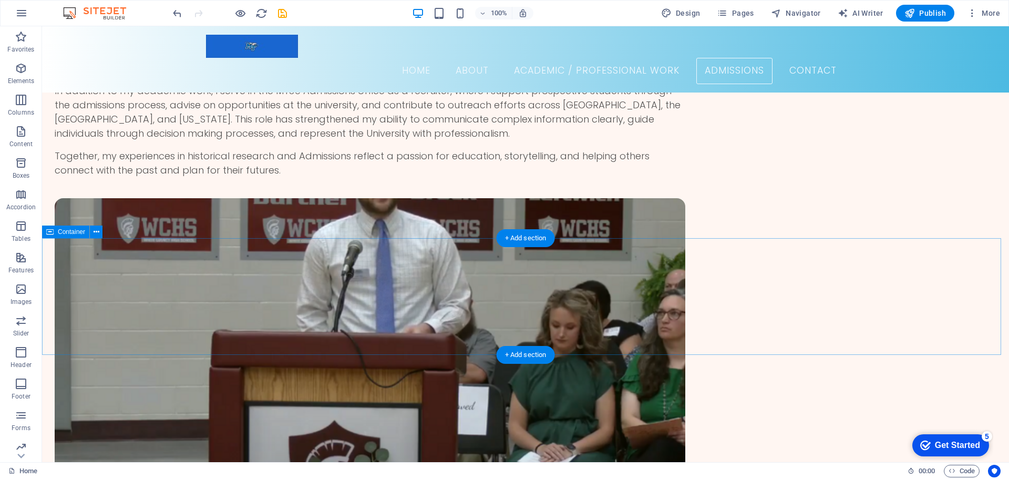
scroll to position [1615, 0]
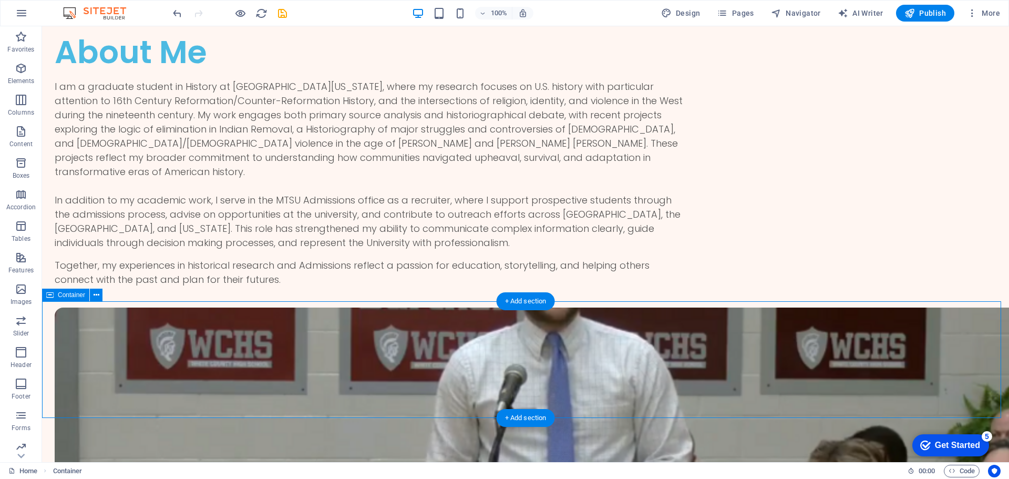
select select "multiple-waves"
select select "vh"
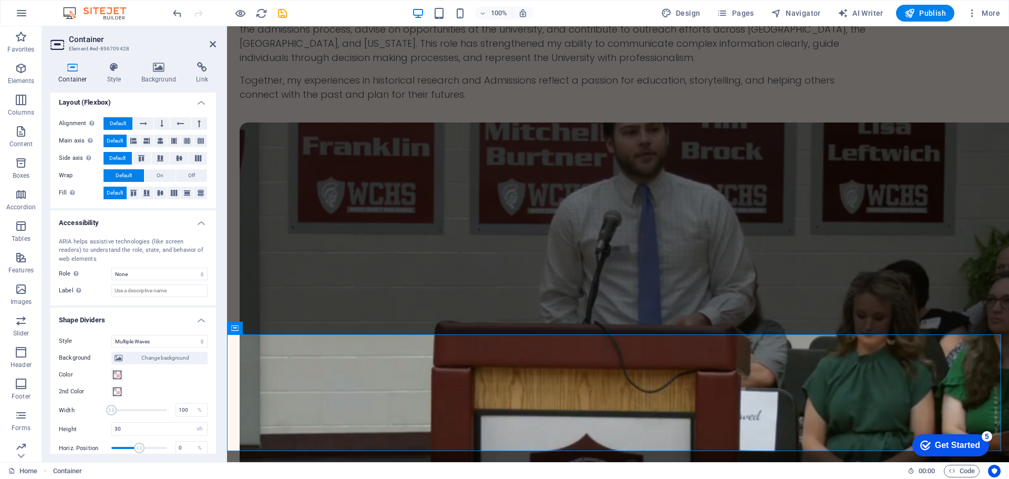
scroll to position [224, 0]
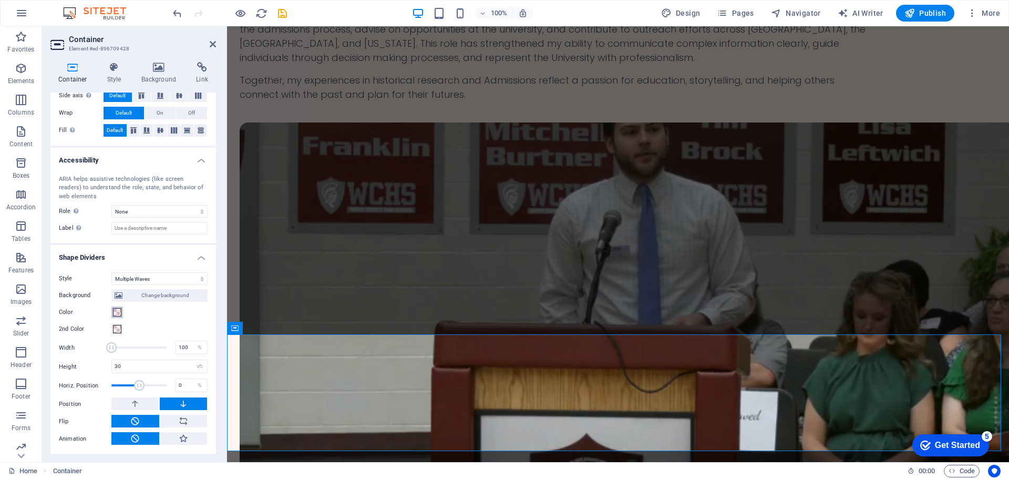
click at [120, 314] on span at bounding box center [117, 312] width 8 height 8
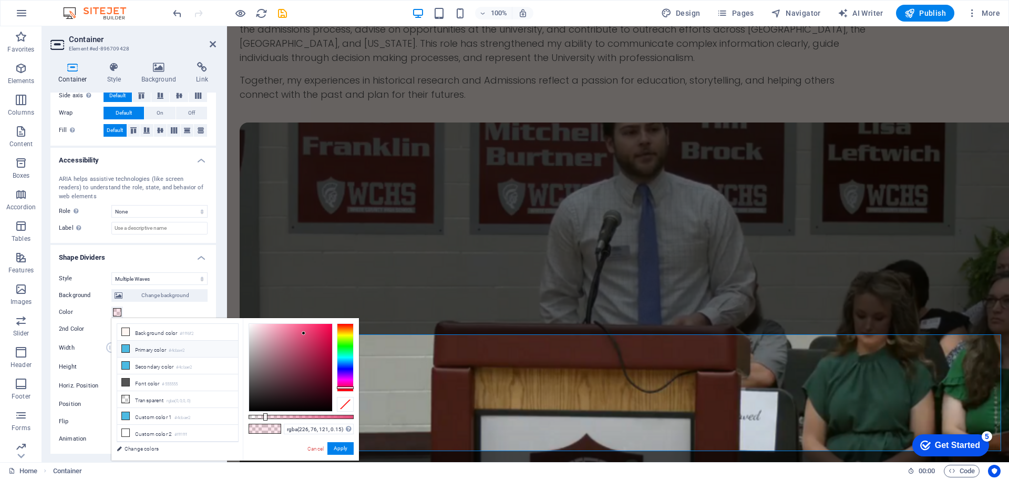
click at [124, 347] on icon at bounding box center [125, 348] width 7 height 7
type input "rgba(76, 186, 226, 0.15)"
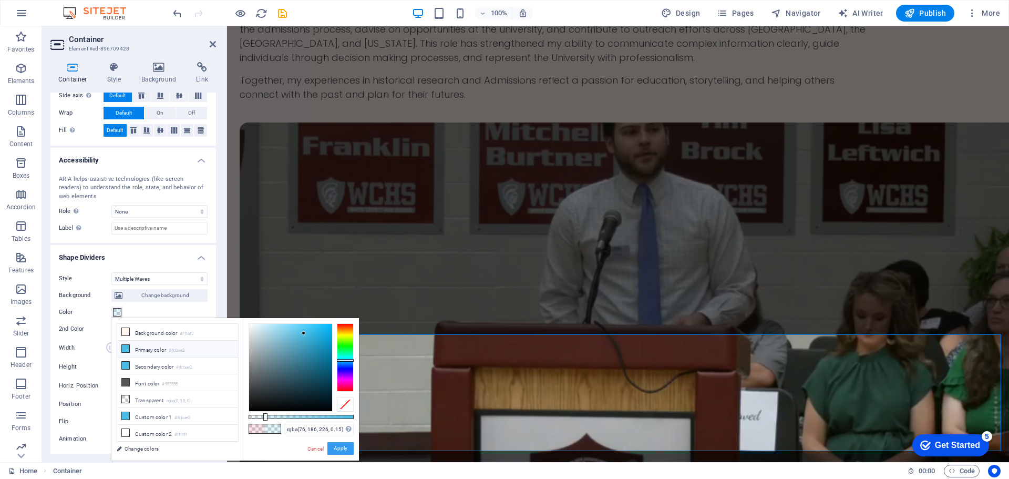
click at [340, 452] on button "Apply" at bounding box center [340, 448] width 26 height 13
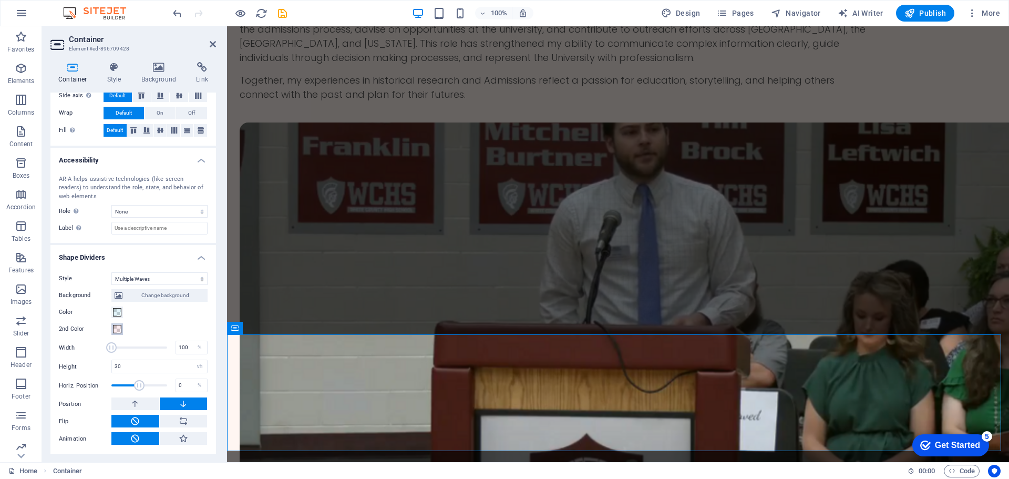
click at [120, 327] on span at bounding box center [117, 329] width 8 height 8
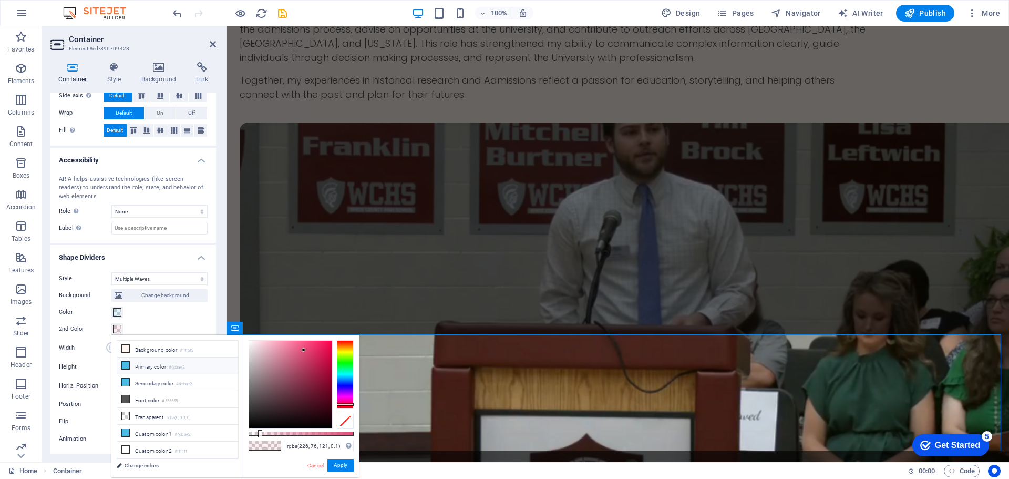
click at [126, 365] on icon at bounding box center [125, 365] width 7 height 7
type input "rgba(76, 186, 226, 0.1)"
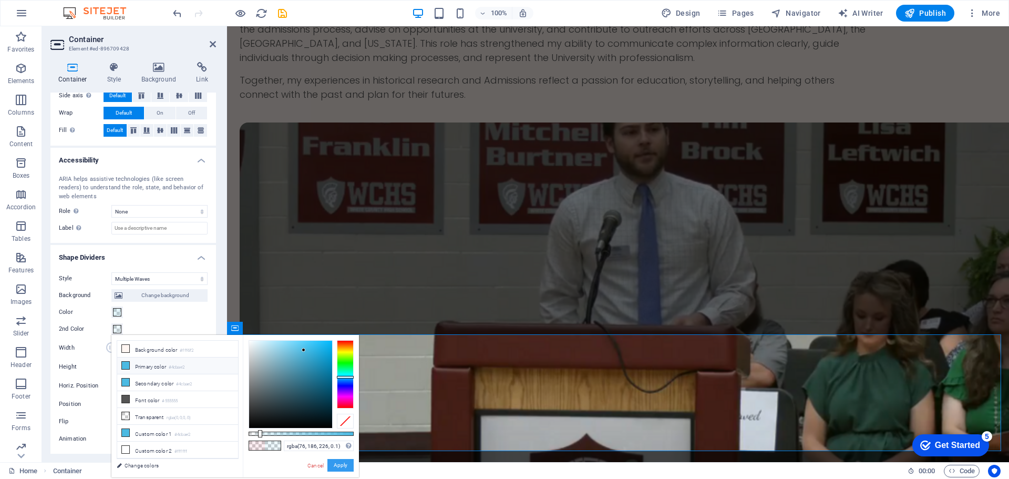
click at [347, 465] on button "Apply" at bounding box center [340, 465] width 26 height 13
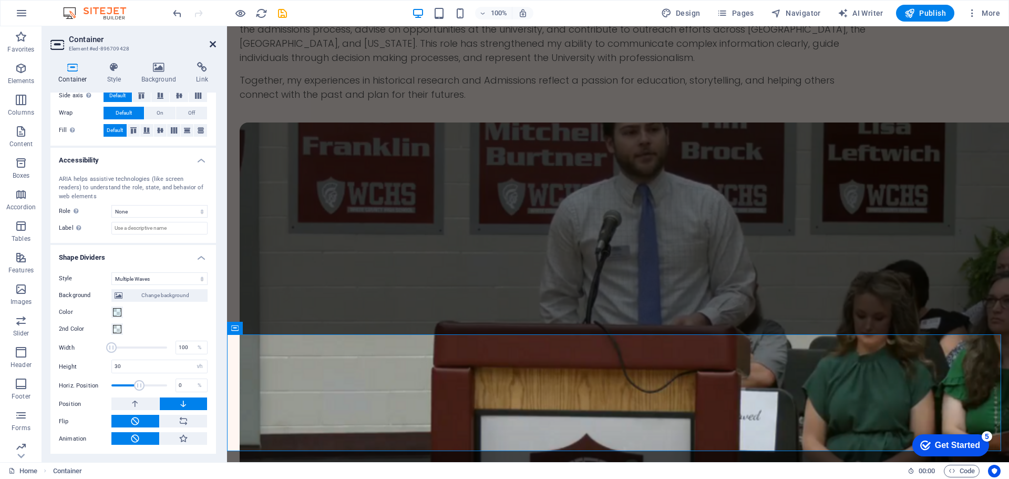
click at [213, 45] on icon at bounding box center [213, 44] width 6 height 8
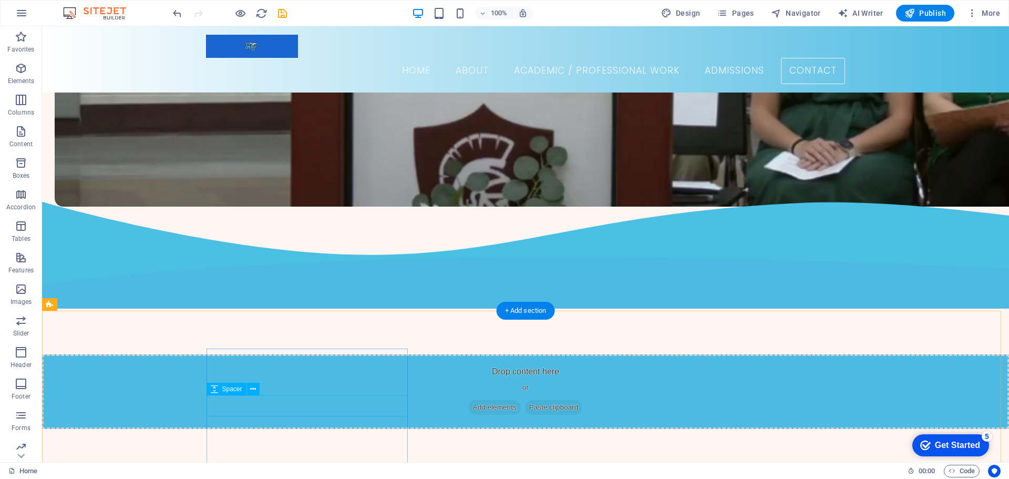
scroll to position [2024, 0]
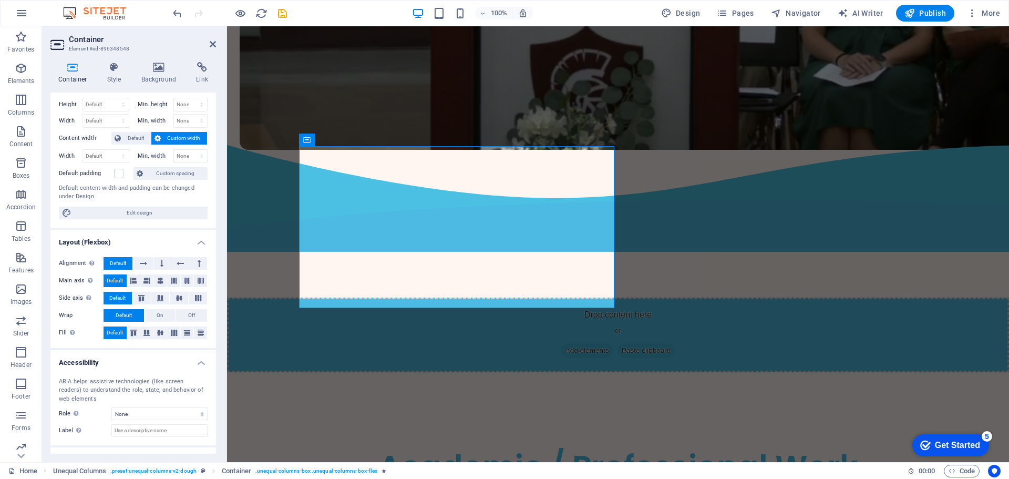
scroll to position [0, 0]
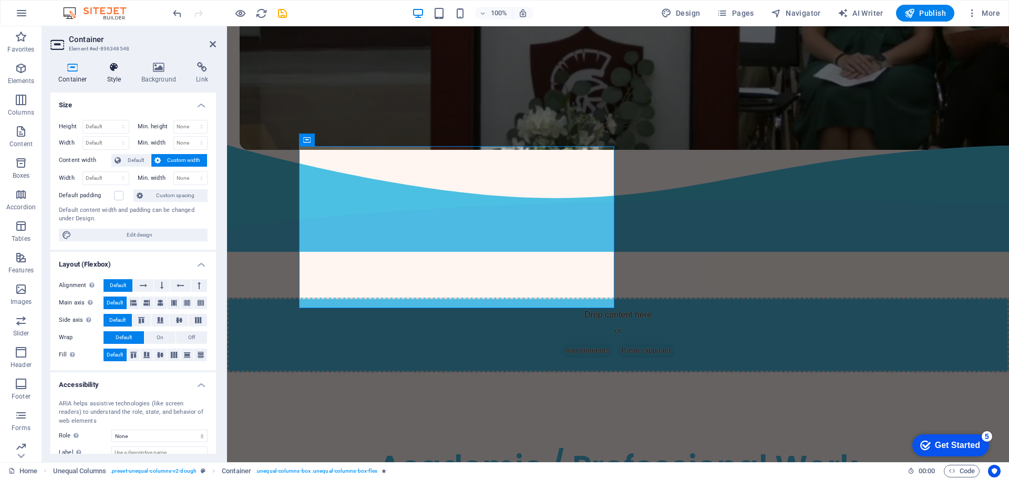
click at [117, 65] on icon at bounding box center [114, 67] width 30 height 11
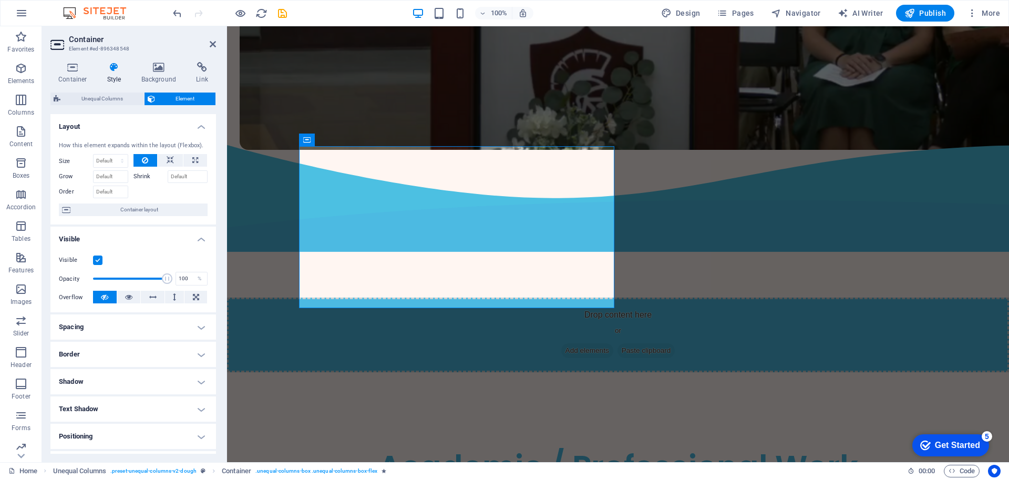
scroll to position [105, 0]
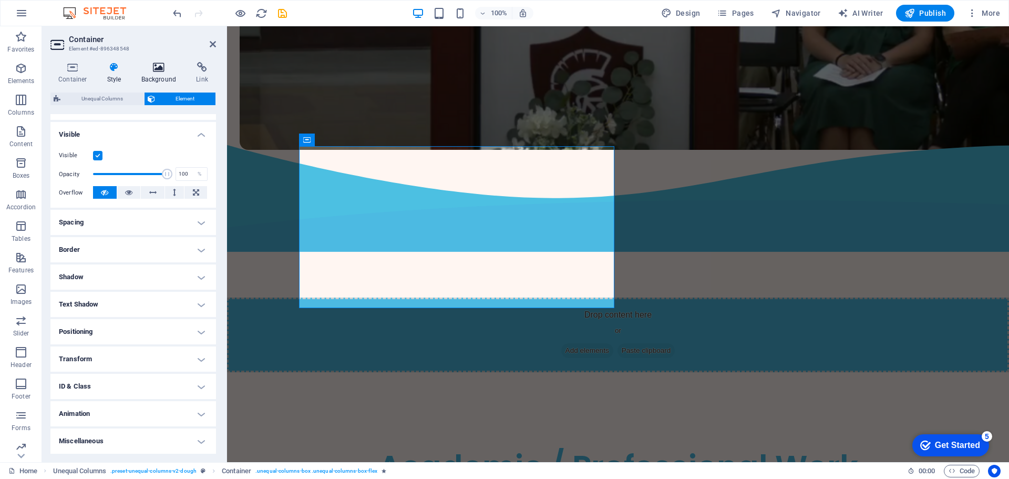
click at [166, 75] on h4 "Background" at bounding box center [161, 73] width 55 height 22
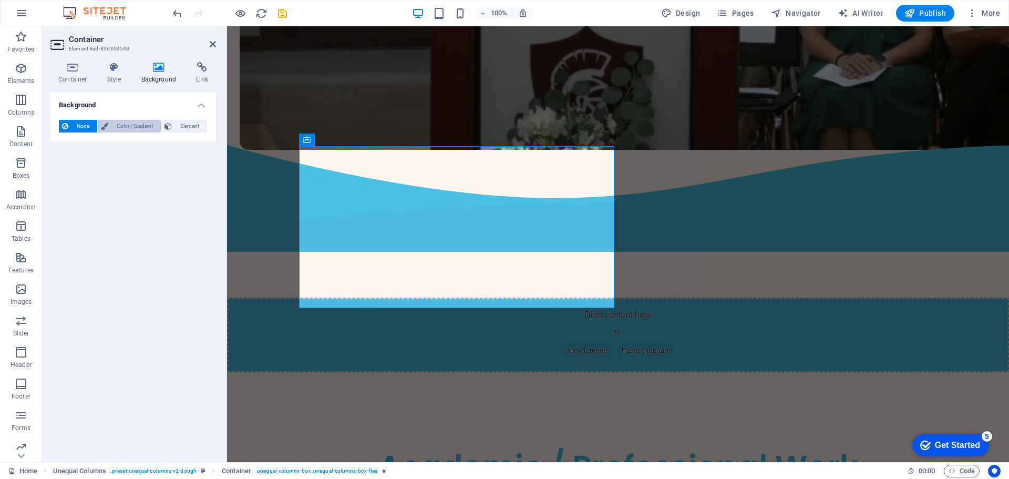
click at [142, 129] on span "Color / Gradient" at bounding box center [134, 126] width 46 height 13
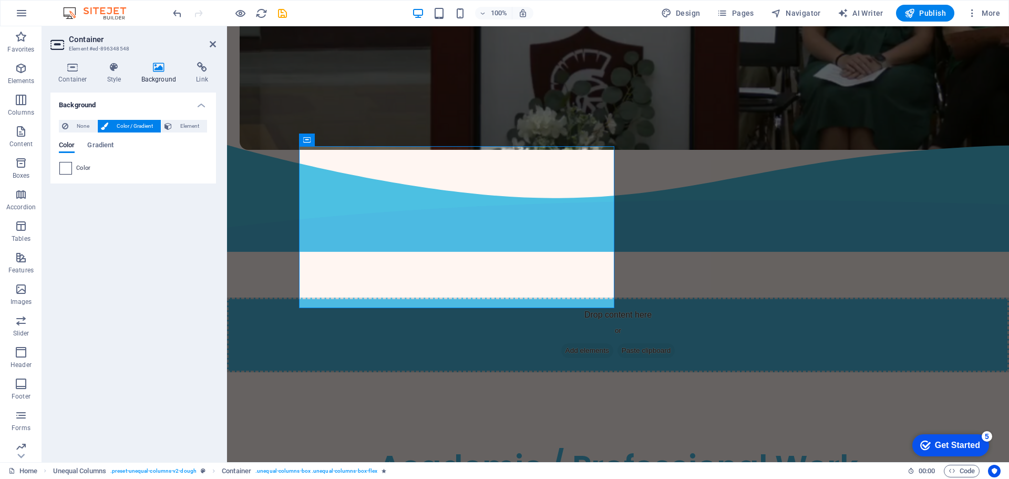
click at [62, 169] on span at bounding box center [66, 168] width 12 height 12
type input "#ffffff"
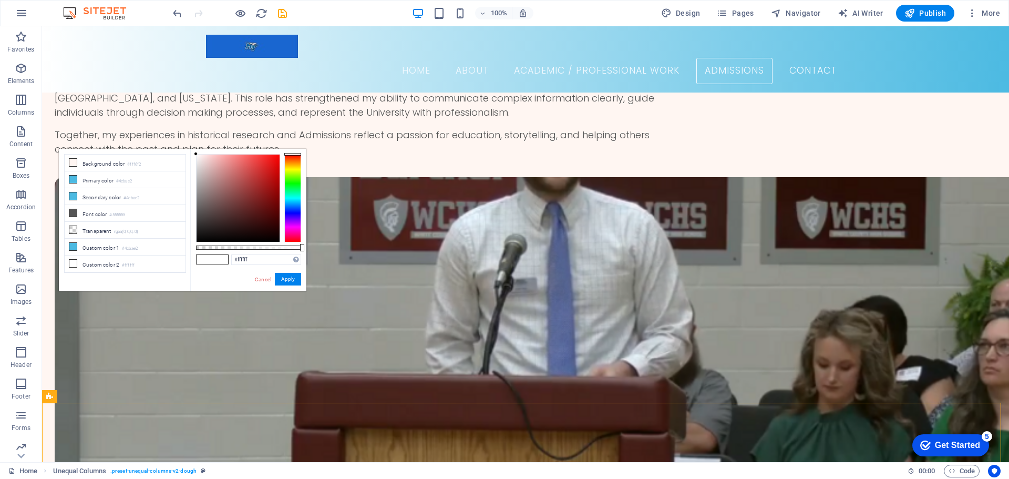
scroll to position [1603, 0]
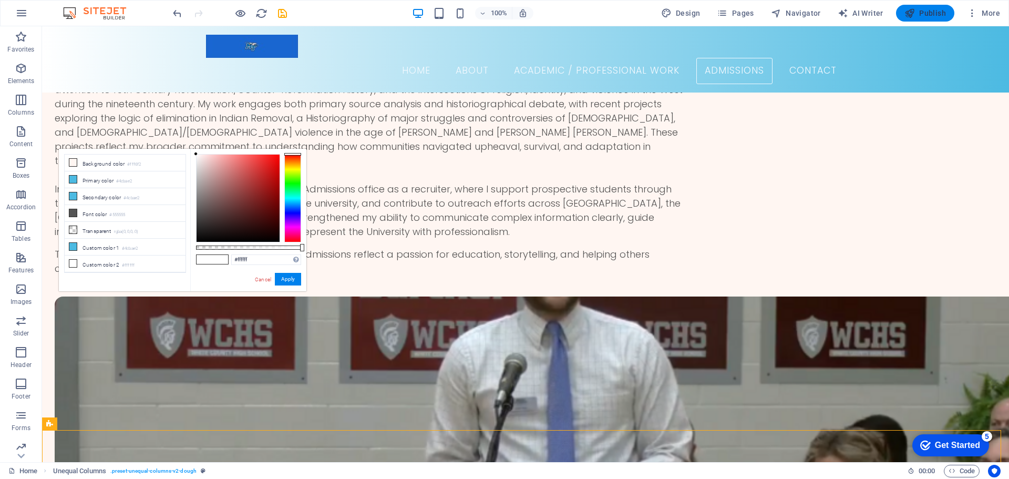
click at [910, 13] on icon "button" at bounding box center [910, 13] width 11 height 11
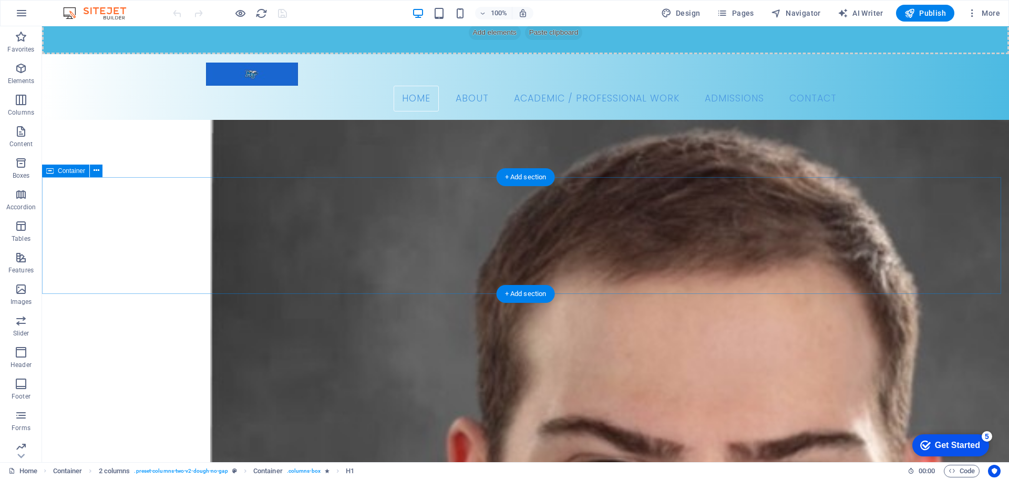
scroll to position [315, 0]
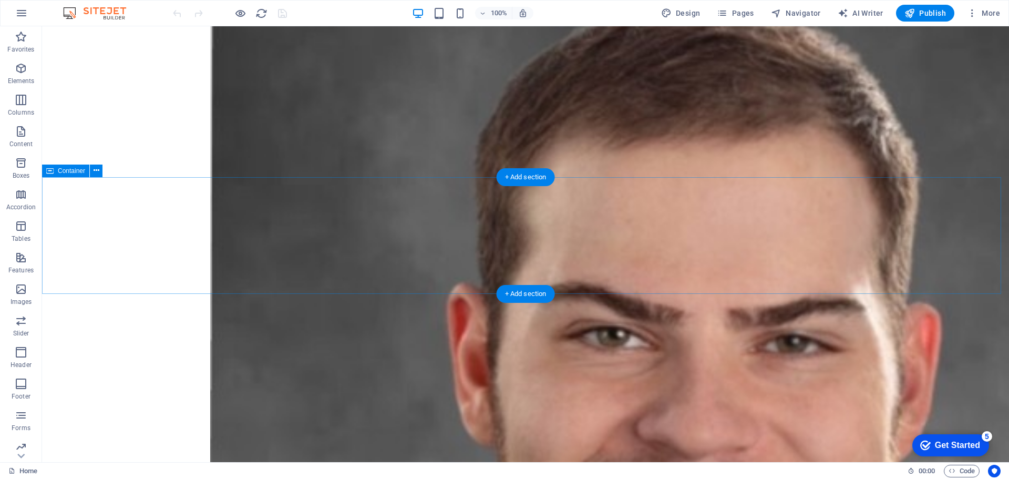
drag, startPoint x: 370, startPoint y: 207, endPoint x: 191, endPoint y: 203, distance: 179.3
select select "multiple-waves"
select select "vh"
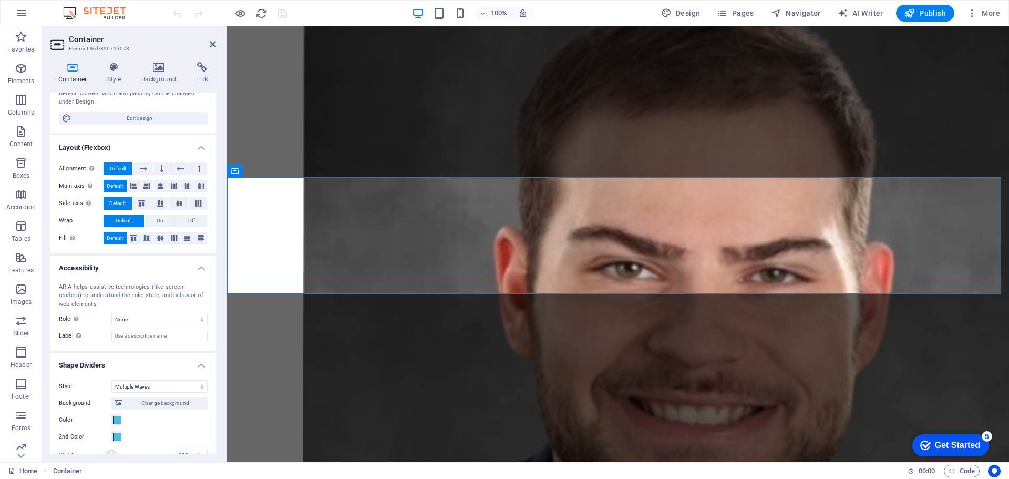
scroll to position [224, 0]
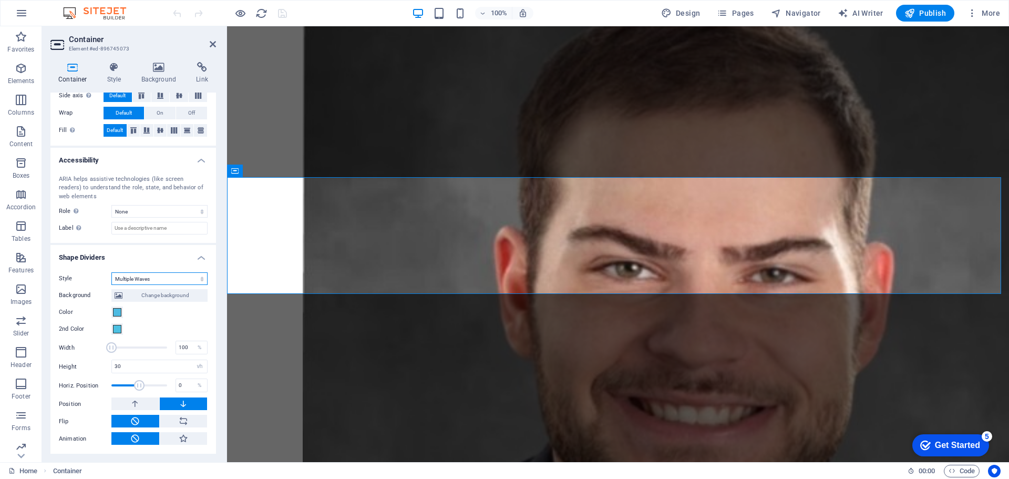
click at [168, 279] on select "None Triangle Square Diagonal Polygon 1 Polygon 2 Zigzag Multiple Zigzags Waves…" at bounding box center [159, 278] width 96 height 13
select select "none"
click at [111, 285] on select "None Triangle Square Diagonal Polygon 1 Polygon 2 Zigzag Multiple Zigzags Waves…" at bounding box center [159, 278] width 96 height 13
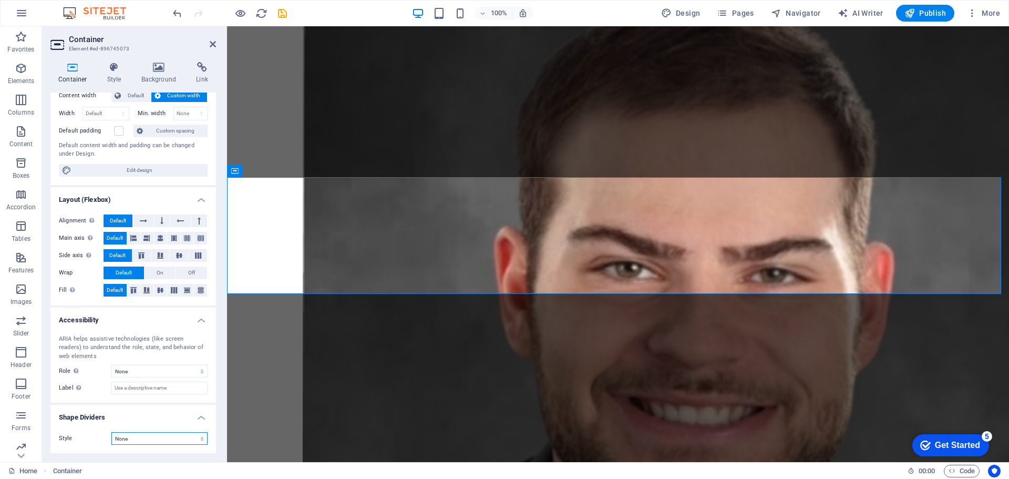
scroll to position [65, 0]
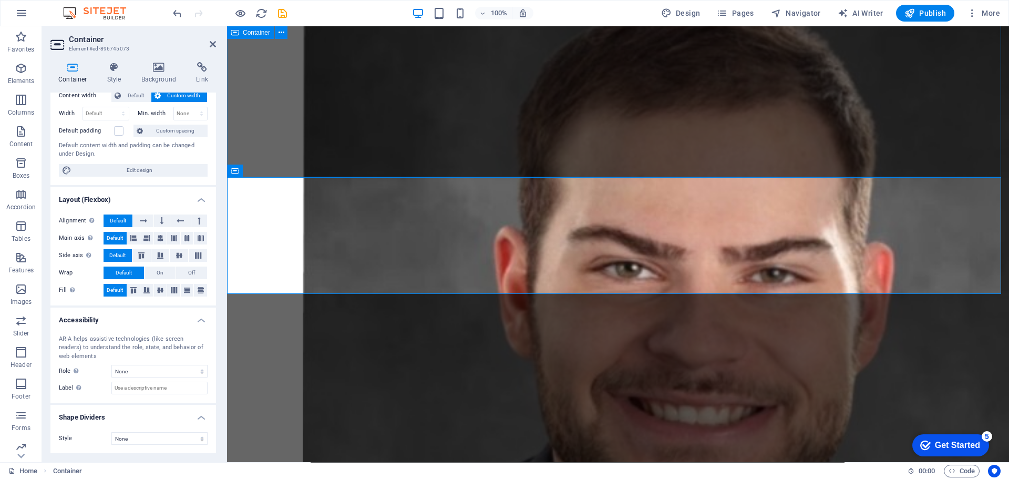
click at [243, 136] on div "[PERSON_NAME] Candidate for Master of Arts in History - MTSU" at bounding box center [618, 422] width 782 height 873
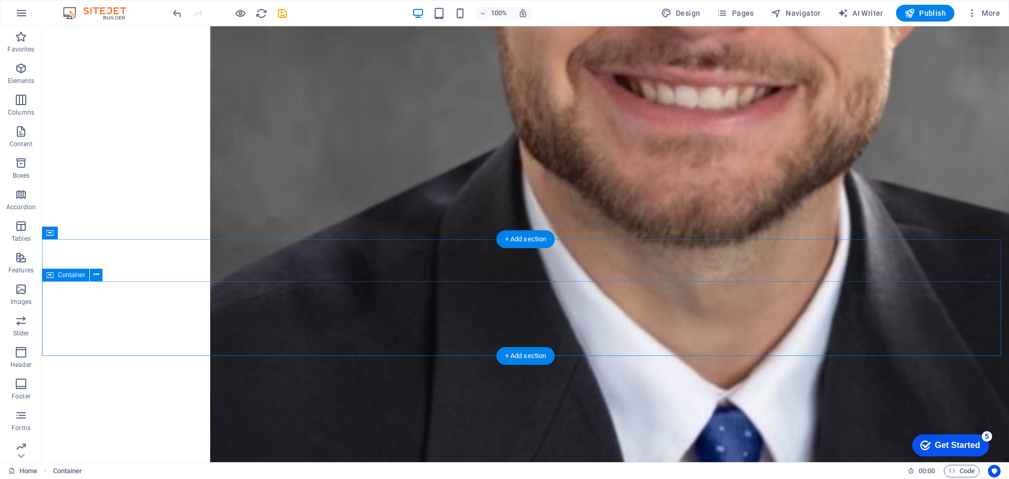
scroll to position [841, 0]
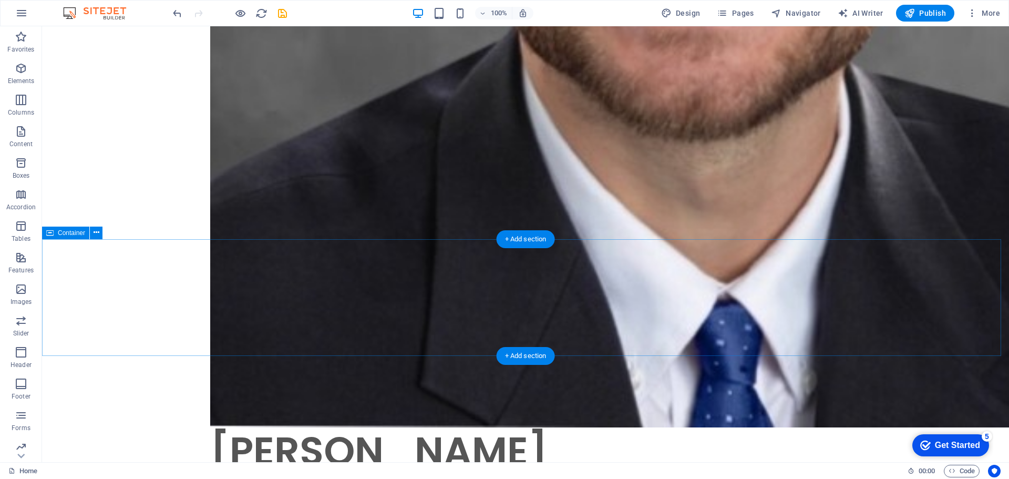
select select "multiple-waves"
select select "vh"
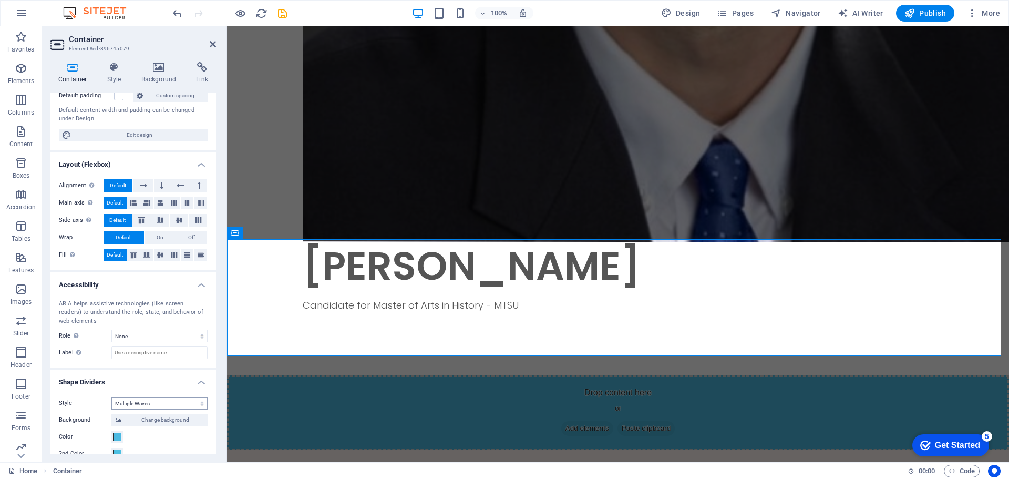
scroll to position [210, 0]
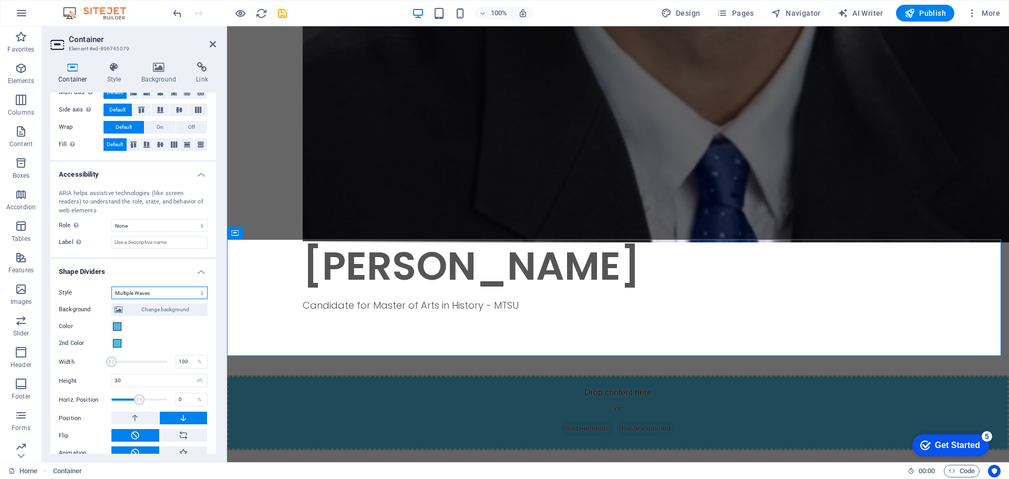
click at [162, 287] on select "None Triangle Square Diagonal Polygon 1 Polygon 2 Zigzag Multiple Zigzags Waves…" at bounding box center [159, 292] width 96 height 13
select select "none"
click at [111, 299] on select "None Triangle Square Diagonal Polygon 1 Polygon 2 Zigzag Multiple Zigzags Waves…" at bounding box center [159, 292] width 96 height 13
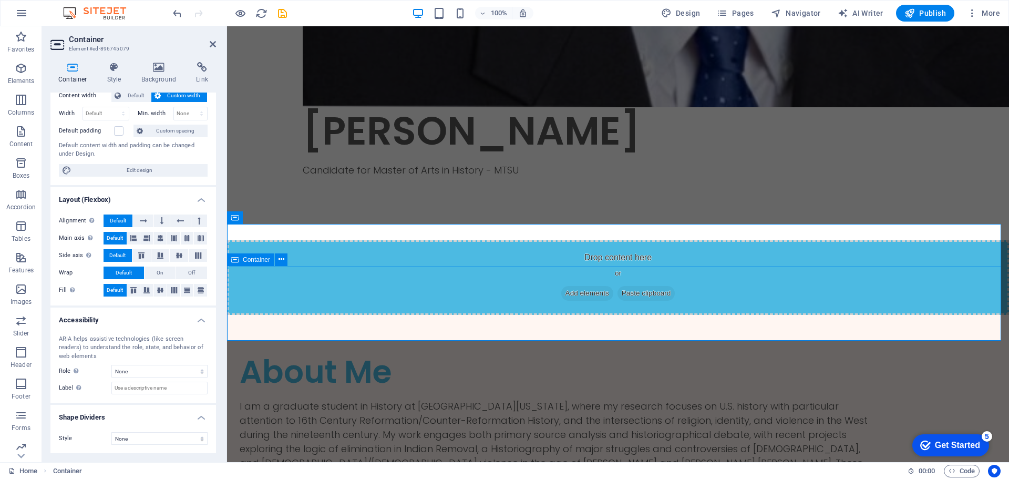
scroll to position [1104, 0]
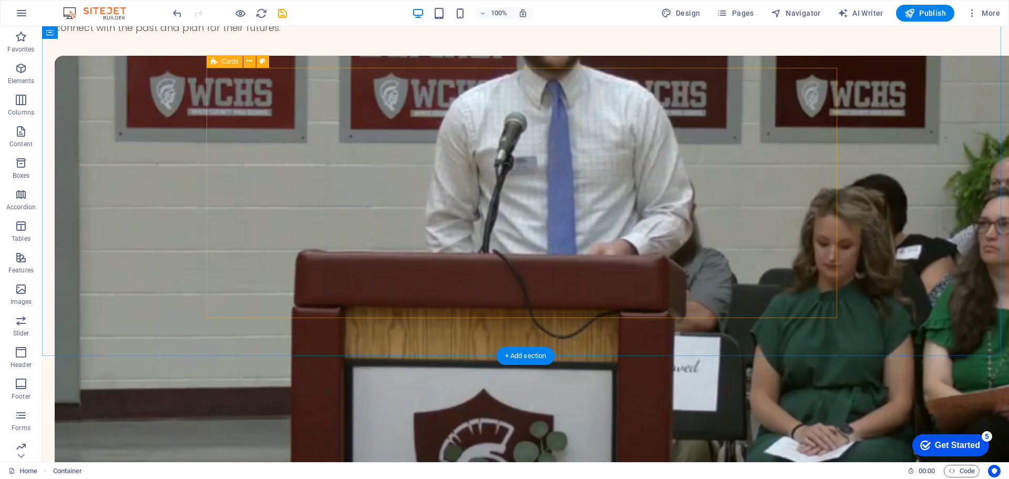
scroll to position [1735, 0]
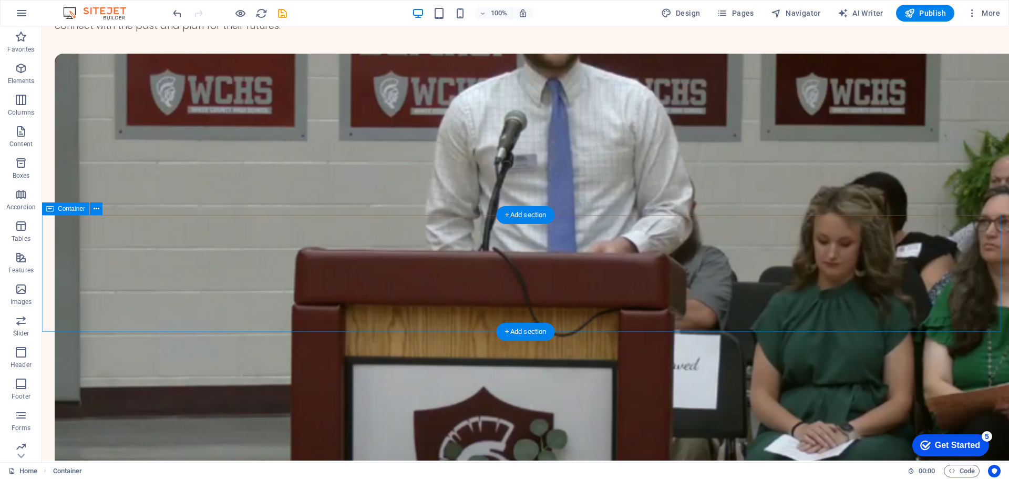
select select "multiple-waves"
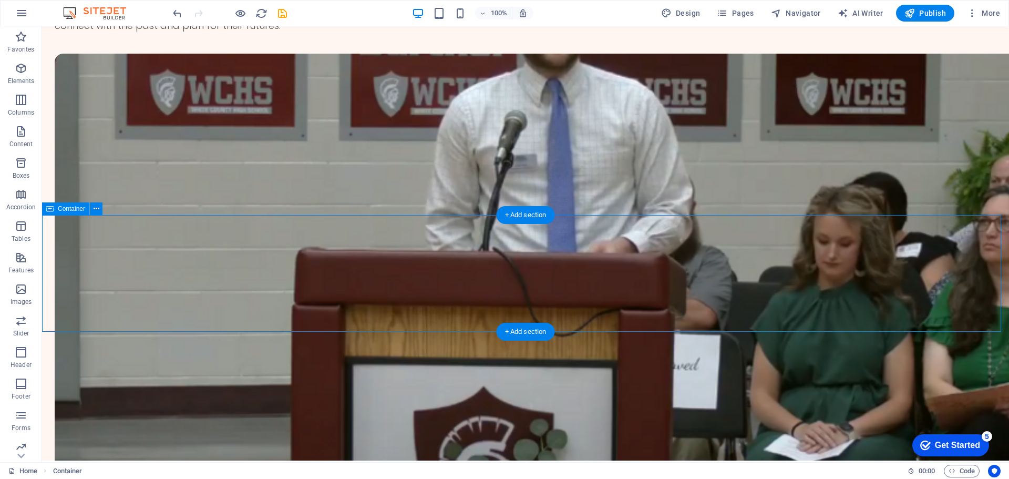
select select "vh"
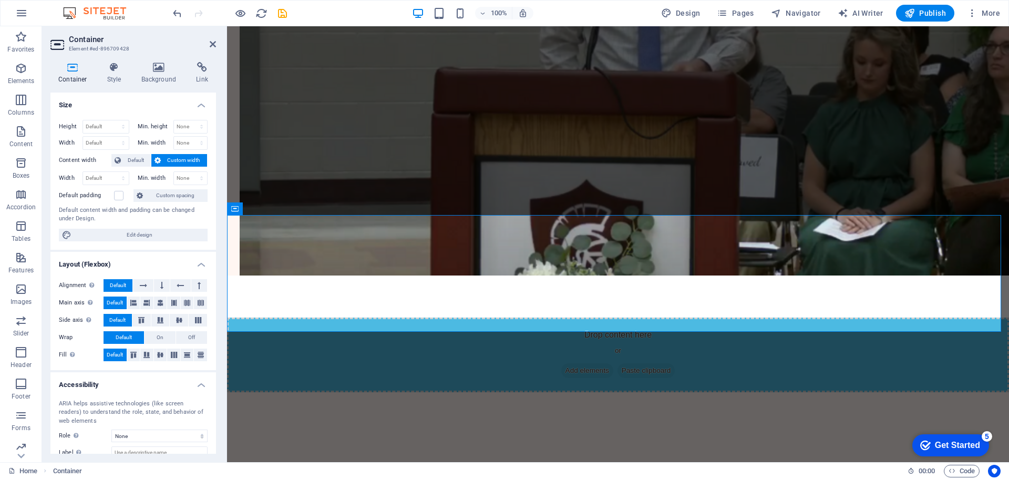
scroll to position [158, 0]
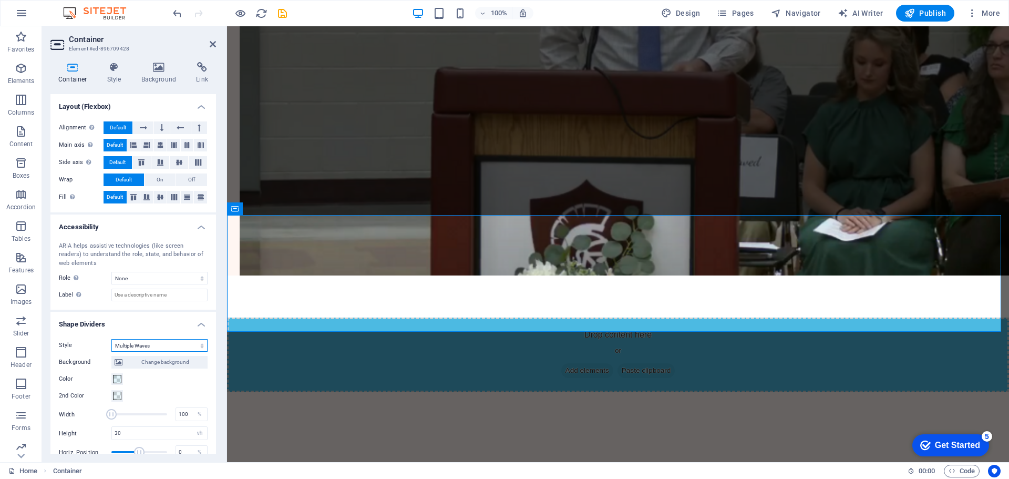
click at [158, 346] on select "None Triangle Square Diagonal Polygon 1 Polygon 2 Zigzag Multiple Zigzags Waves…" at bounding box center [159, 345] width 96 height 13
click at [111, 339] on select "None Triangle Square Diagonal Polygon 1 Polygon 2 Zigzag Multiple Zigzags Waves…" at bounding box center [159, 345] width 96 height 13
click at [157, 341] on select "None Triangle Square Diagonal Polygon 1 Polygon 2 Zigzag Multiple Zigzags Waves…" at bounding box center [159, 345] width 96 height 13
click at [111, 339] on select "None Triangle Square Diagonal Polygon 1 Polygon 2 Zigzag Multiple Zigzags Waves…" at bounding box center [159, 345] width 96 height 13
click at [180, 343] on select "None Triangle Square Diagonal Polygon 1 Polygon 2 Zigzag Multiple Zigzags Waves…" at bounding box center [159, 345] width 96 height 13
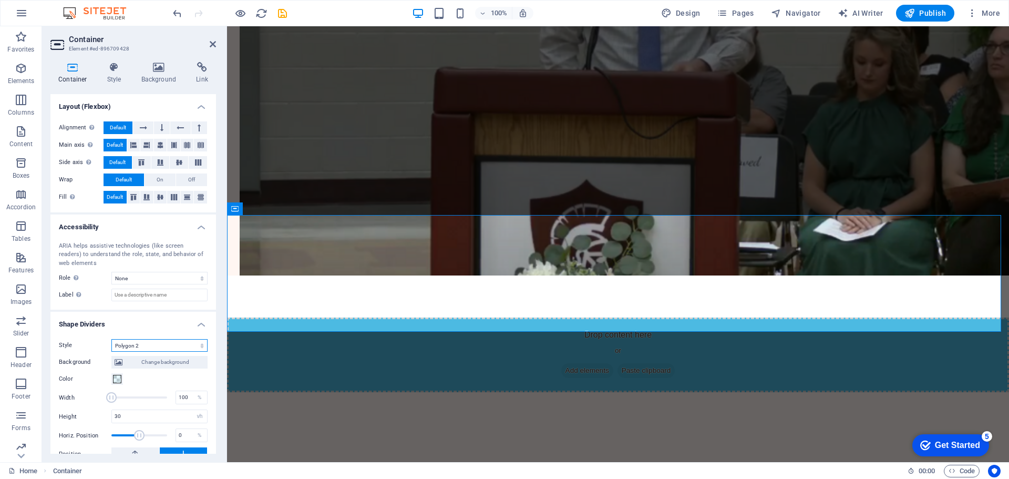
click at [180, 345] on select "None Triangle Square Diagonal Polygon 1 Polygon 2 Zigzag Multiple Zigzags Waves…" at bounding box center [159, 345] width 96 height 13
click at [177, 340] on select "None Triangle Square Diagonal Polygon 1 Polygon 2 Zigzag Multiple Zigzags Waves…" at bounding box center [159, 345] width 96 height 13
select select "waves"
click at [111, 339] on select "None Triangle Square Diagonal Polygon 1 Polygon 2 Zigzag Multiple Zigzags Waves…" at bounding box center [159, 345] width 96 height 13
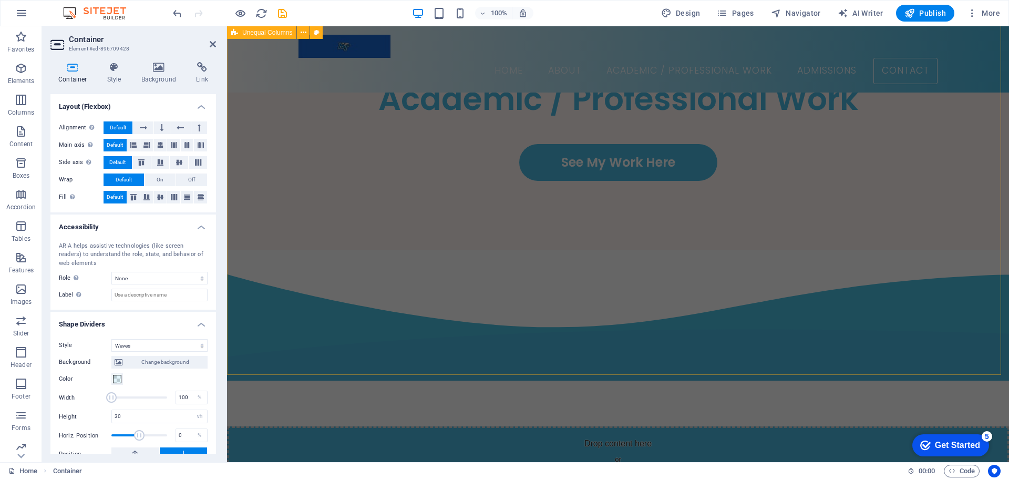
scroll to position [1998, 0]
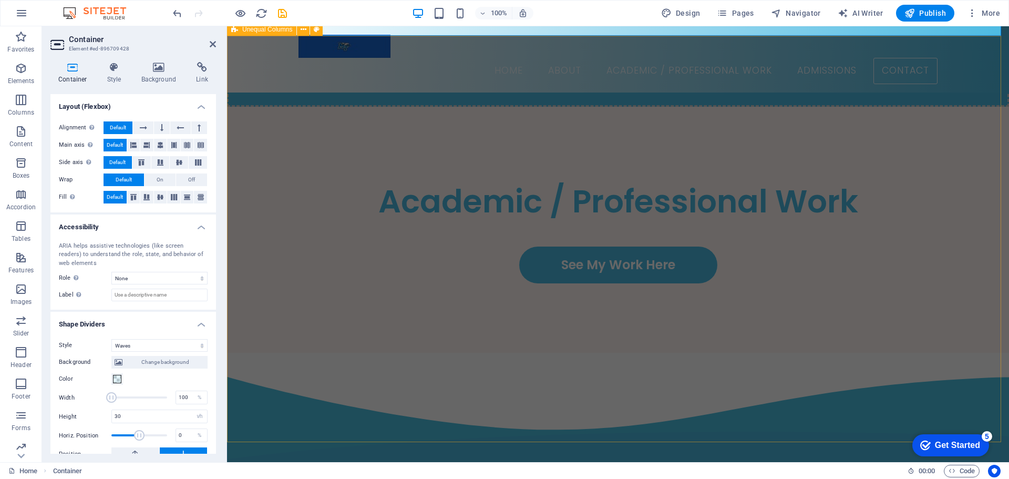
drag, startPoint x: 258, startPoint y: 219, endPoint x: 262, endPoint y: 227, distance: 8.2
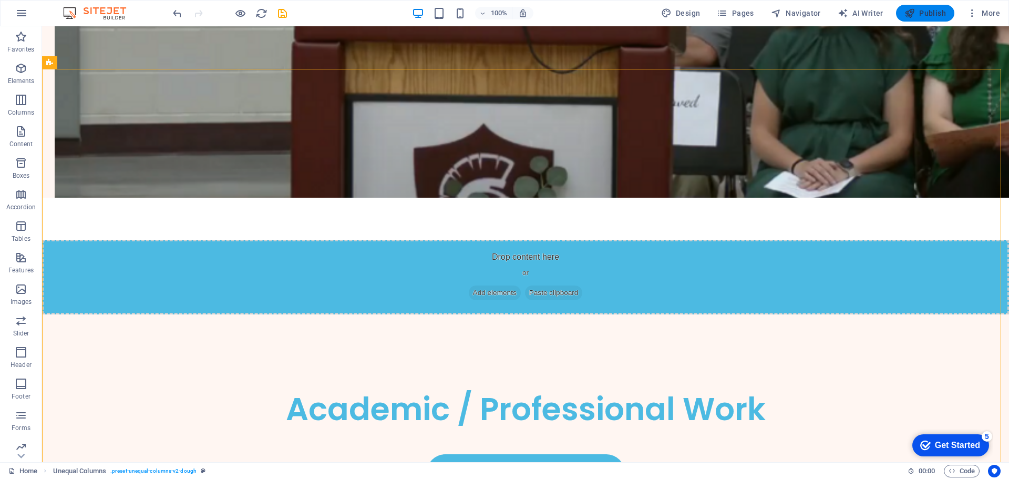
click at [941, 10] on span "Publish" at bounding box center [926, 13] width 42 height 11
